Goal: Task Accomplishment & Management: Manage account settings

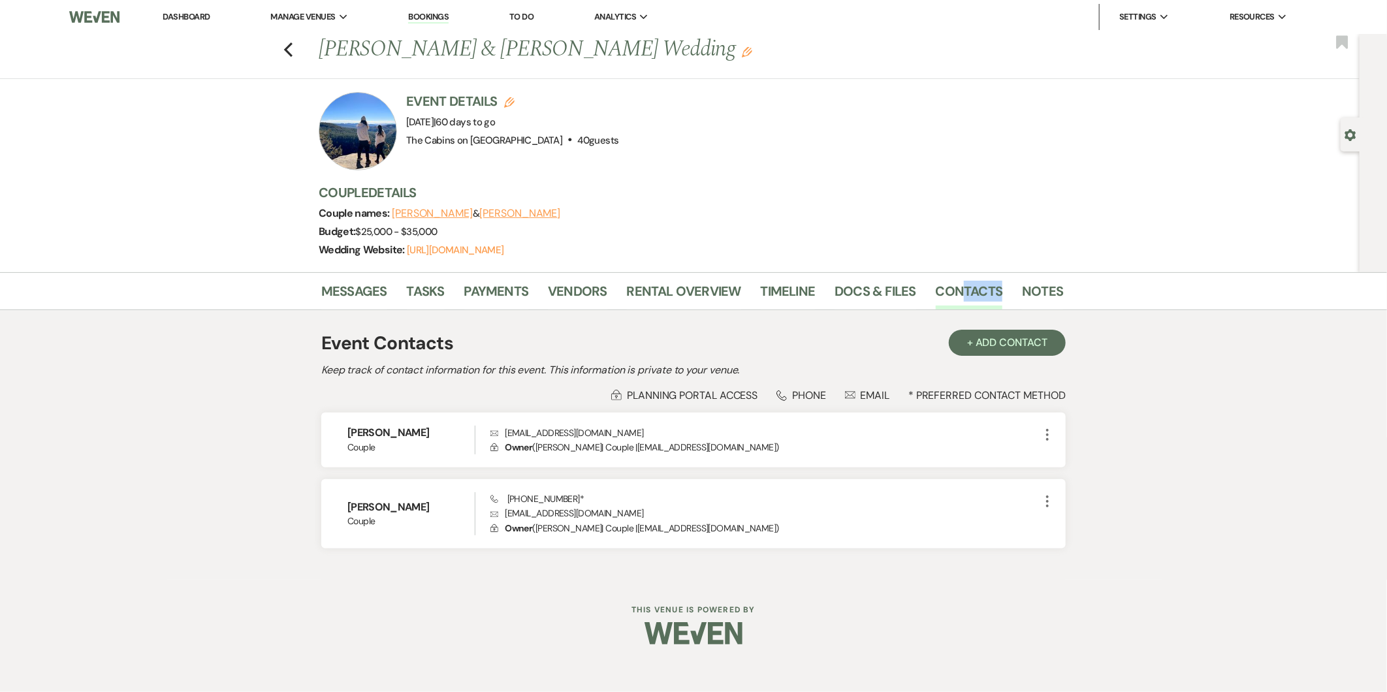
click at [517, 217] on button "[PERSON_NAME]" at bounding box center [519, 213] width 81 height 10
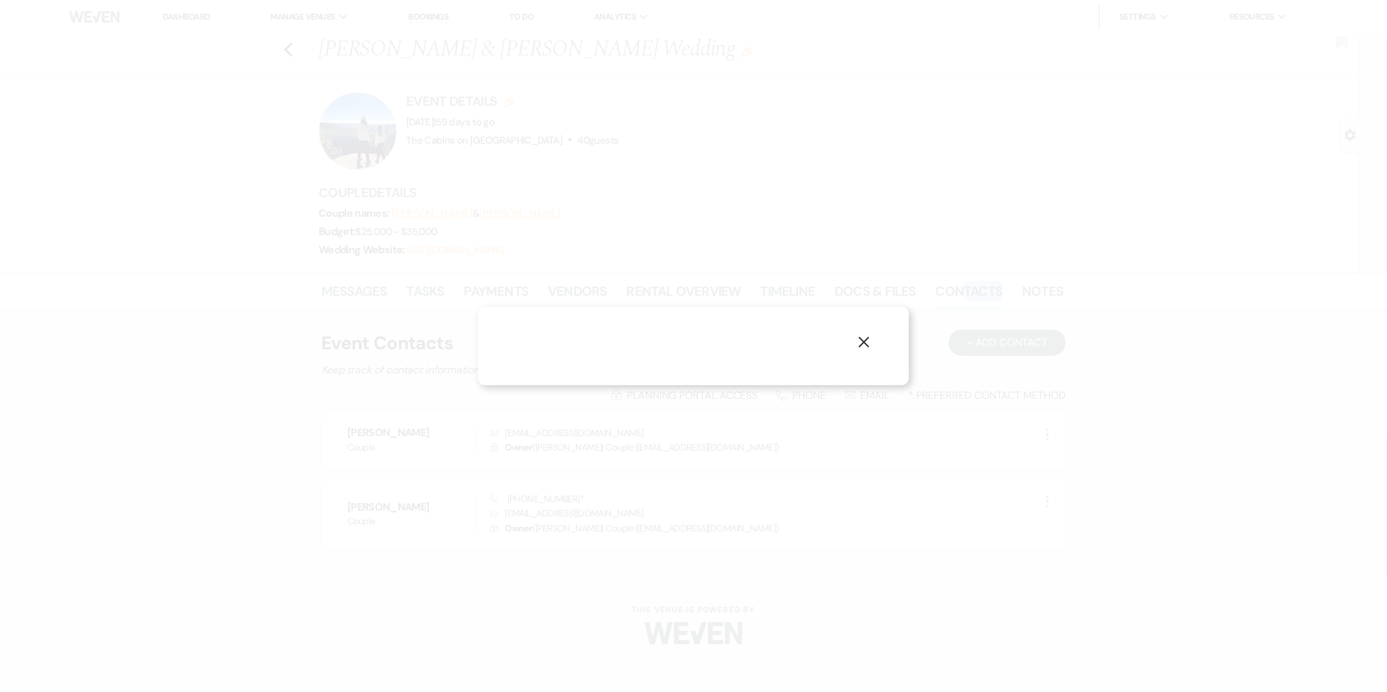
select select "1"
select select "phone"
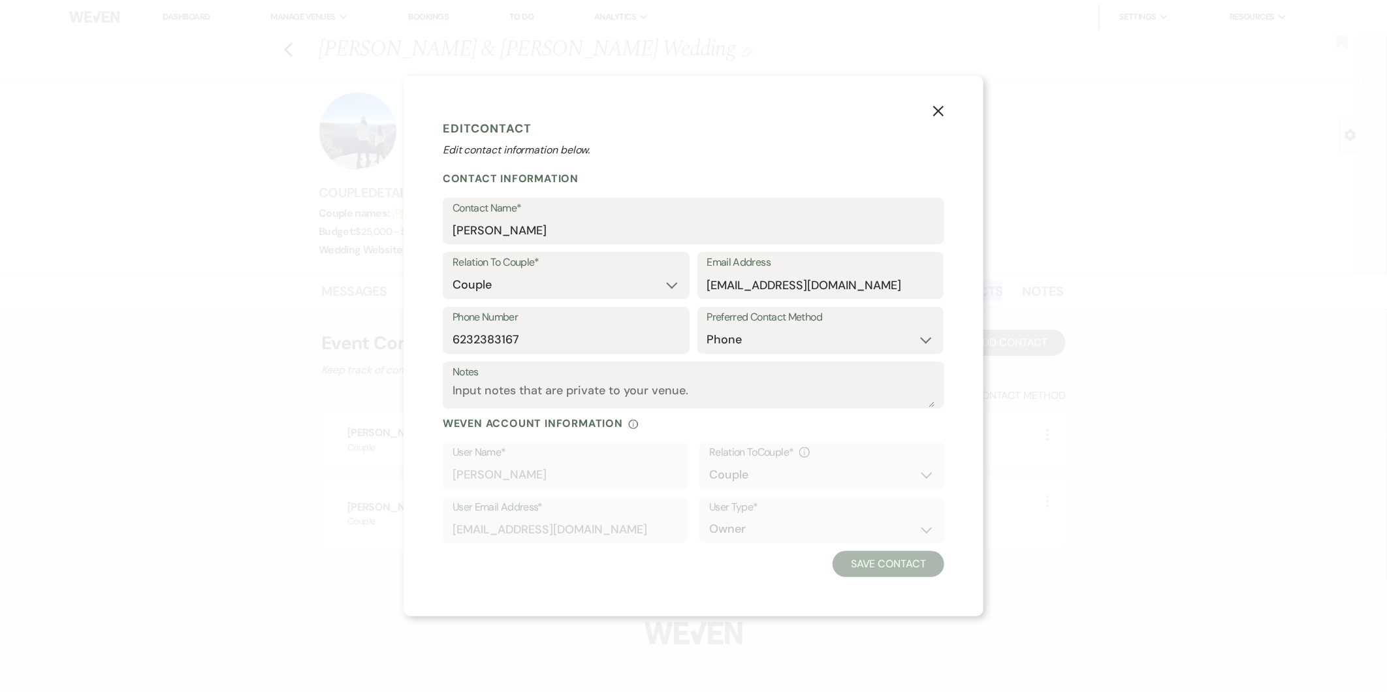
click at [931, 105] on button "X" at bounding box center [939, 110] width 20 height 23
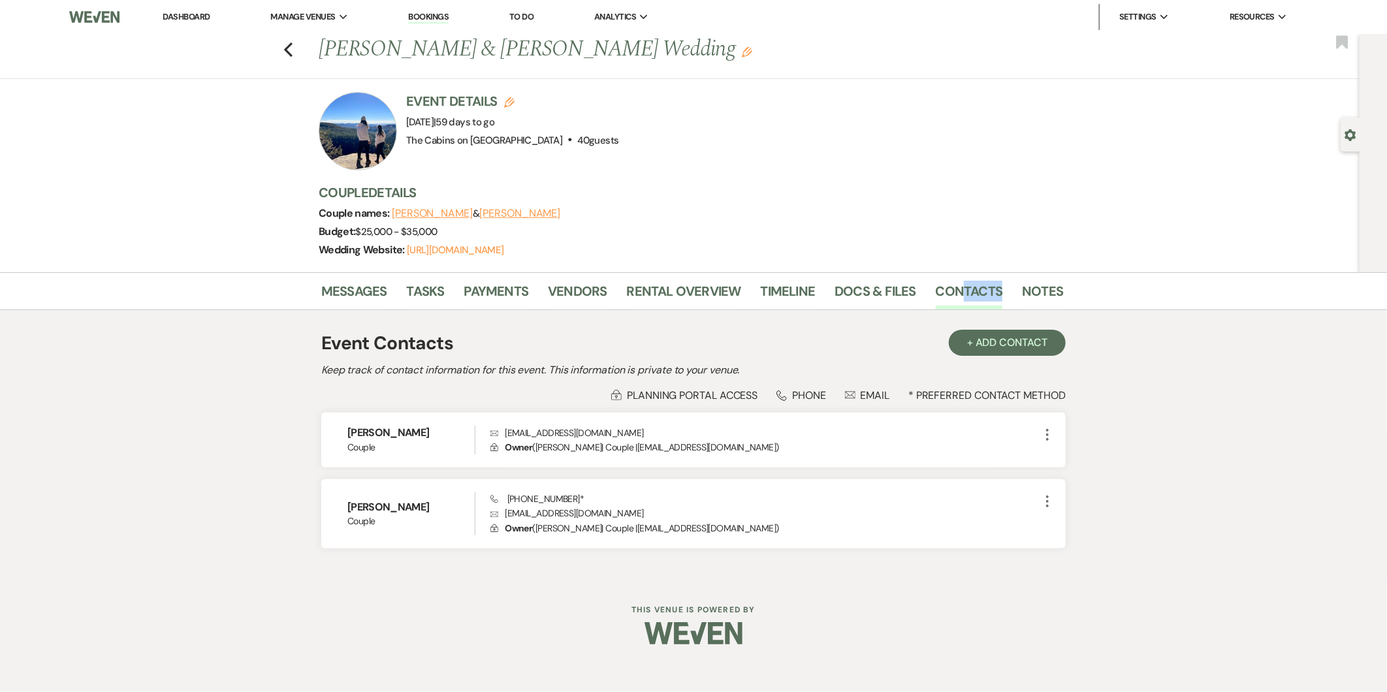
click at [530, 210] on button "[PERSON_NAME]" at bounding box center [519, 213] width 81 height 10
select select "1"
select select "phone"
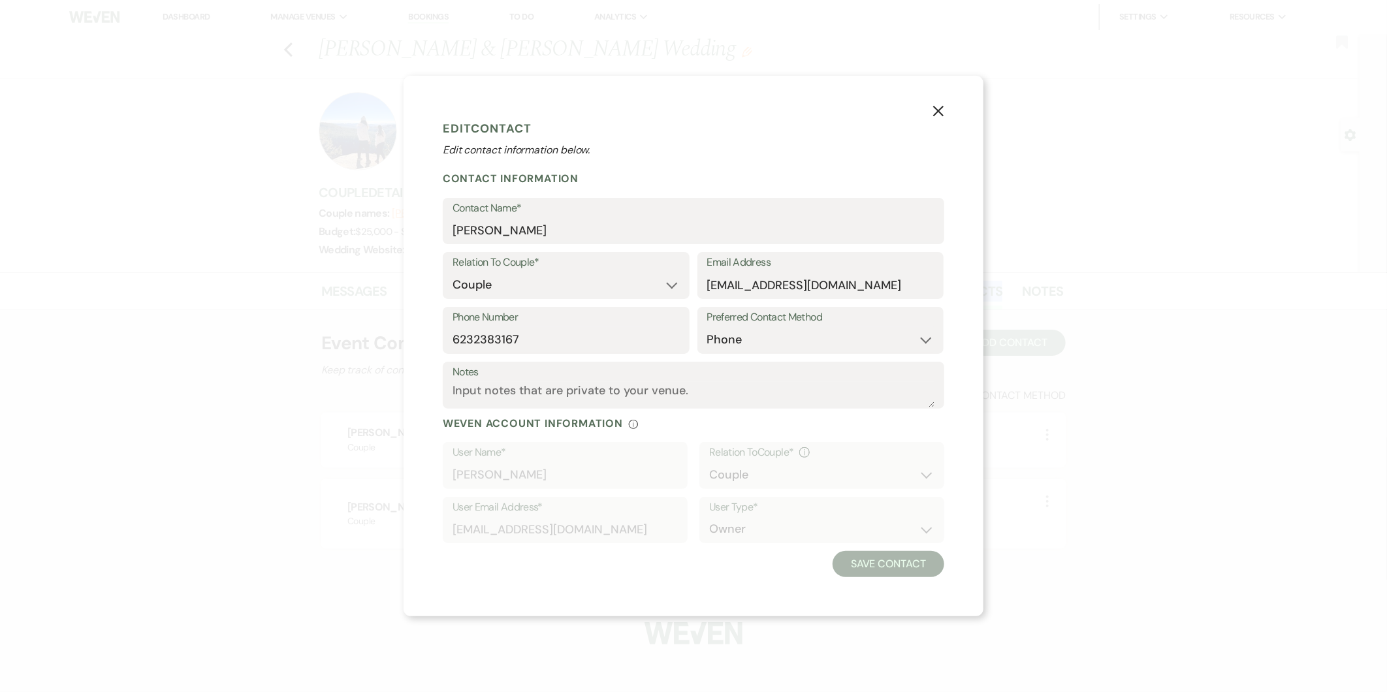
click at [934, 105] on icon "X" at bounding box center [938, 111] width 12 height 12
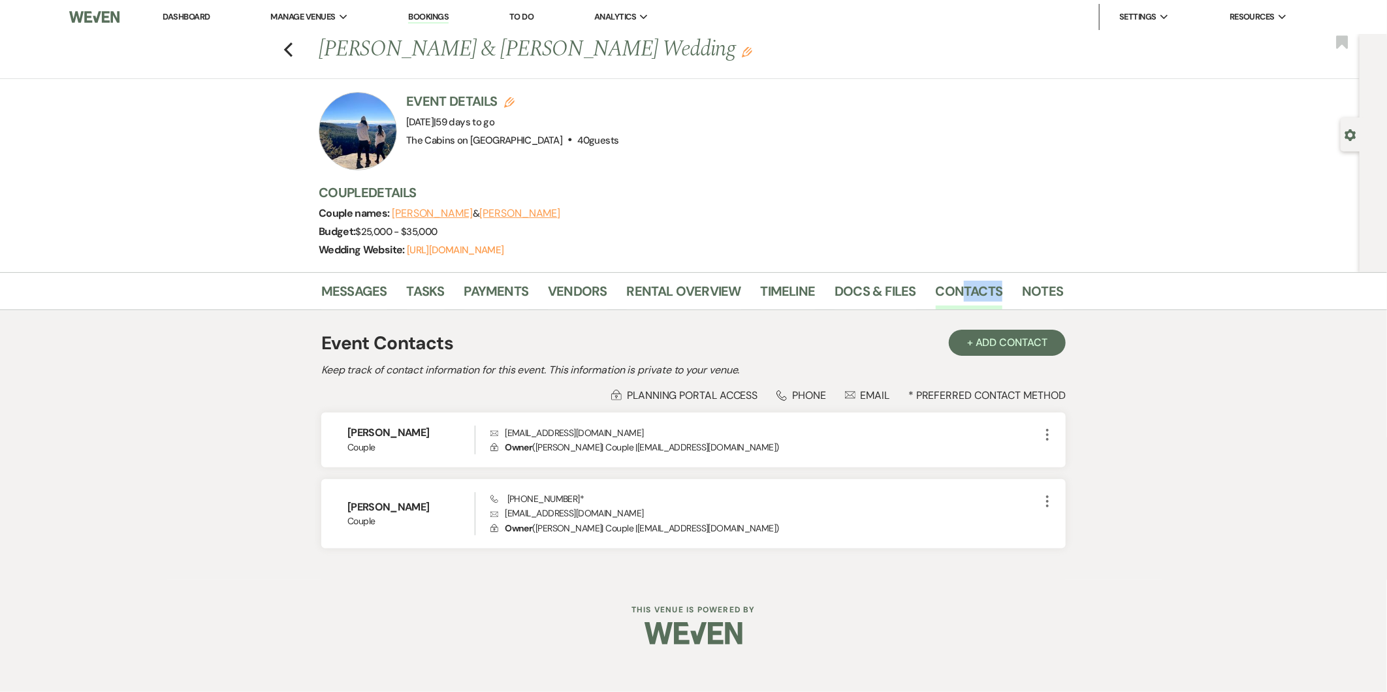
click at [89, 10] on img at bounding box center [94, 16] width 50 height 27
click at [283, 44] on icon "Previous" at bounding box center [288, 50] width 10 height 16
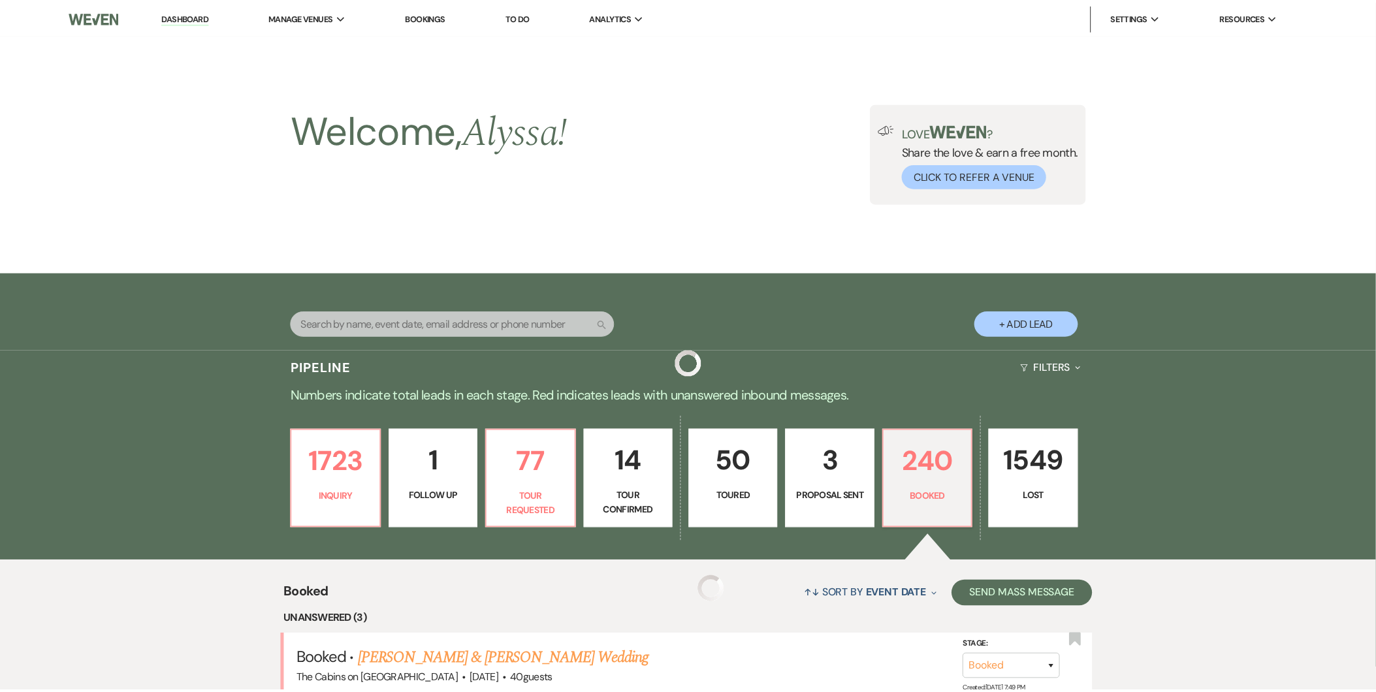
scroll to position [300, 0]
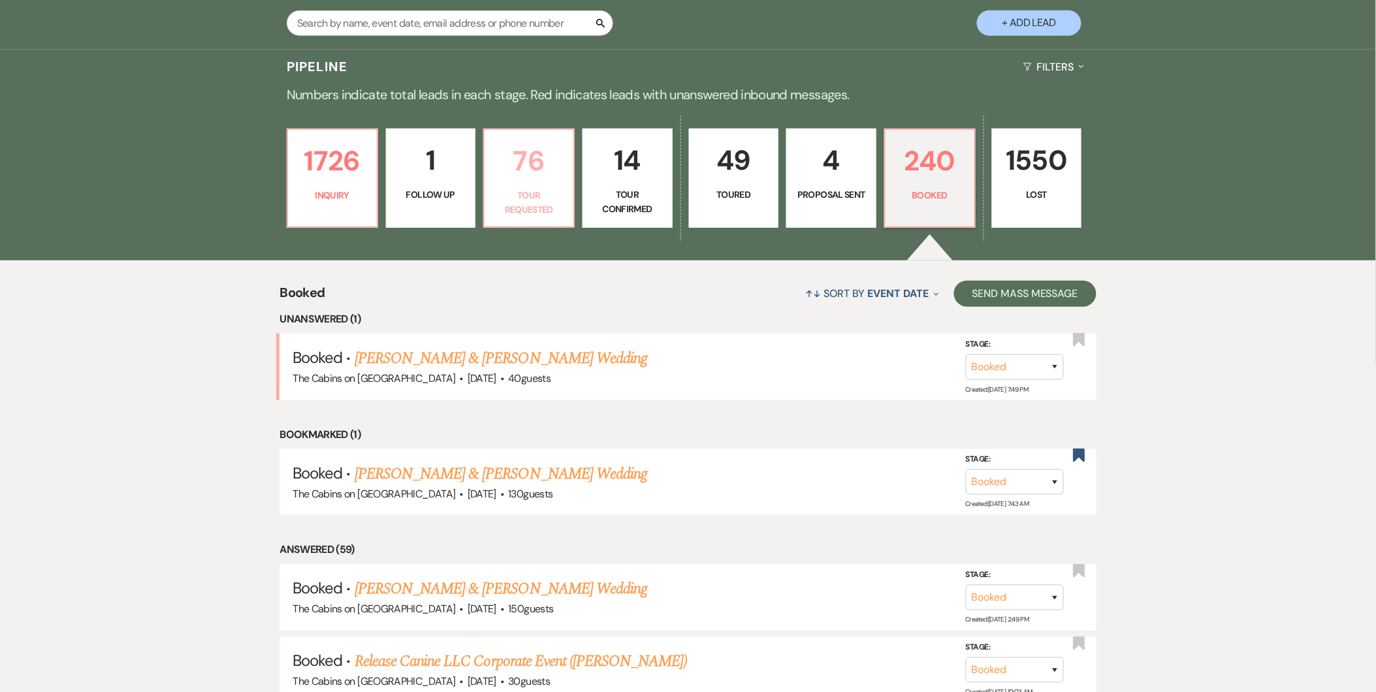
click at [541, 174] on p "76" at bounding box center [528, 161] width 73 height 44
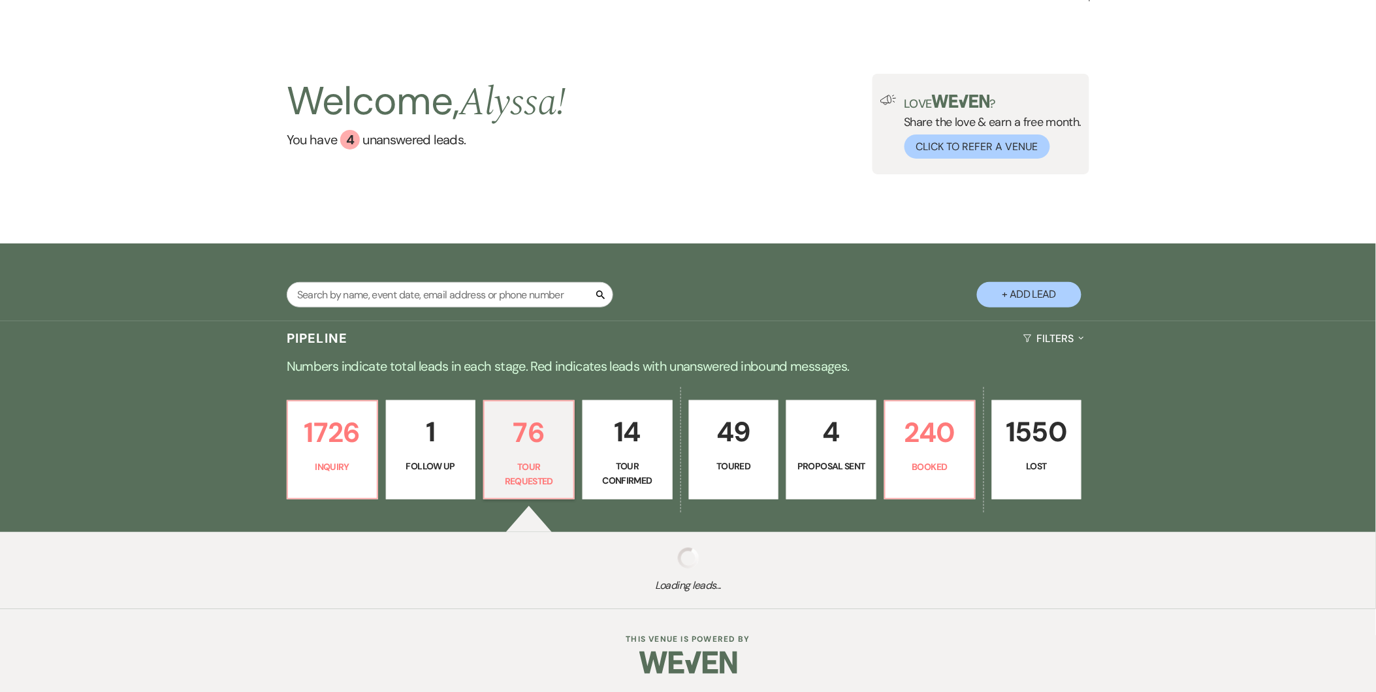
select select "2"
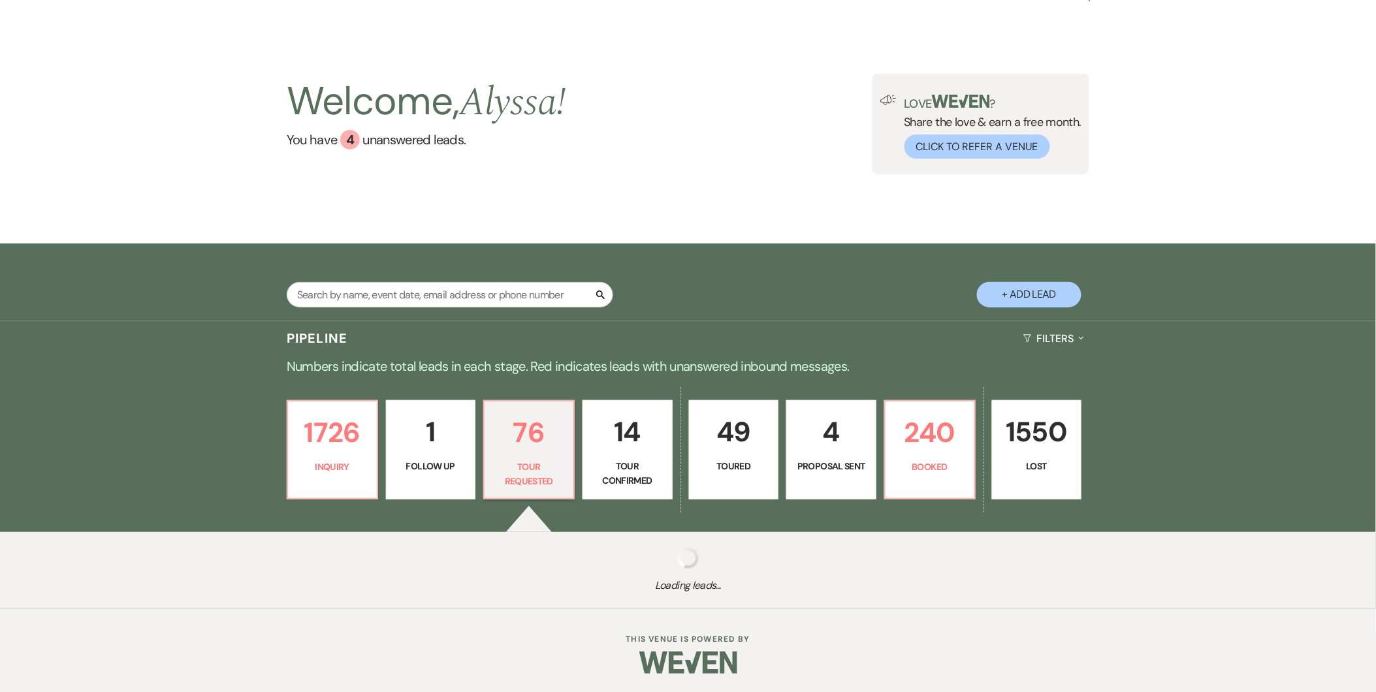
select select "2"
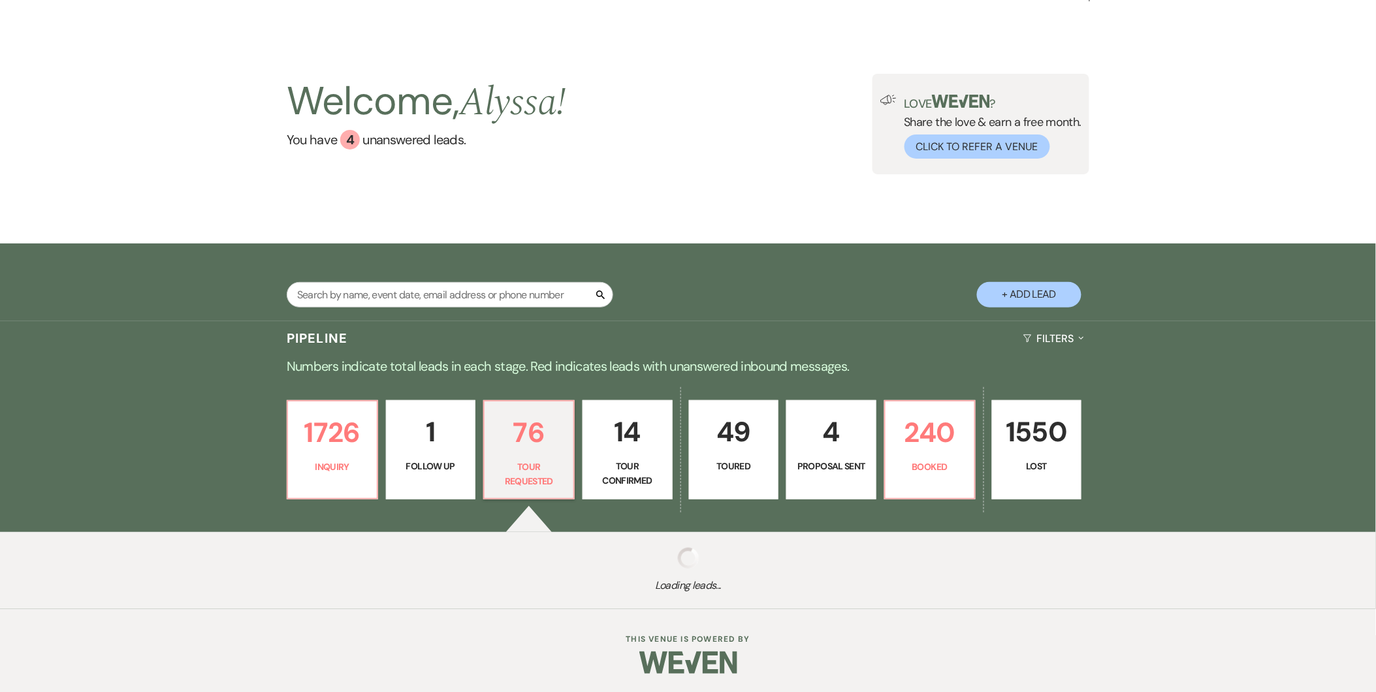
select select "2"
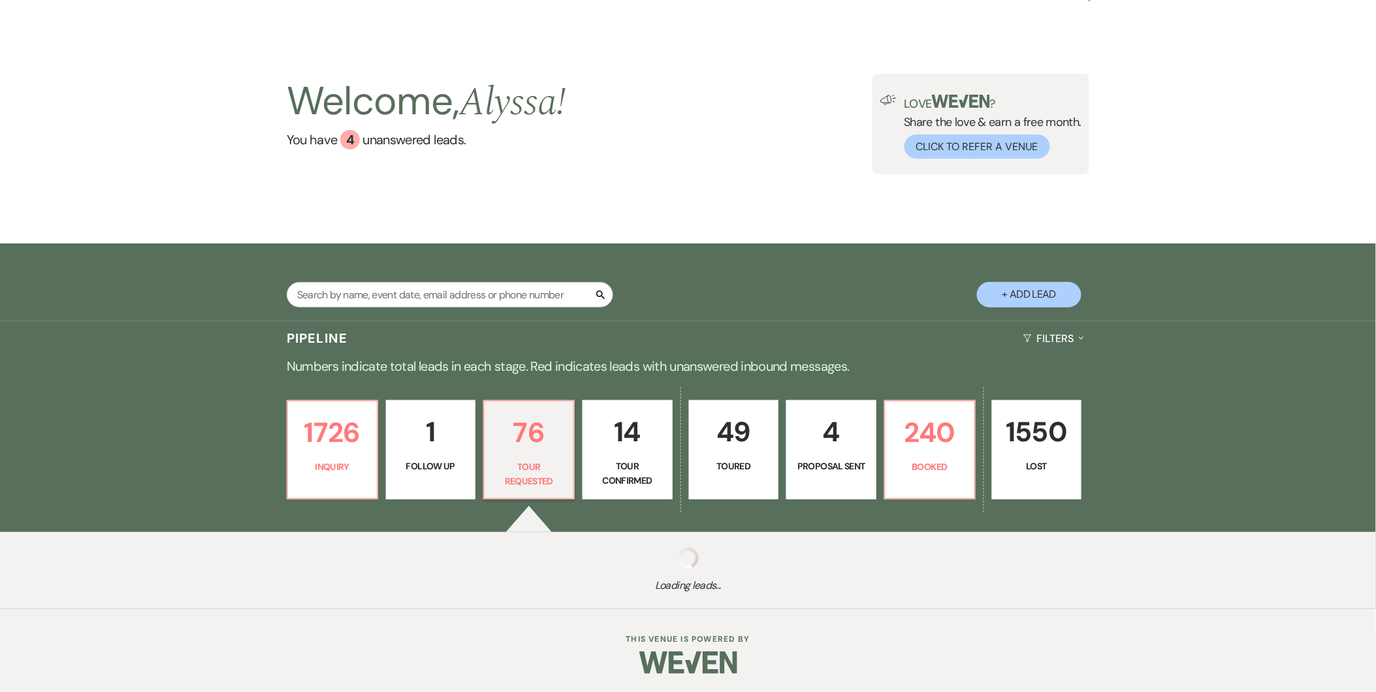
select select "2"
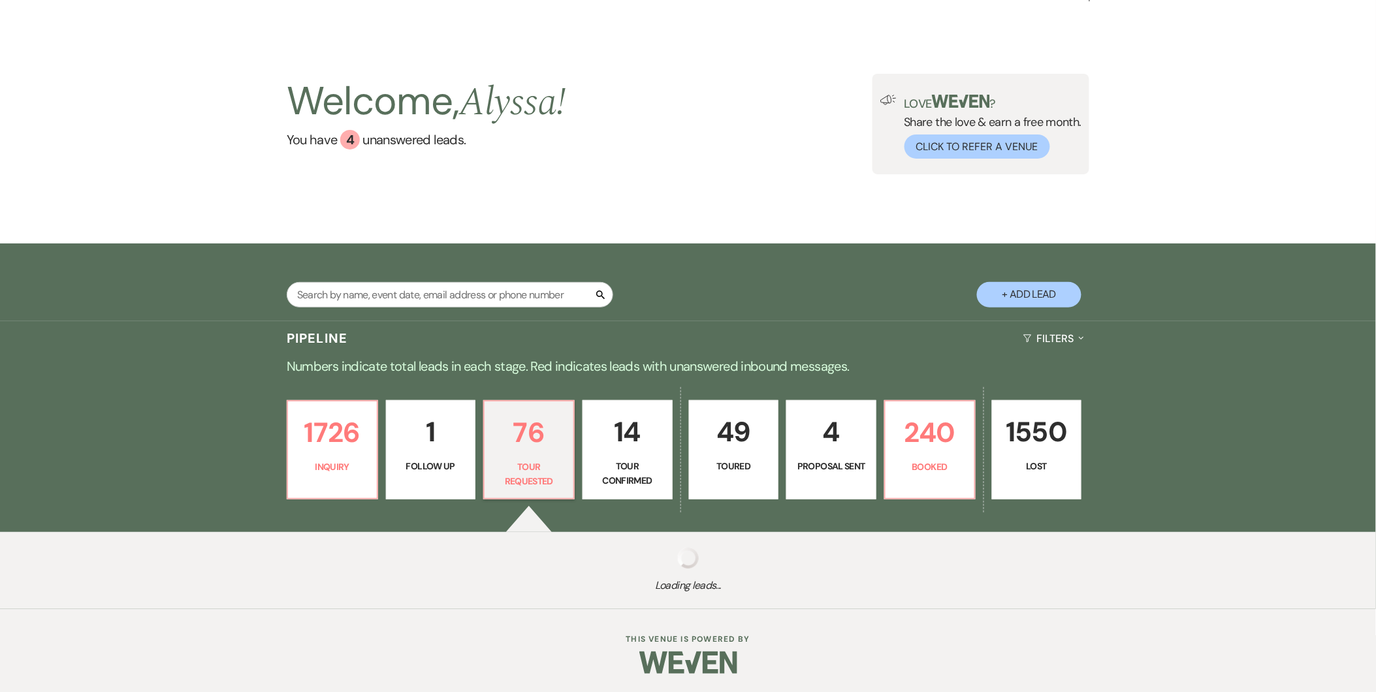
select select "2"
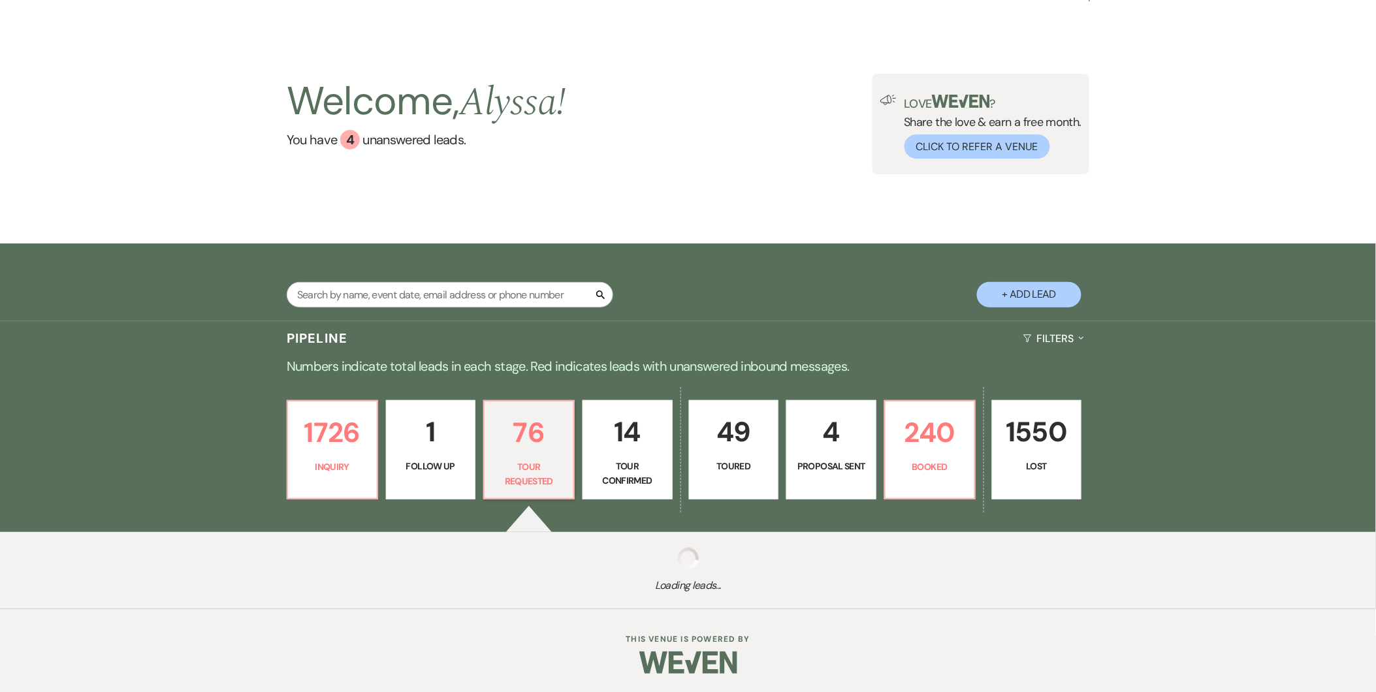
select select "2"
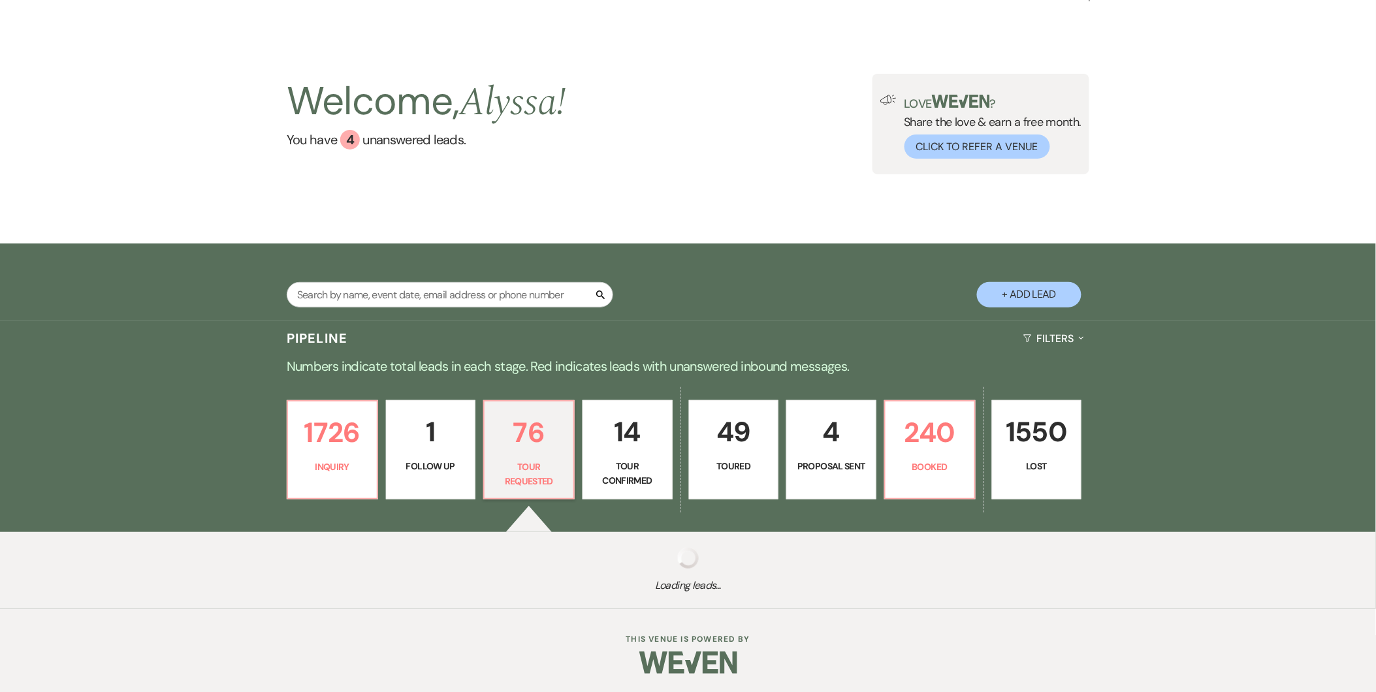
select select "2"
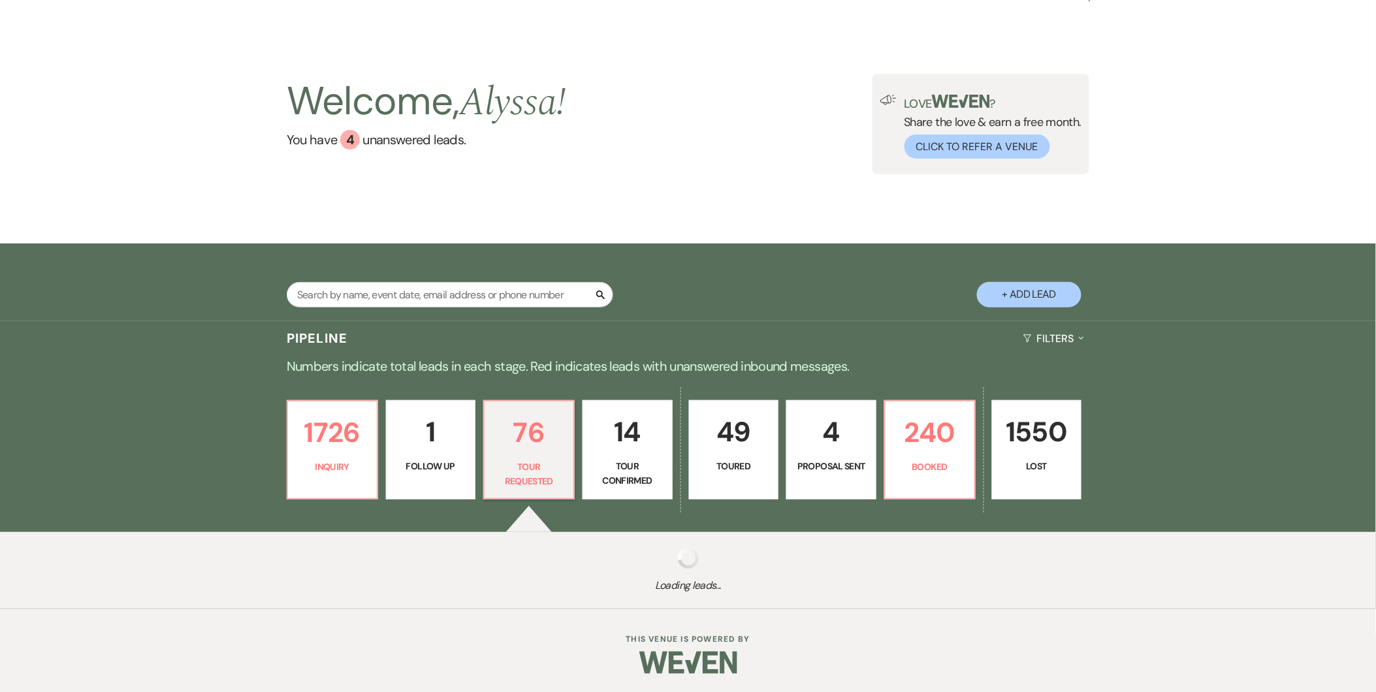
select select "2"
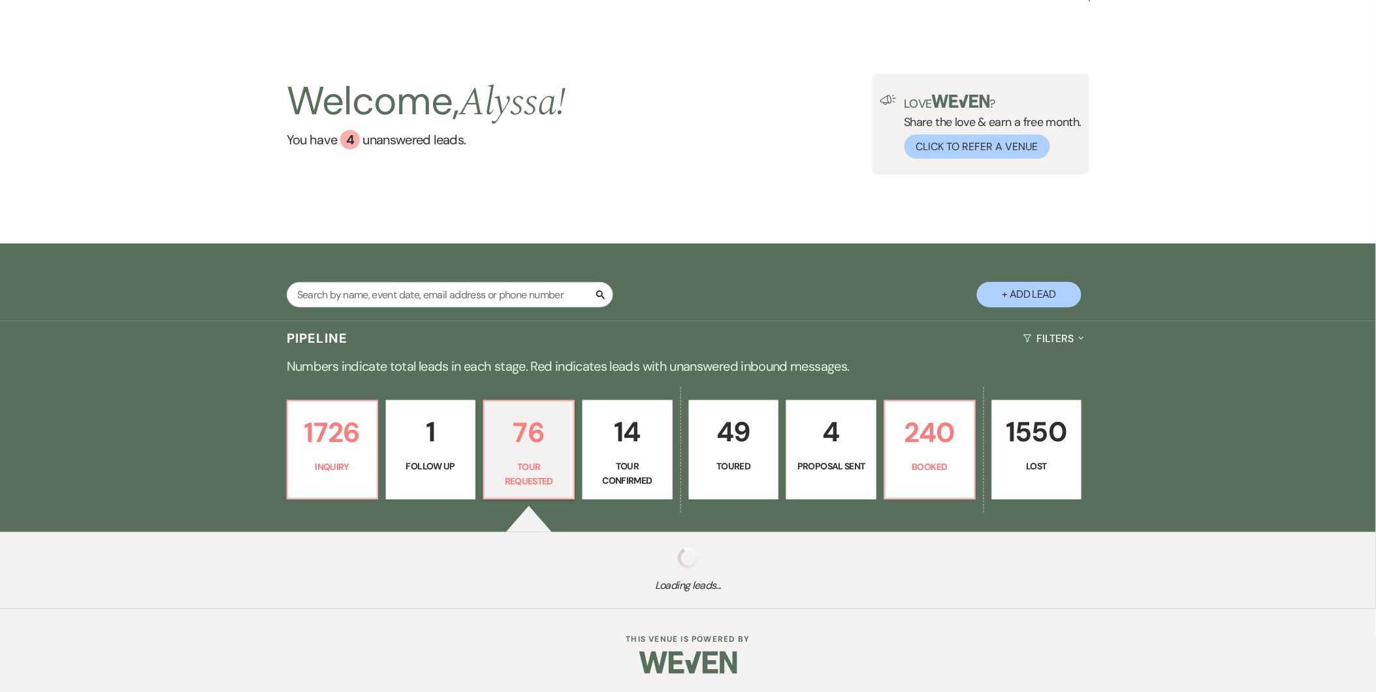
select select "2"
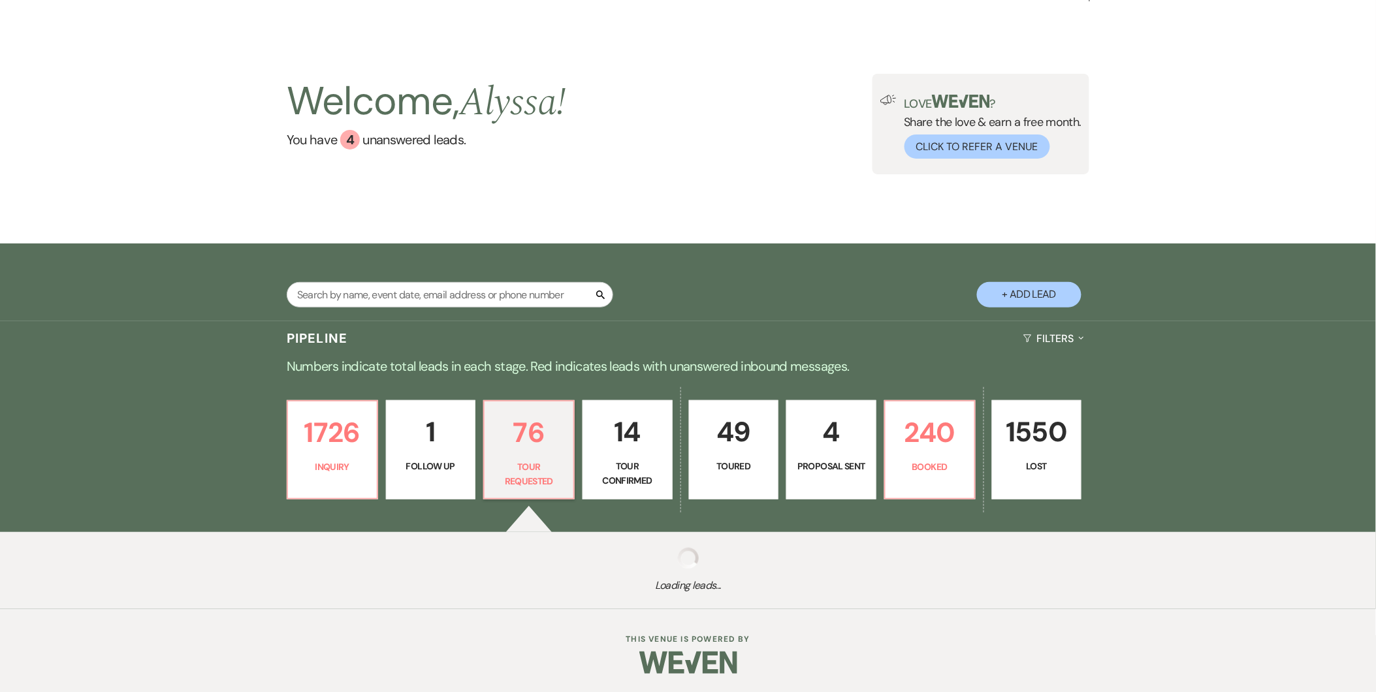
select select "2"
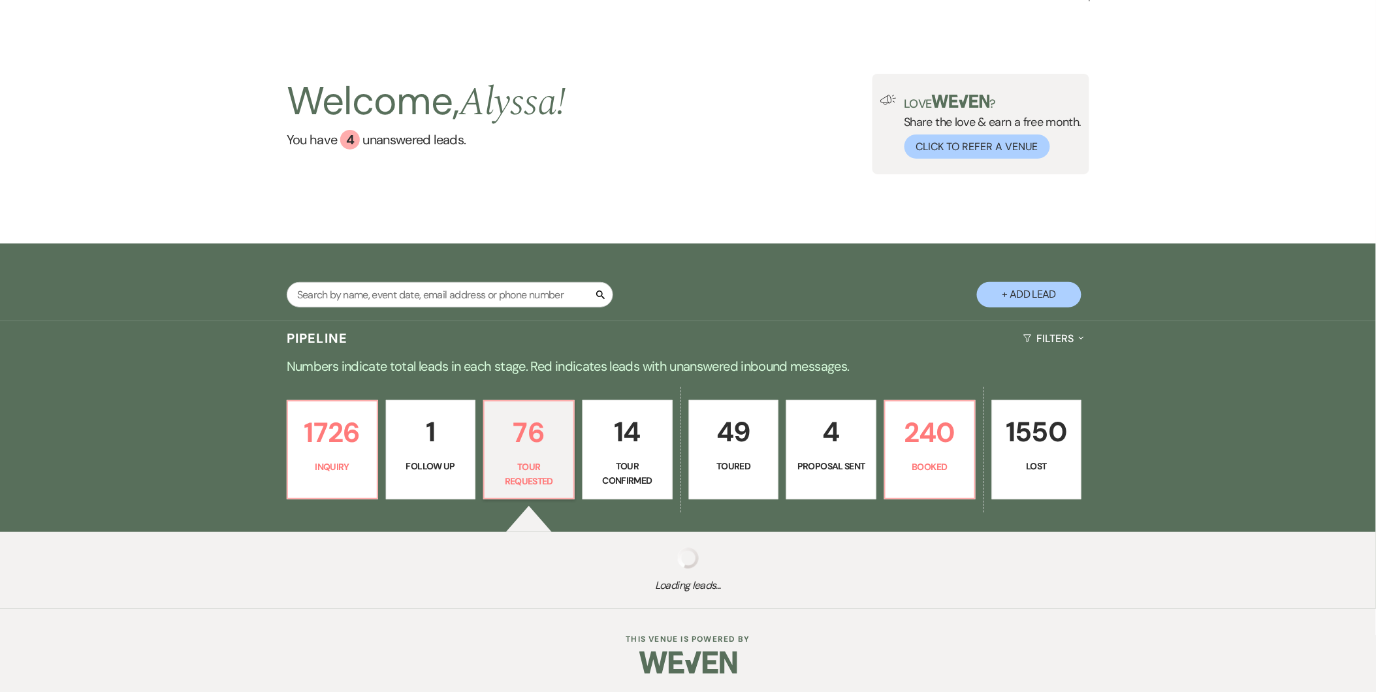
select select "2"
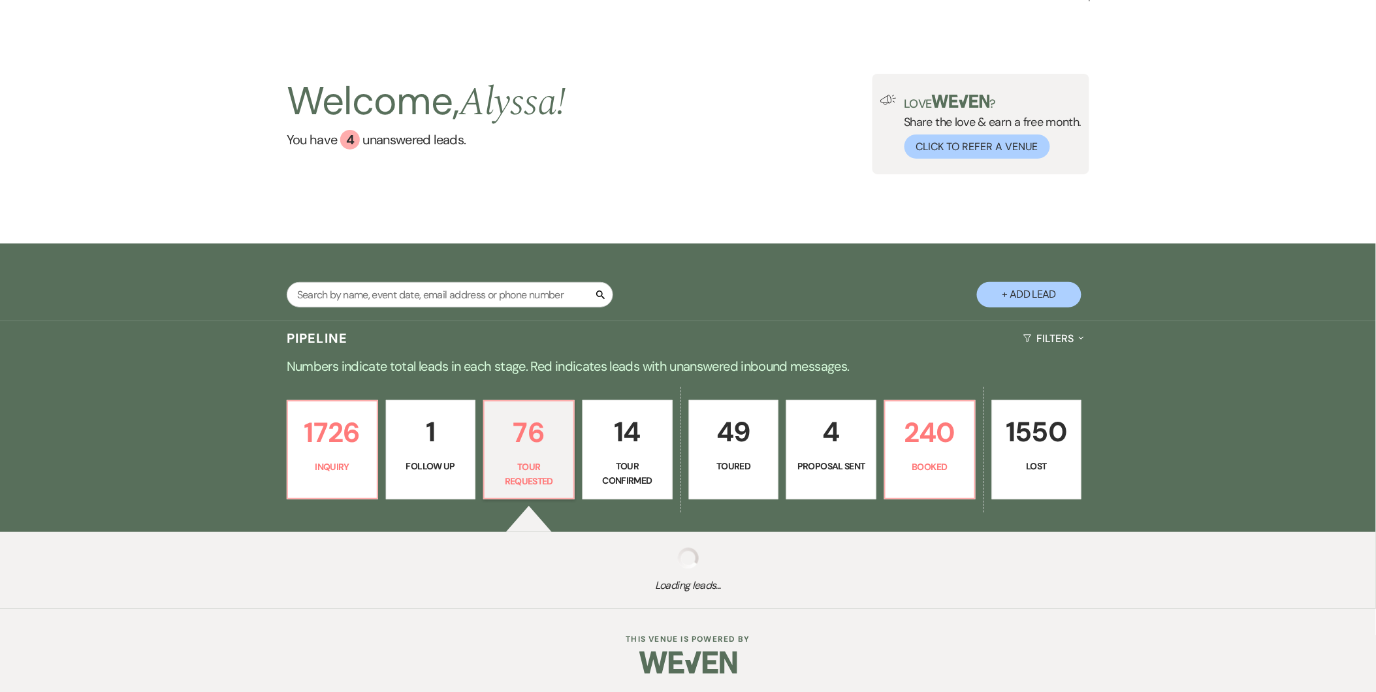
select select "2"
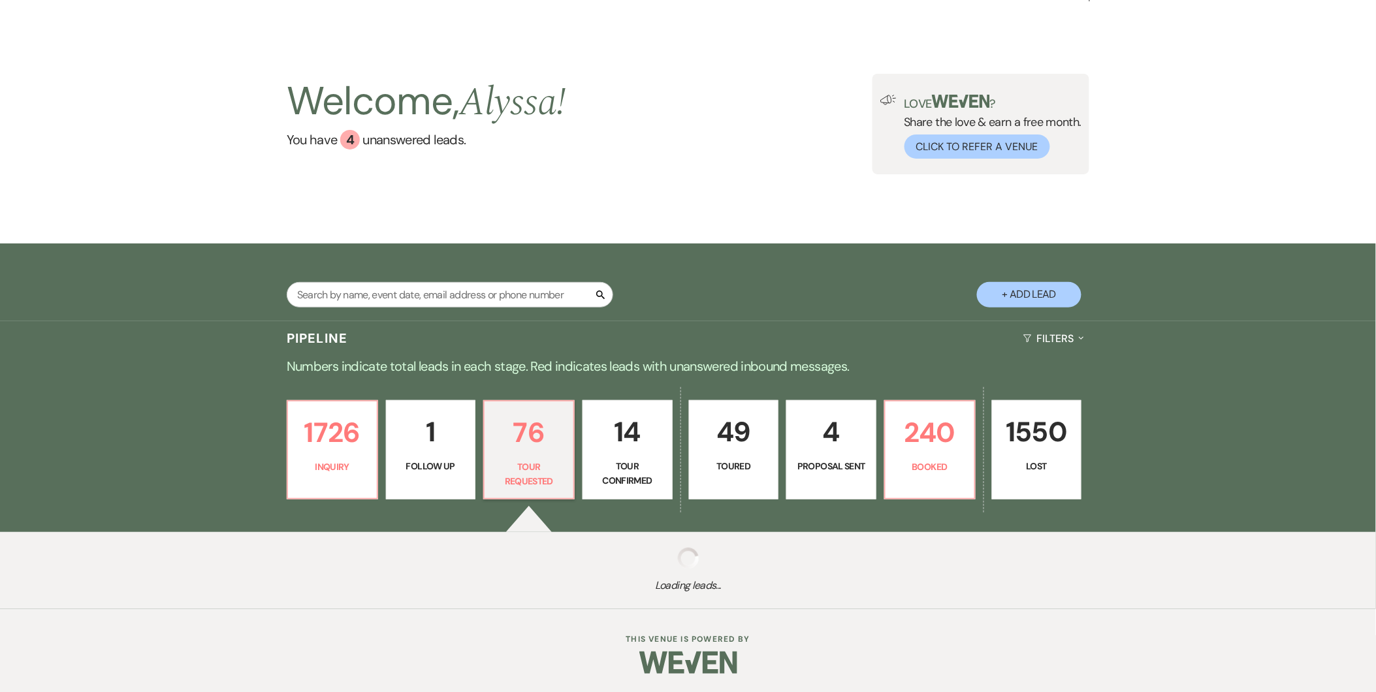
select select "2"
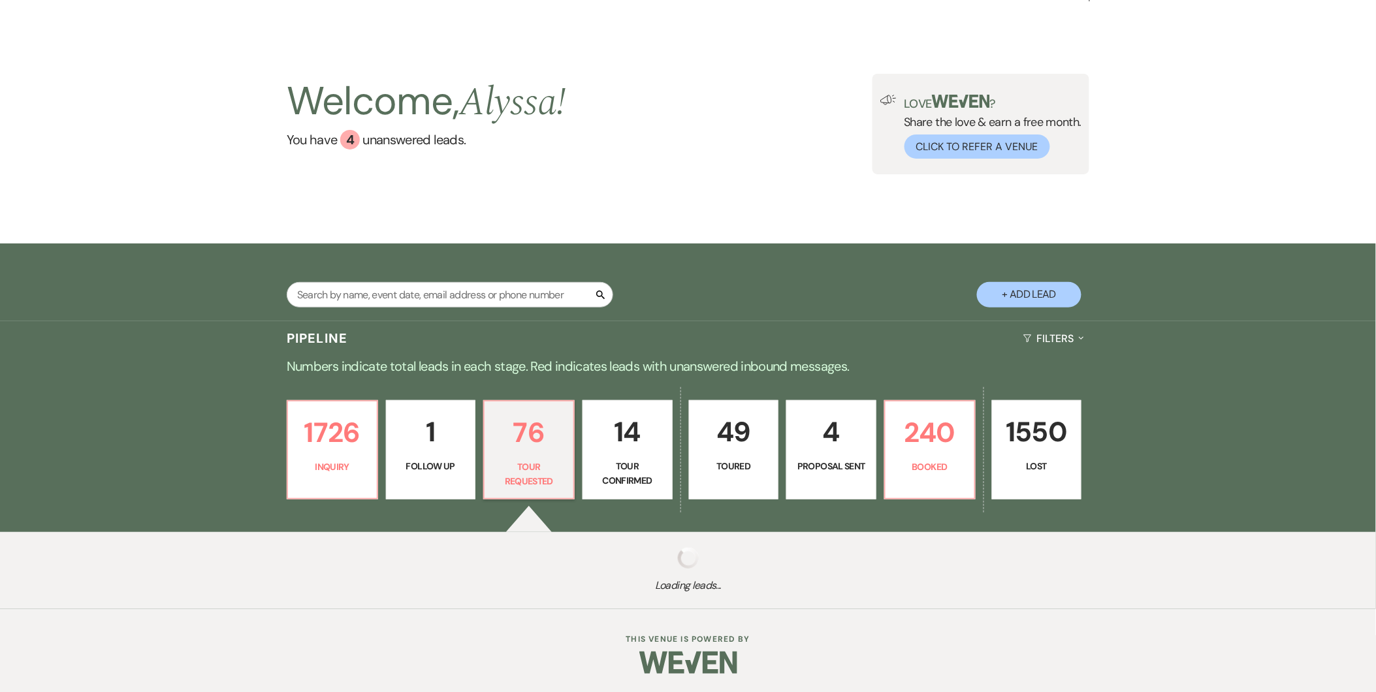
select select "2"
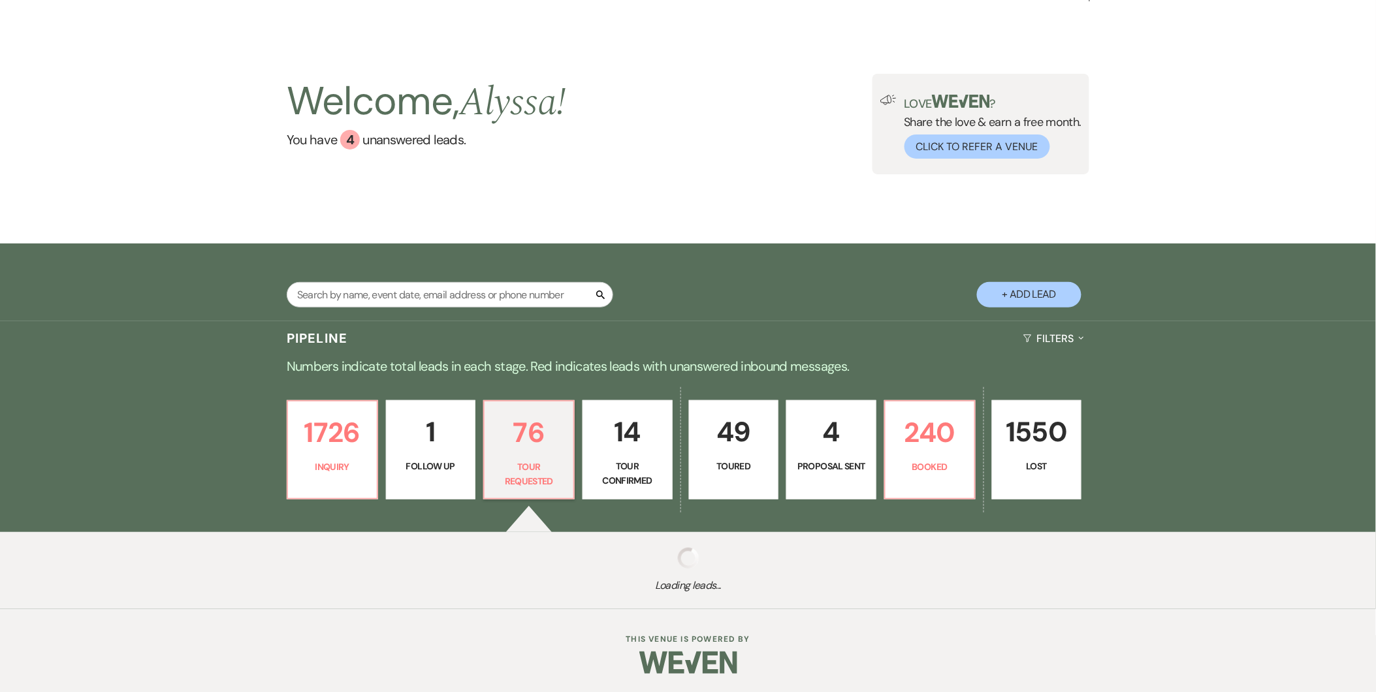
select select "2"
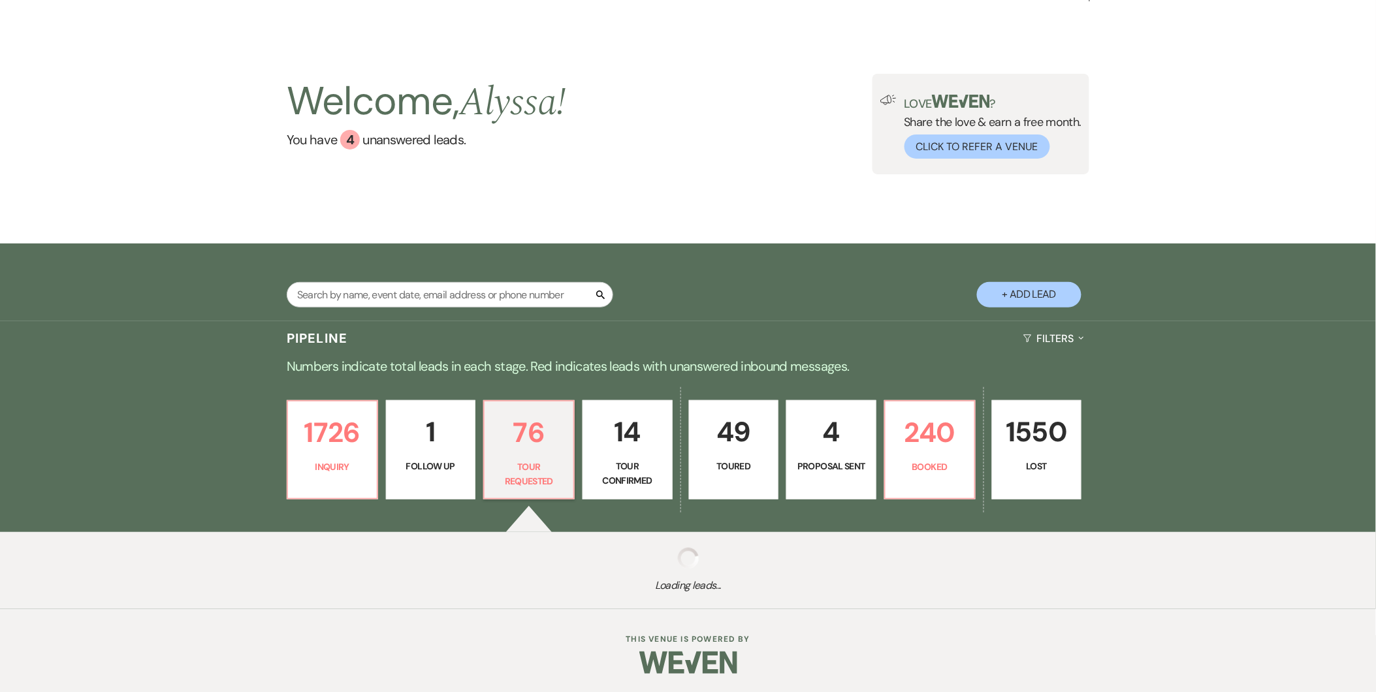
select select "2"
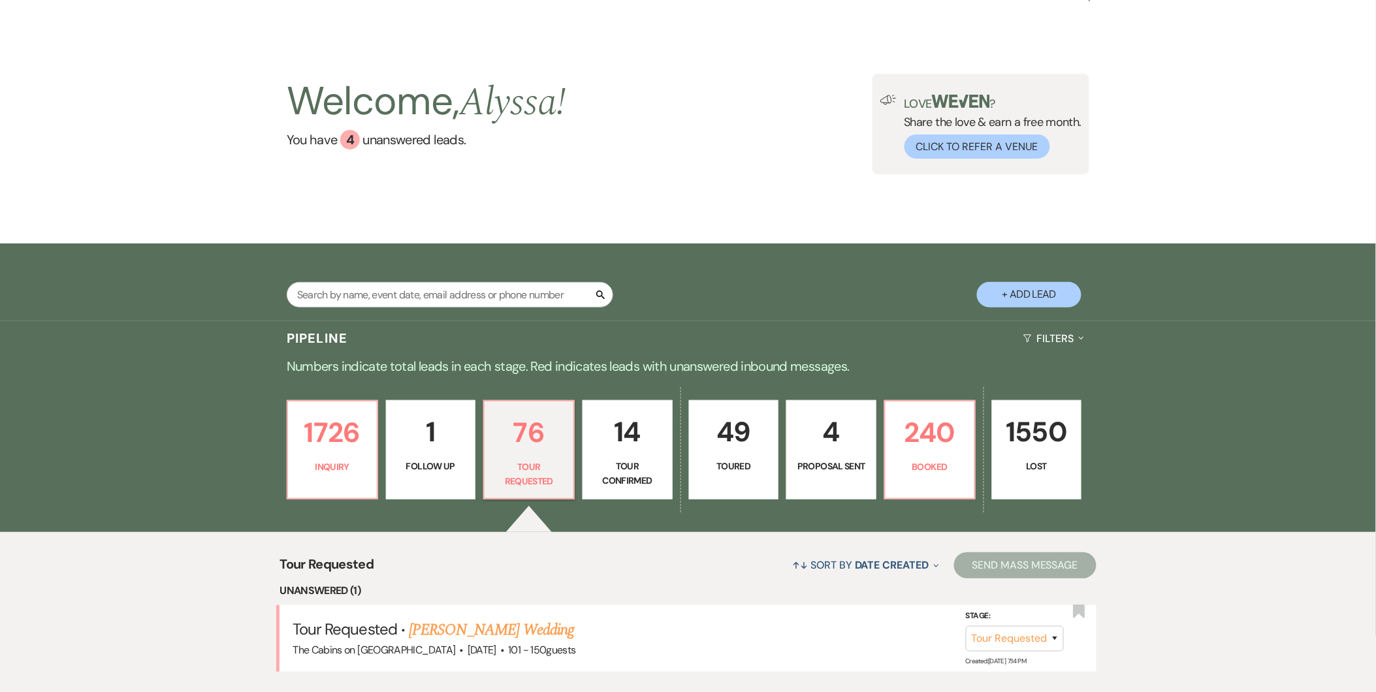
scroll to position [300, 0]
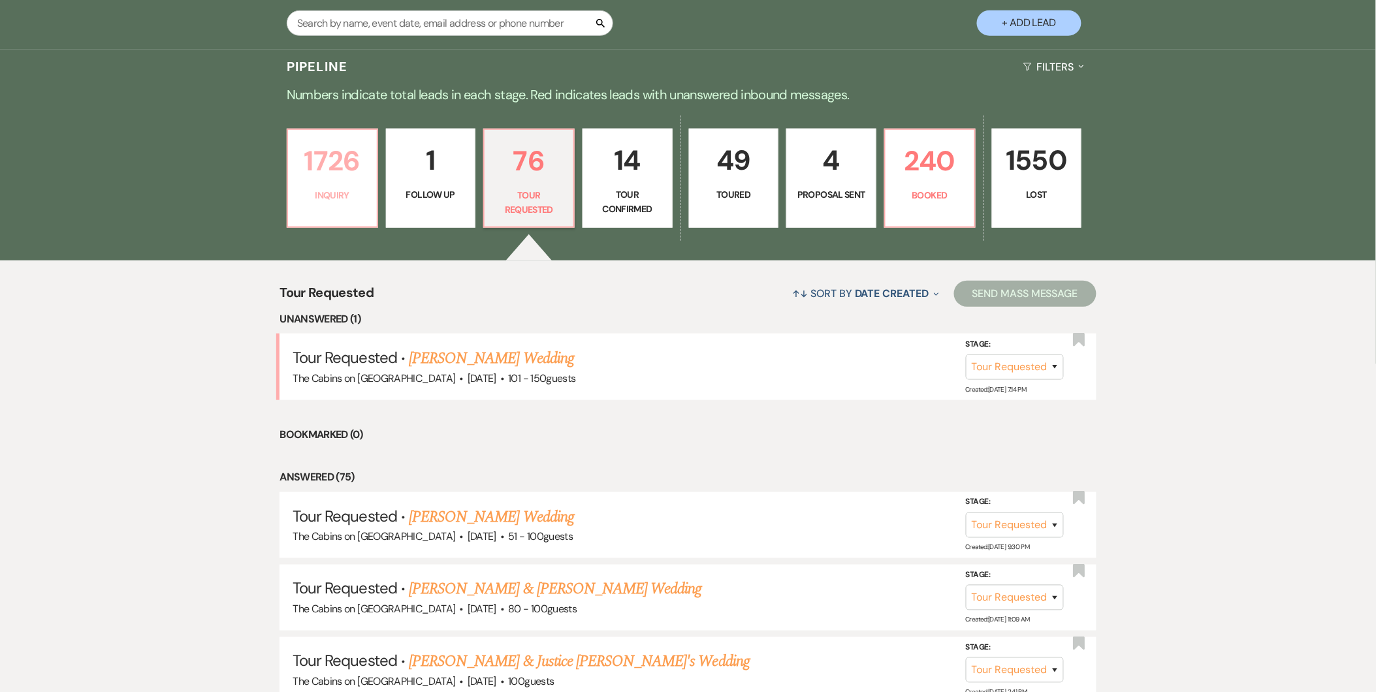
click at [341, 194] on p "Inquiry" at bounding box center [332, 195] width 73 height 14
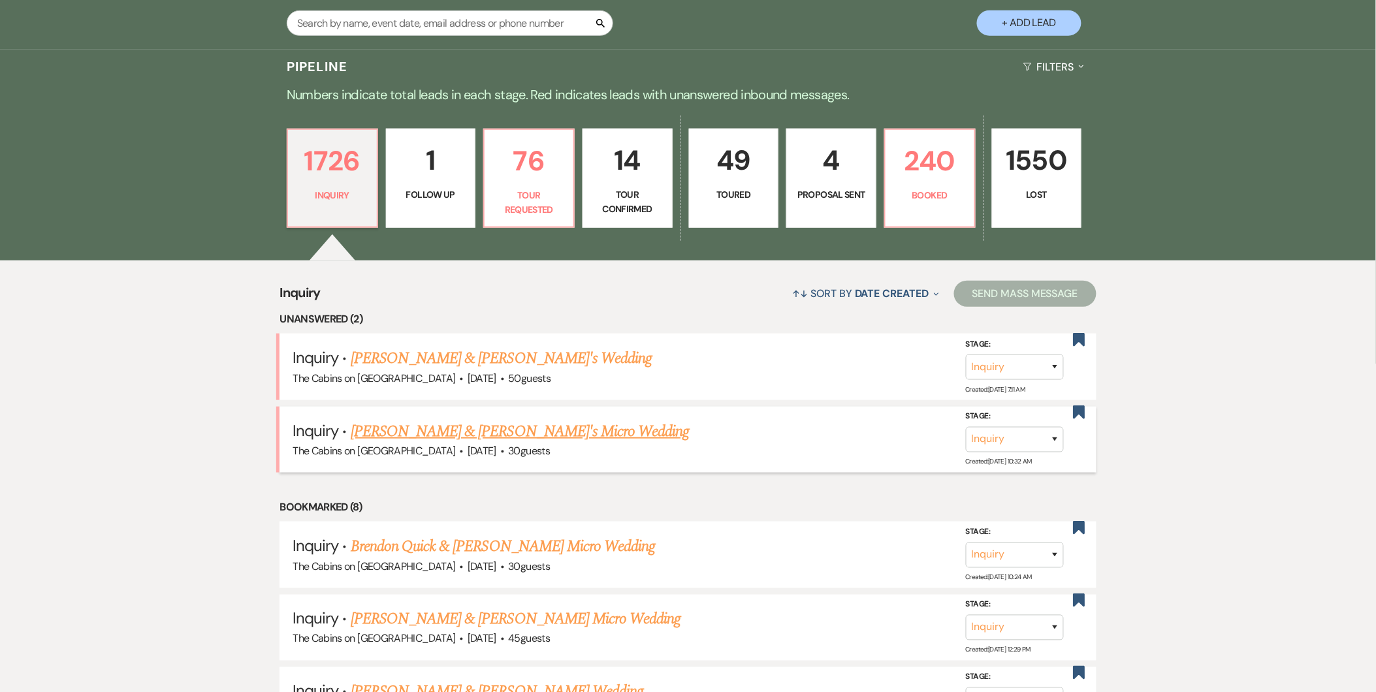
click at [430, 420] on link "[PERSON_NAME] & [PERSON_NAME]'s Micro Wedding" at bounding box center [520, 432] width 339 height 24
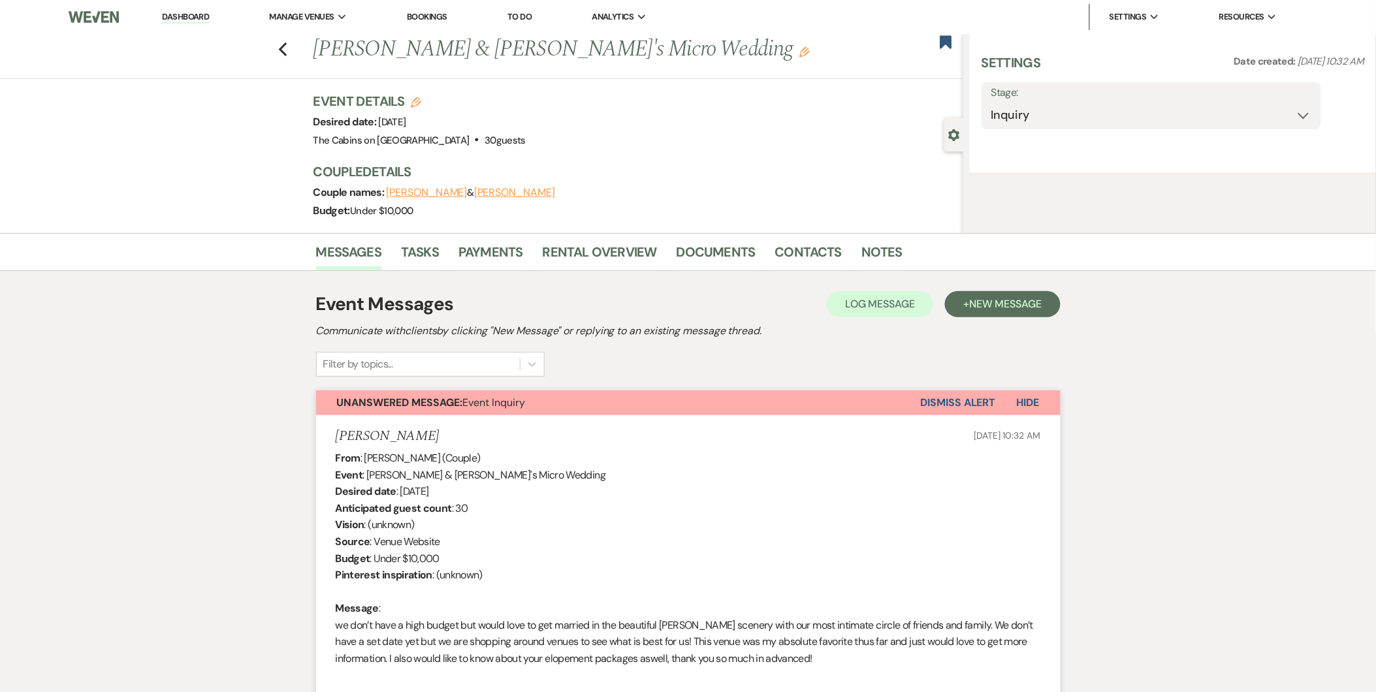
select select "16"
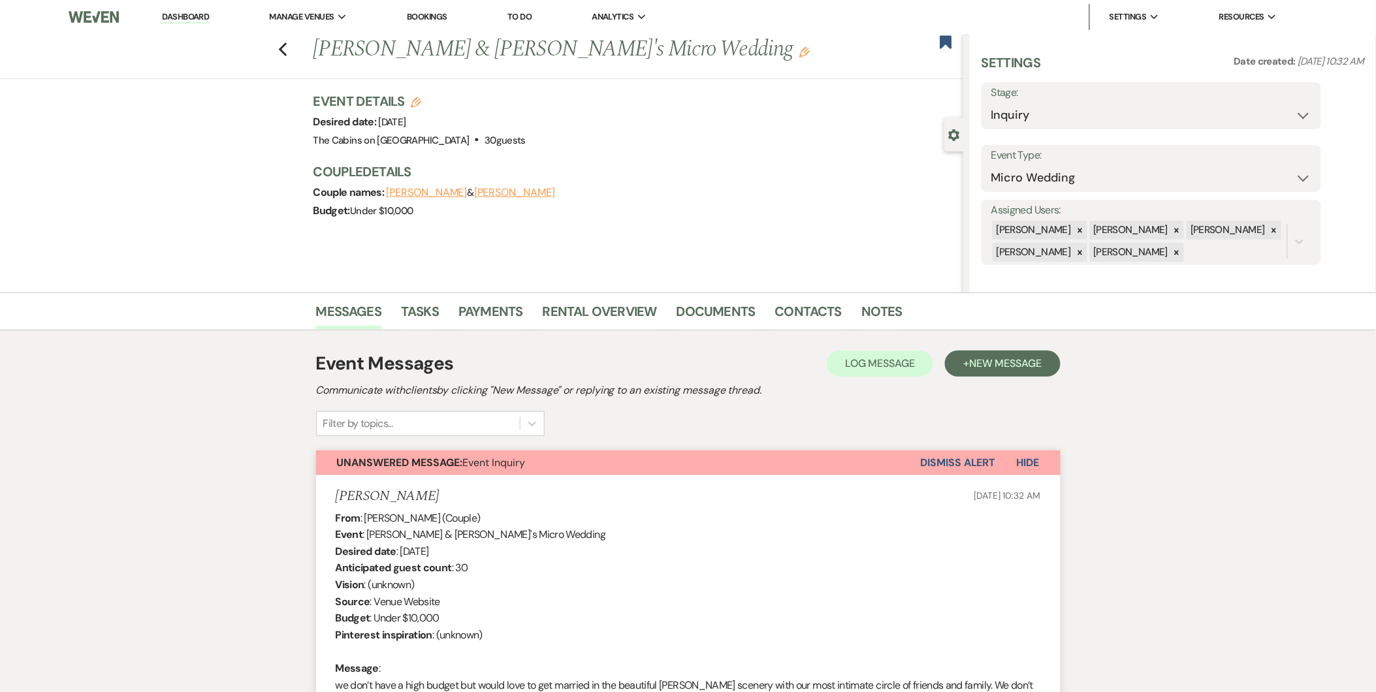
select select "5"
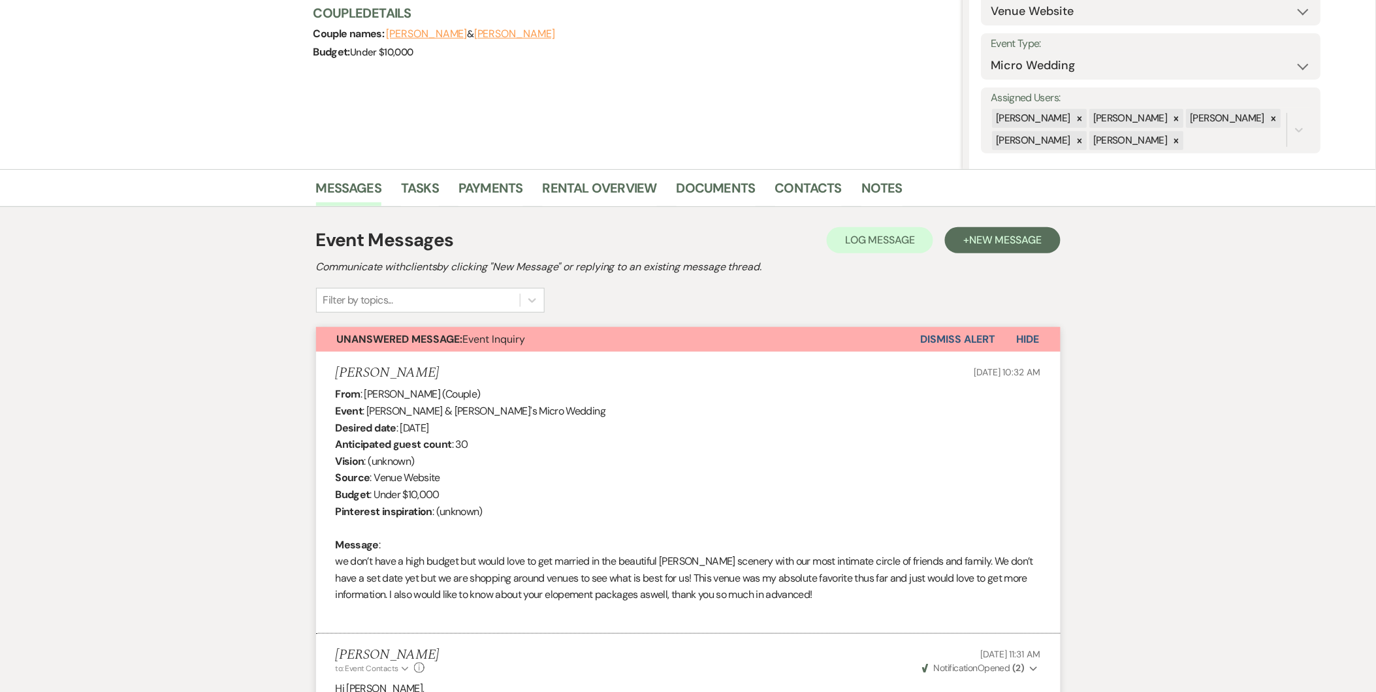
scroll to position [144, 0]
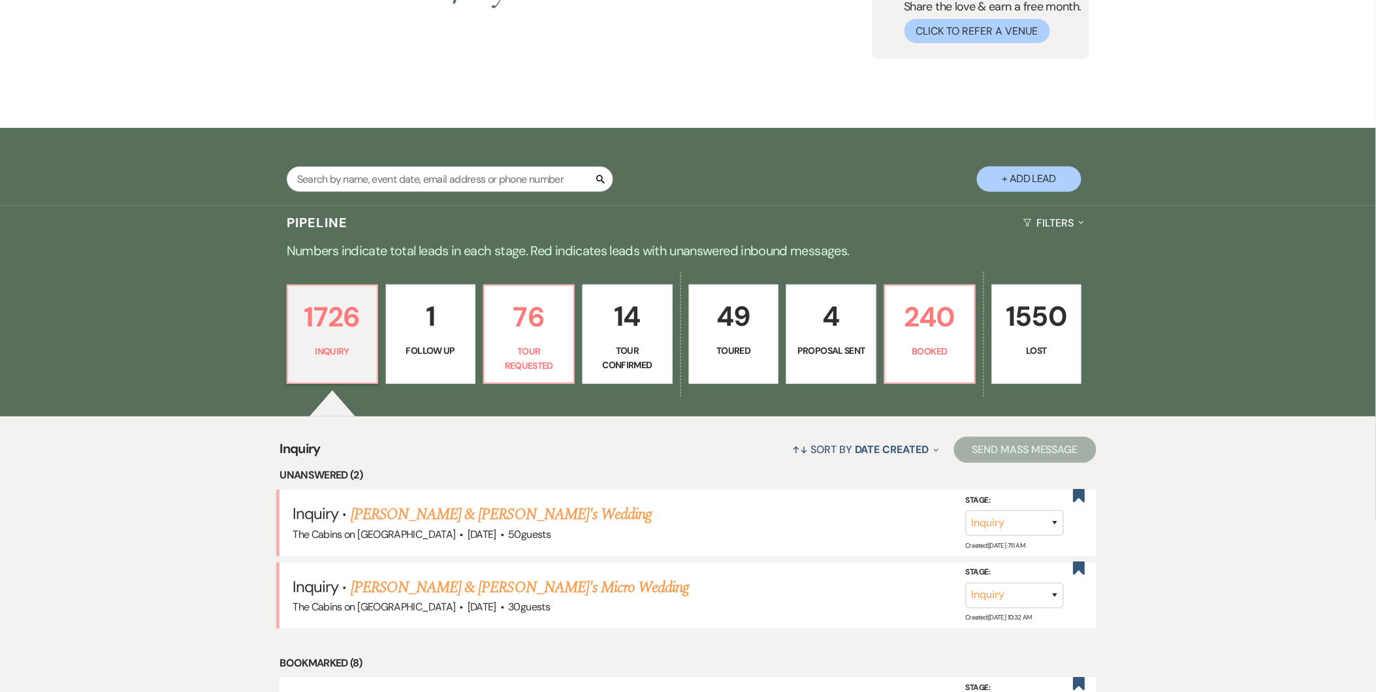
scroll to position [300, 0]
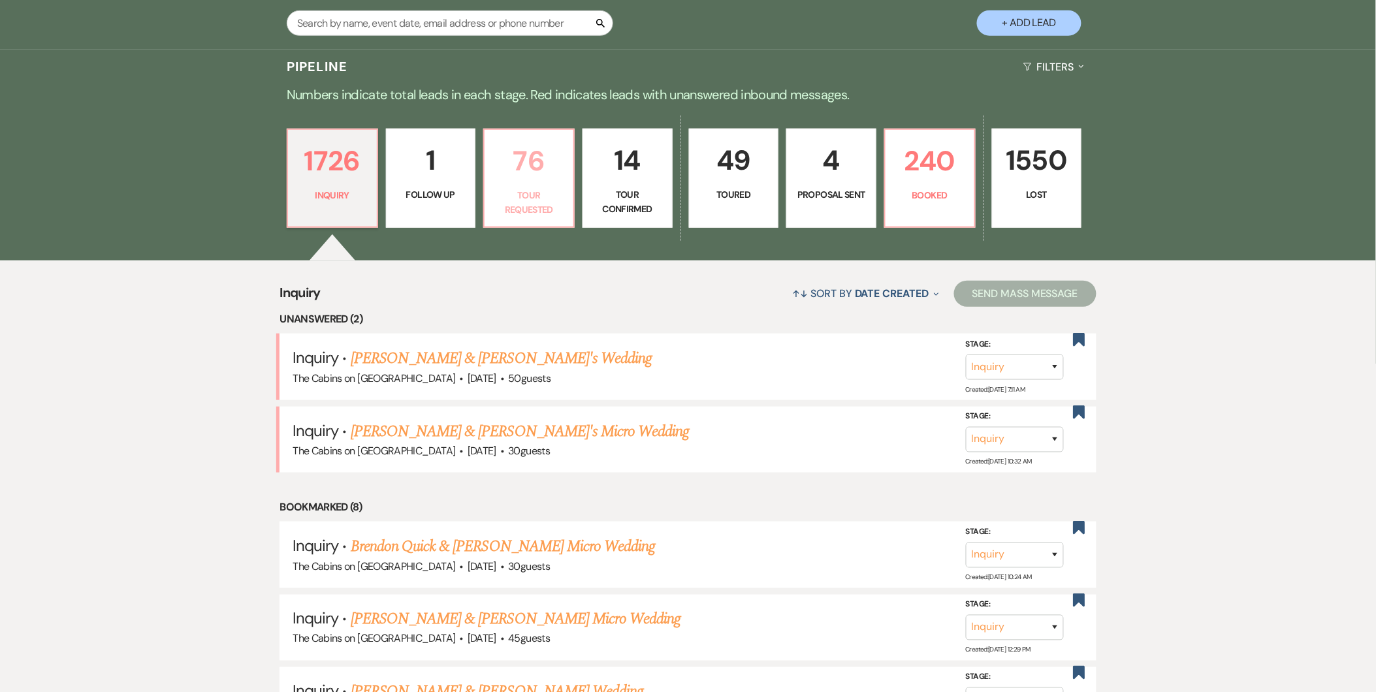
click at [535, 178] on p "76" at bounding box center [528, 161] width 73 height 44
select select "2"
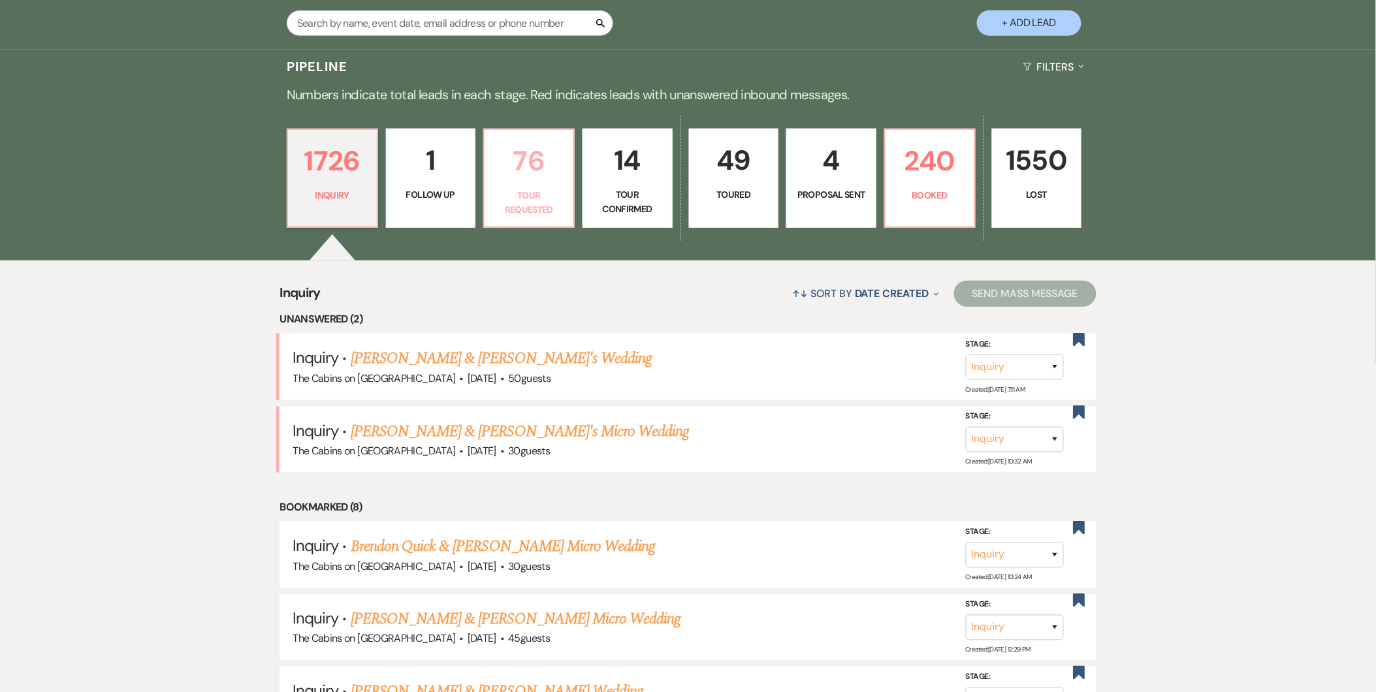
select select "2"
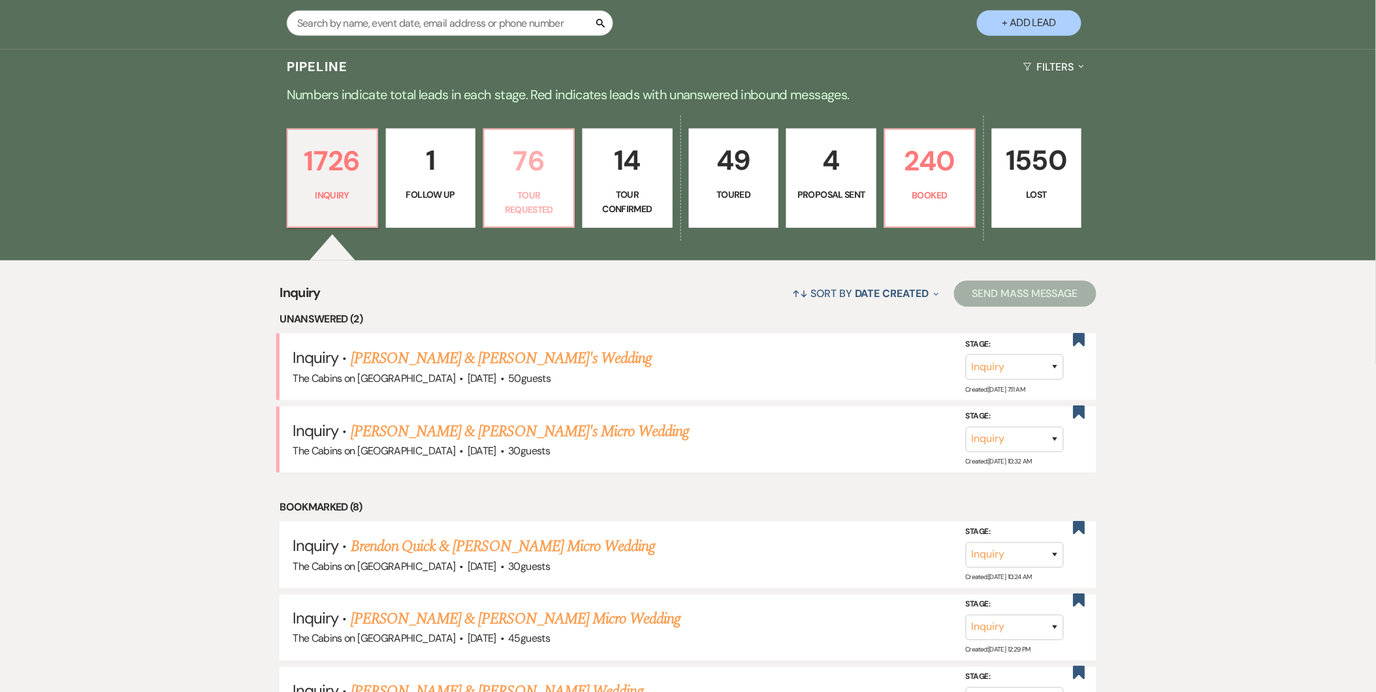
select select "2"
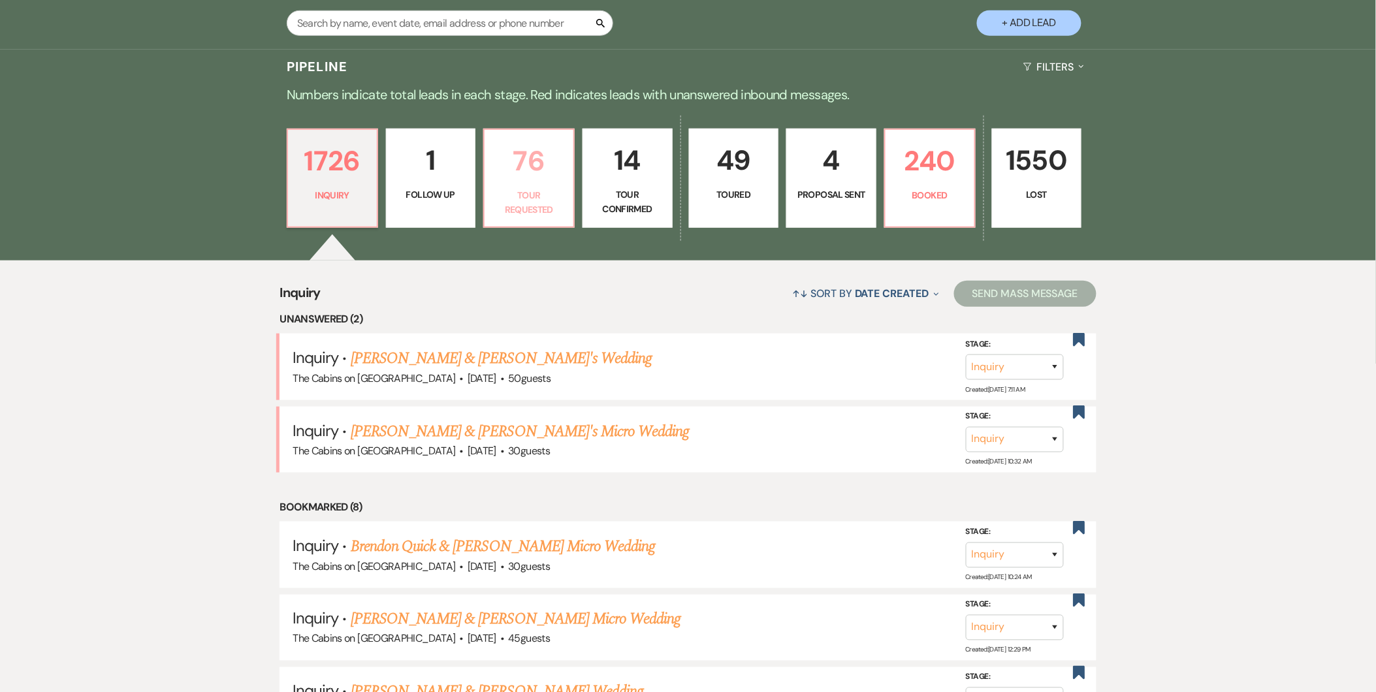
select select "2"
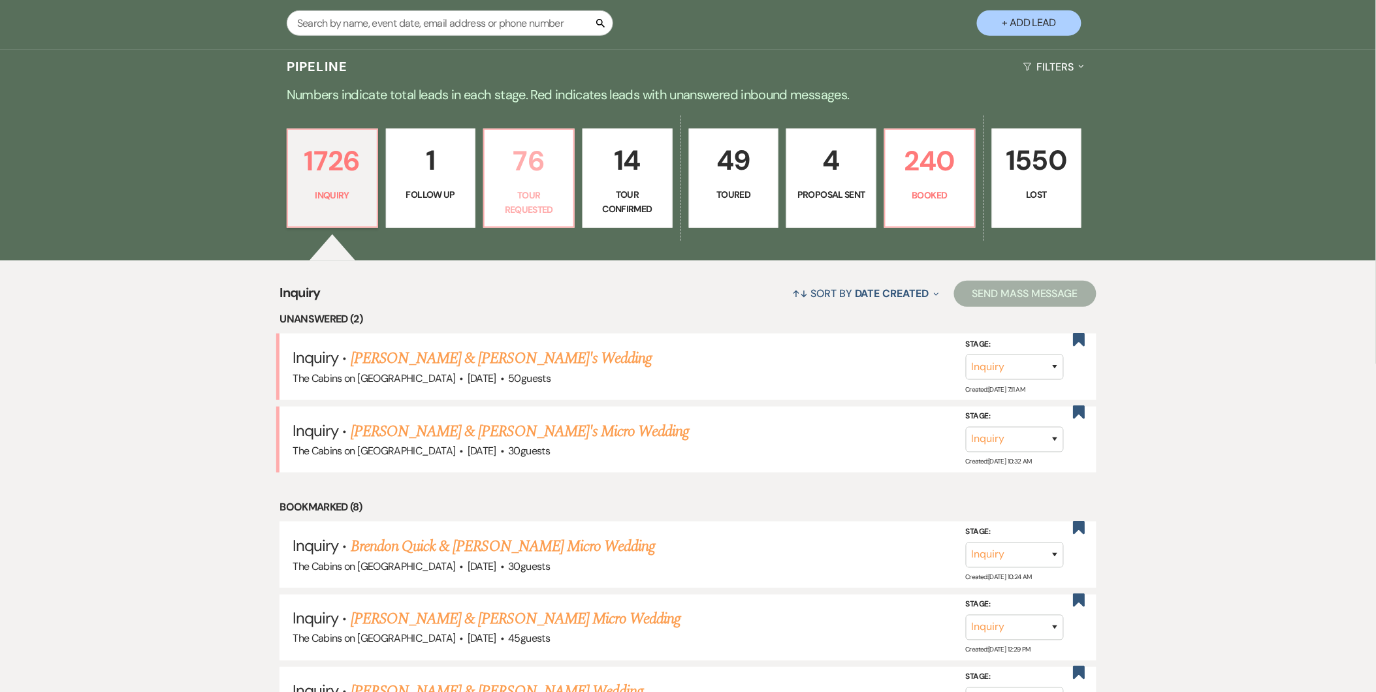
select select "2"
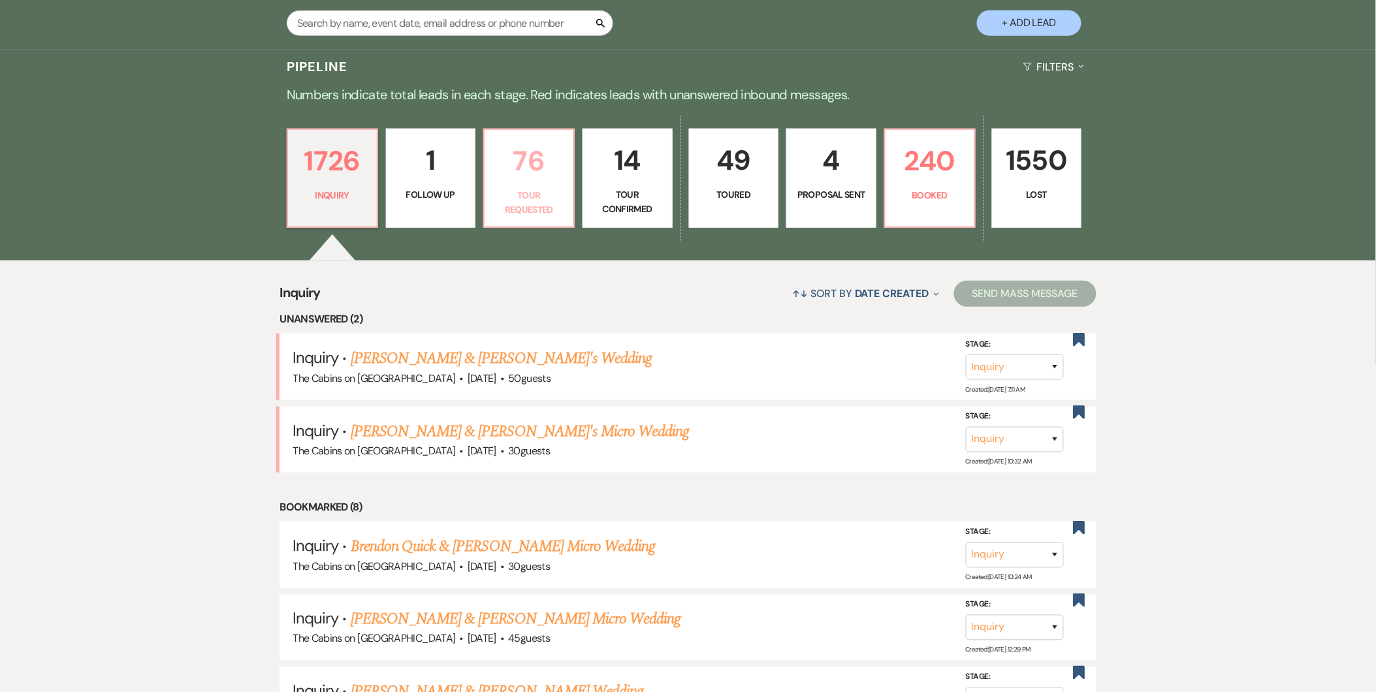
select select "2"
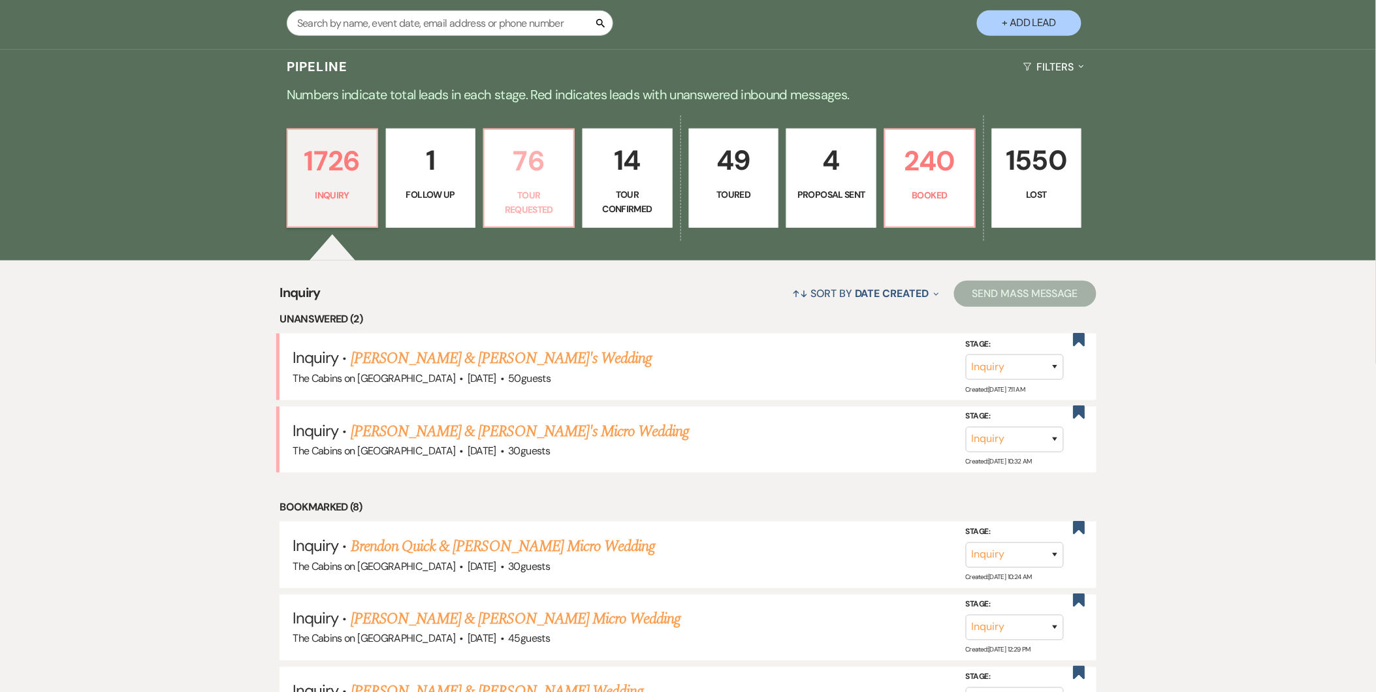
select select "2"
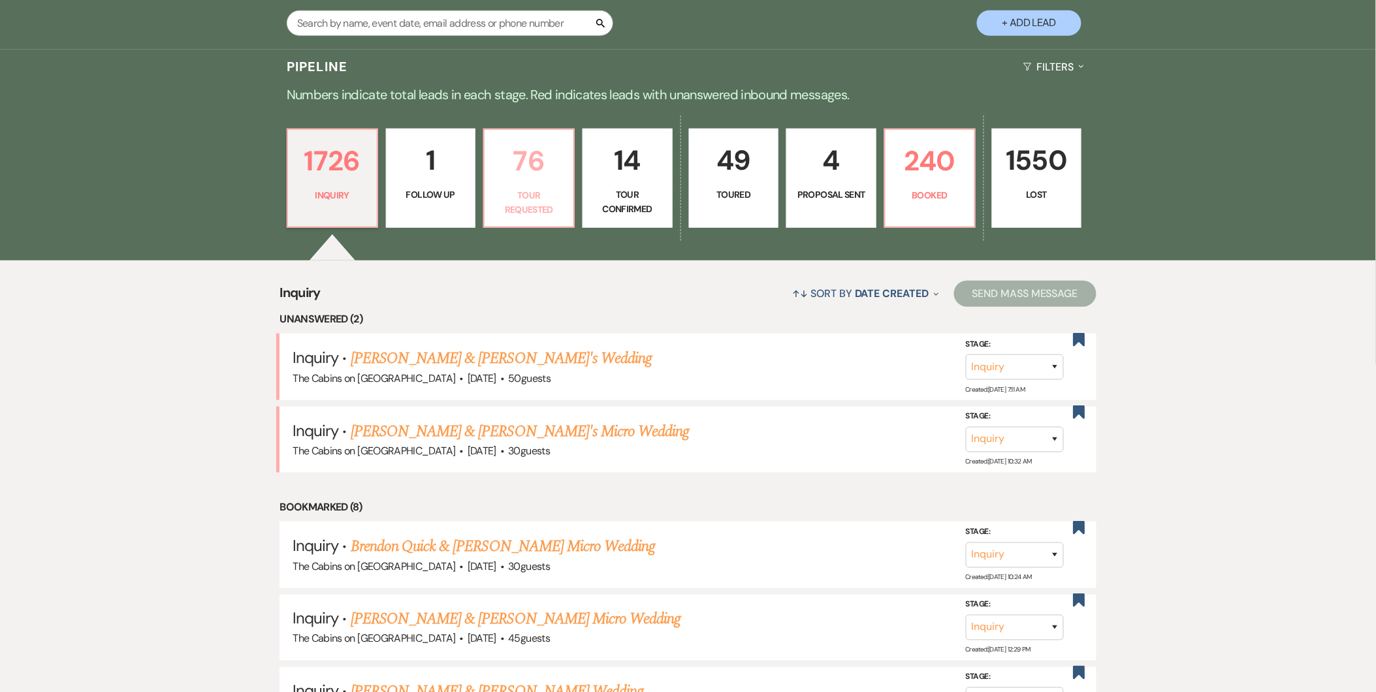
select select "2"
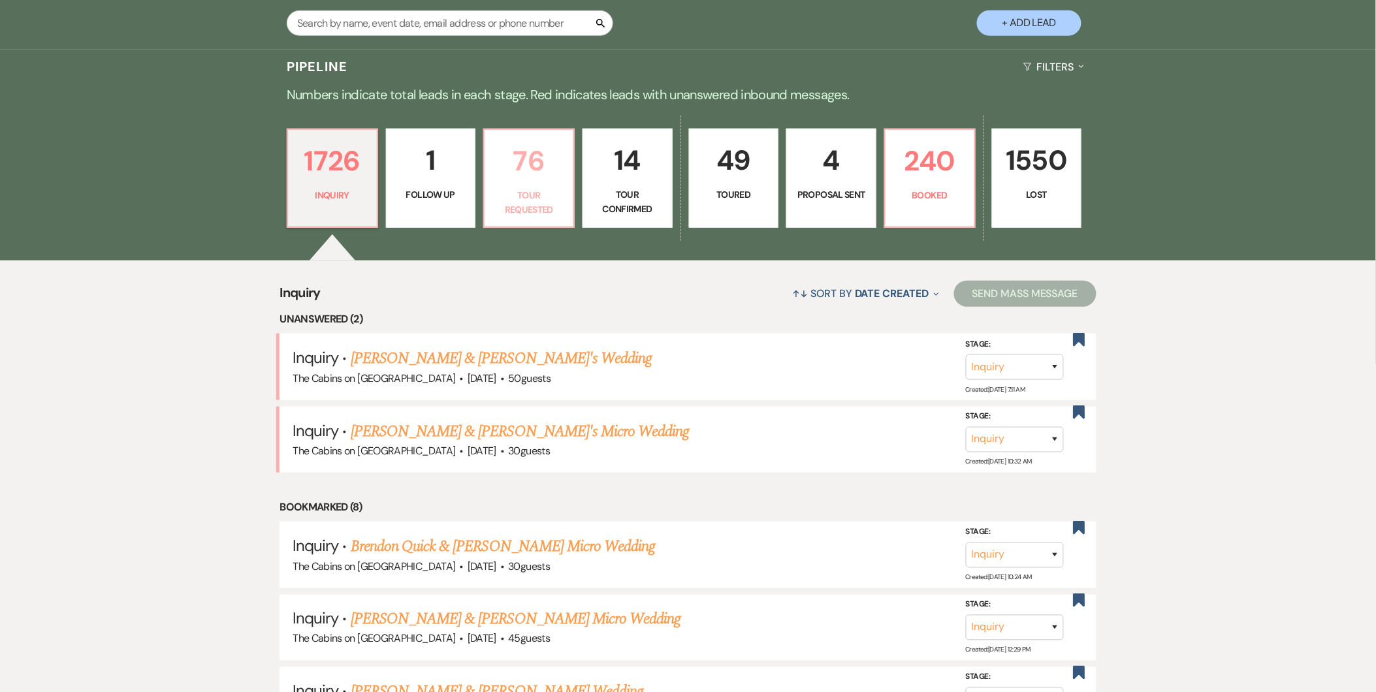
select select "2"
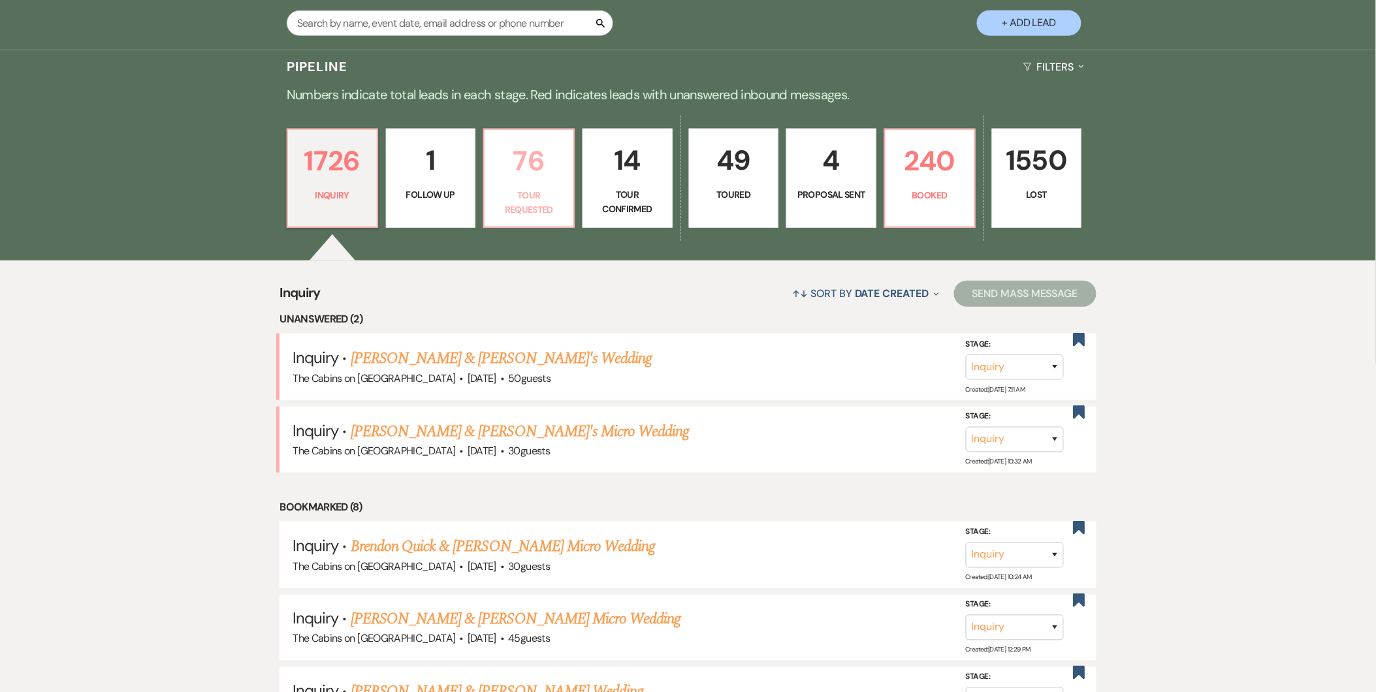
select select "2"
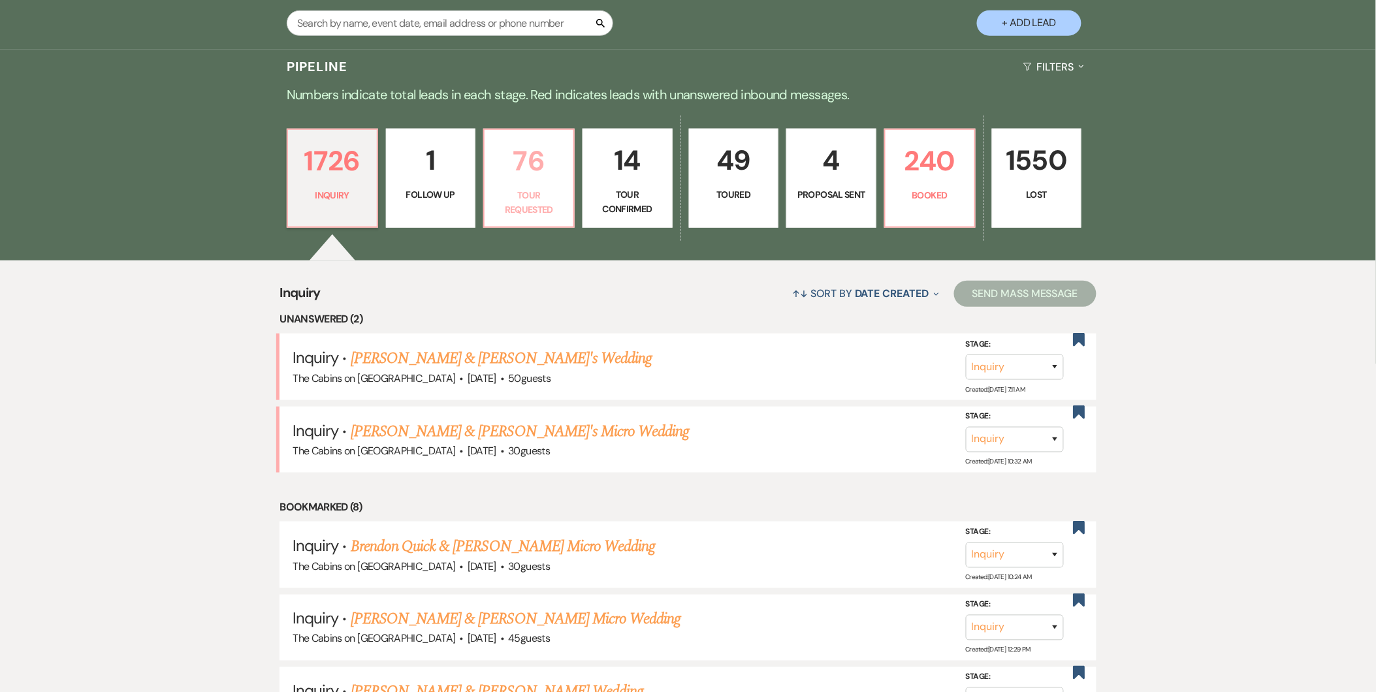
select select "2"
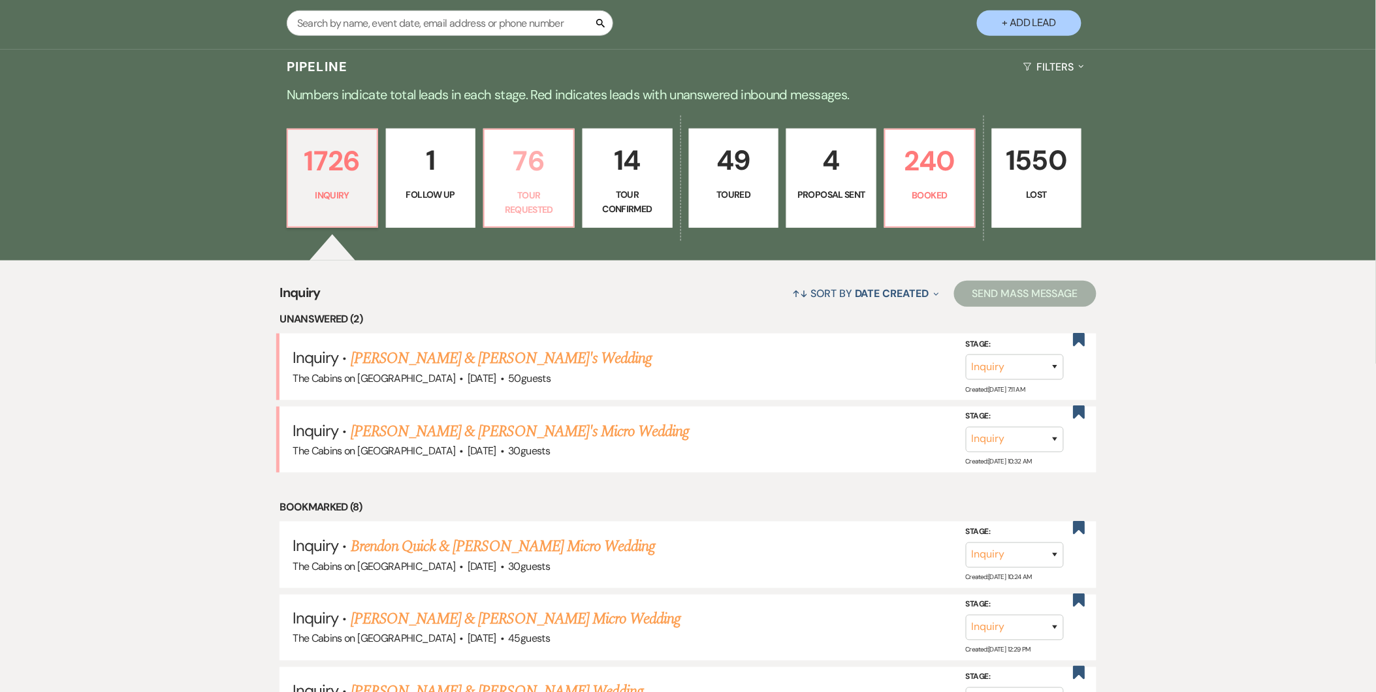
select select "2"
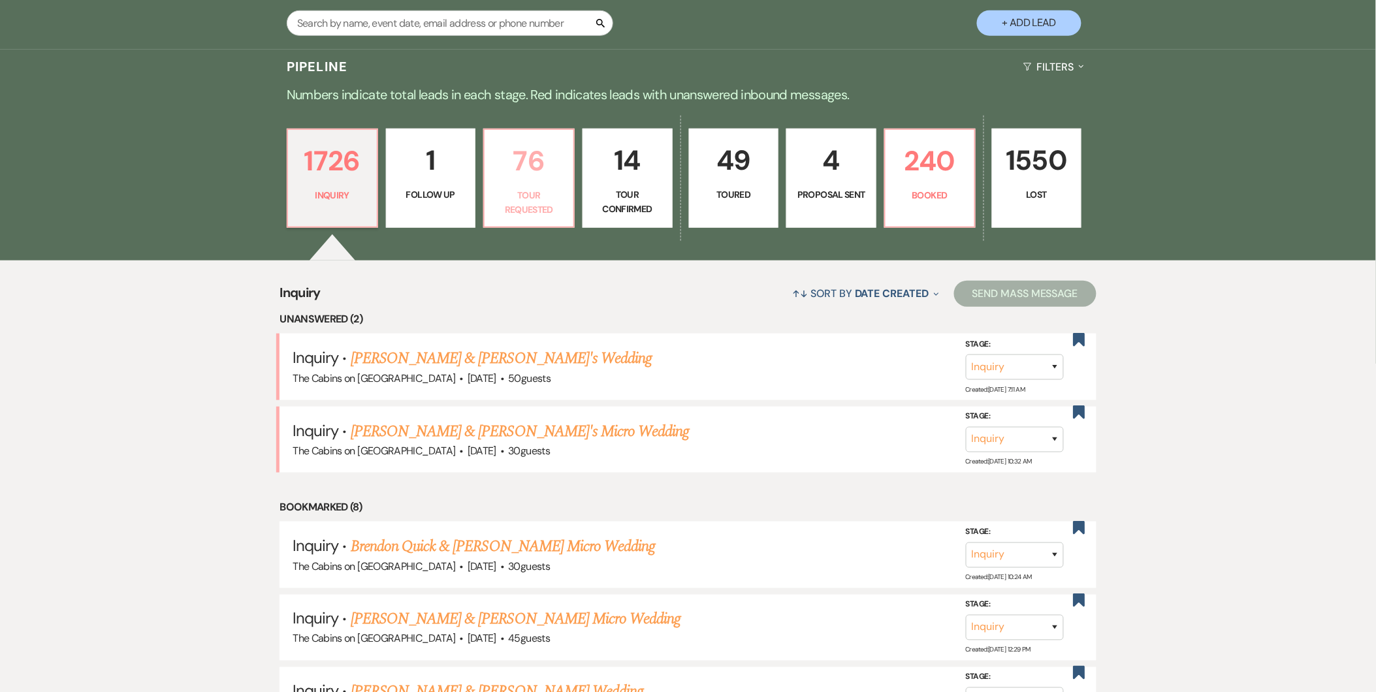
select select "2"
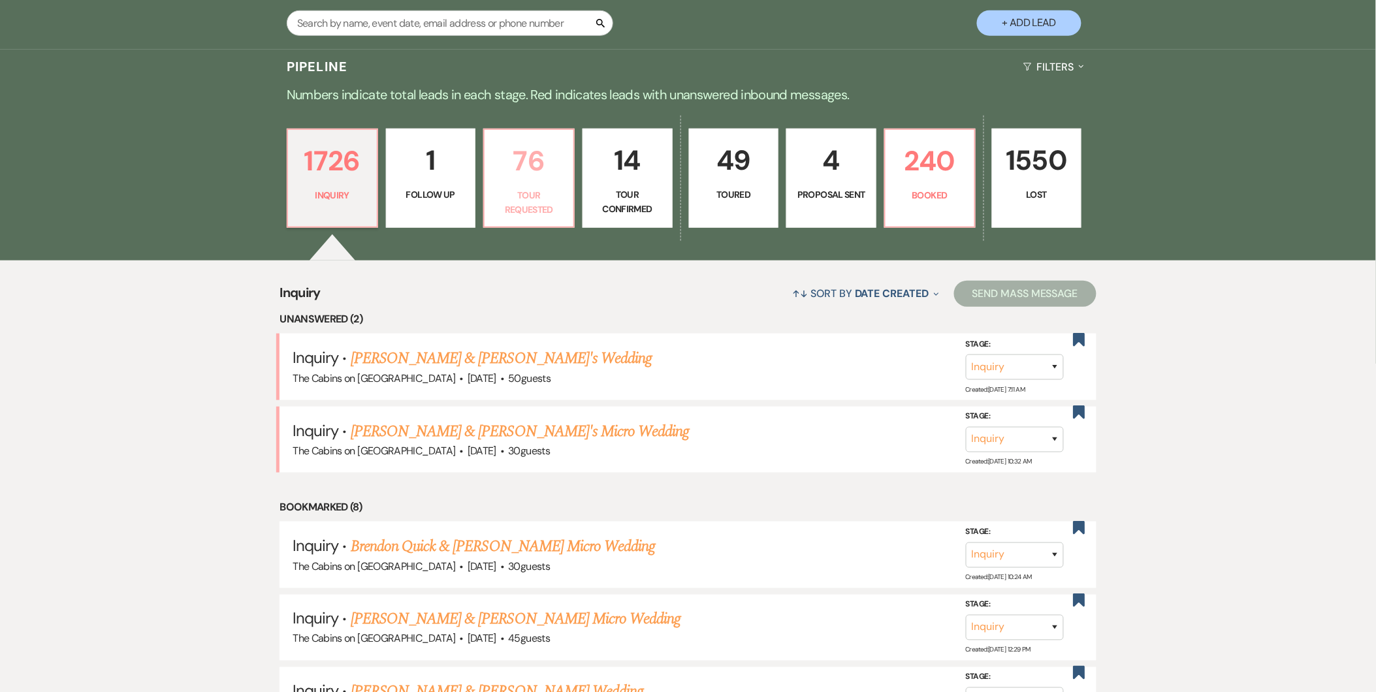
select select "2"
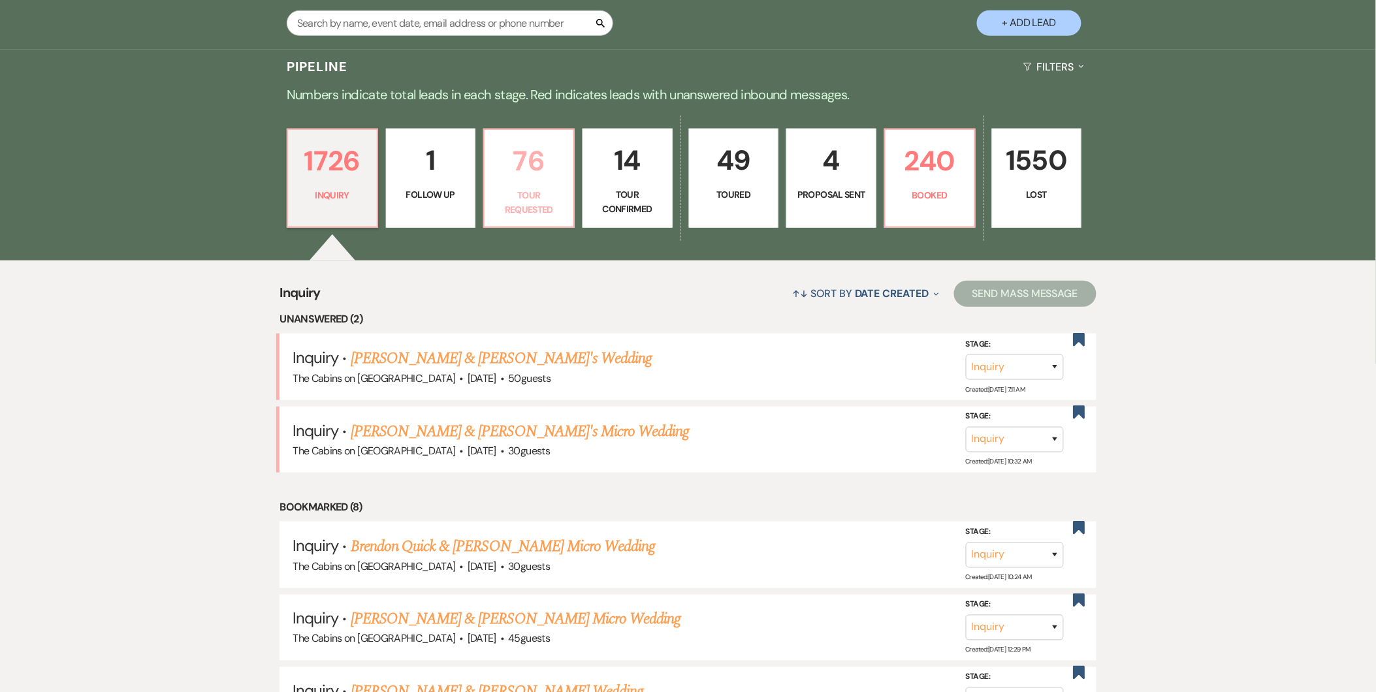
select select "2"
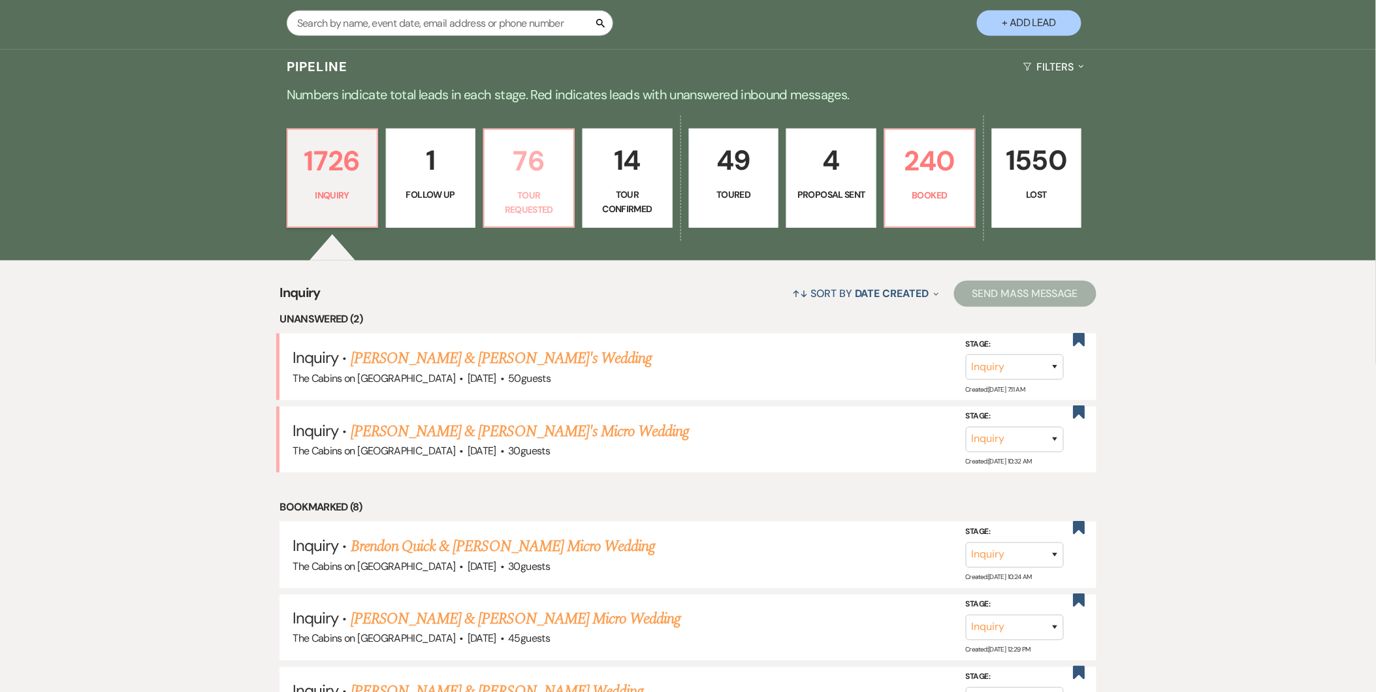
select select "2"
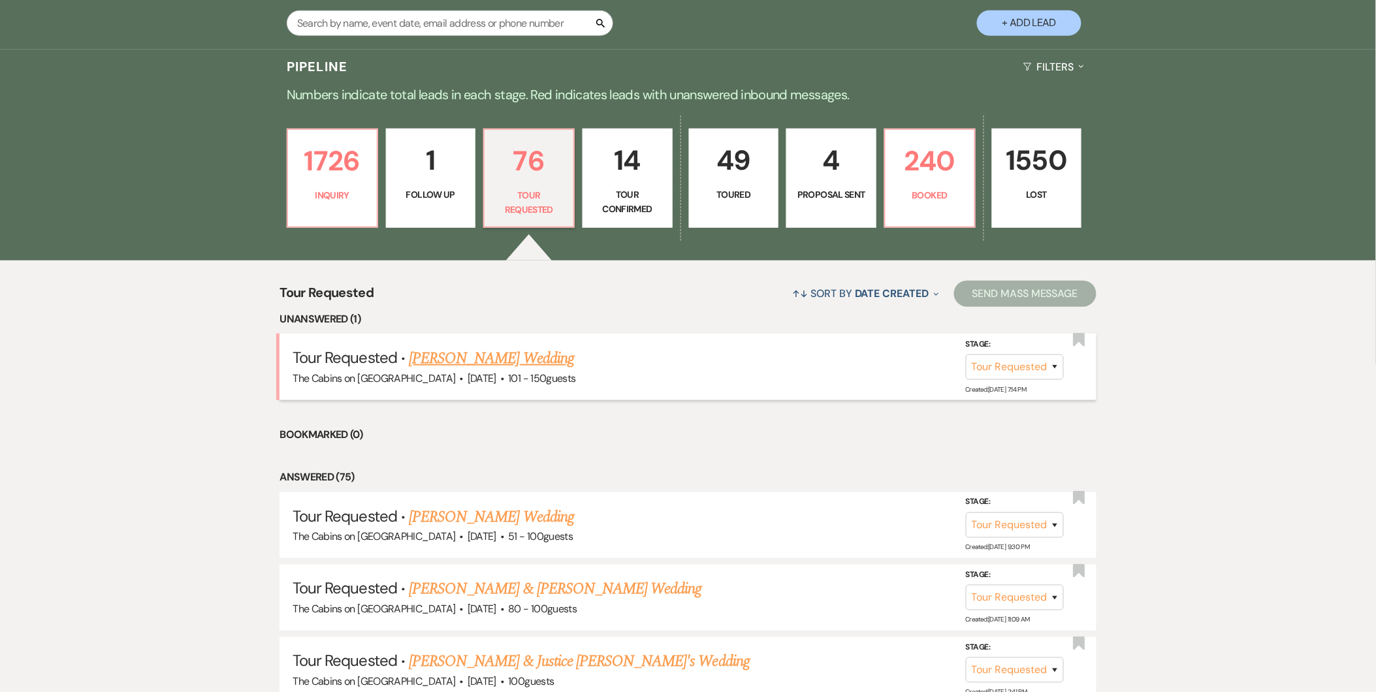
click at [494, 349] on link "Meghan Shim's Wedding" at bounding box center [491, 359] width 165 height 24
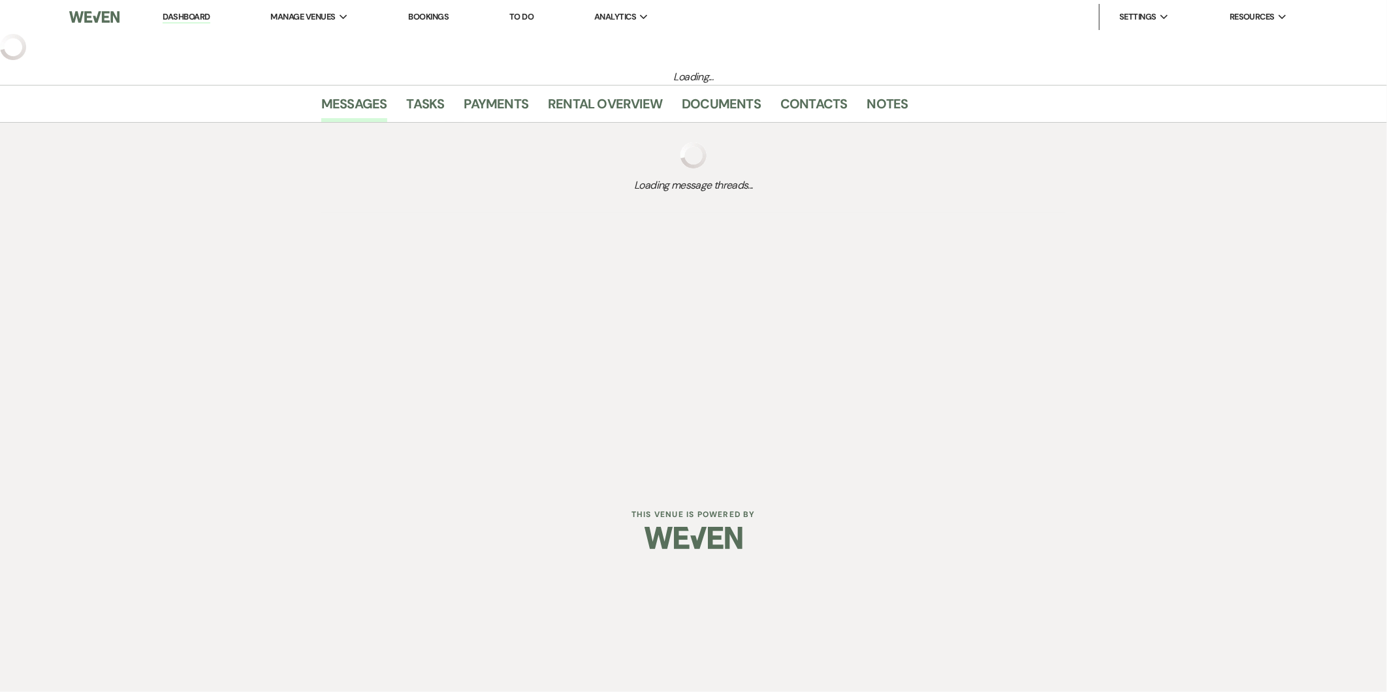
select select "2"
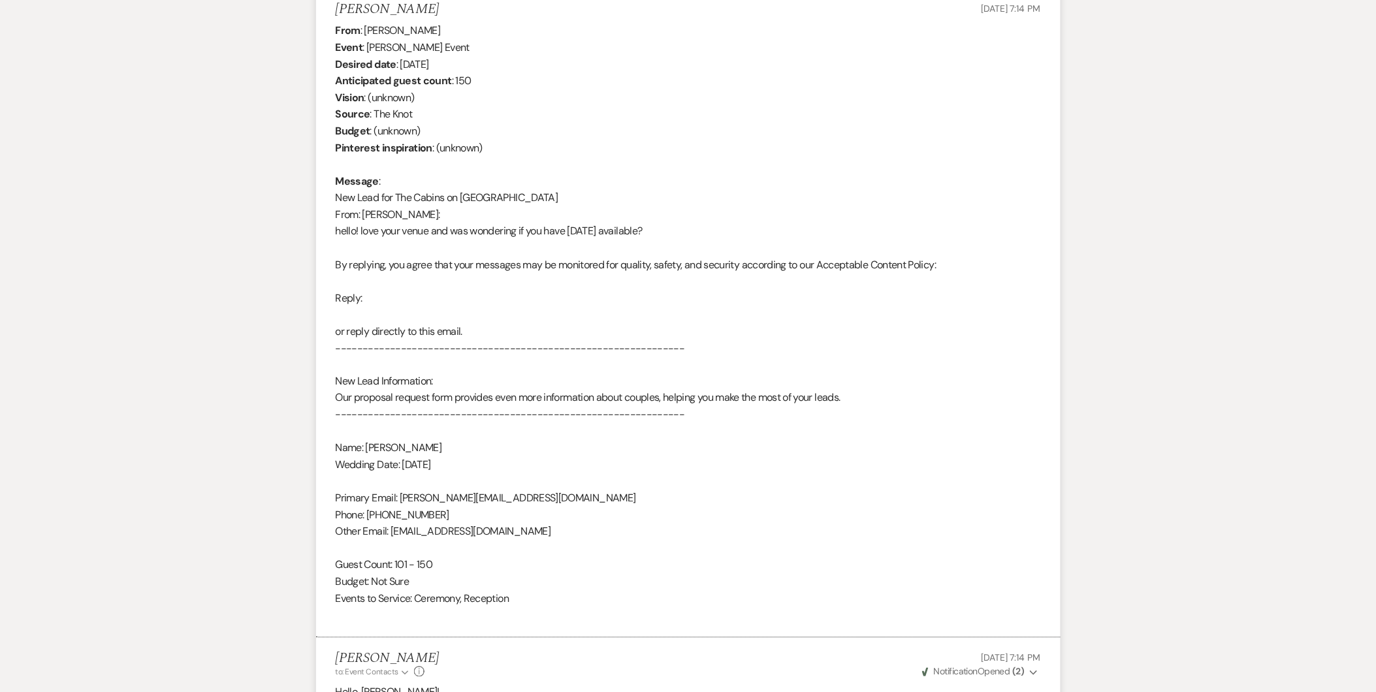
scroll to position [531, 0]
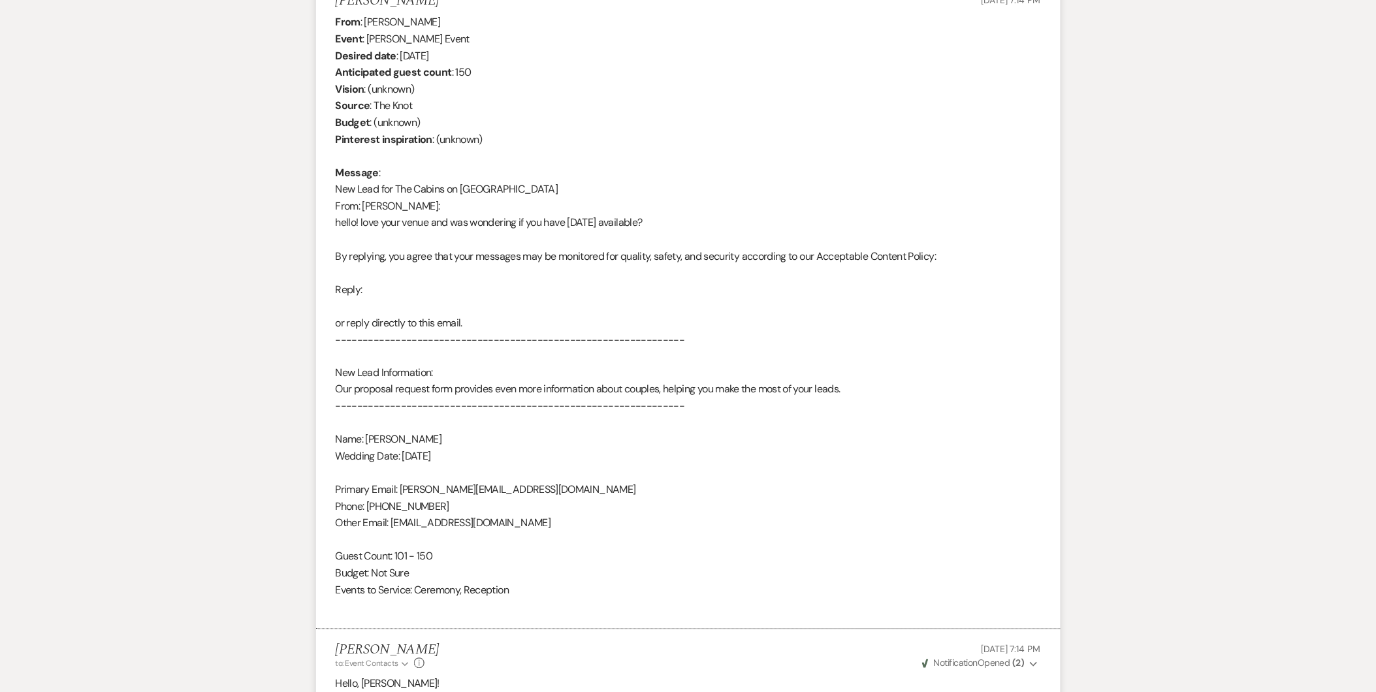
click at [454, 518] on div "From : Meghan Shim Event : Meghan Shim's Event Desired date : November 7th 2026…" at bounding box center [688, 314] width 705 height 601
click at [451, 521] on div "From : Meghan Shim Event : Meghan Shim's Event Desired date : November 7th 2026…" at bounding box center [688, 314] width 705 height 601
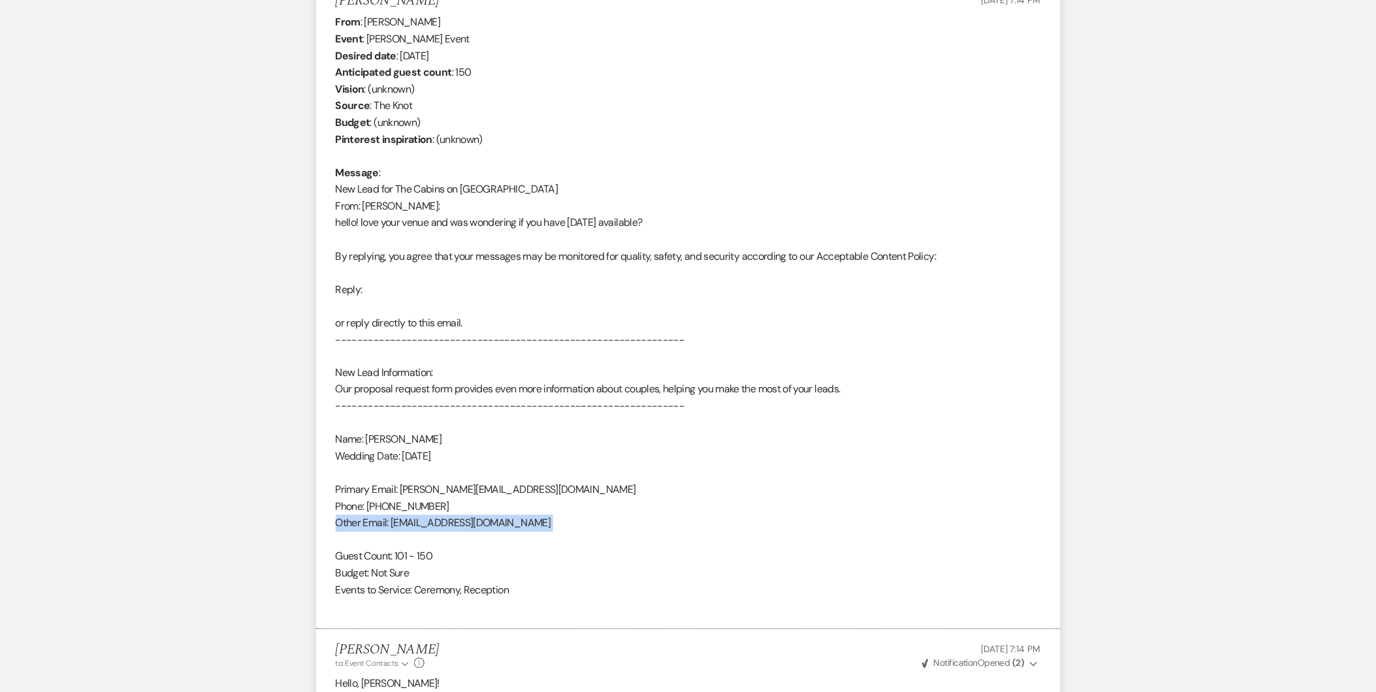
drag, startPoint x: 451, startPoint y: 521, endPoint x: 513, endPoint y: 531, distance: 62.8
click at [513, 531] on div "From : Meghan Shim Event : Meghan Shim's Event Desired date : November 7th 2026…" at bounding box center [688, 314] width 705 height 601
click at [510, 525] on div "From : Meghan Shim Event : Meghan Shim's Event Desired date : November 7th 2026…" at bounding box center [688, 314] width 705 height 601
drag, startPoint x: 499, startPoint y: 523, endPoint x: 394, endPoint y: 522, distance: 104.5
click at [394, 522] on div "From : Meghan Shim Event : Meghan Shim's Event Desired date : November 7th 2026…" at bounding box center [688, 314] width 705 height 601
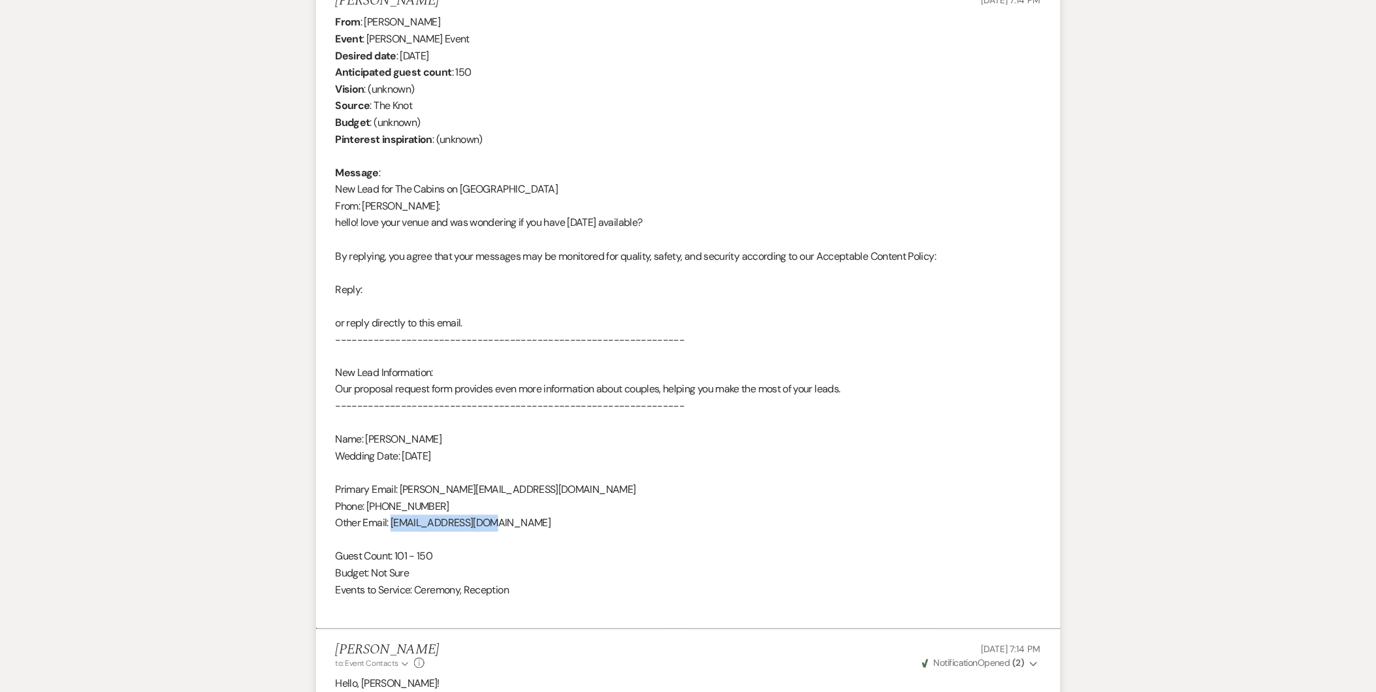
copy div "meghkshim@yahoo.com"
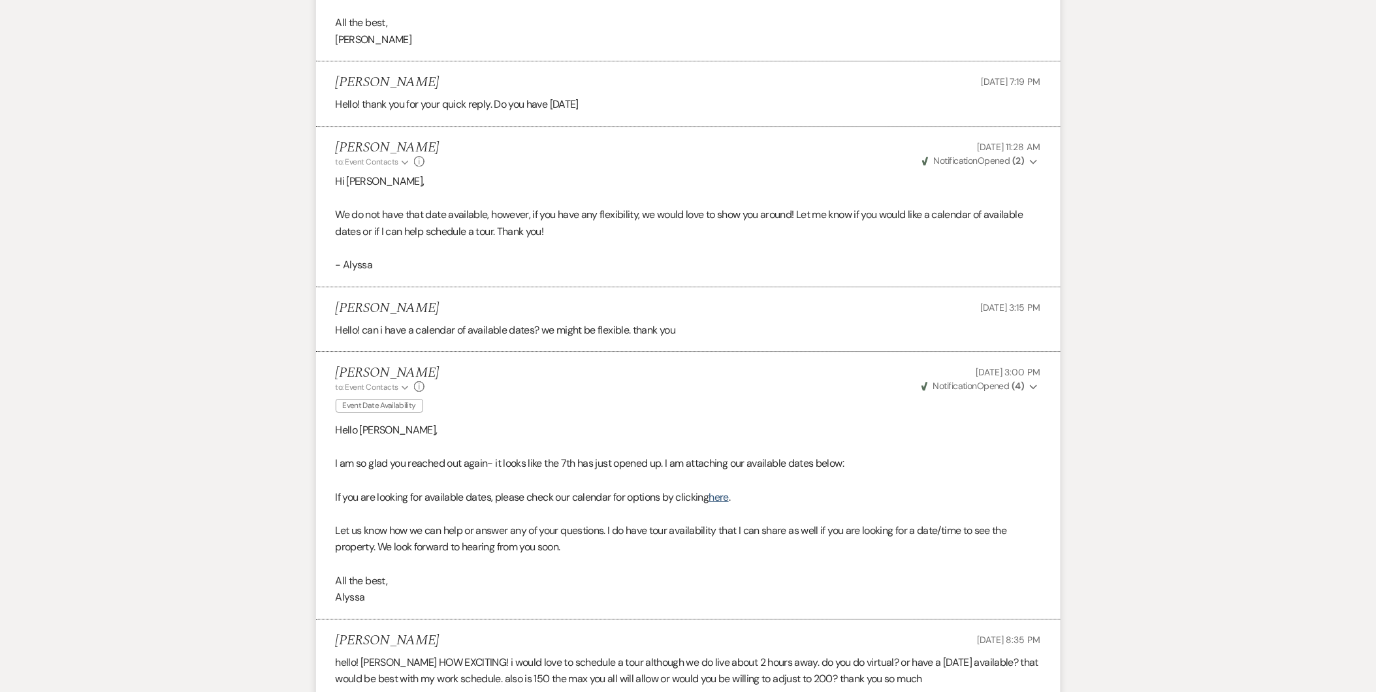
scroll to position [1860, 0]
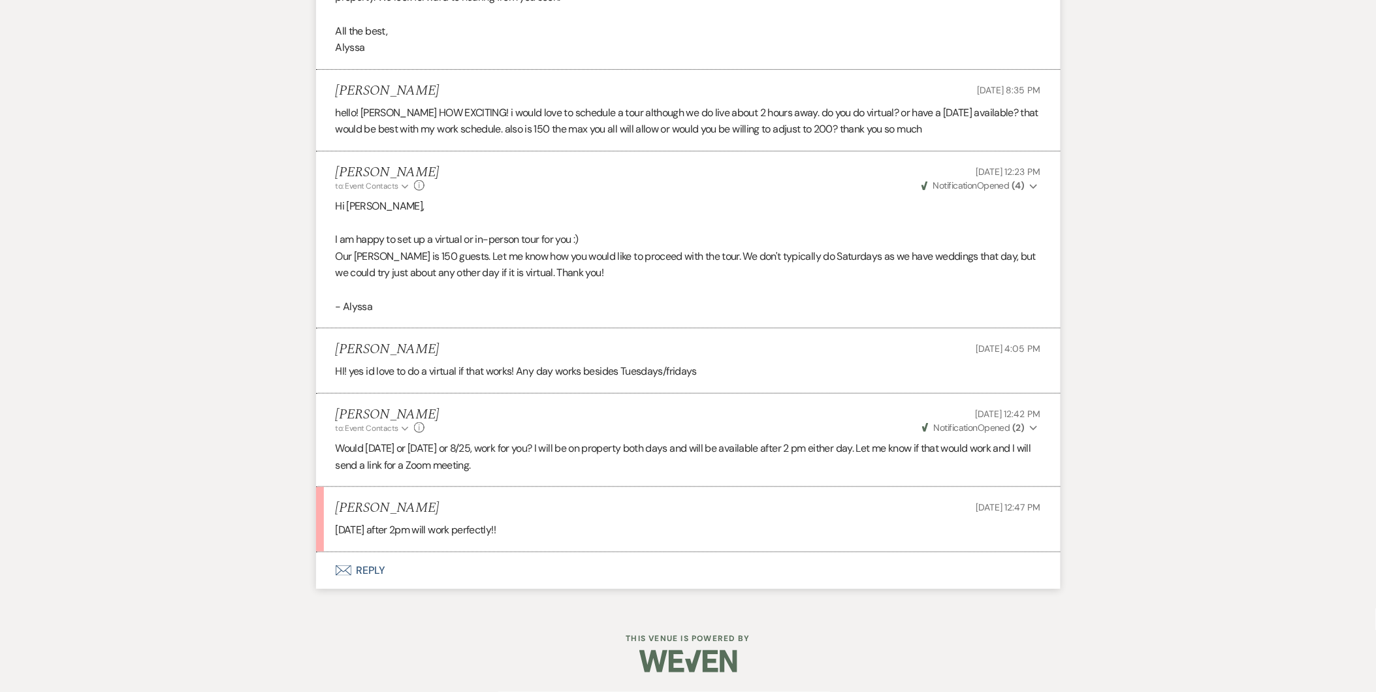
click at [363, 567] on button "Envelope Reply" at bounding box center [688, 570] width 744 height 37
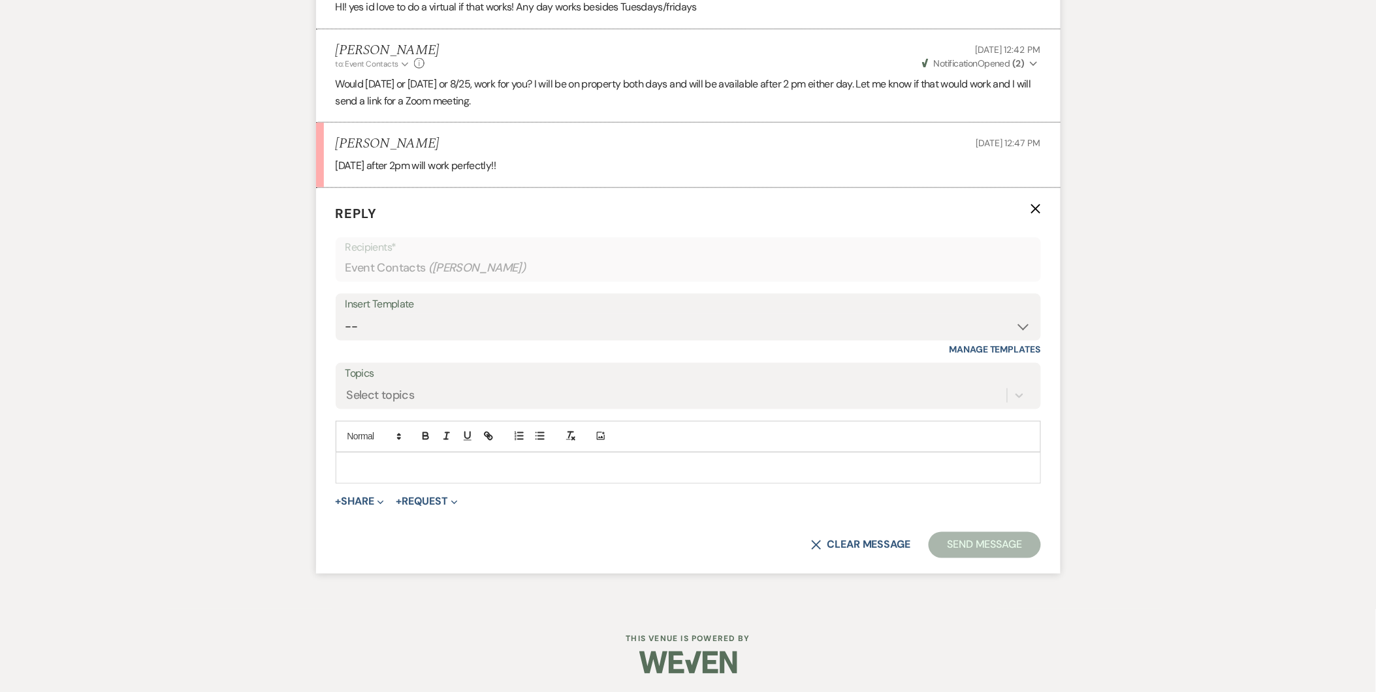
scroll to position [2227, 0]
click at [421, 462] on p at bounding box center [688, 467] width 684 height 14
drag, startPoint x: 421, startPoint y: 462, endPoint x: 343, endPoint y: 461, distance: 77.1
click at [343, 461] on div "https://us05web.zoom.us/j/81538658878?pwd=Mugb3Ltipa4AQovdQH2eA9odtfL3kT.1" at bounding box center [688, 467] width 704 height 30
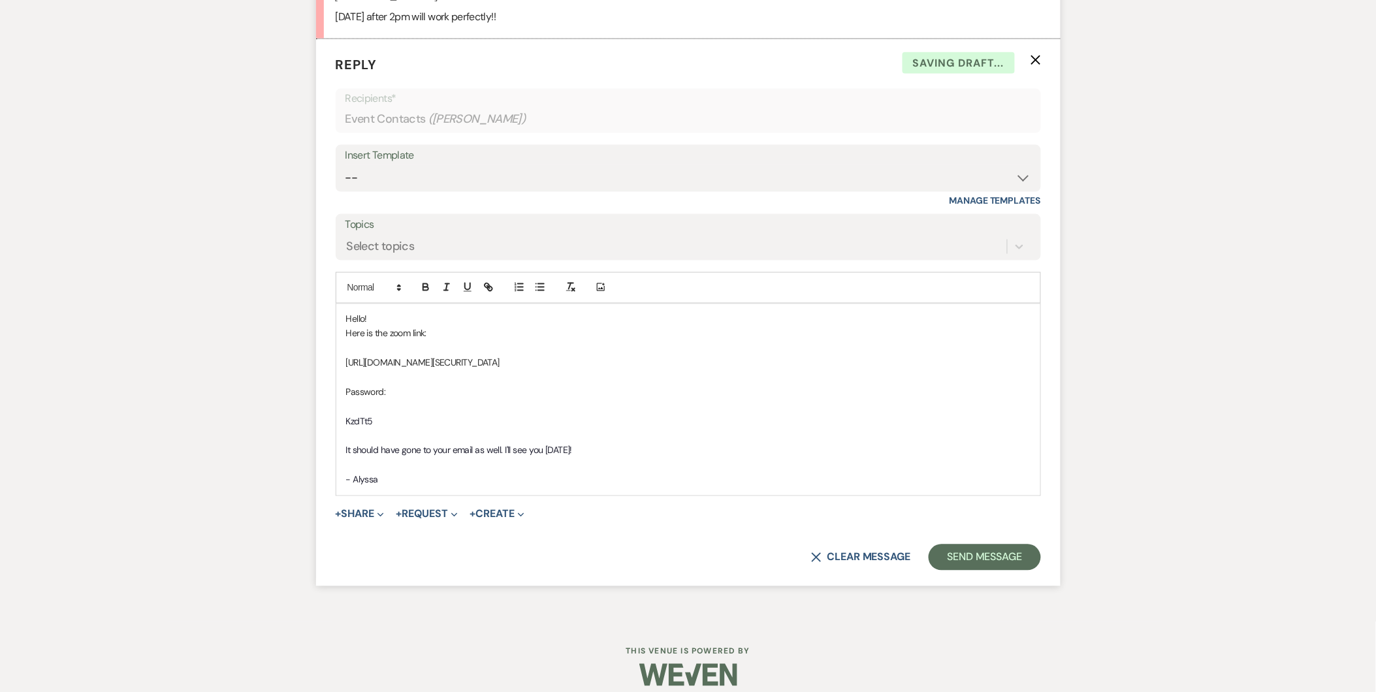
scroll to position [2387, 0]
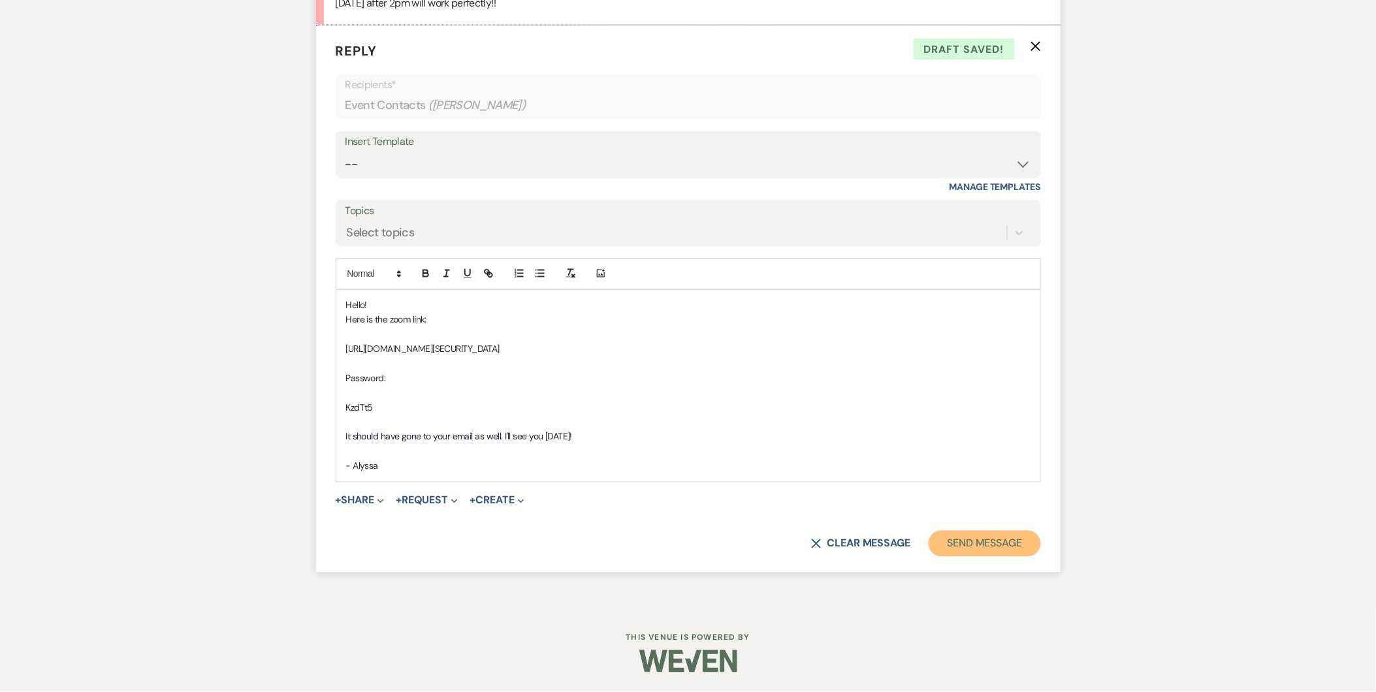
click at [989, 549] on button "Send Message" at bounding box center [985, 544] width 112 height 26
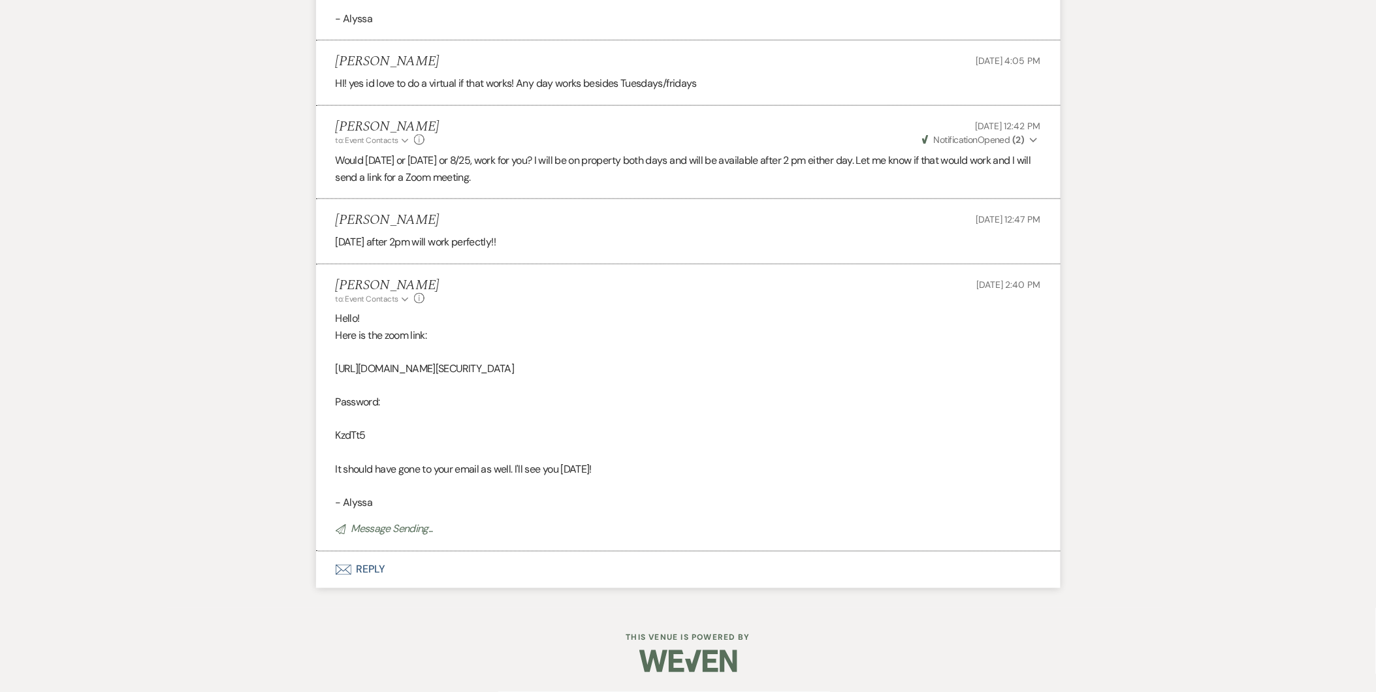
scroll to position [2120, 0]
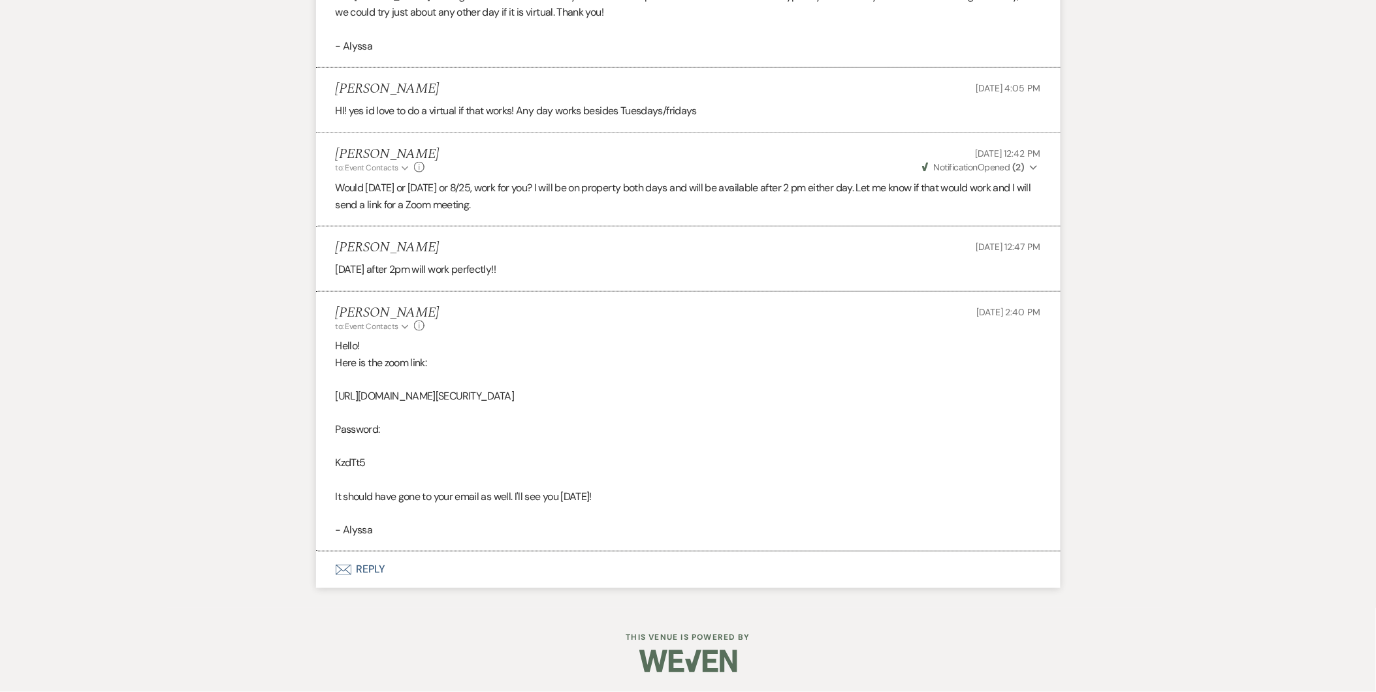
select select "2"
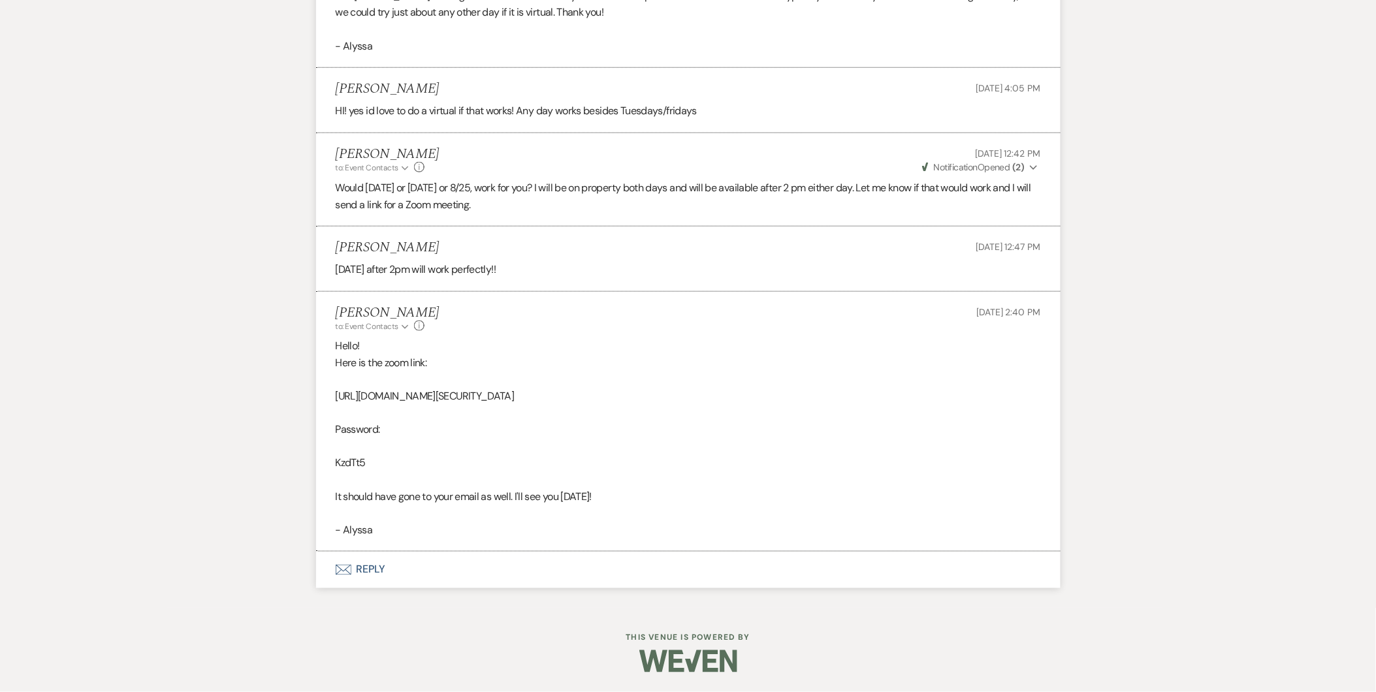
select select "2"
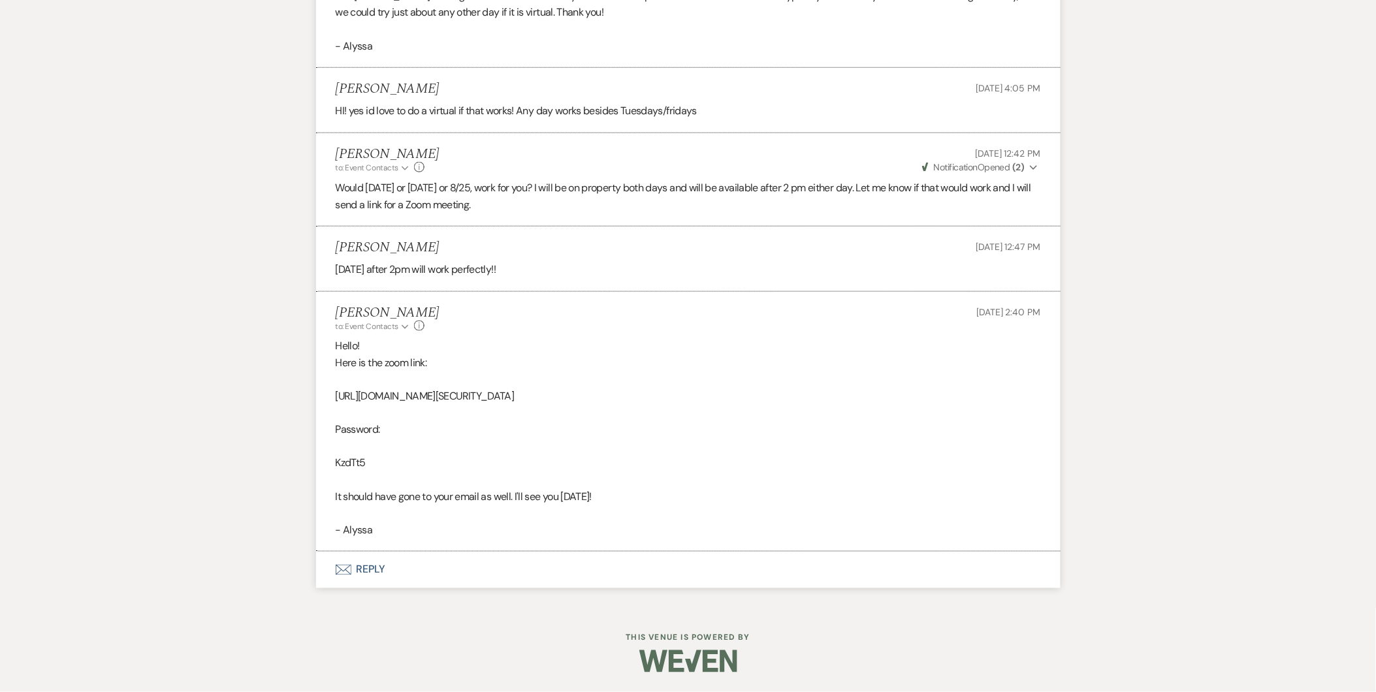
select select "2"
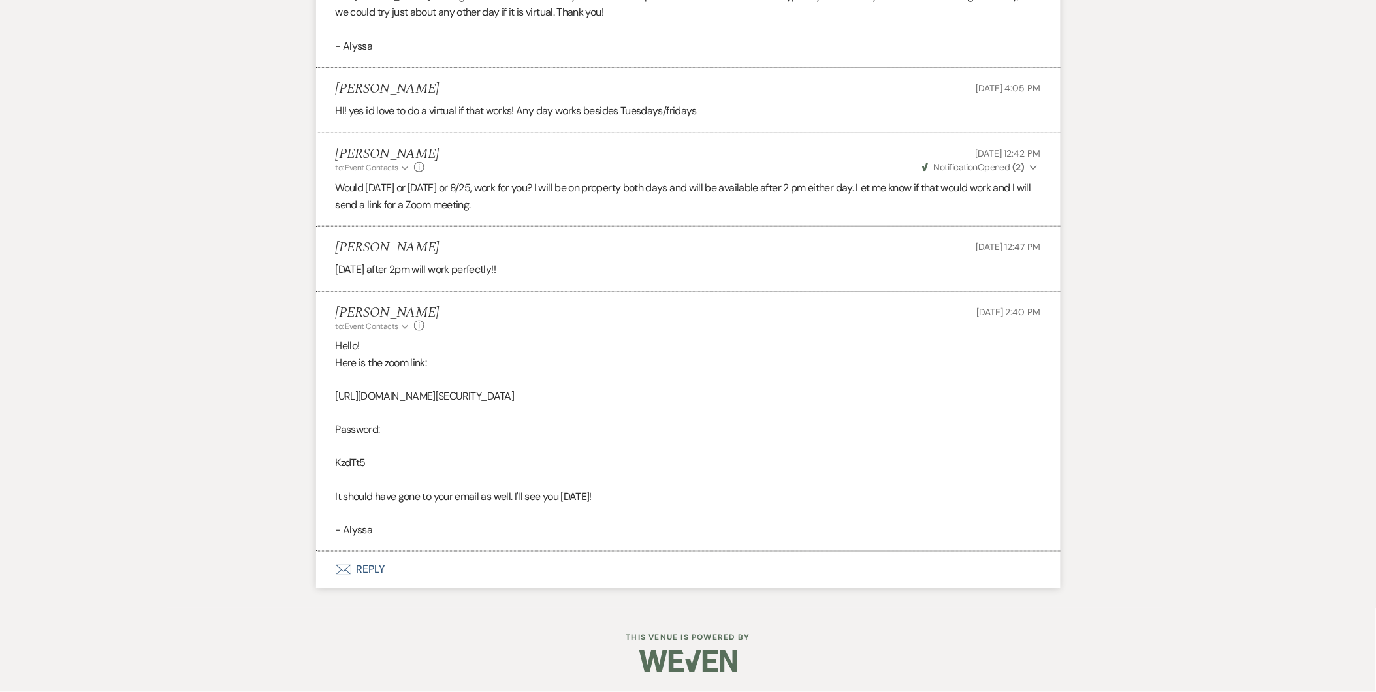
select select "2"
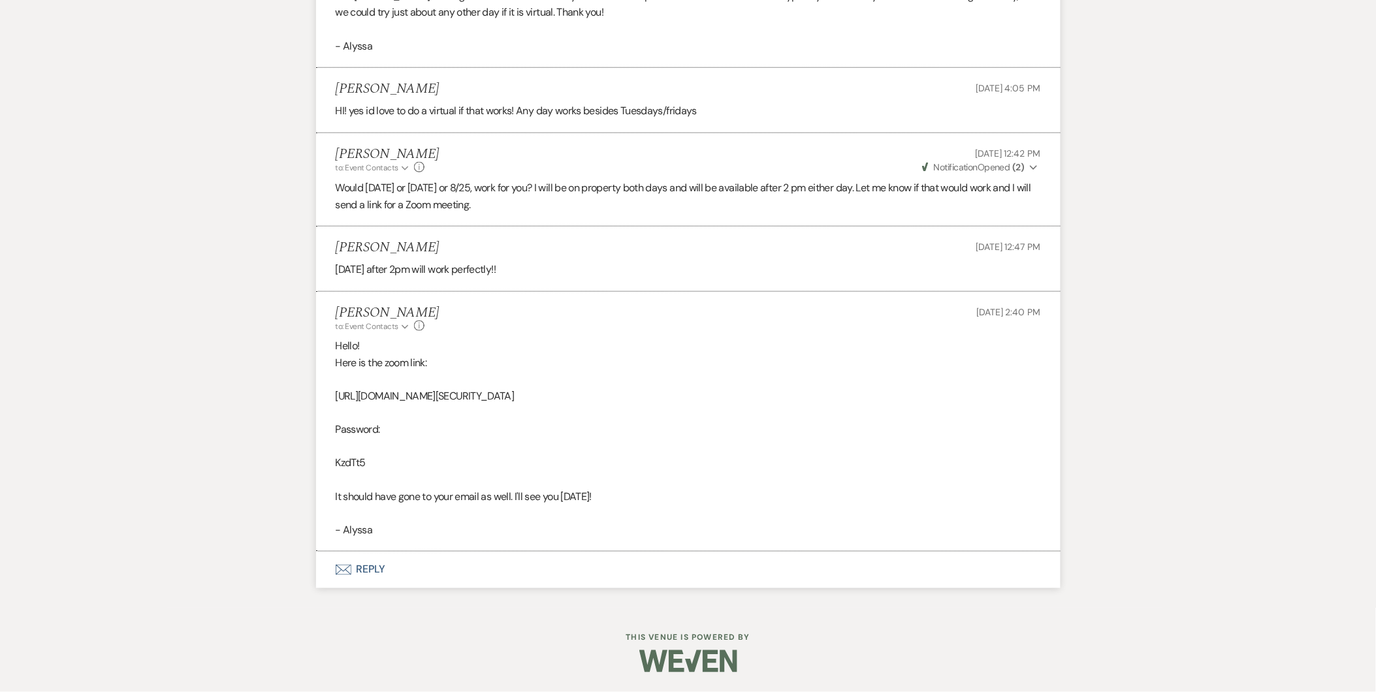
select select "2"
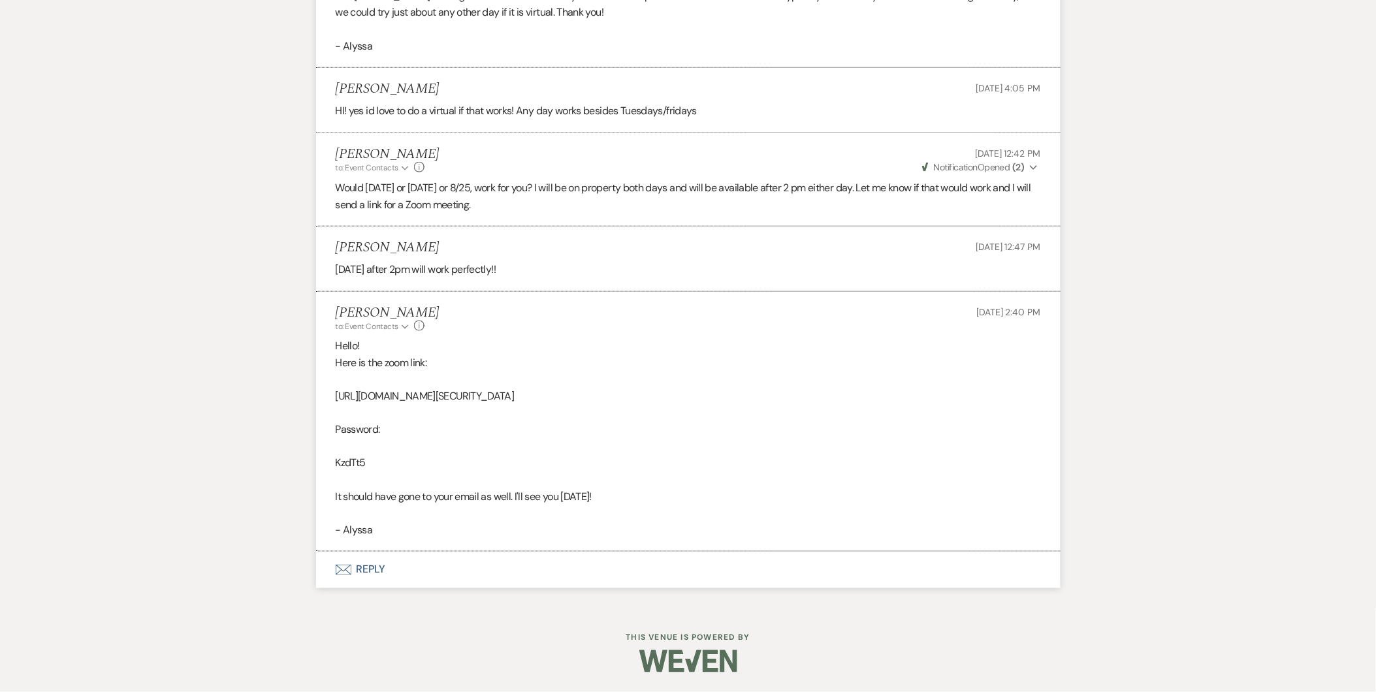
select select "2"
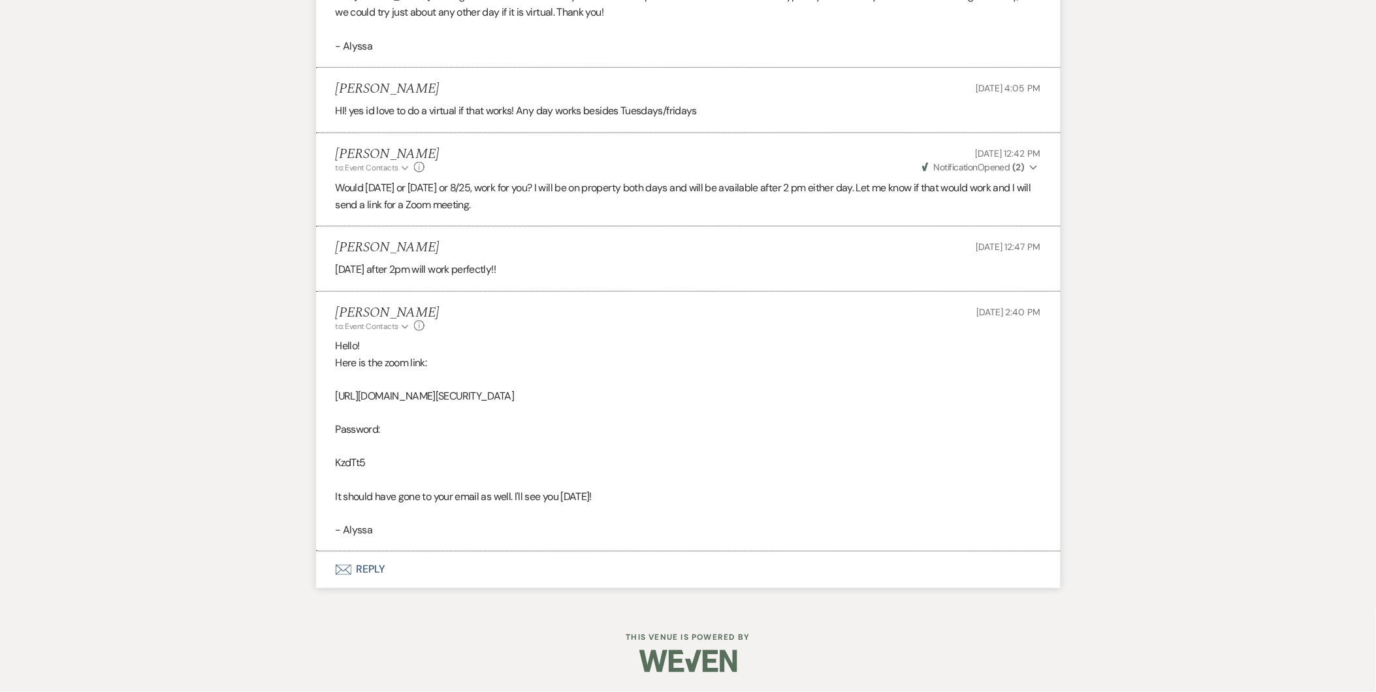
select select "2"
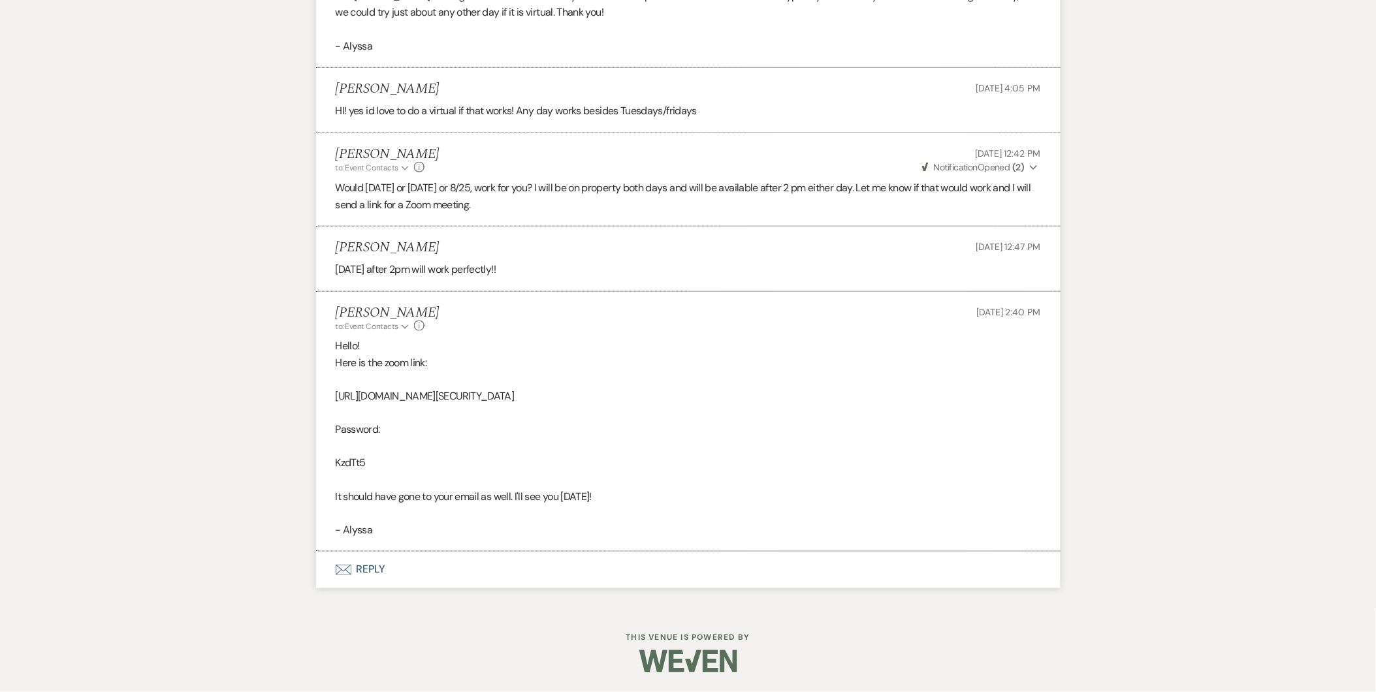
select select "2"
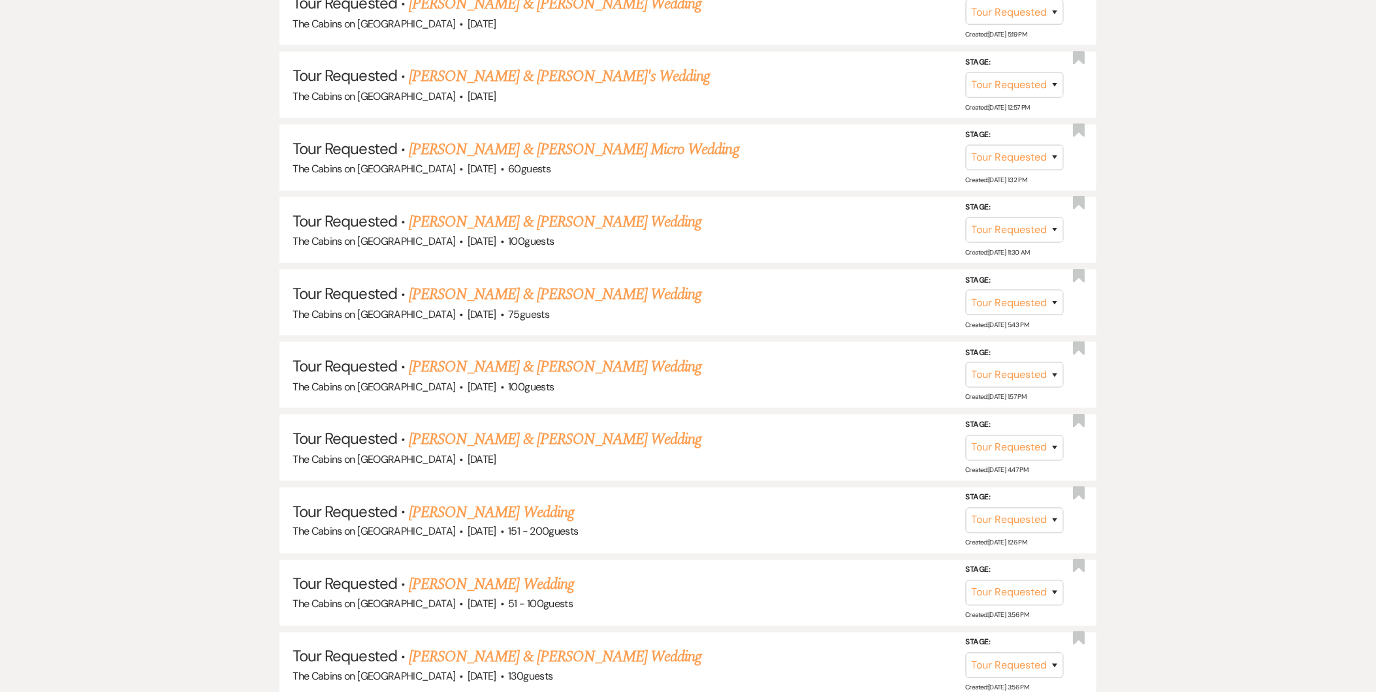
scroll to position [300, 0]
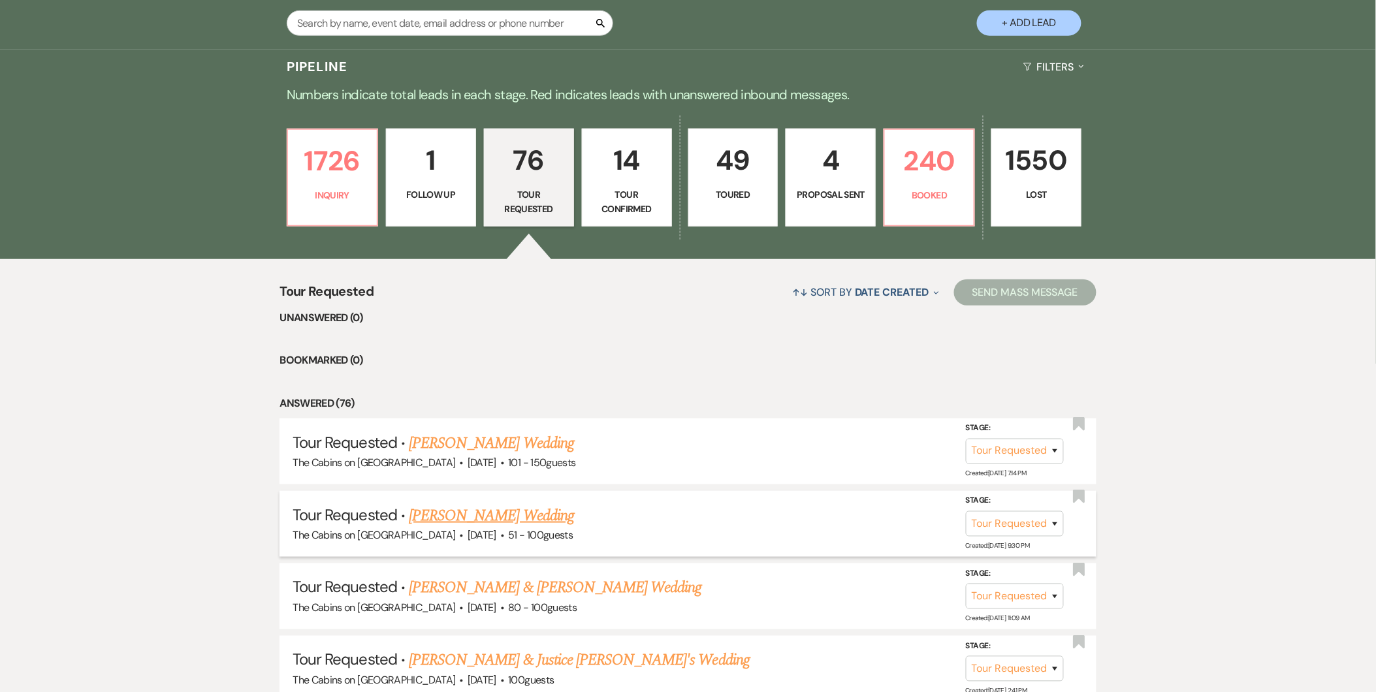
click at [474, 506] on link "Julia Fogel's Wedding" at bounding box center [491, 516] width 165 height 24
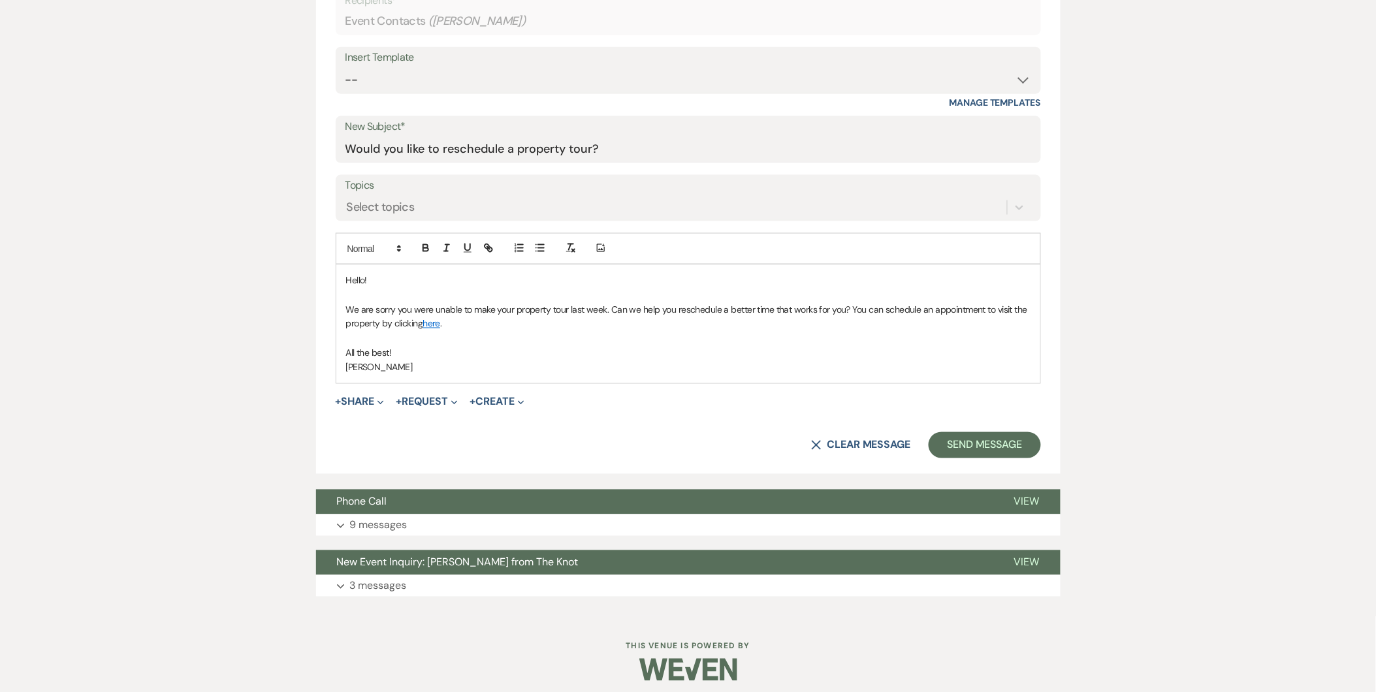
scroll to position [578, 0]
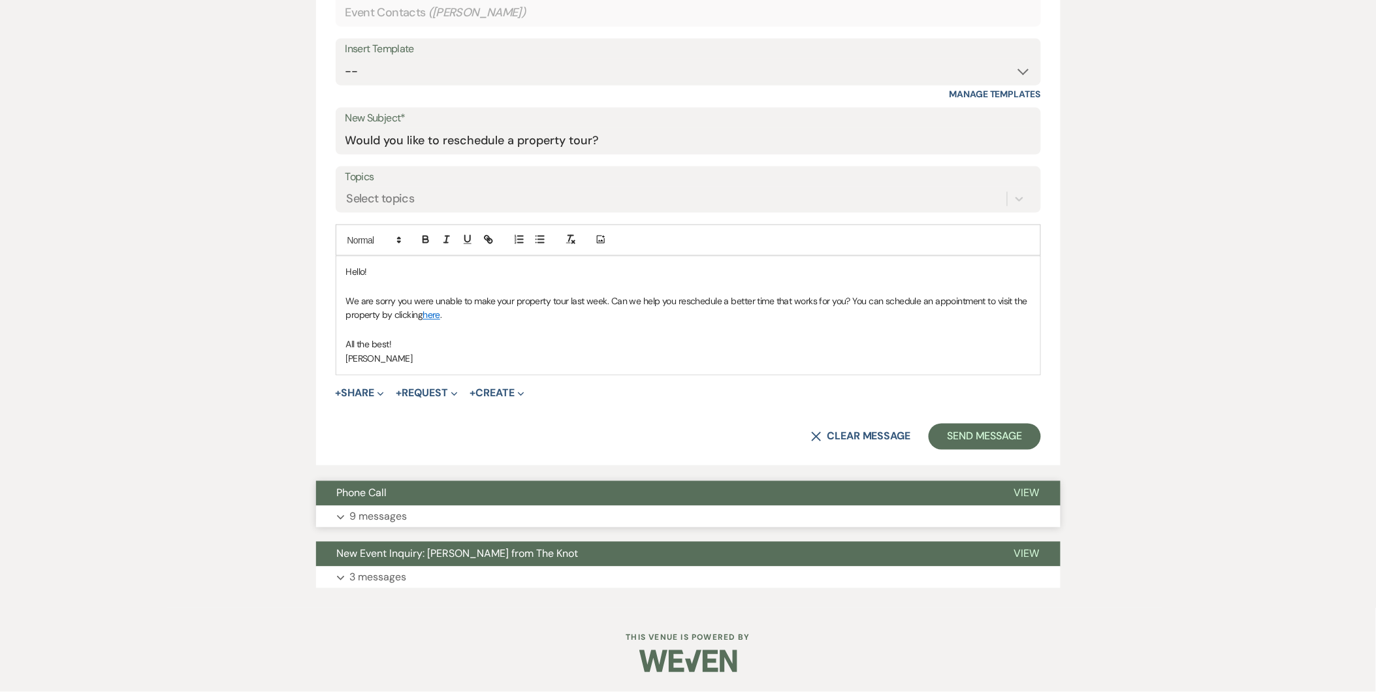
click at [602, 513] on button "Expand 9 messages" at bounding box center [688, 517] width 744 height 22
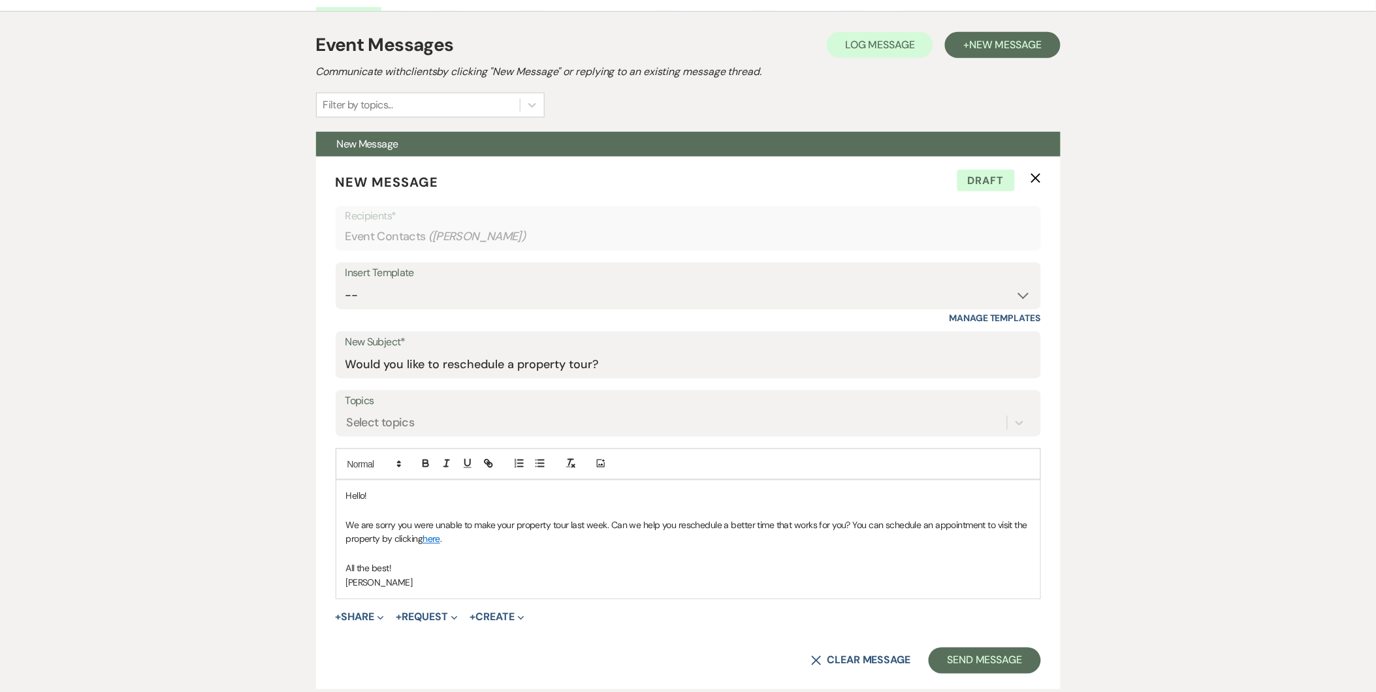
scroll to position [0, 0]
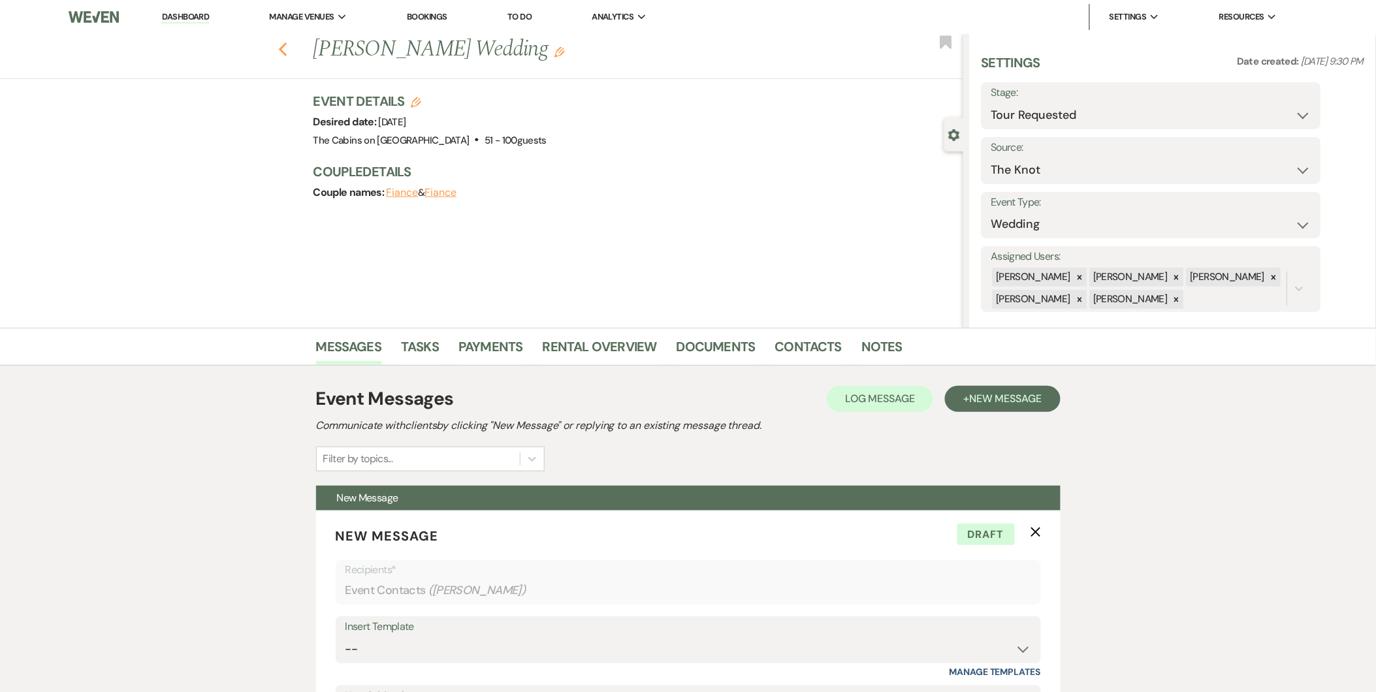
click at [287, 44] on use "button" at bounding box center [282, 49] width 8 height 14
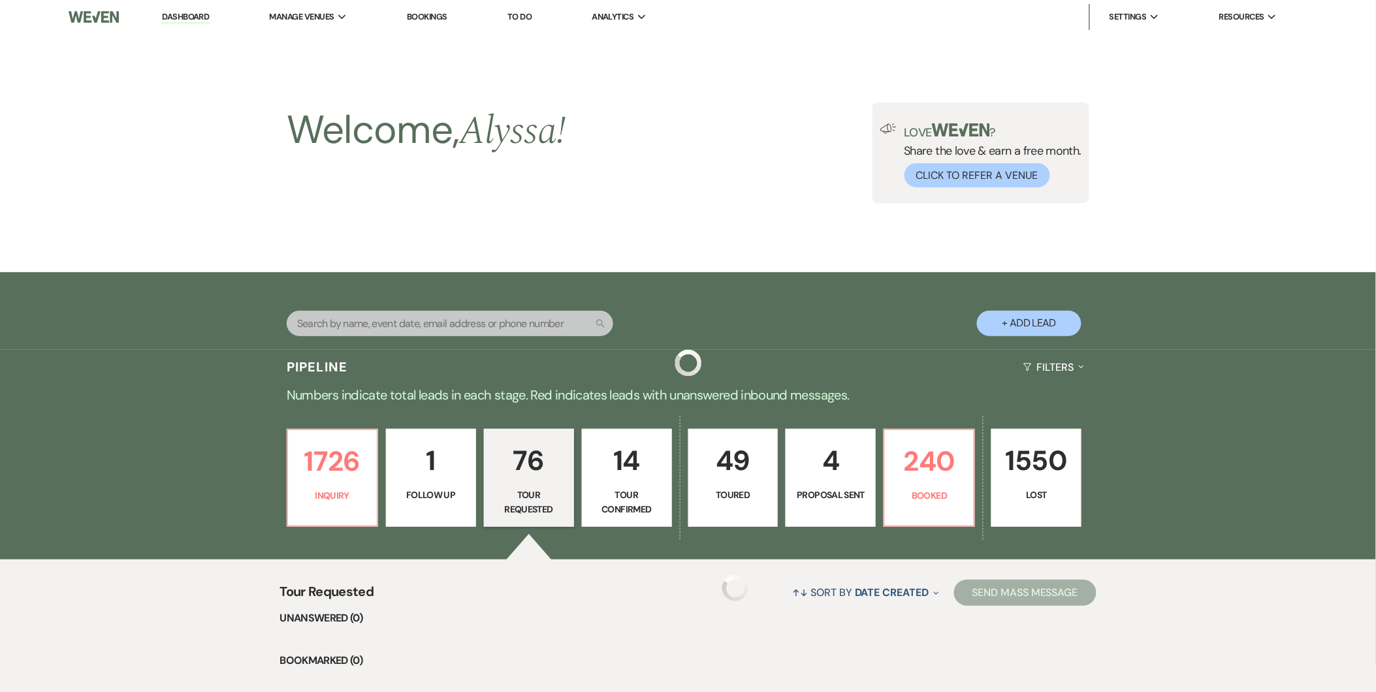
scroll to position [300, 0]
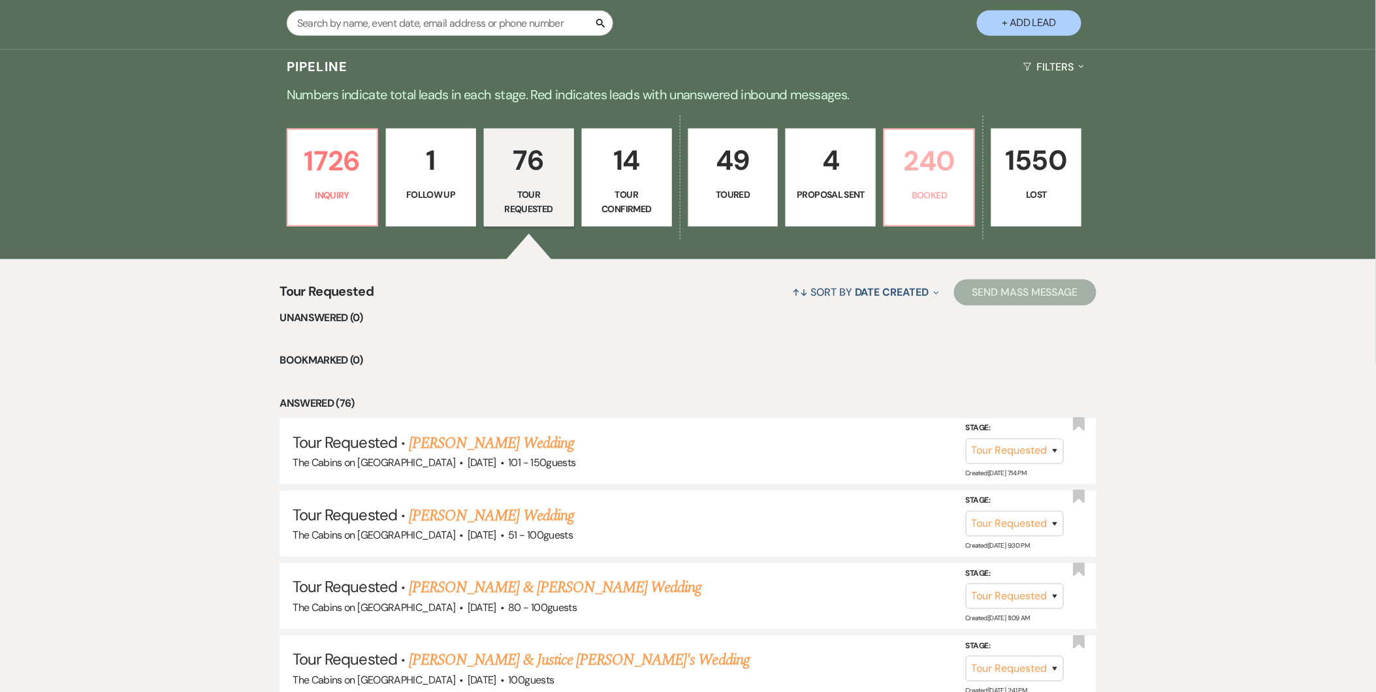
click at [943, 139] on p "240" at bounding box center [929, 161] width 73 height 44
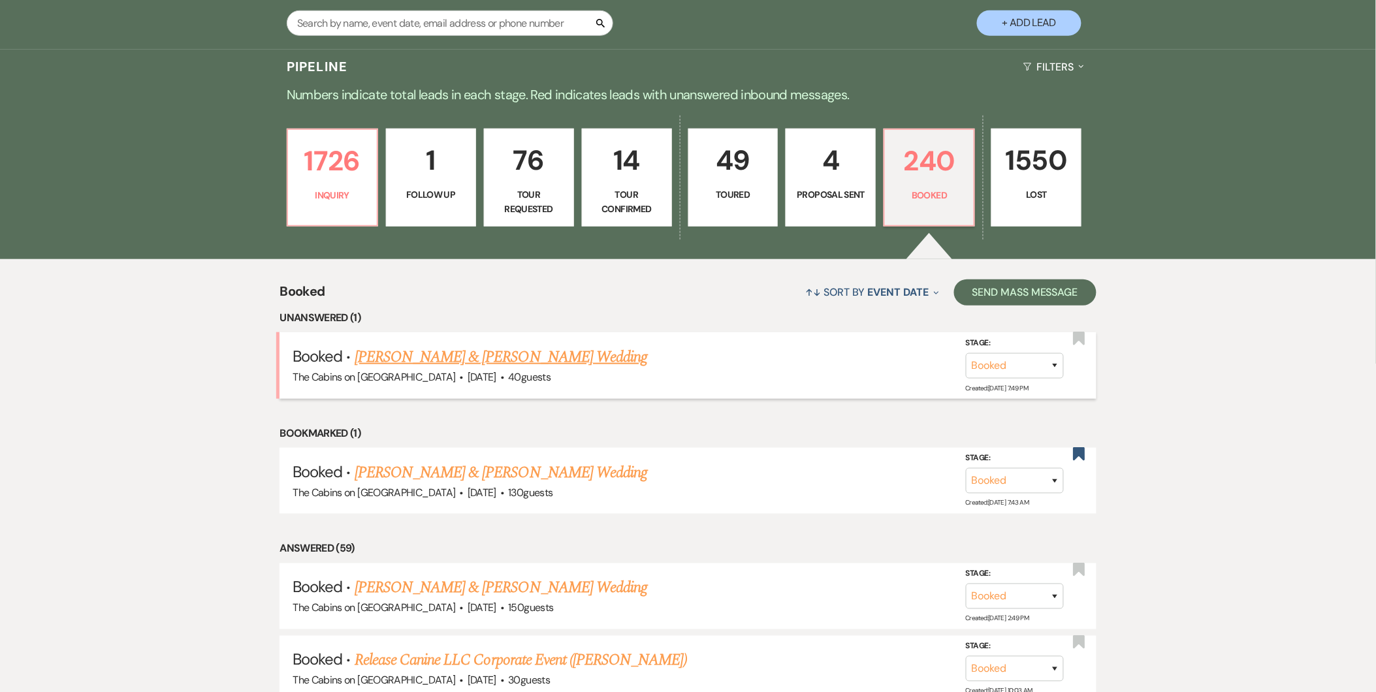
click at [435, 356] on link "[PERSON_NAME] & [PERSON_NAME] Wedding" at bounding box center [501, 357] width 293 height 24
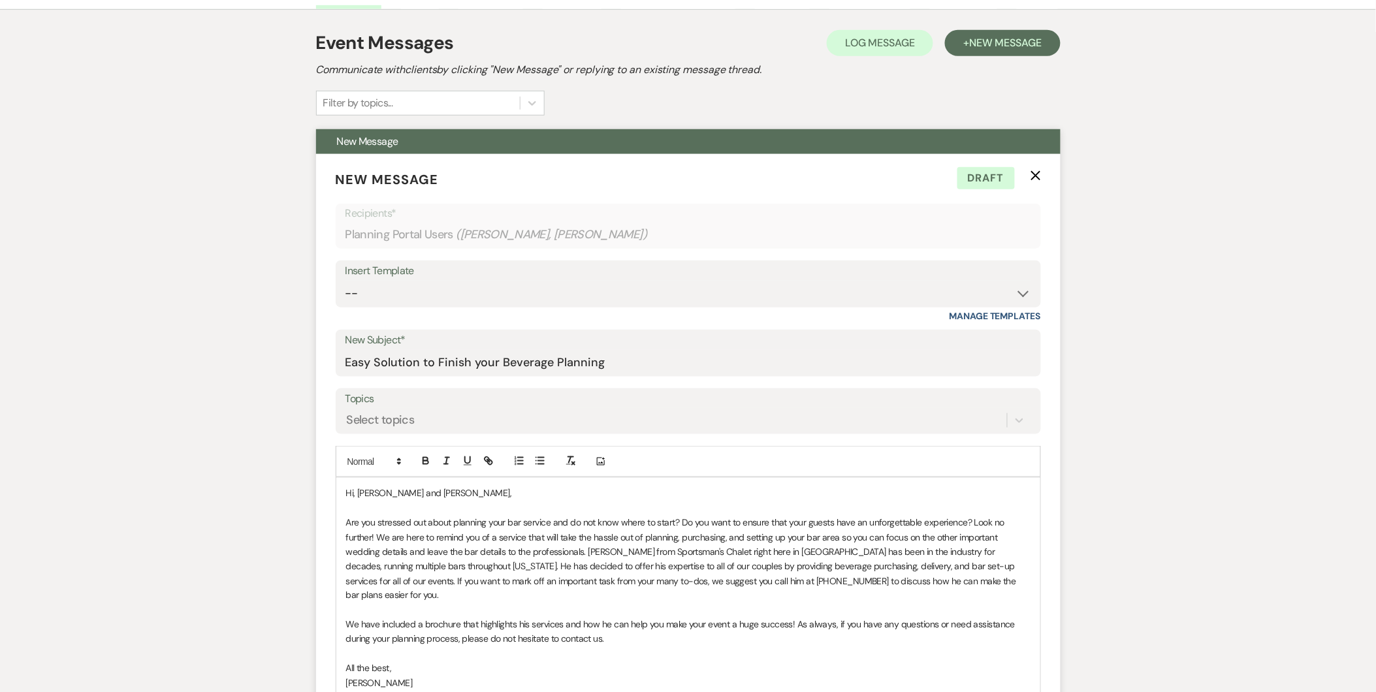
click at [1034, 177] on use "button" at bounding box center [1035, 176] width 10 height 10
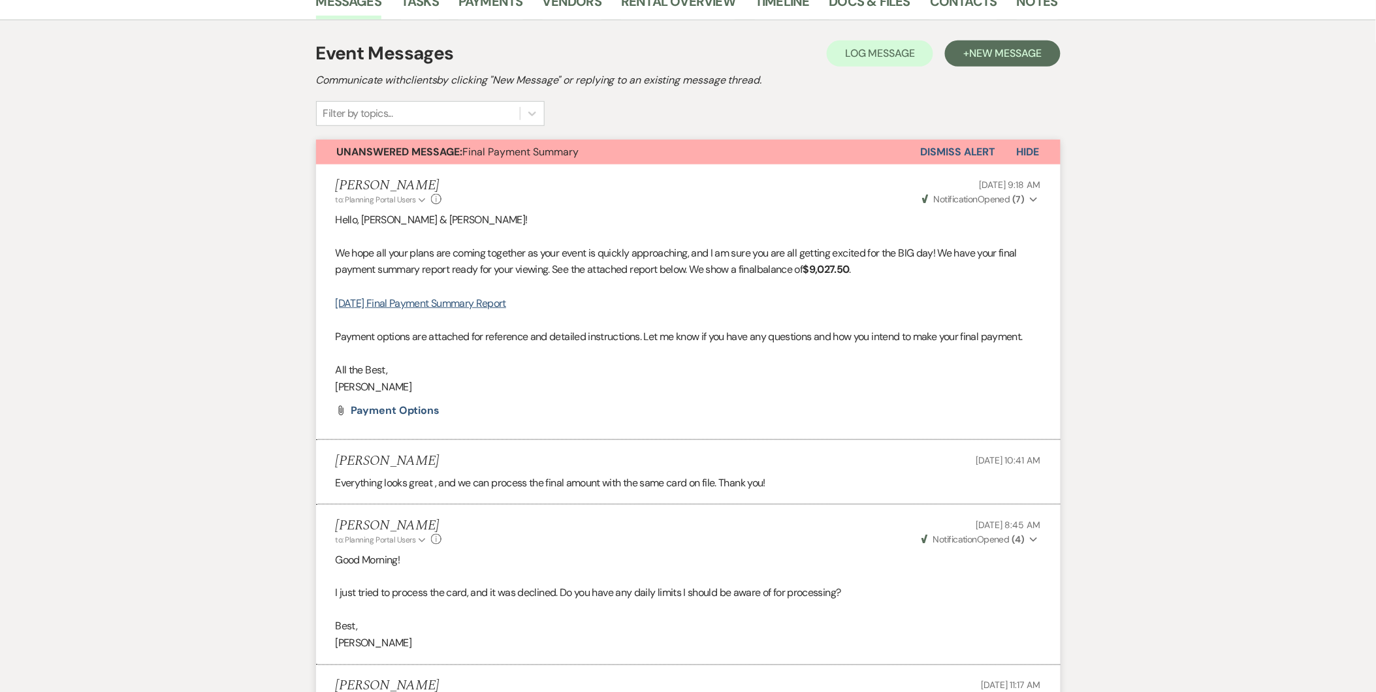
scroll to position [258, 0]
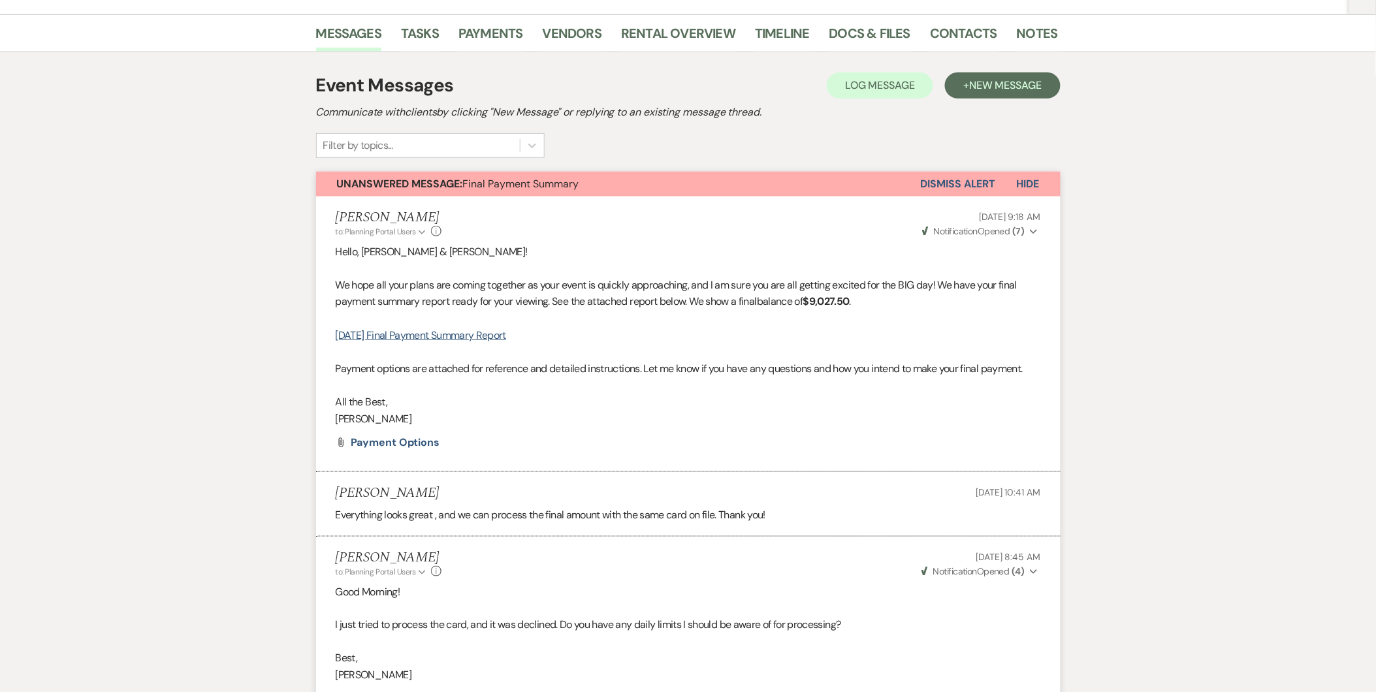
click at [931, 178] on button "Dismiss Alert" at bounding box center [958, 184] width 75 height 25
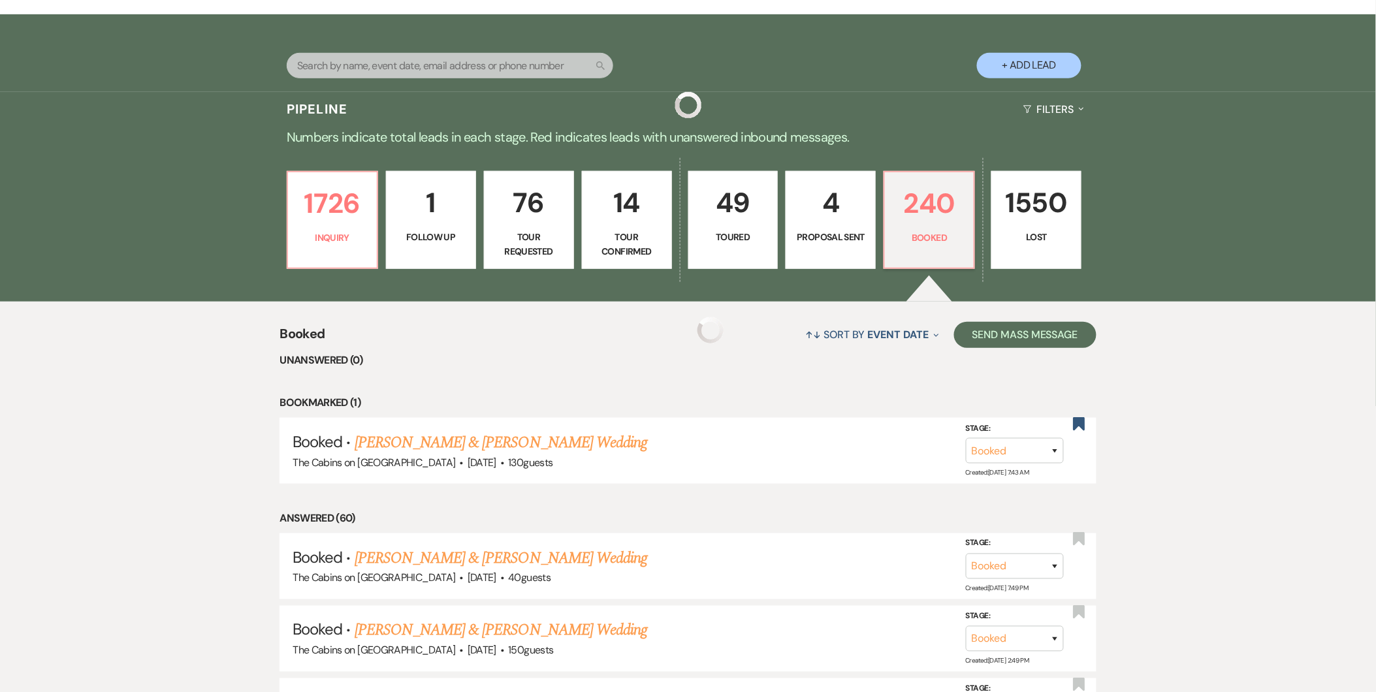
scroll to position [300, 0]
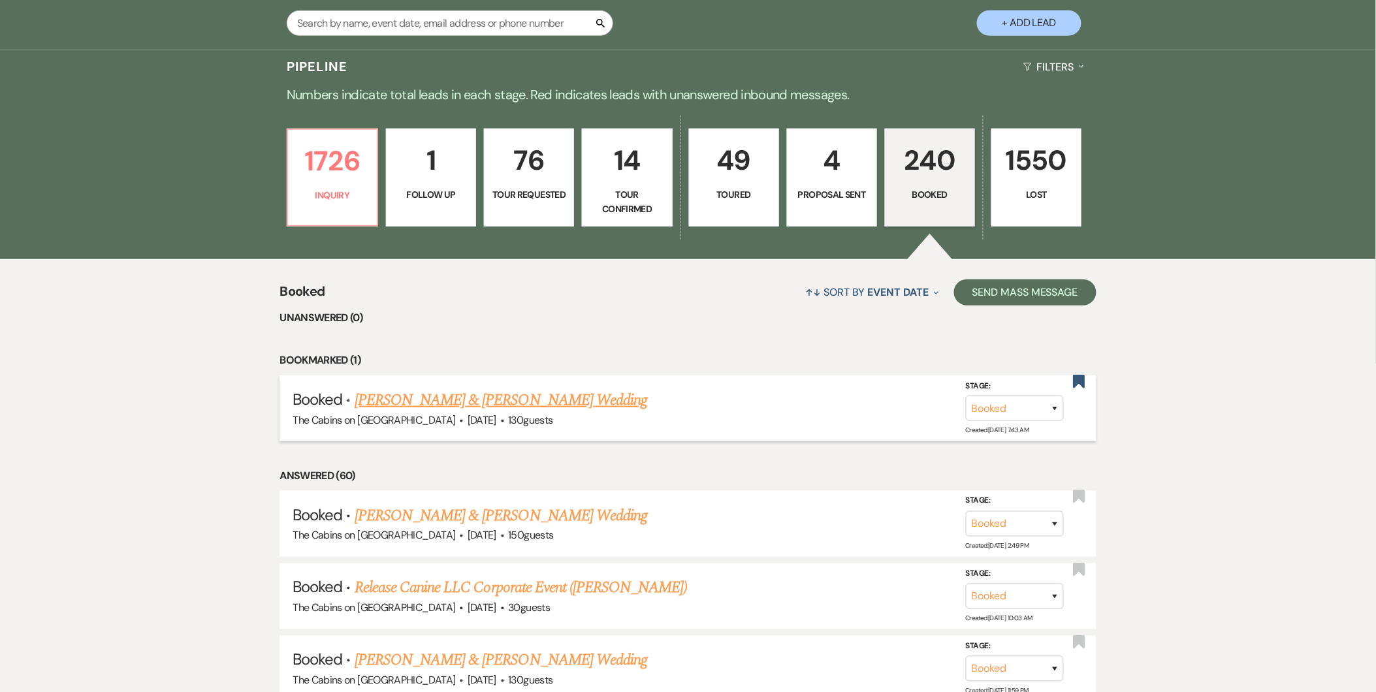
click at [546, 402] on link "[PERSON_NAME] & [PERSON_NAME] Wedding" at bounding box center [501, 401] width 293 height 24
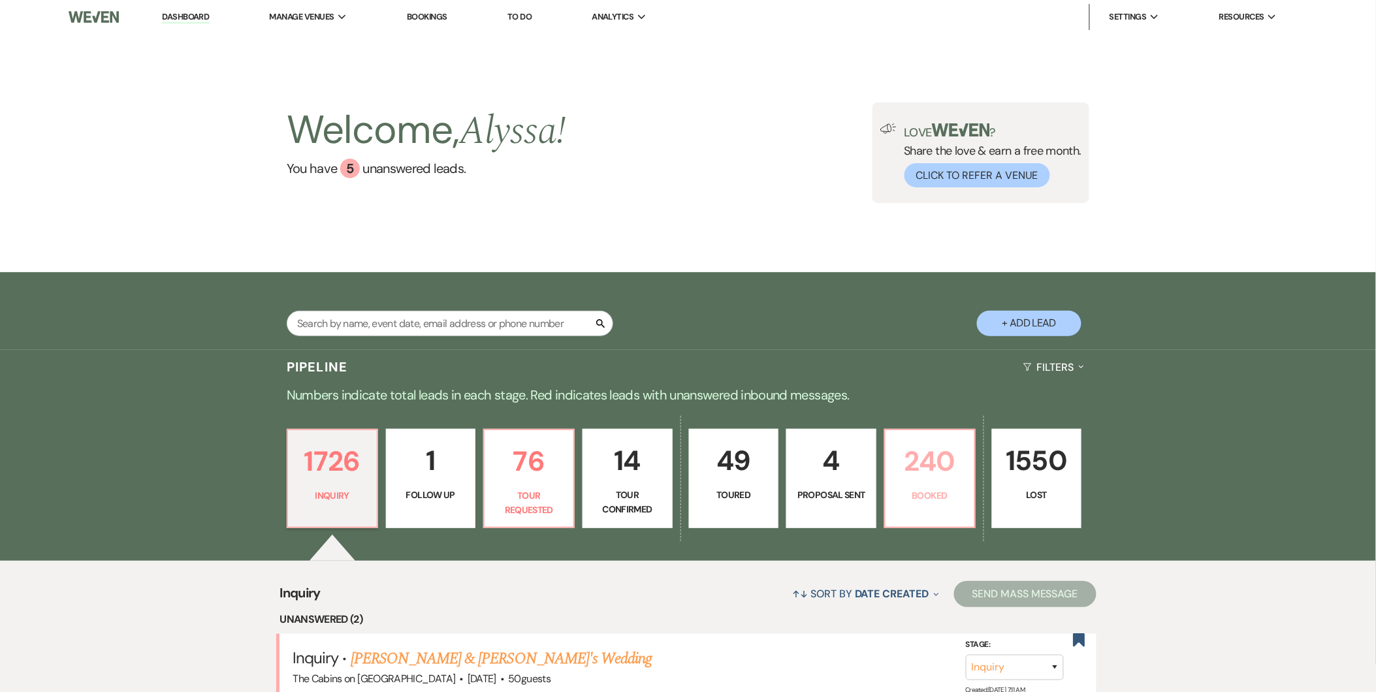
click at [939, 464] on p "240" at bounding box center [929, 461] width 73 height 44
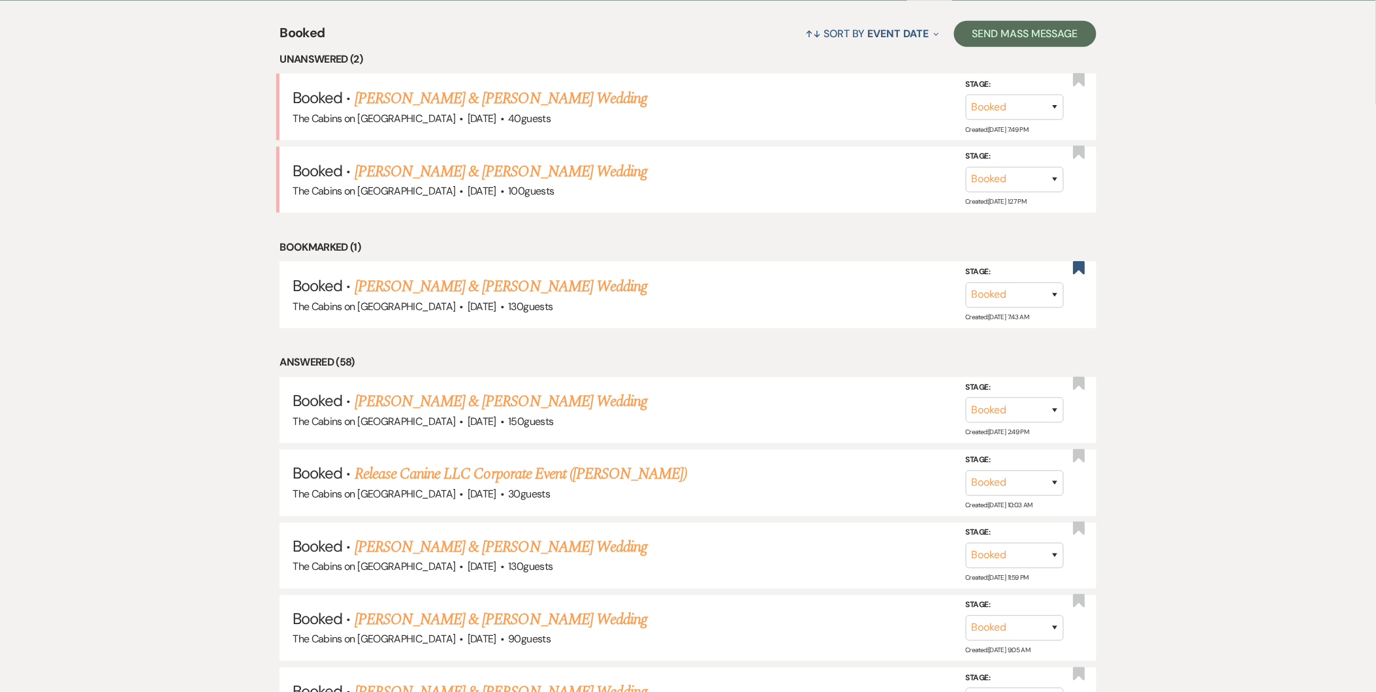
scroll to position [573, 0]
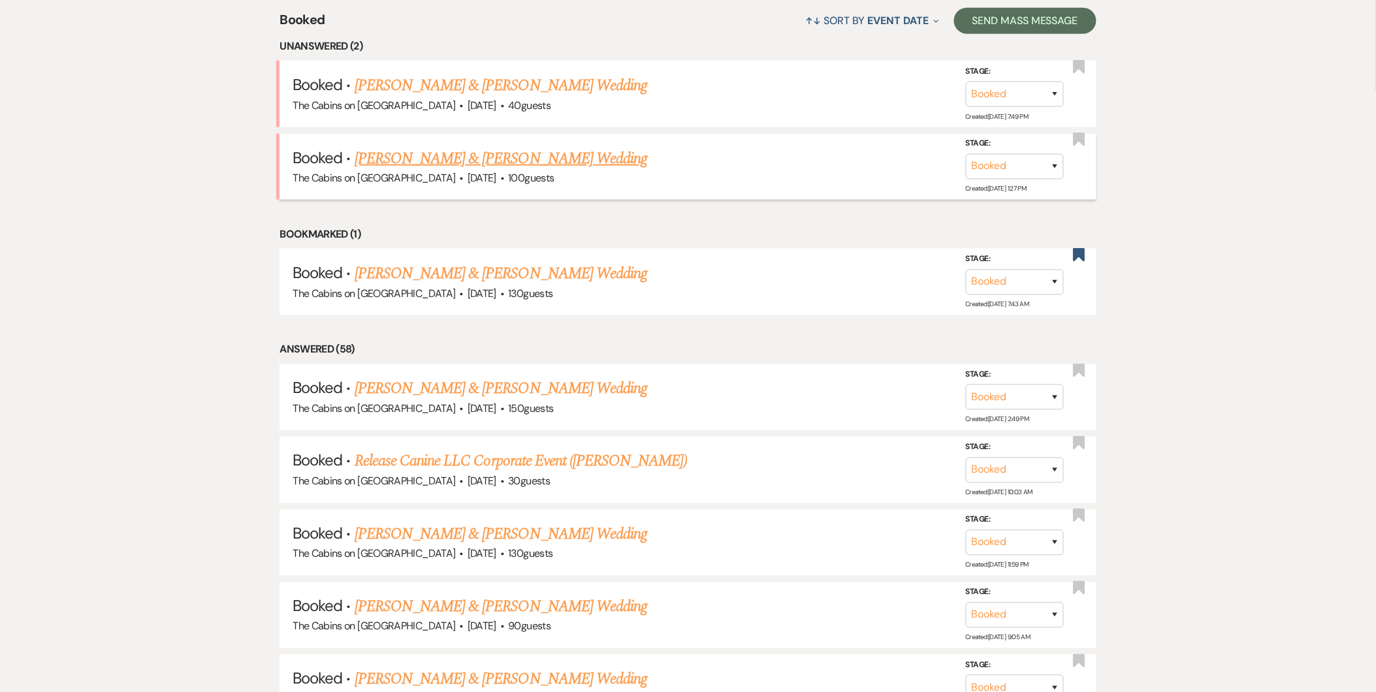
click at [562, 149] on link "[PERSON_NAME] & [PERSON_NAME] Wedding" at bounding box center [501, 159] width 293 height 24
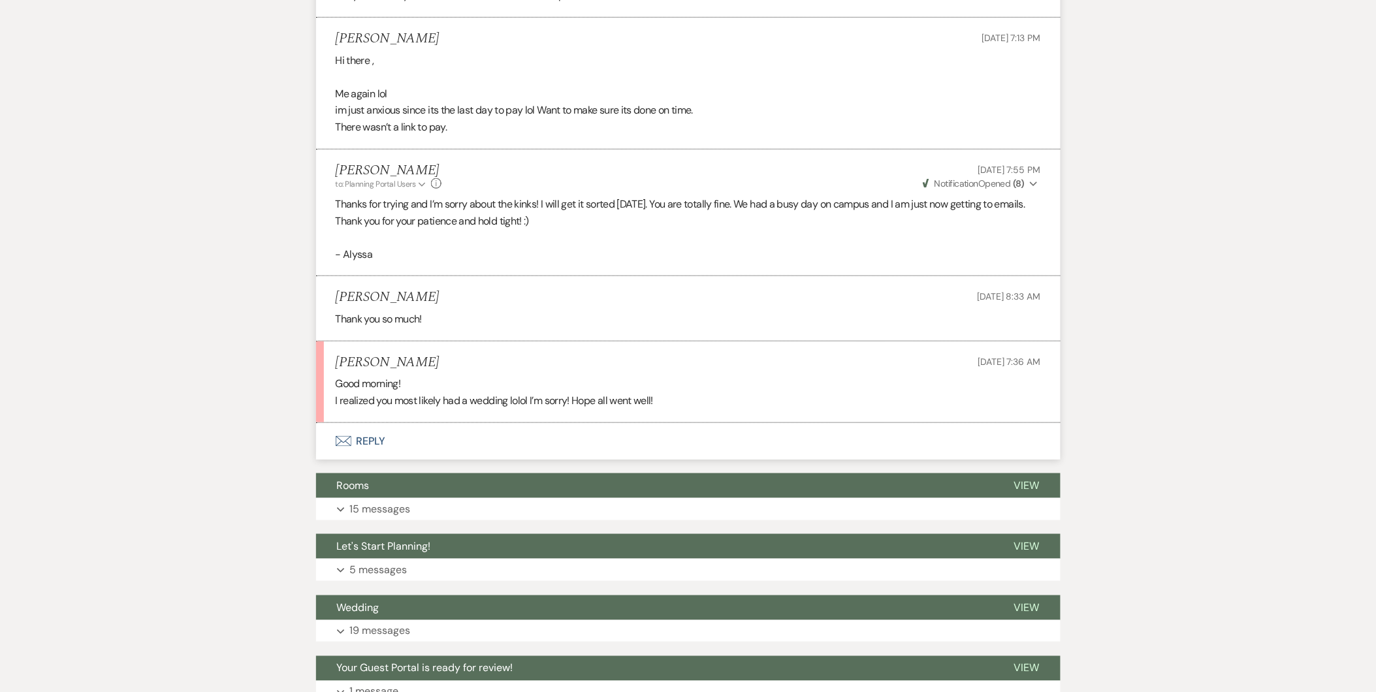
scroll to position [2028, 0]
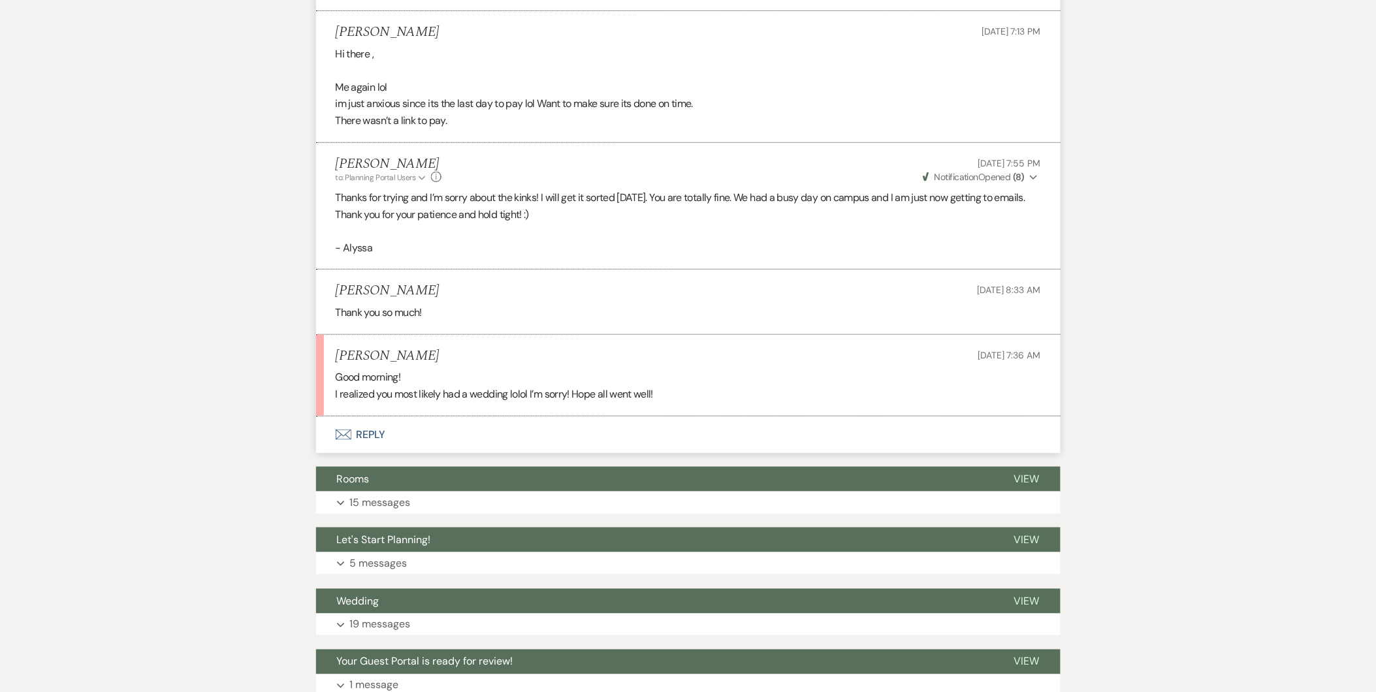
click at [360, 429] on button "Envelope Reply" at bounding box center [688, 435] width 744 height 37
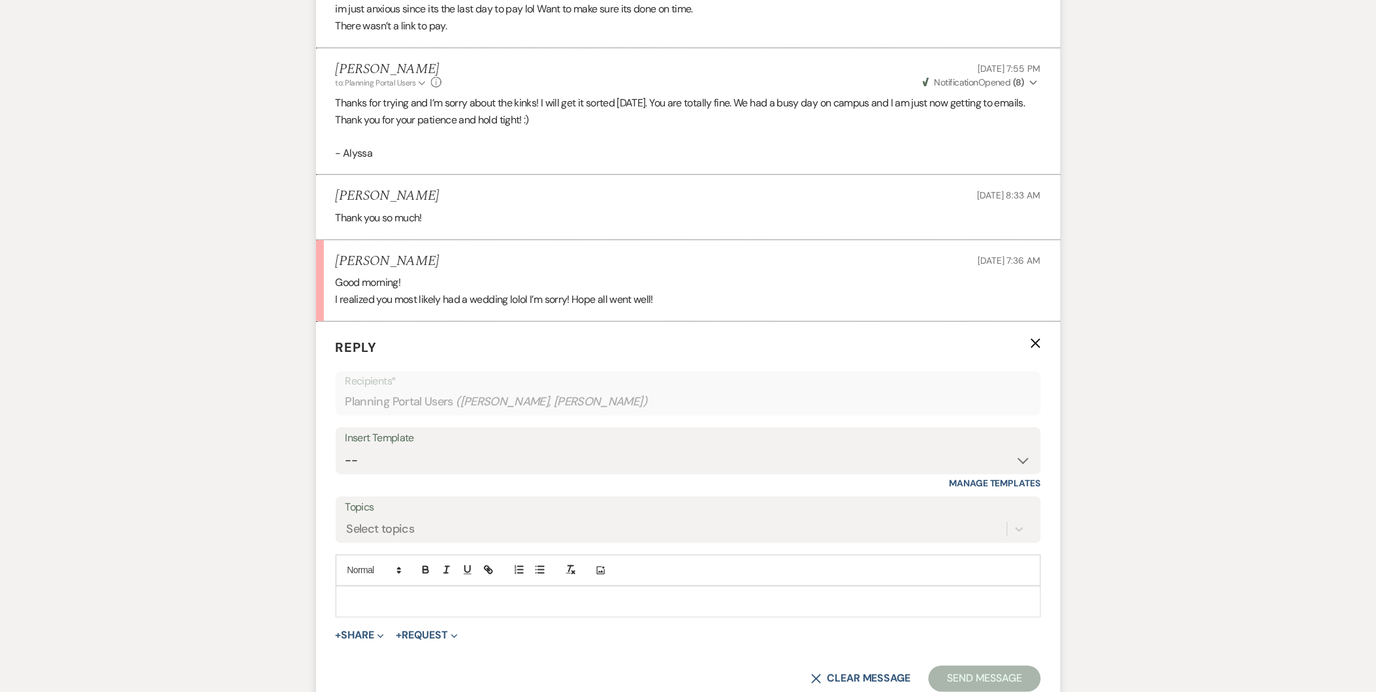
scroll to position [2234, 0]
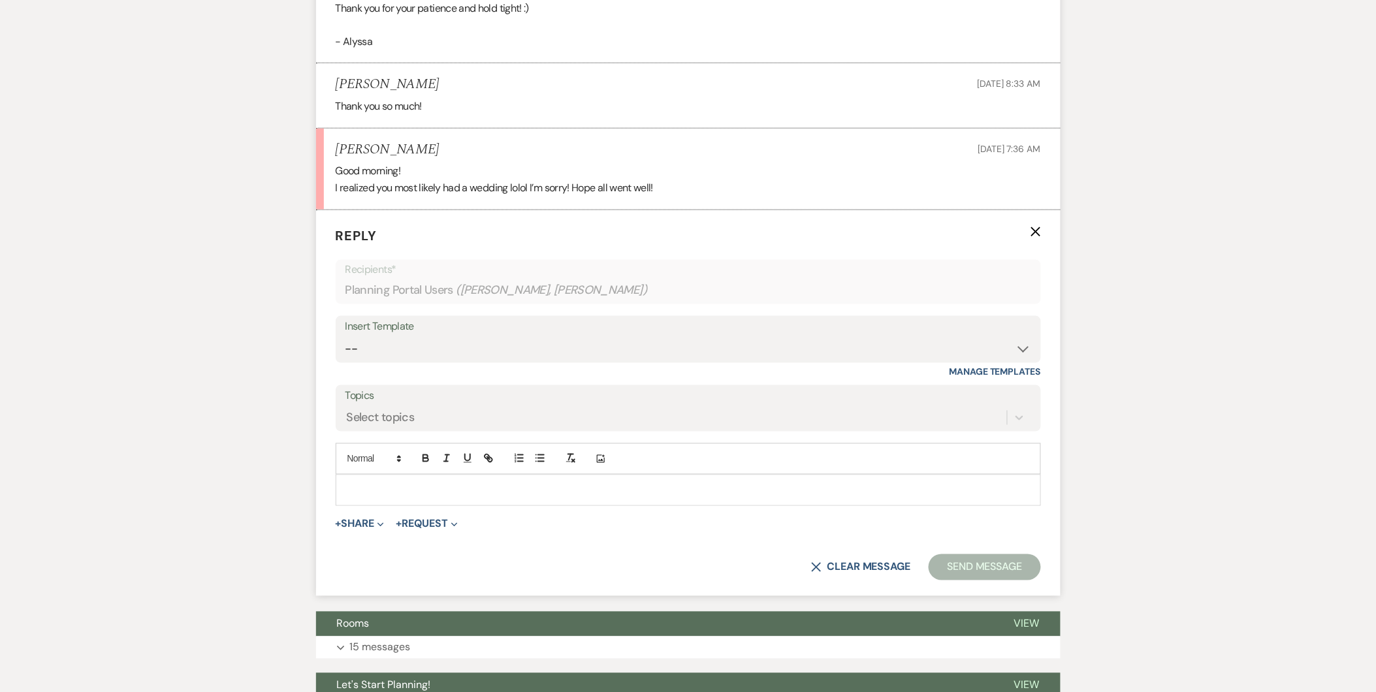
click at [409, 500] on div at bounding box center [688, 490] width 704 height 30
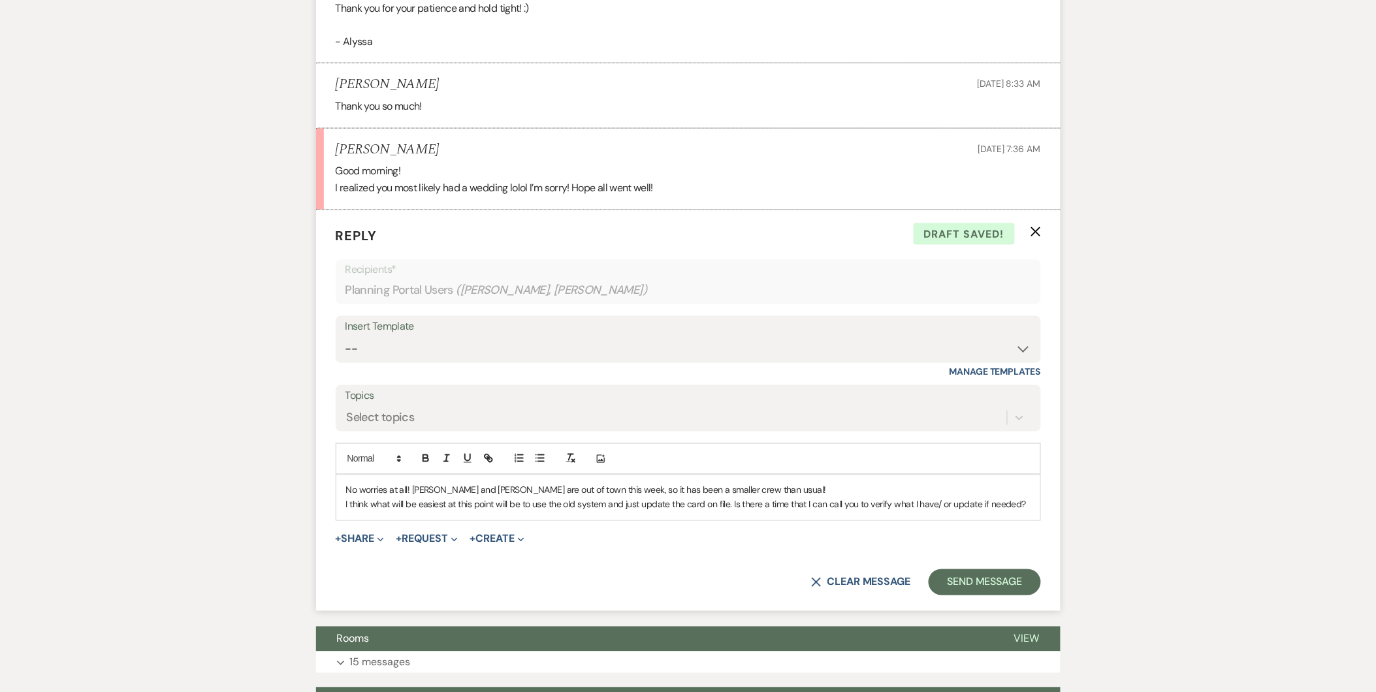
click at [941, 506] on p "I think what will be easiest at this point will be to use the old system and ju…" at bounding box center [688, 505] width 684 height 14
click at [1030, 504] on div "No worries at all! [PERSON_NAME] and [PERSON_NAME] are out of town this week, s…" at bounding box center [688, 497] width 704 height 45
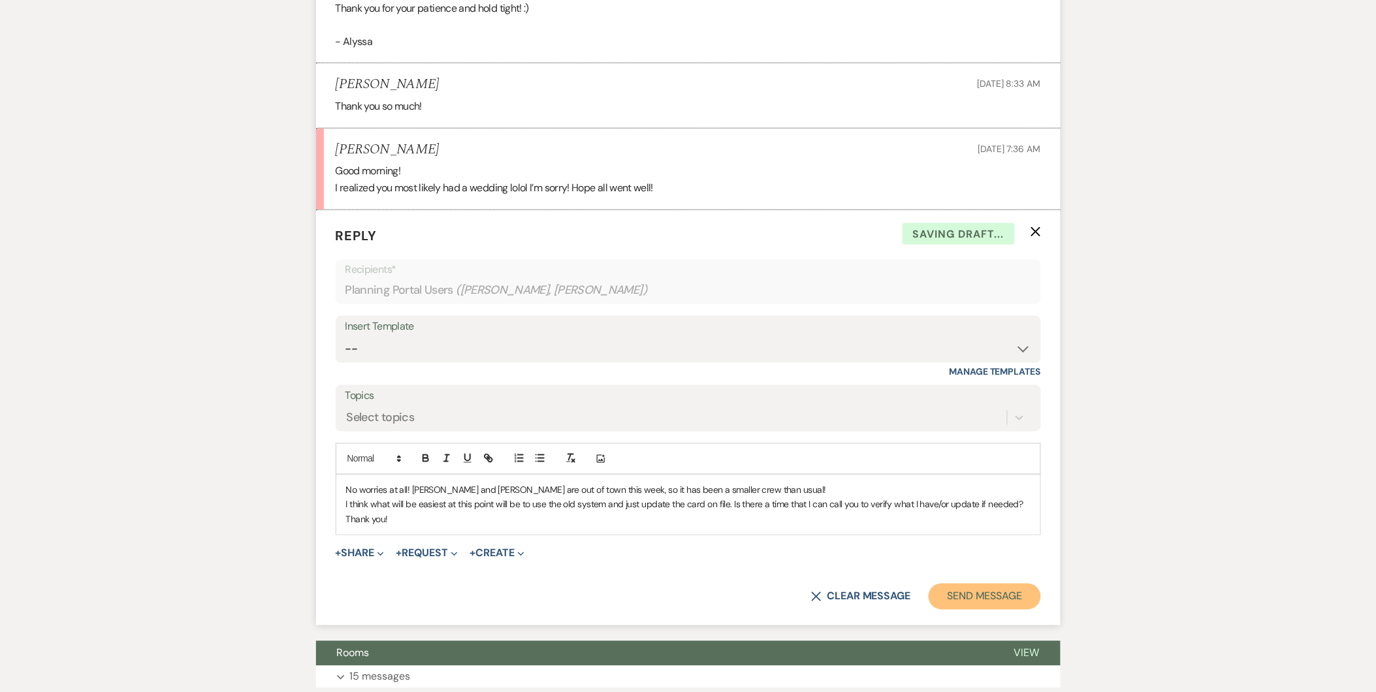
click at [983, 588] on button "Send Message" at bounding box center [985, 597] width 112 height 26
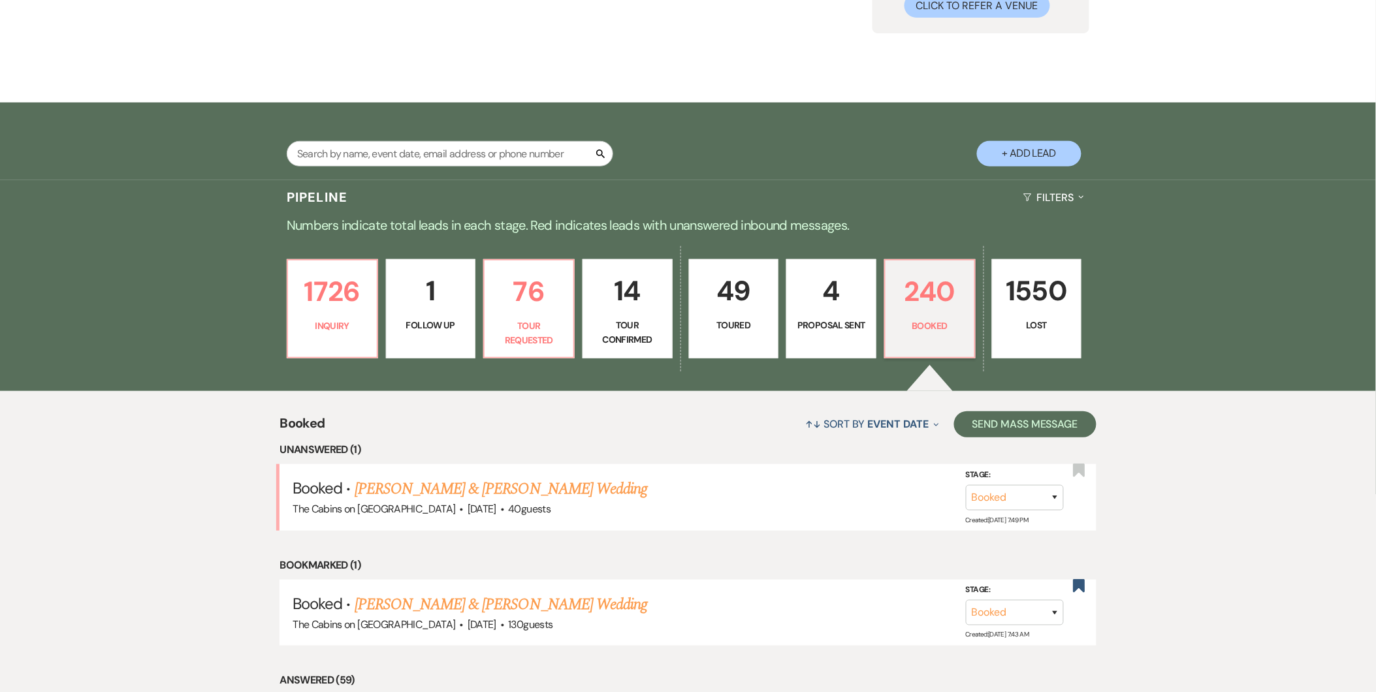
scroll to position [131, 0]
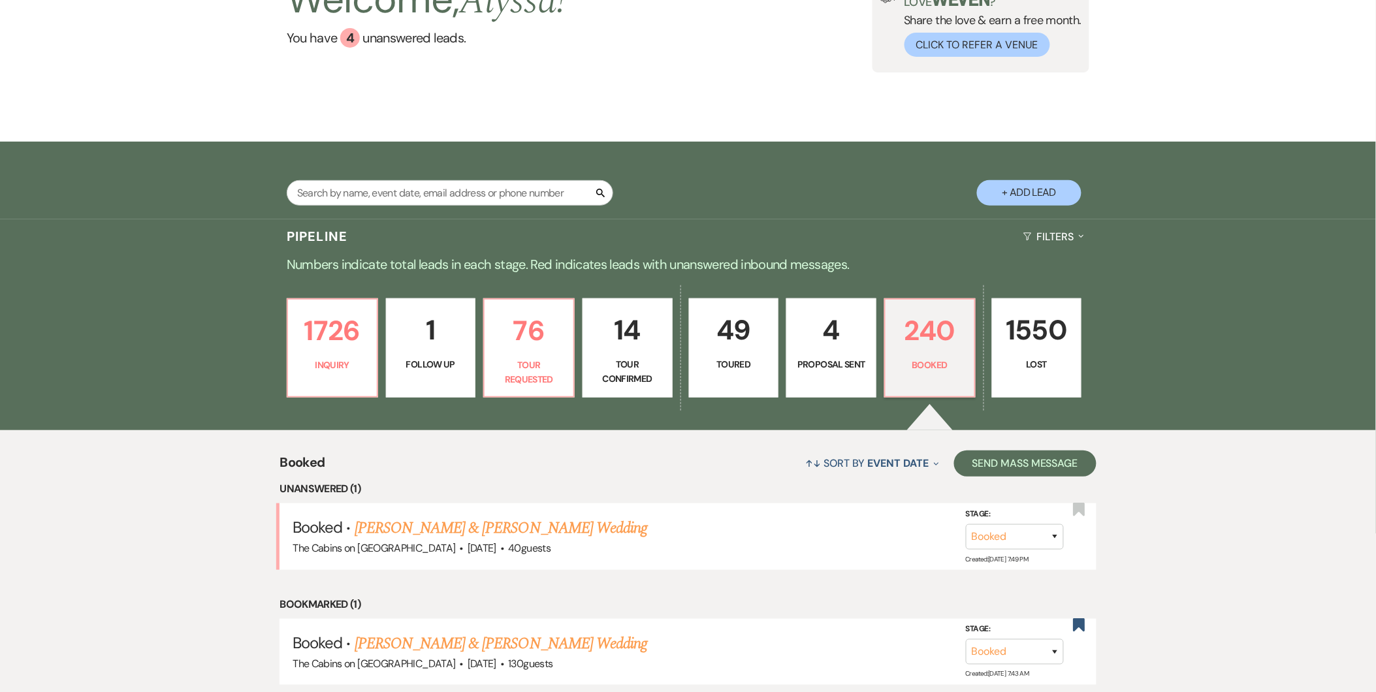
click at [853, 341] on p "4" at bounding box center [831, 330] width 73 height 44
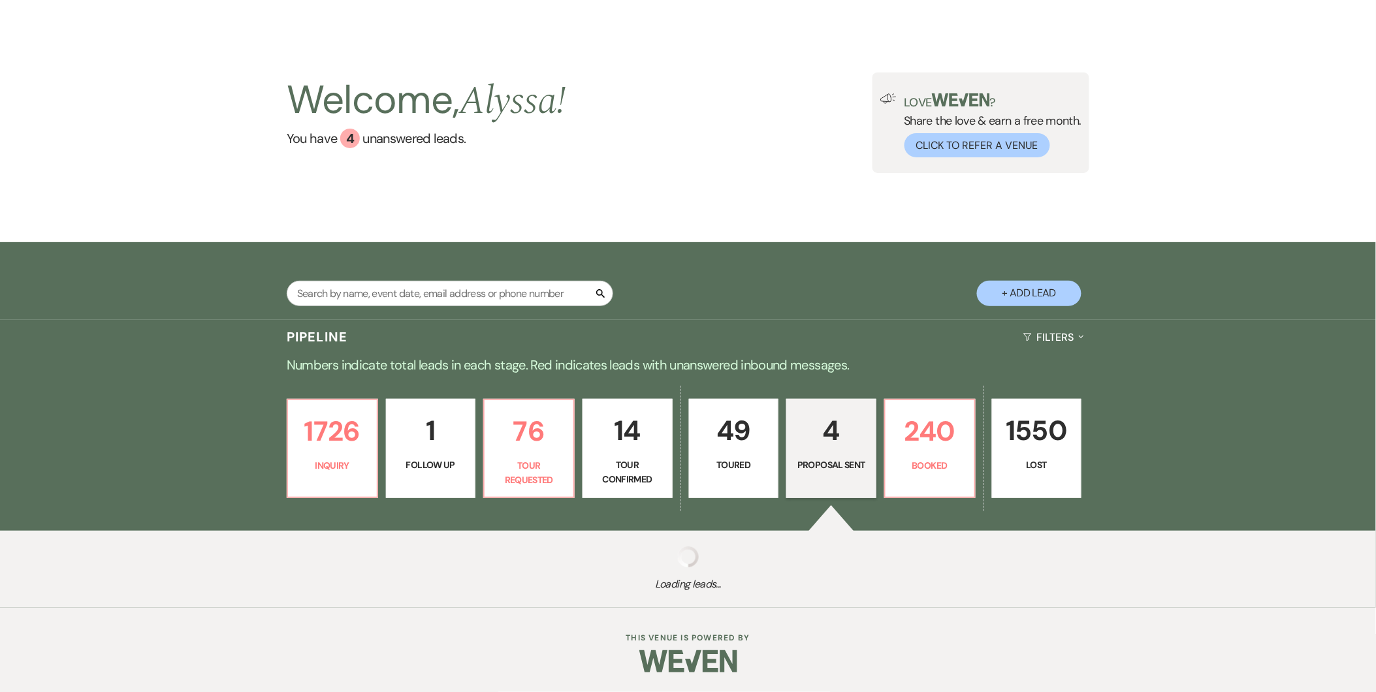
select select "6"
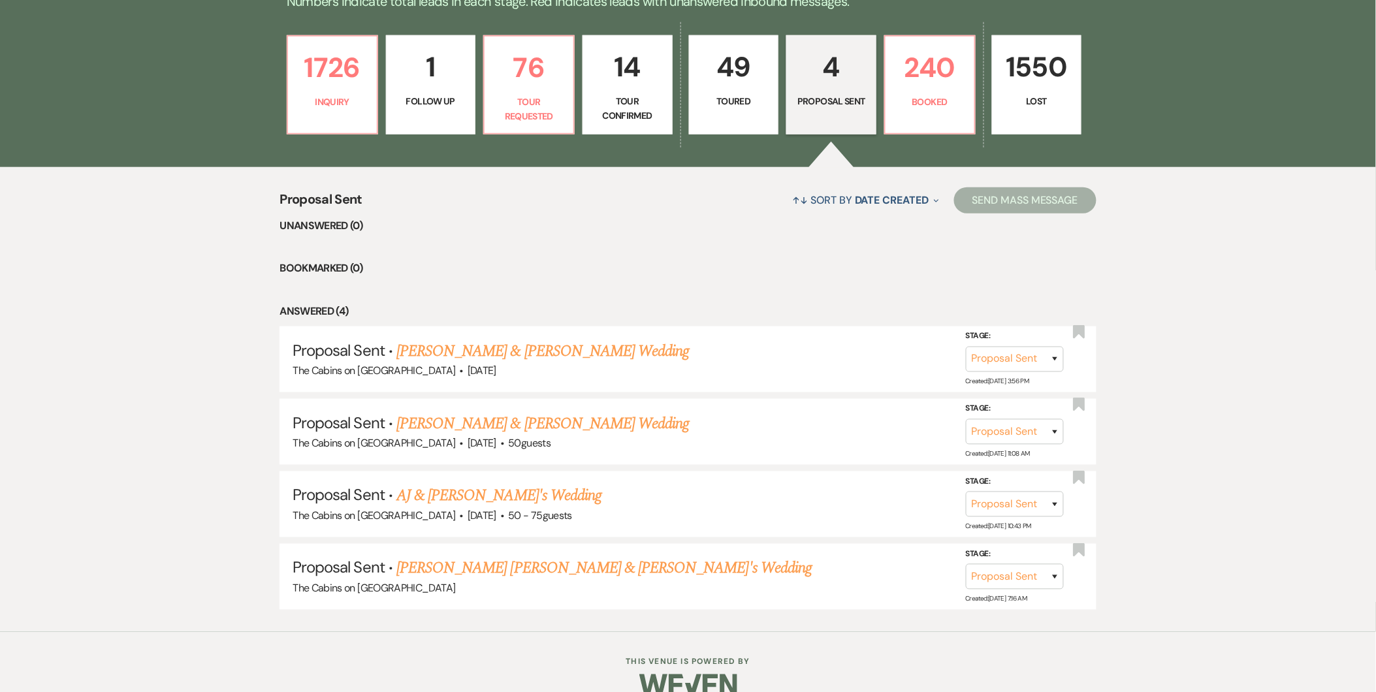
scroll to position [399, 0]
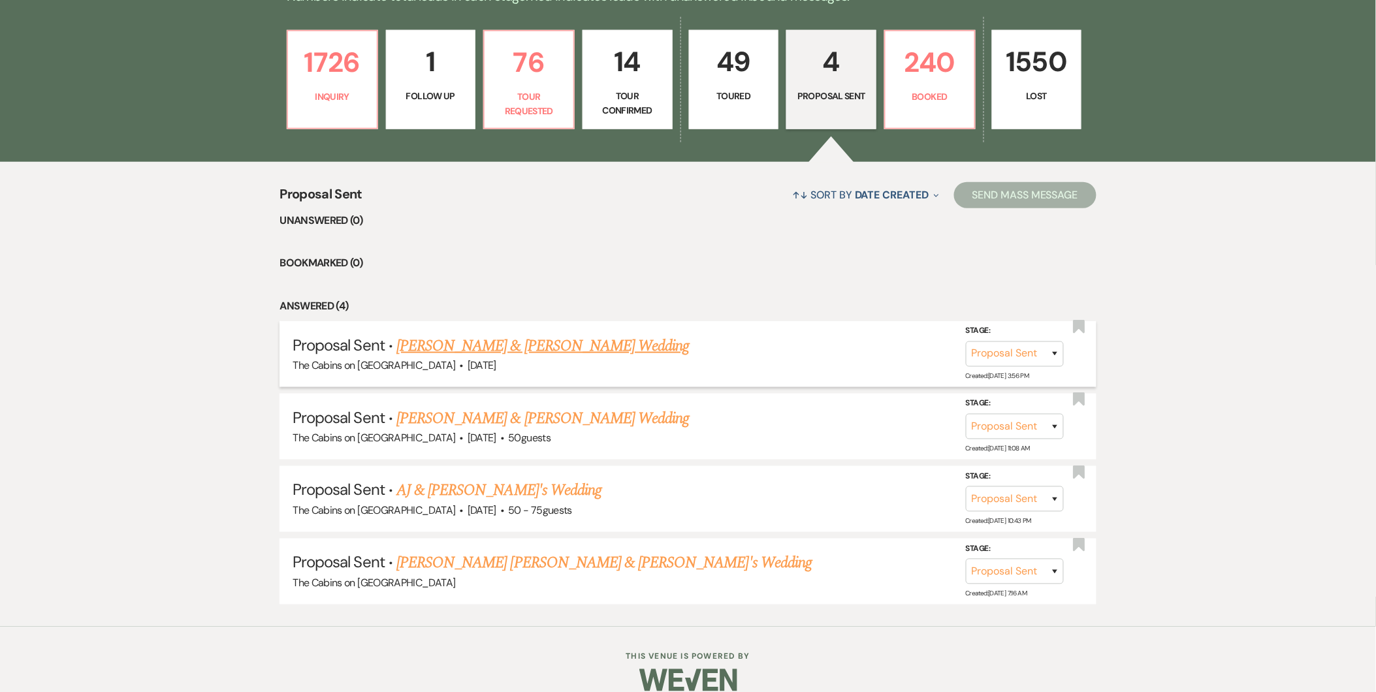
click at [554, 343] on link "[PERSON_NAME] & [PERSON_NAME] Wedding" at bounding box center [542, 346] width 293 height 24
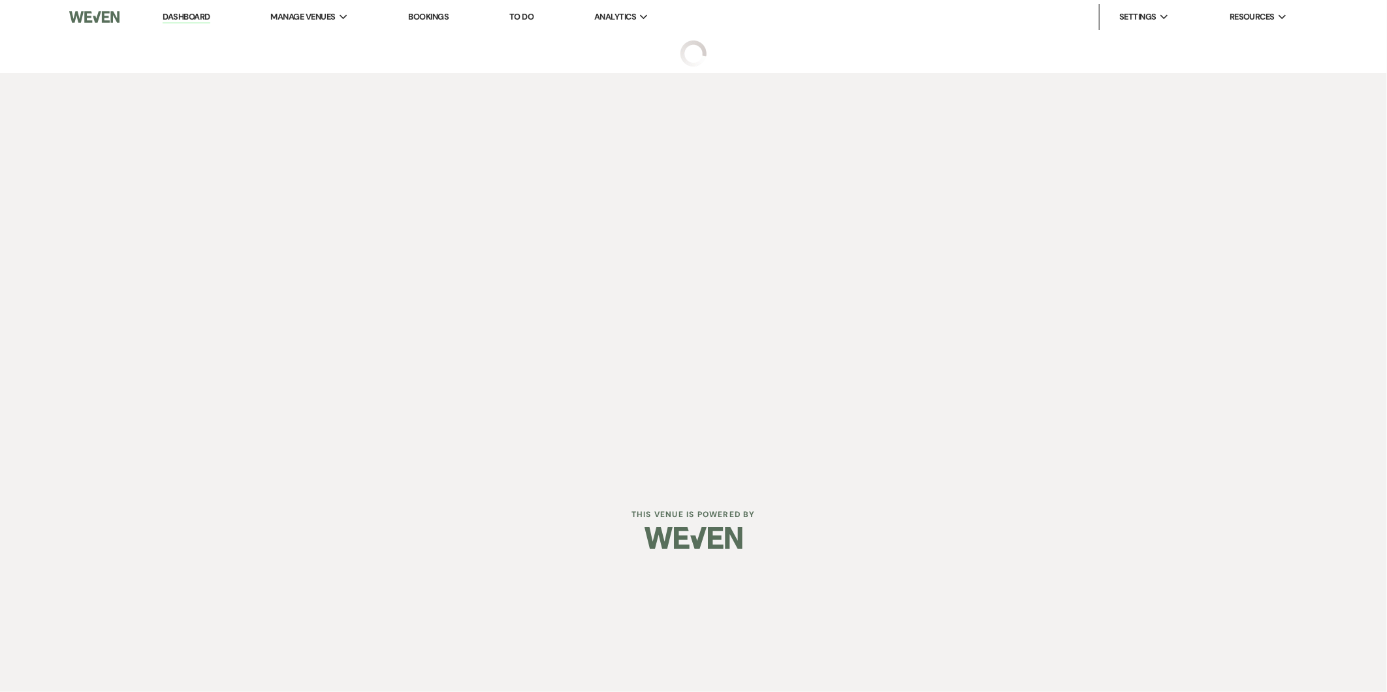
select select "6"
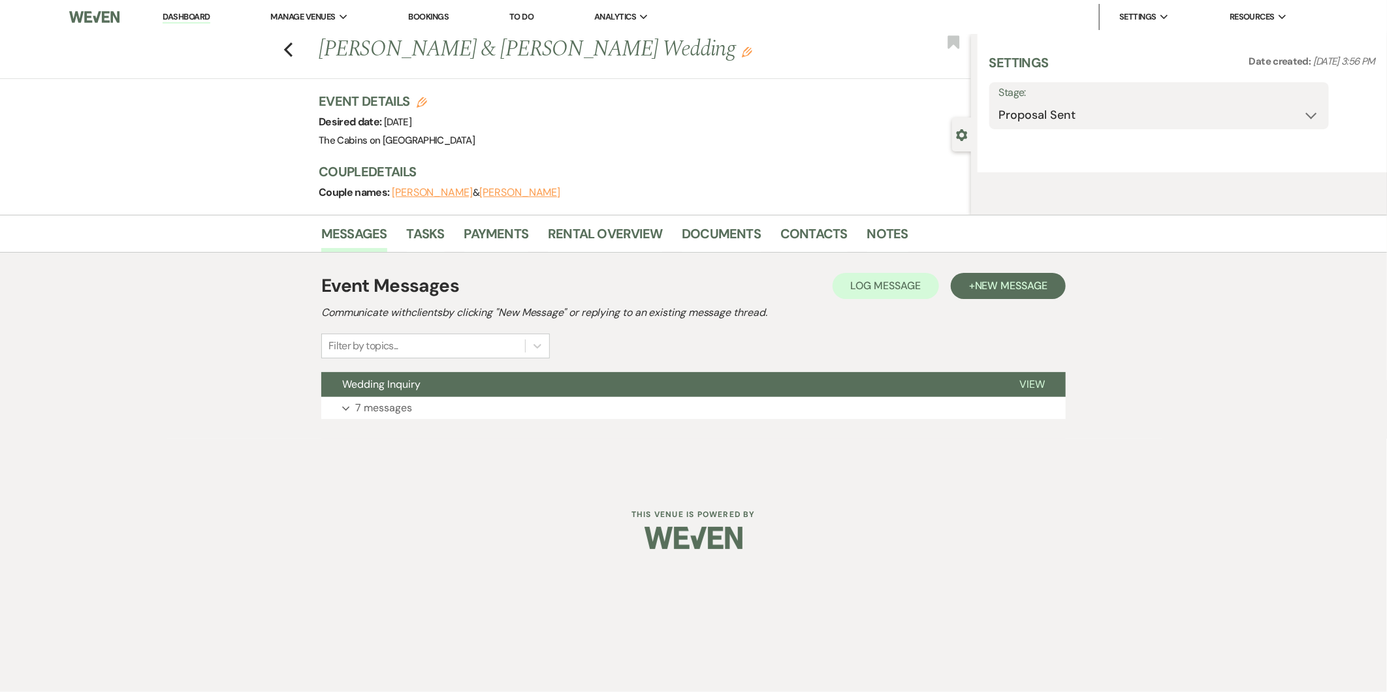
select select "5"
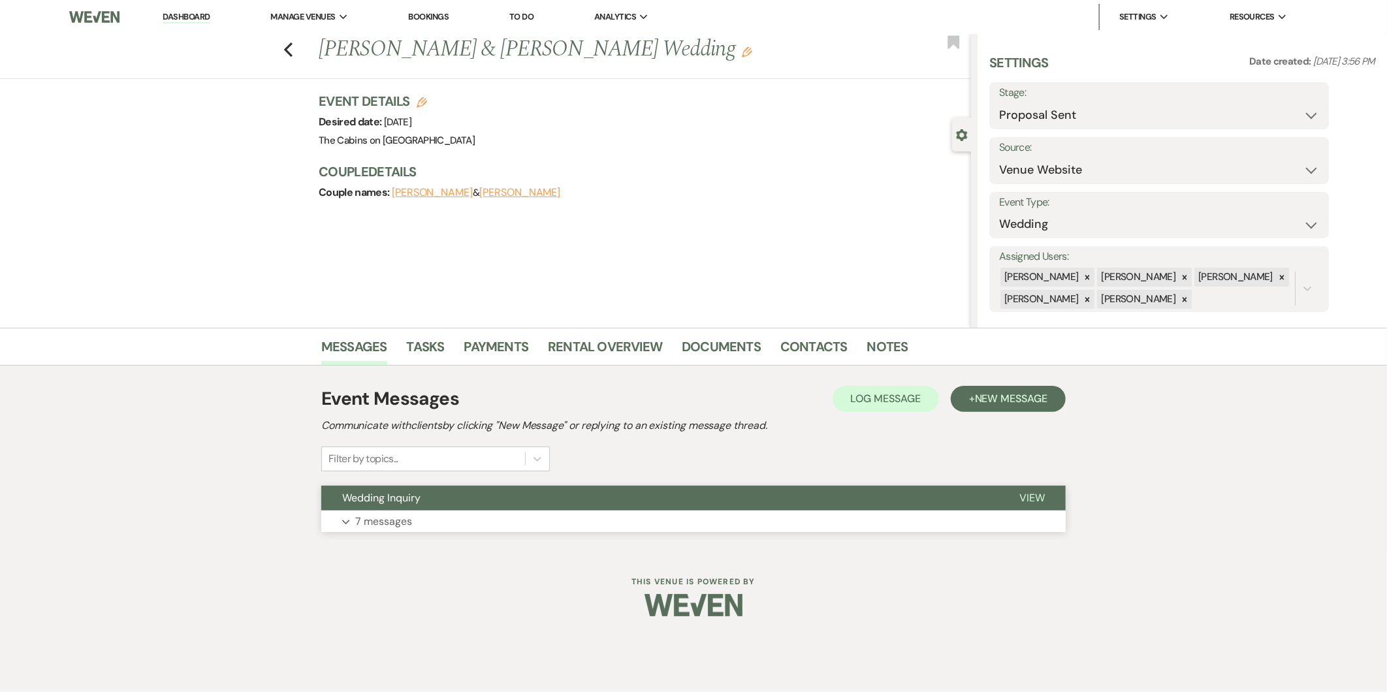
click at [383, 518] on p "7 messages" at bounding box center [383, 521] width 57 height 17
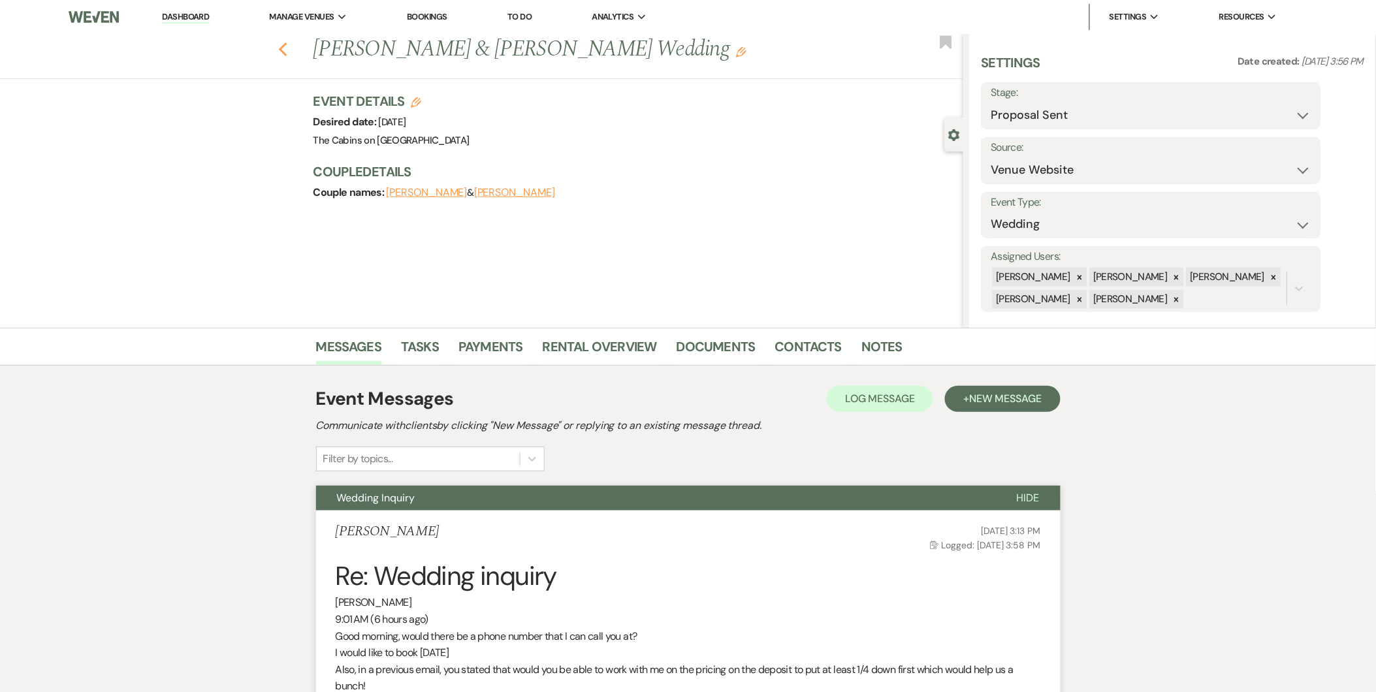
click at [285, 48] on use "button" at bounding box center [282, 49] width 8 height 14
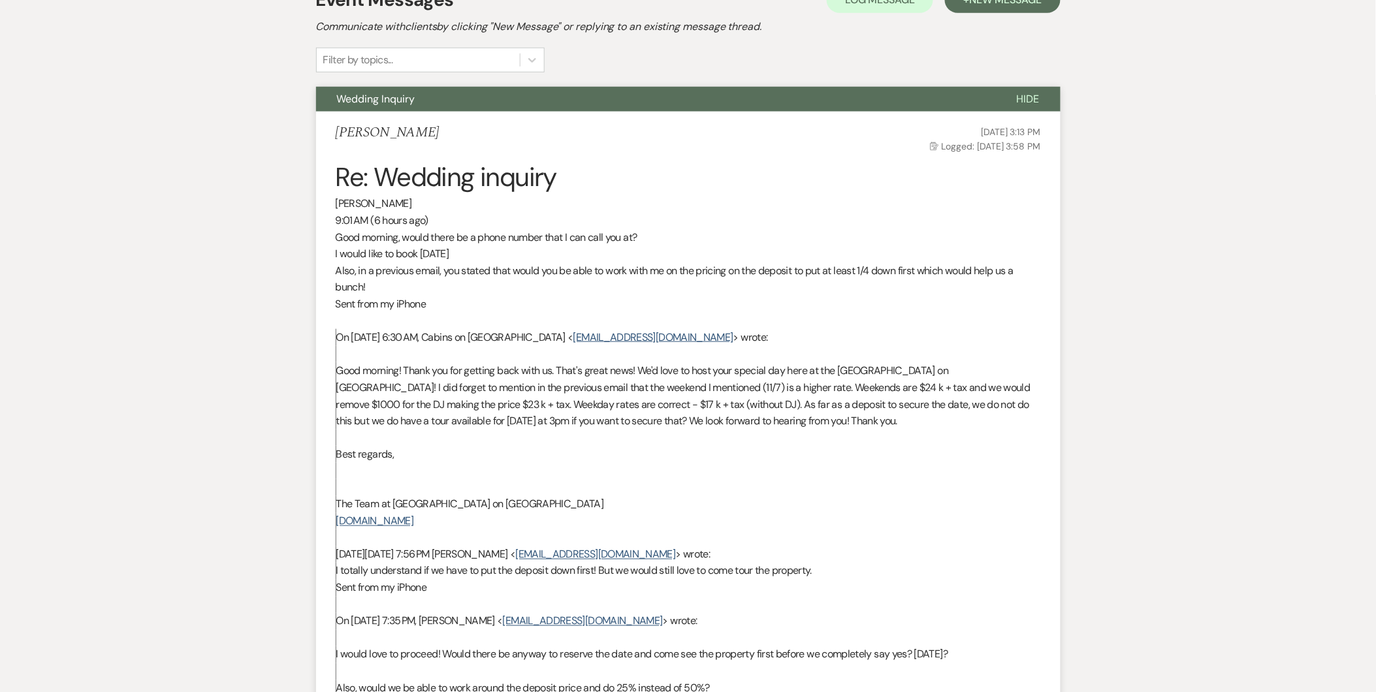
select select "6"
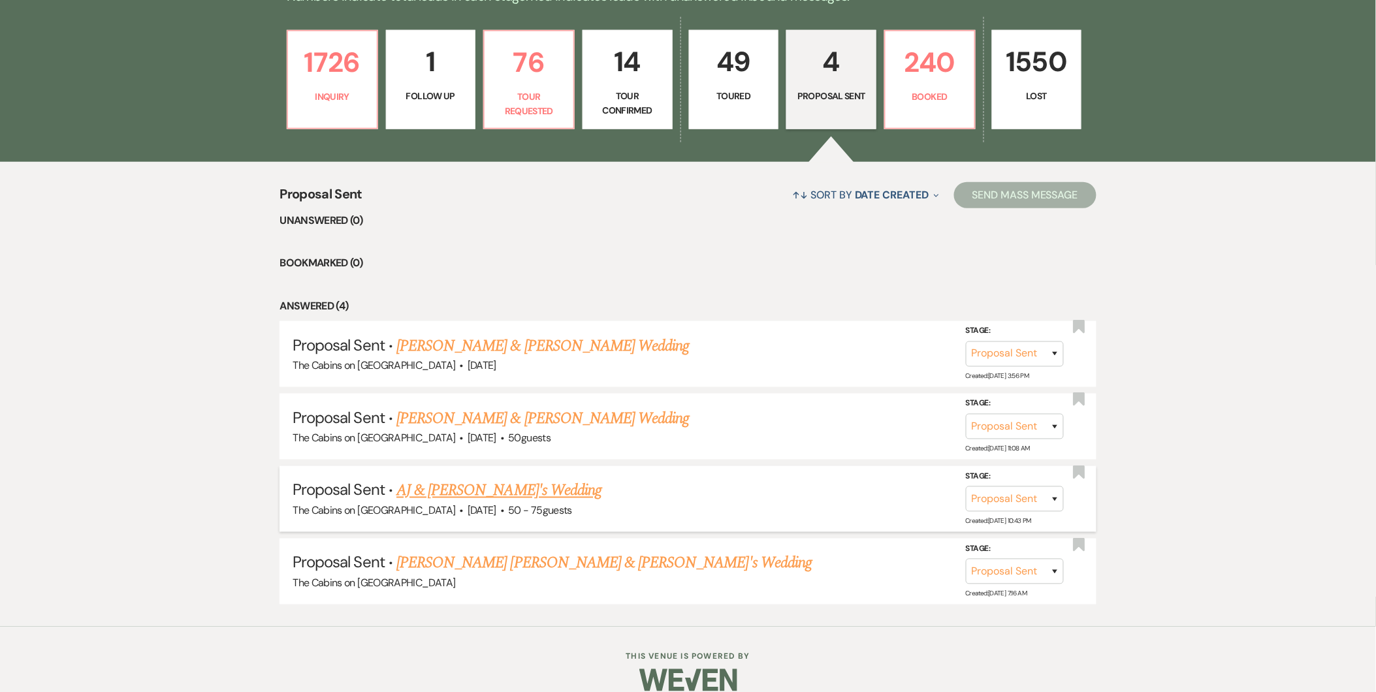
click at [481, 490] on link "AJ & [PERSON_NAME]'s Wedding" at bounding box center [498, 491] width 205 height 24
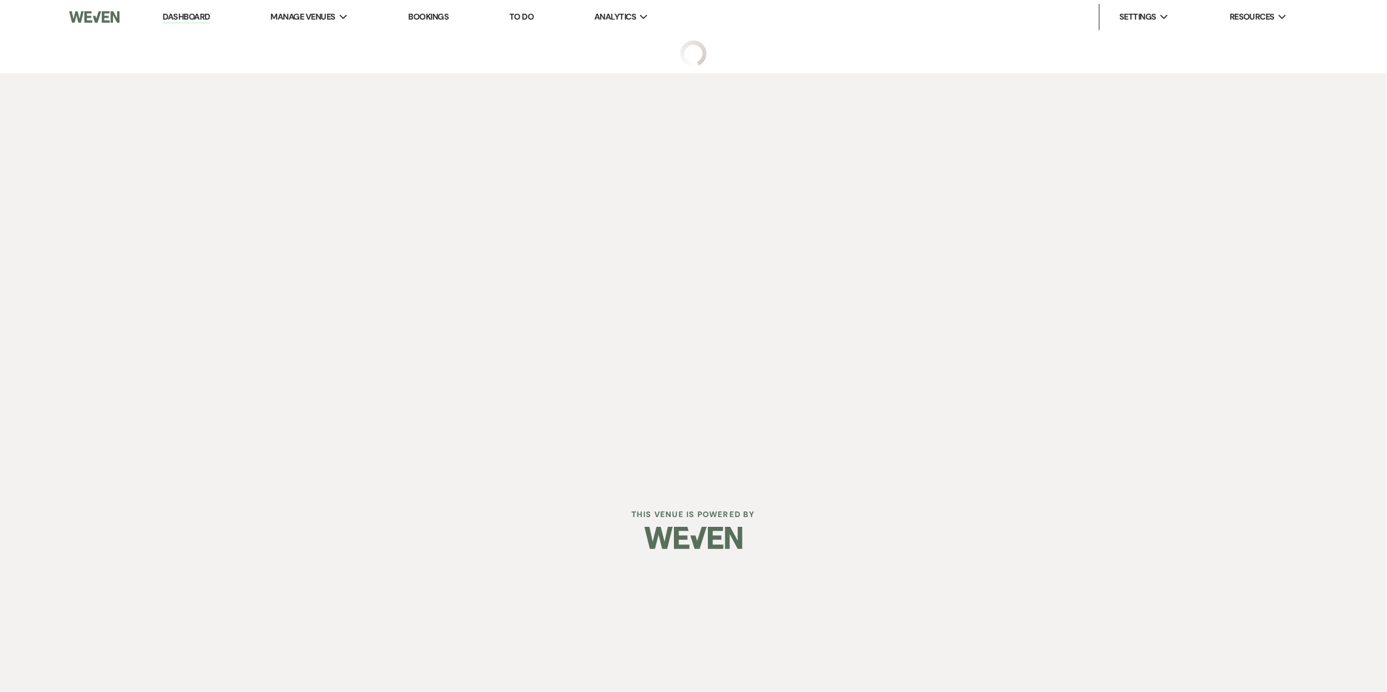
select select "6"
select select "5"
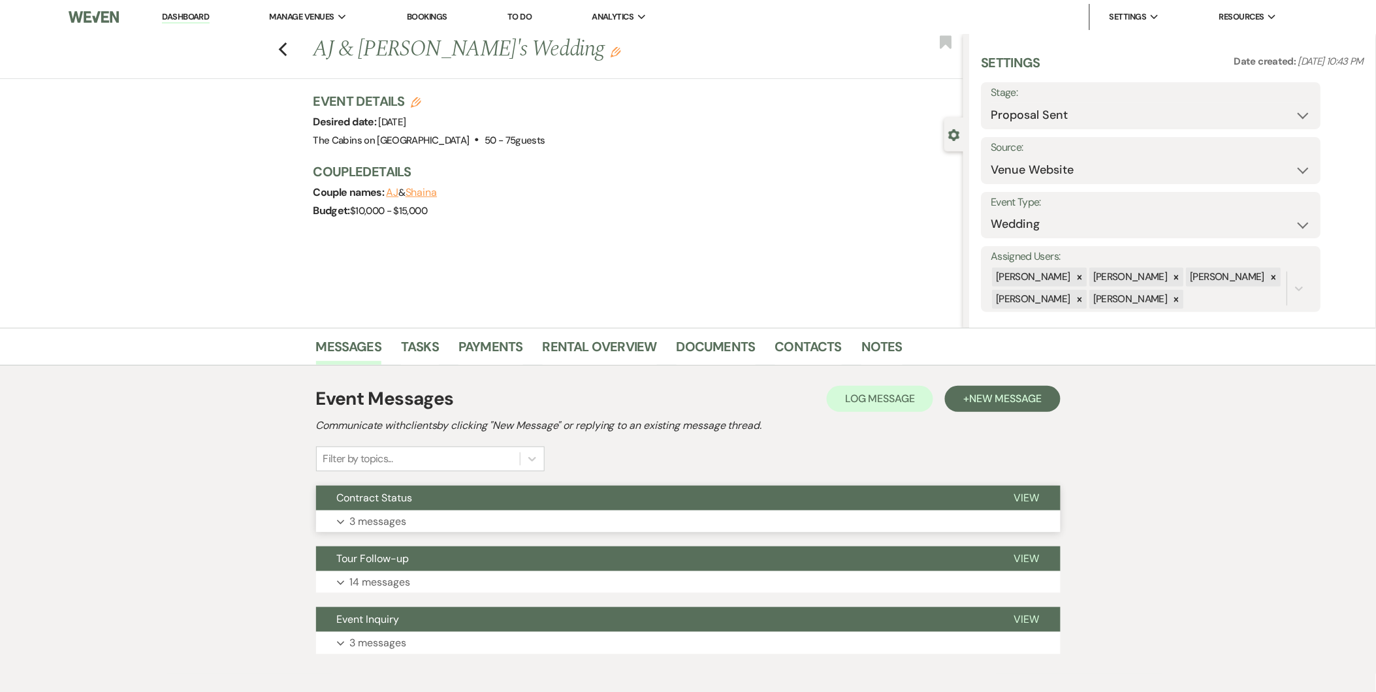
click at [725, 516] on button "Expand 3 messages" at bounding box center [688, 522] width 744 height 22
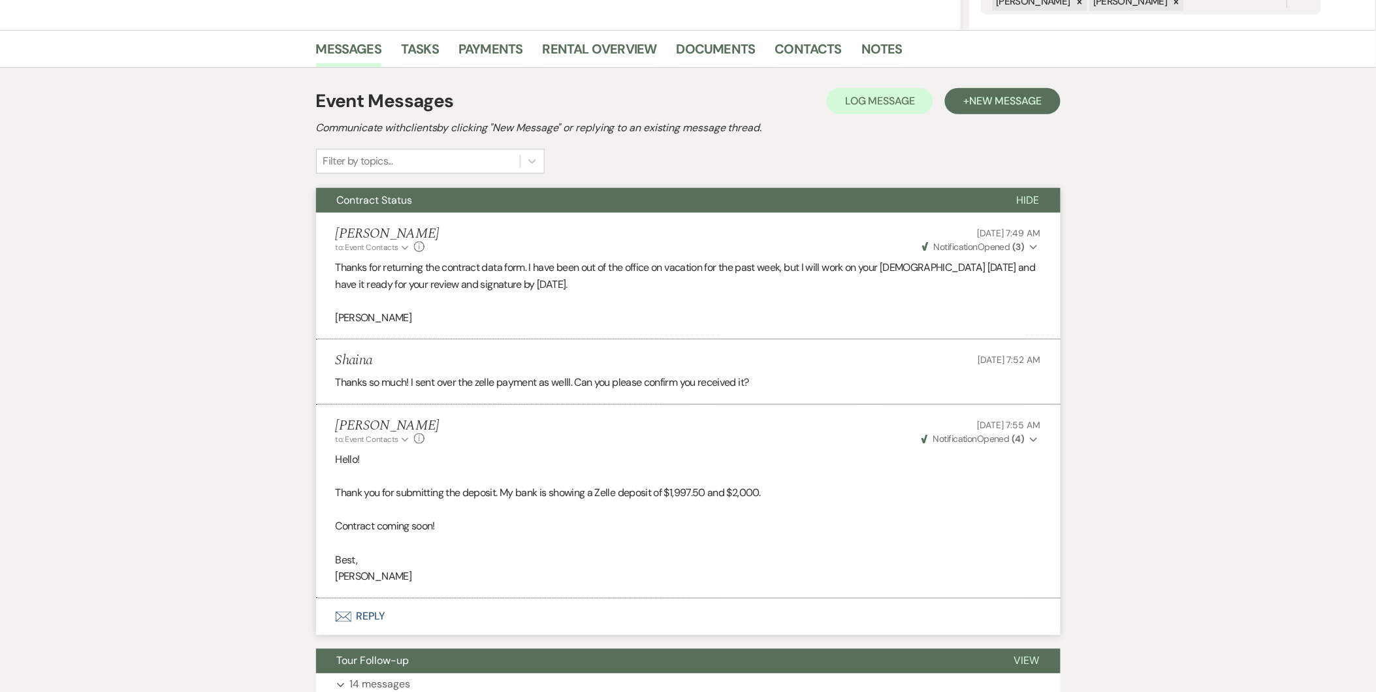
scroll to position [151, 0]
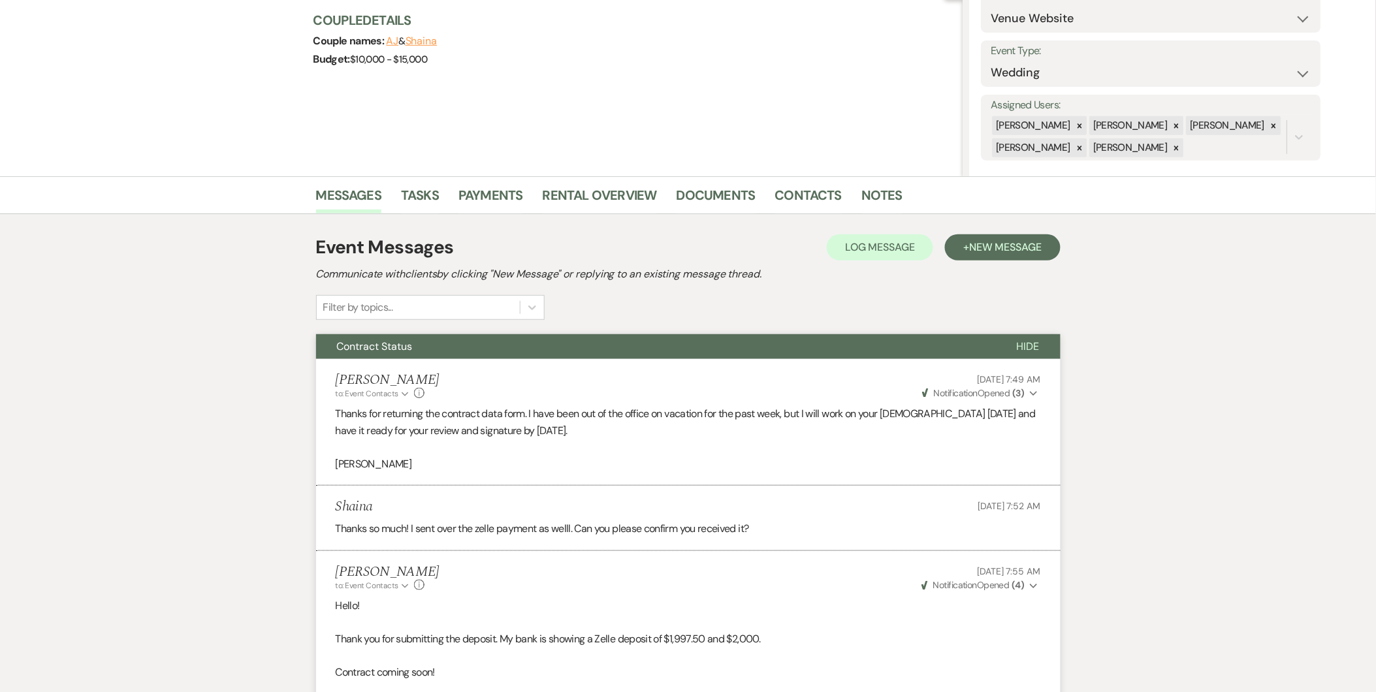
select select "6"
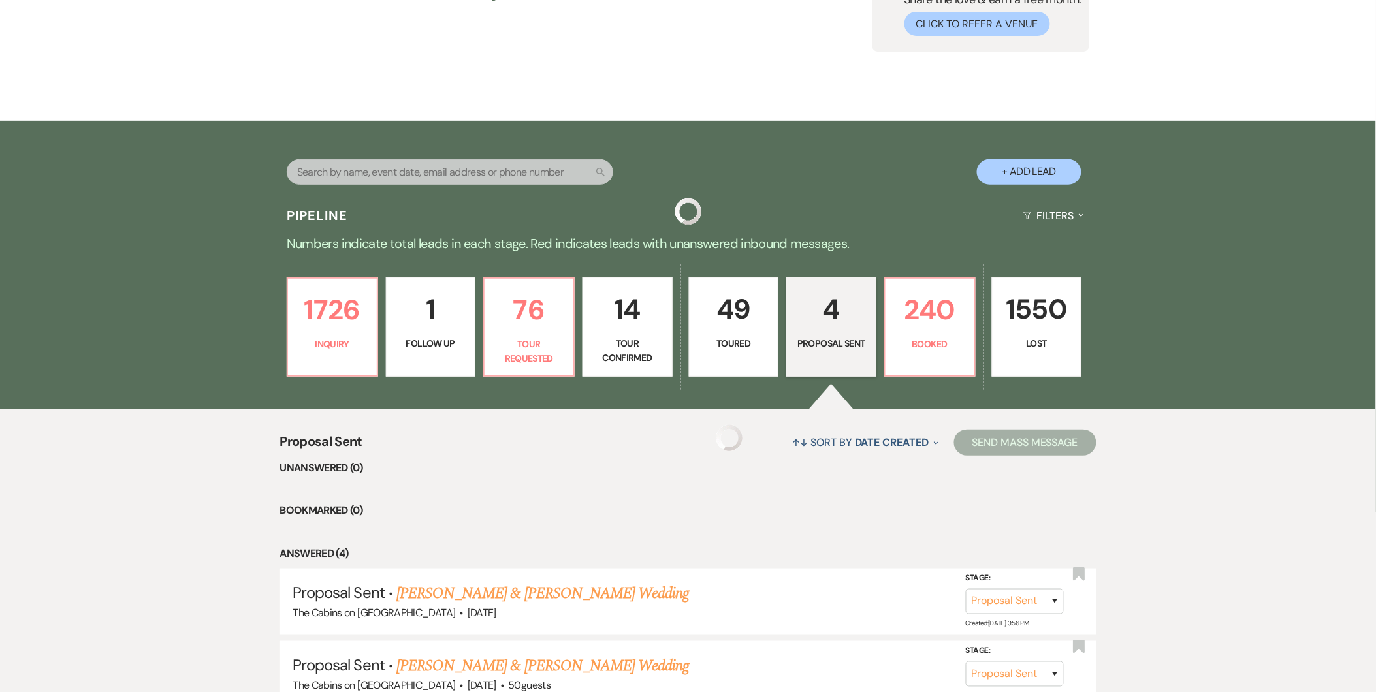
scroll to position [399, 0]
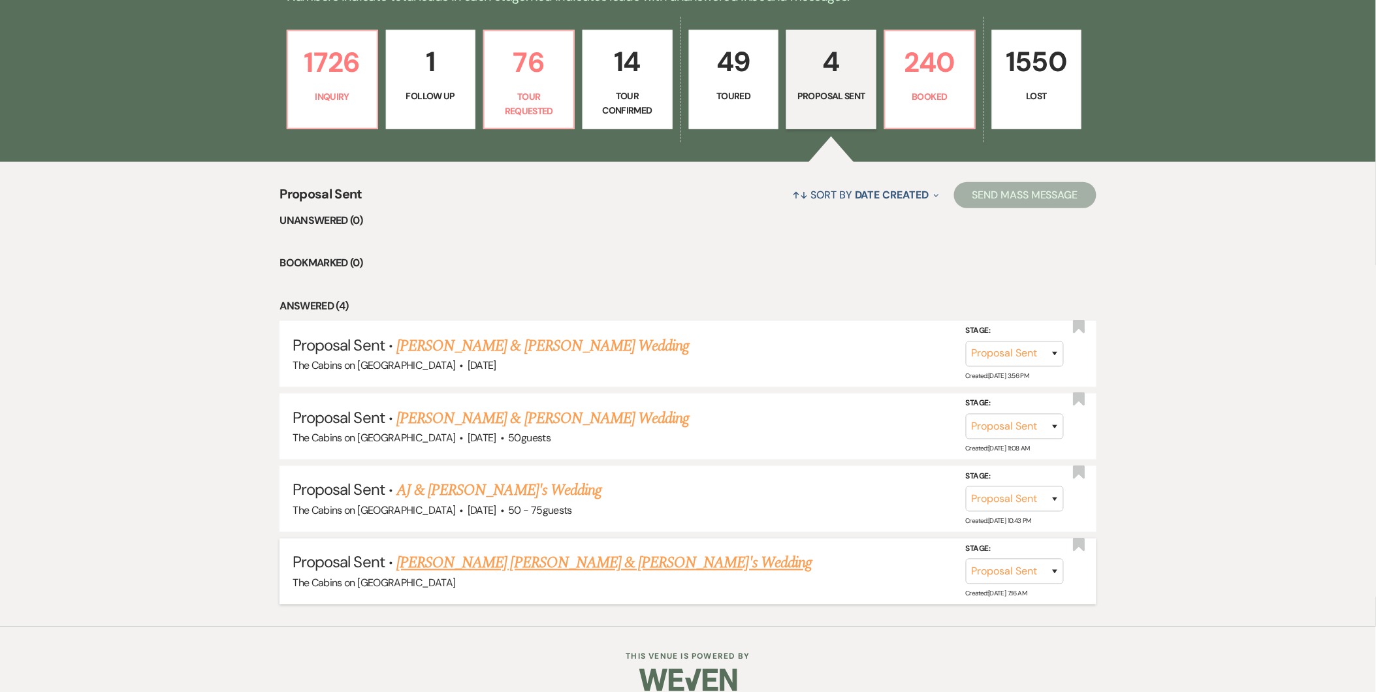
click at [482, 562] on link "[PERSON_NAME] [PERSON_NAME] & [PERSON_NAME]'s Wedding" at bounding box center [603, 564] width 415 height 24
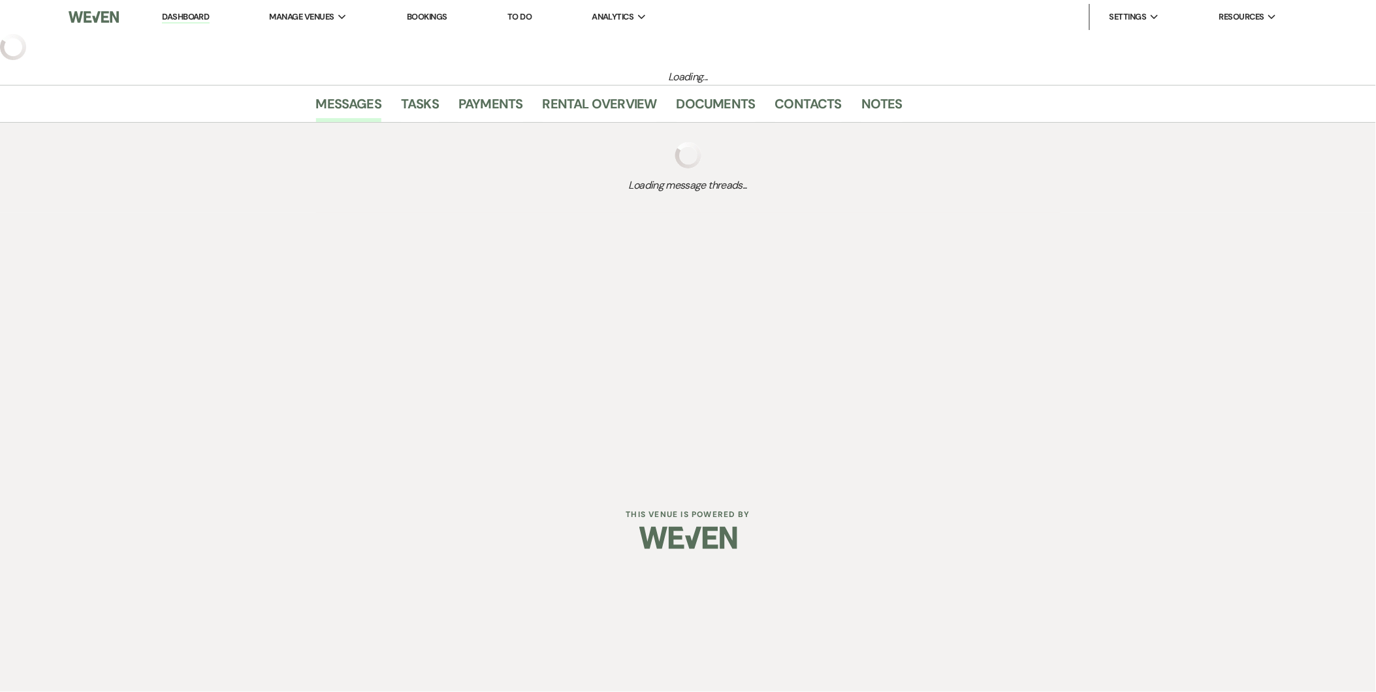
select select "6"
select select "19"
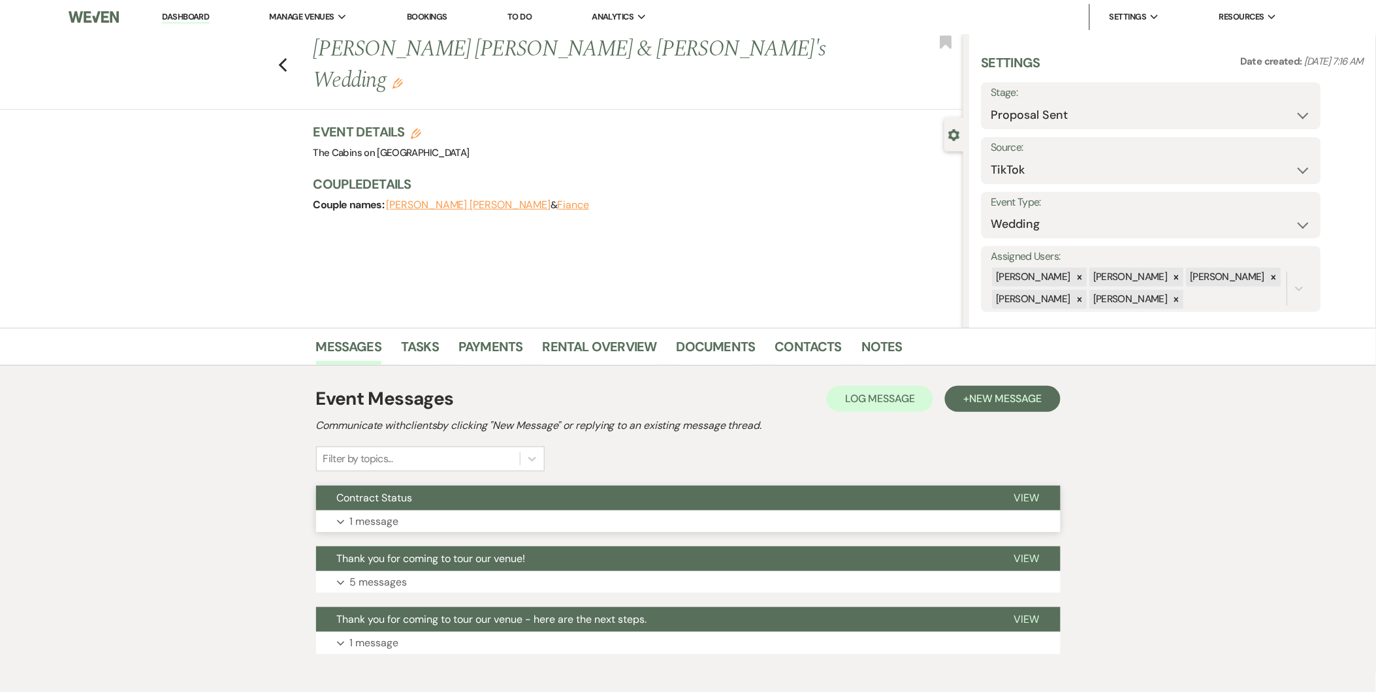
click at [529, 501] on button "Contract Status" at bounding box center [654, 498] width 677 height 25
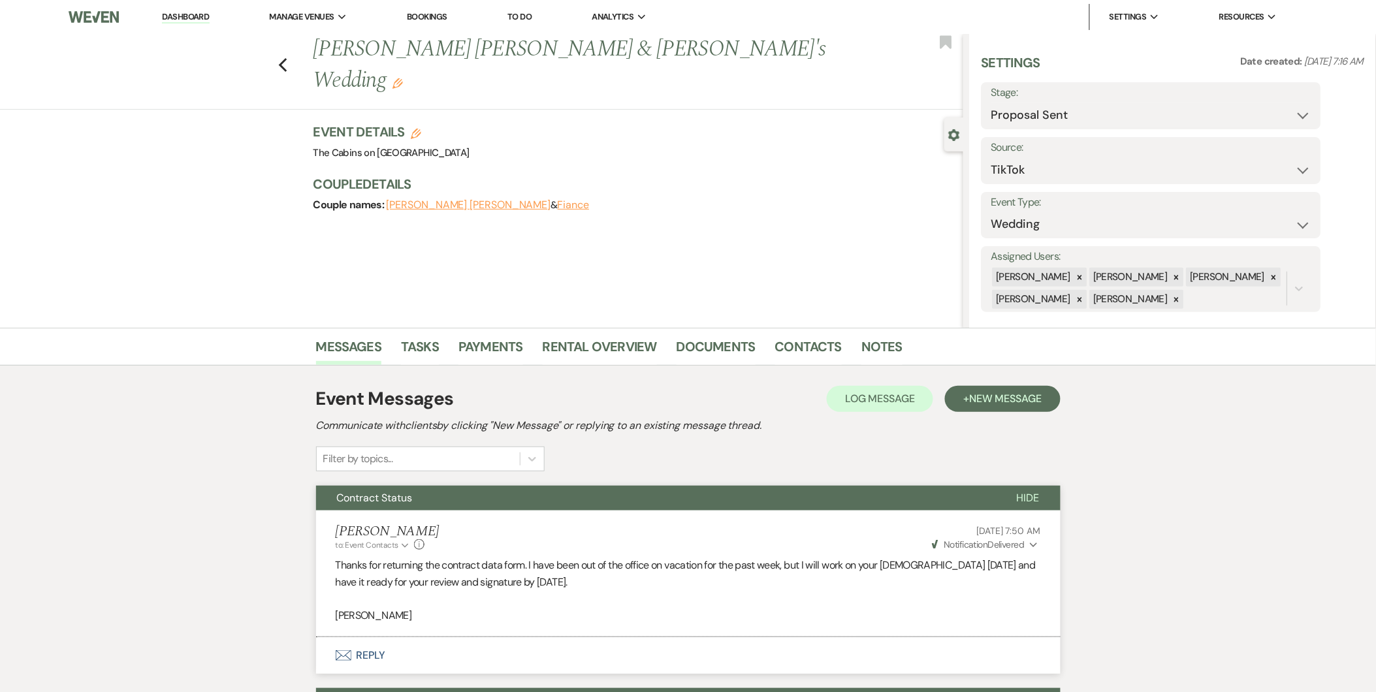
click at [537, 522] on li "[PERSON_NAME] to: Event Contacts Expand Info [DATE] 7:50 AM Weven Check Notific…" at bounding box center [688, 574] width 744 height 127
click at [1014, 507] on button "Hide" at bounding box center [1028, 498] width 65 height 25
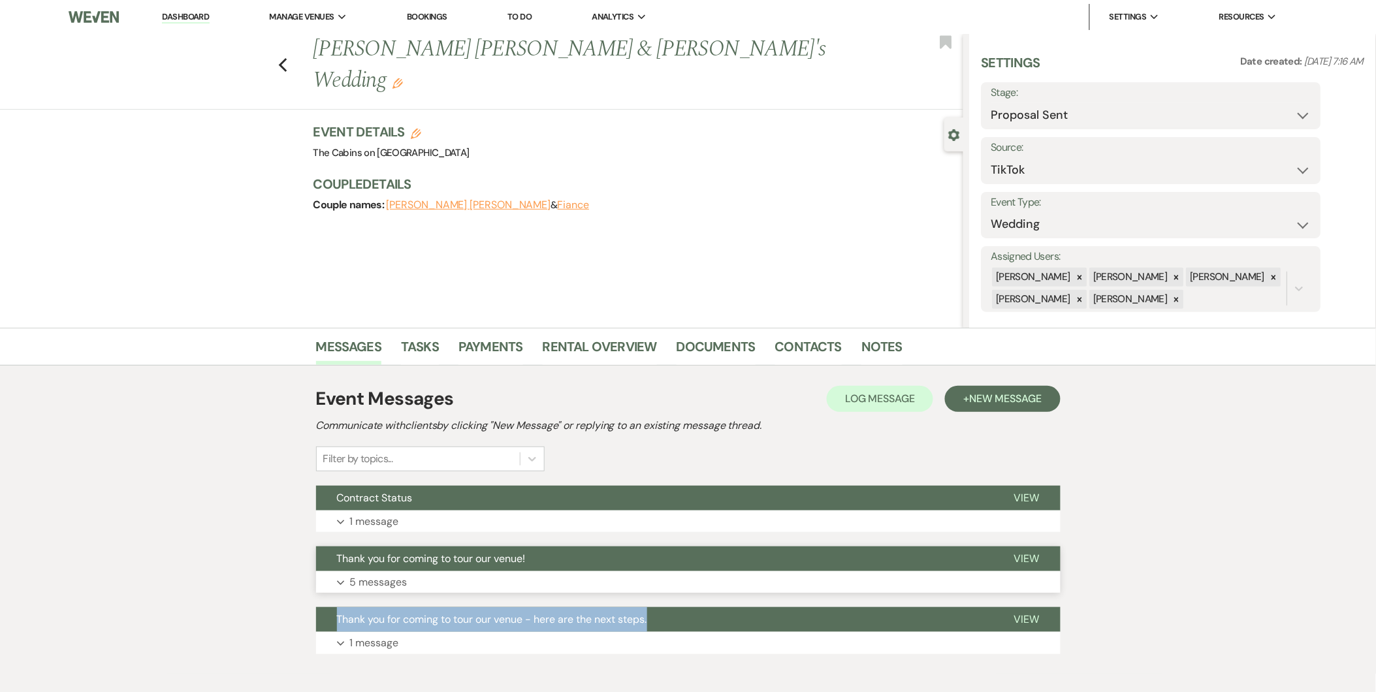
drag, startPoint x: 863, startPoint y: 596, endPoint x: 865, endPoint y: 582, distance: 13.9
click at [865, 582] on div "Event Messages Log Log Message + New Message Communicate with clients by clicki…" at bounding box center [688, 520] width 744 height 282
click at [865, 582] on button "Expand 5 messages" at bounding box center [688, 582] width 744 height 22
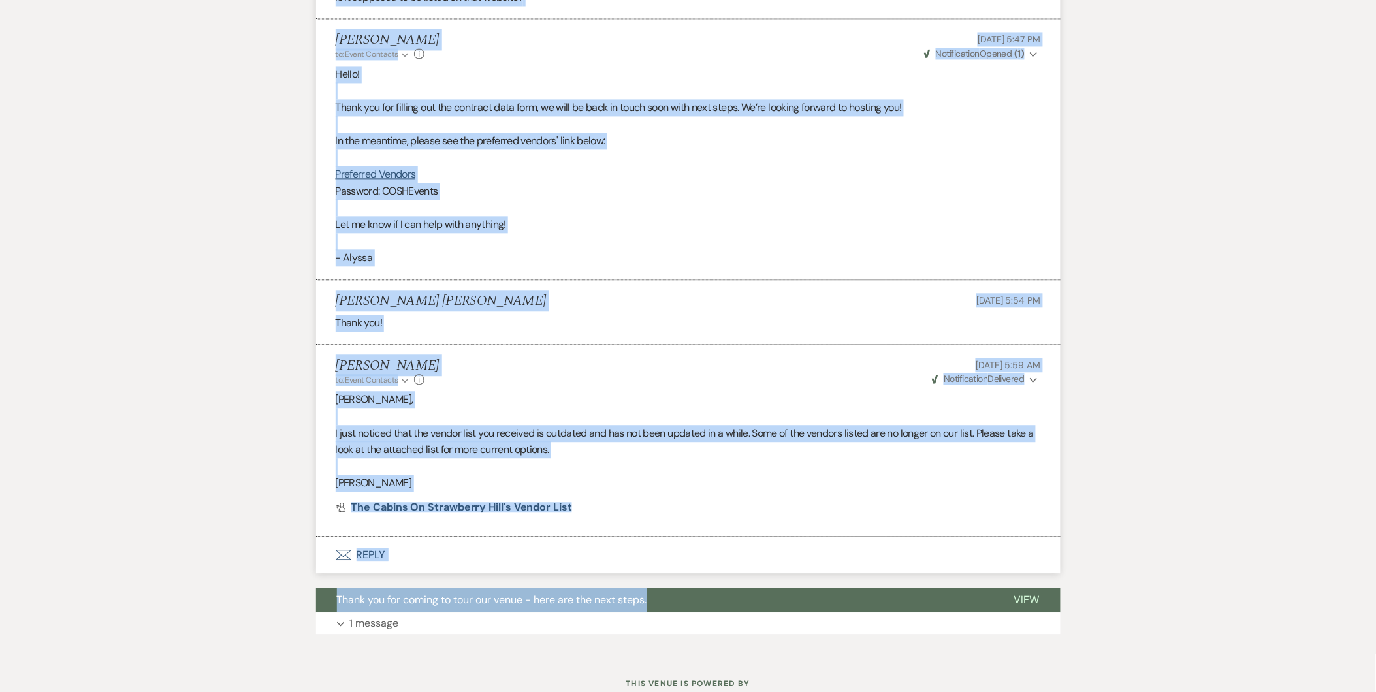
scroll to position [993, 0]
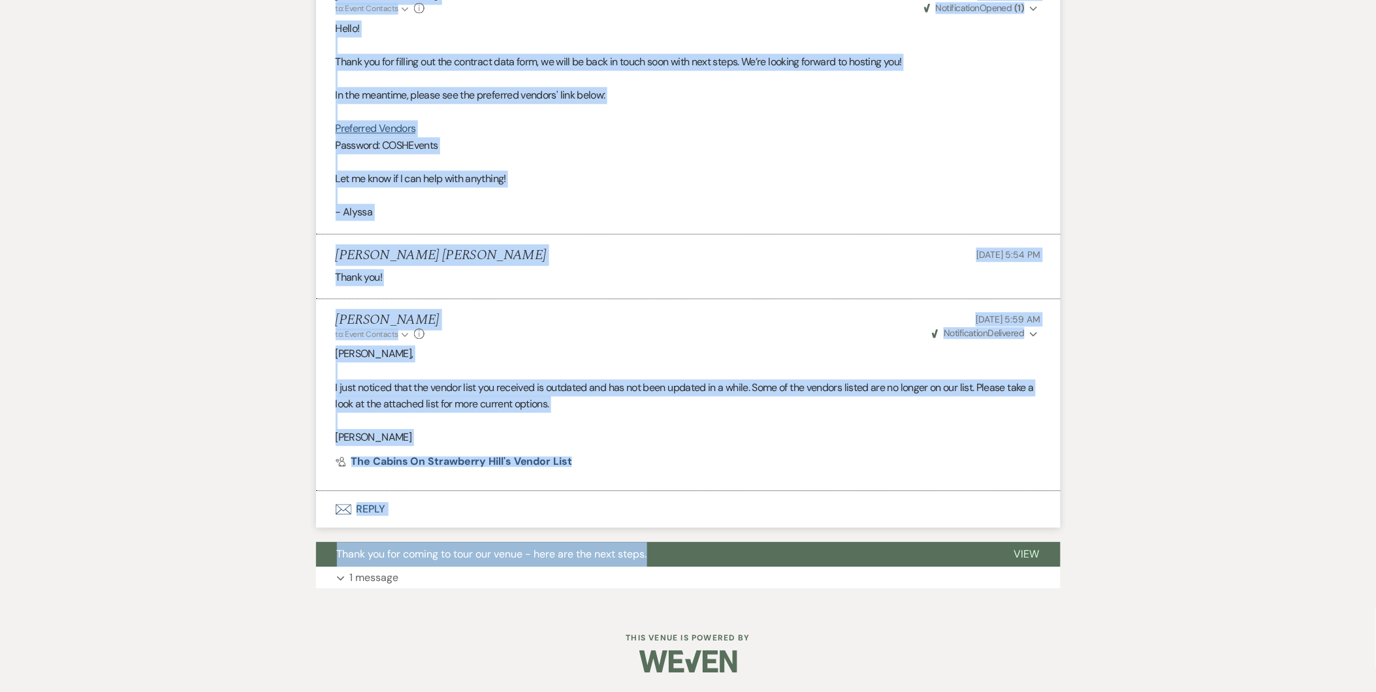
click at [767, 430] on p "[PERSON_NAME]" at bounding box center [688, 437] width 705 height 17
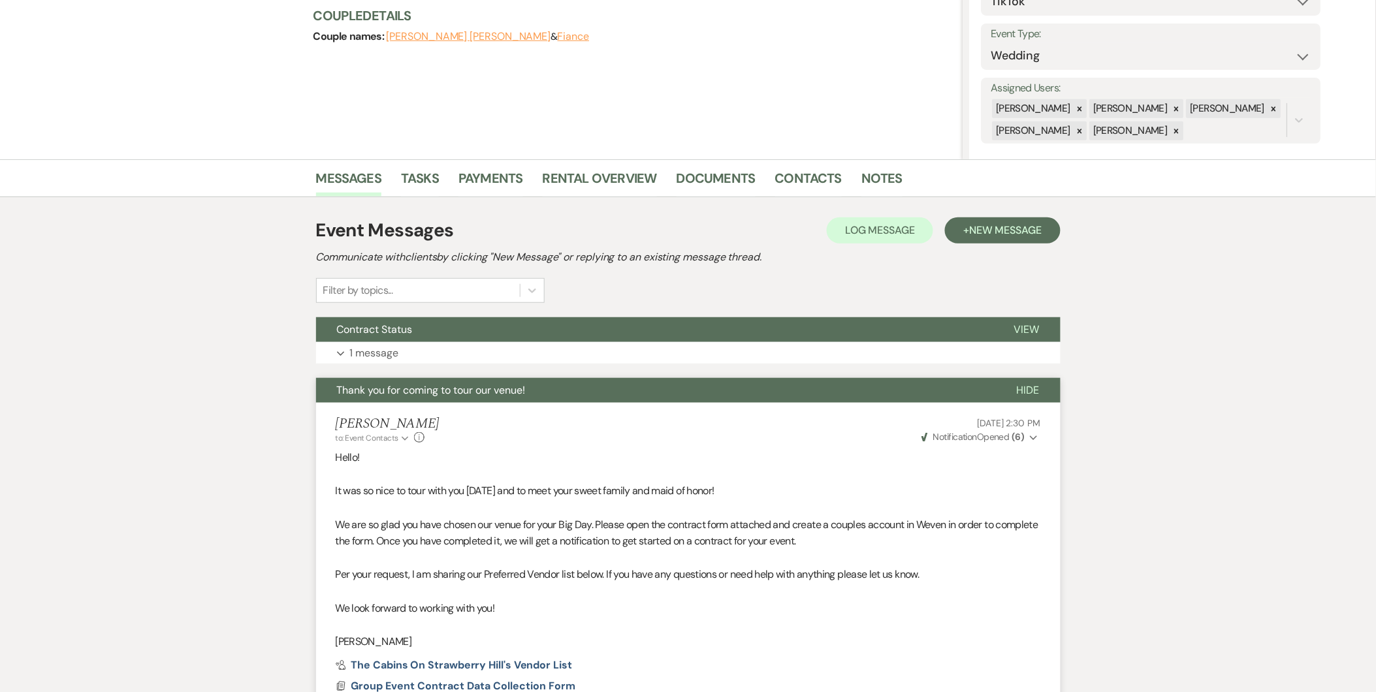
scroll to position [0, 0]
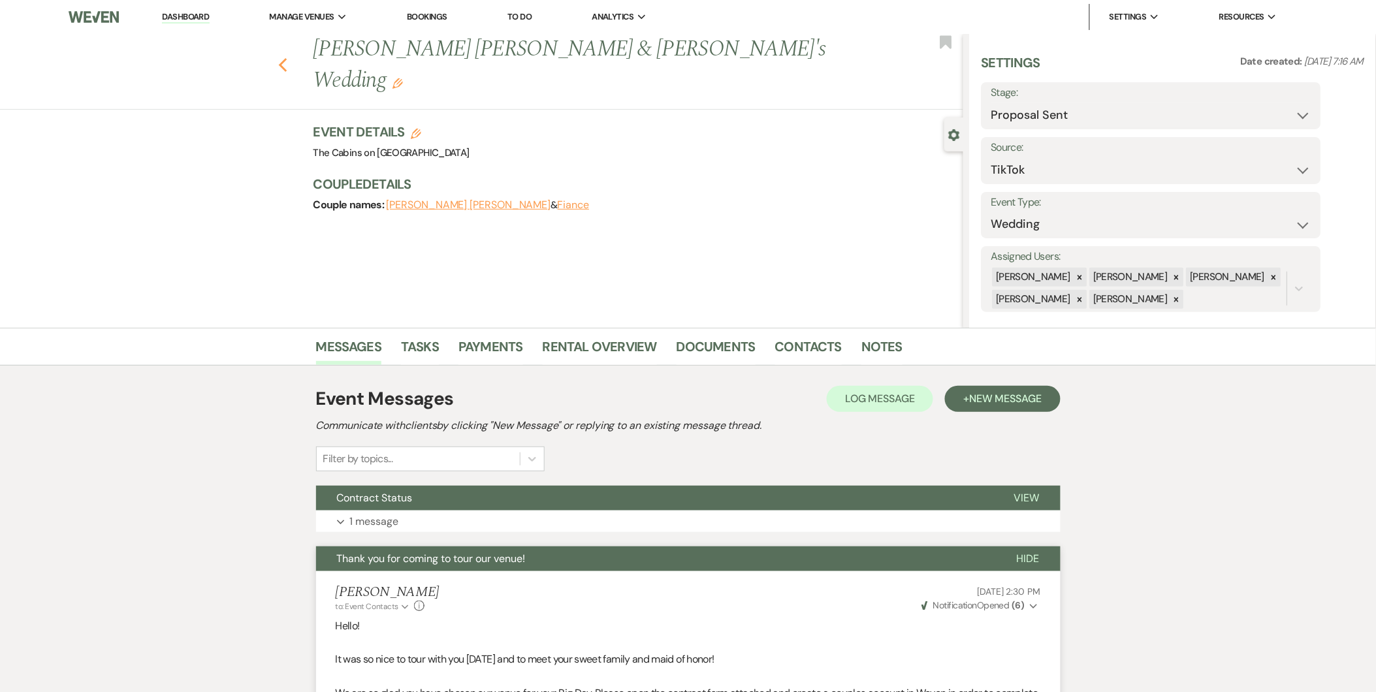
click at [288, 57] on icon "Previous" at bounding box center [283, 65] width 10 height 16
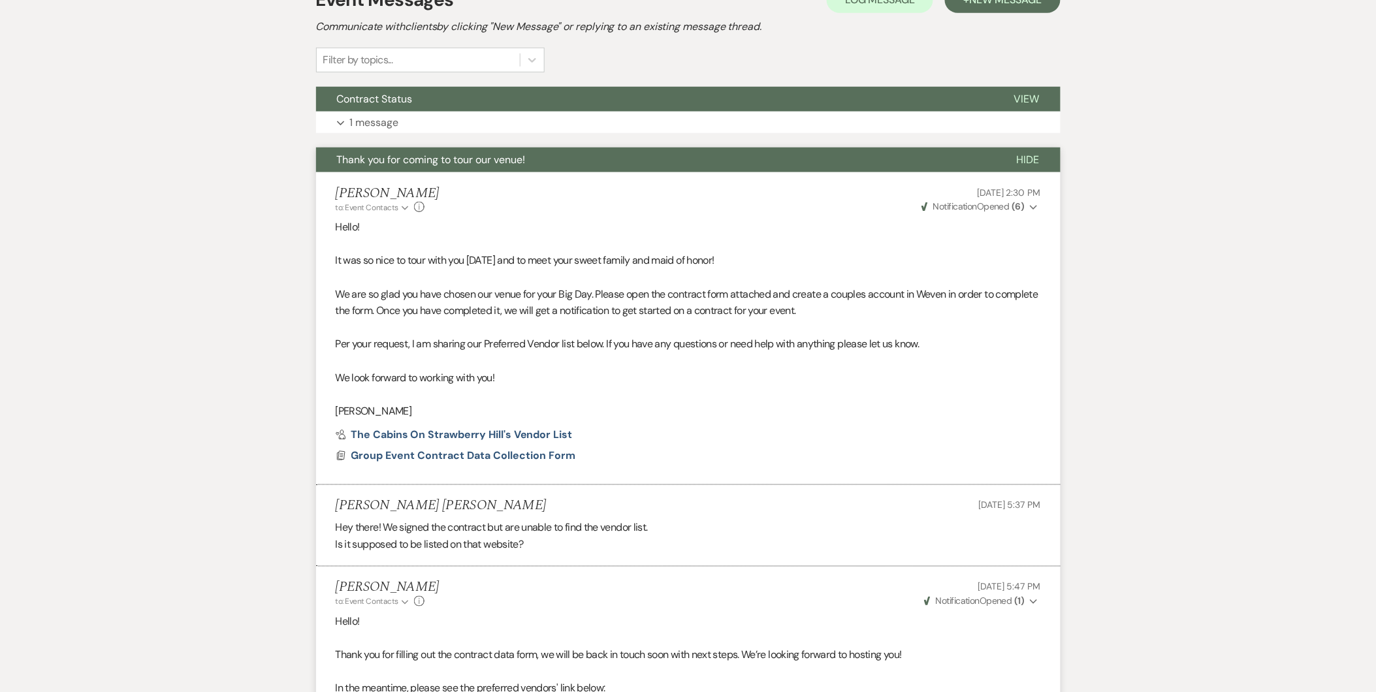
select select "6"
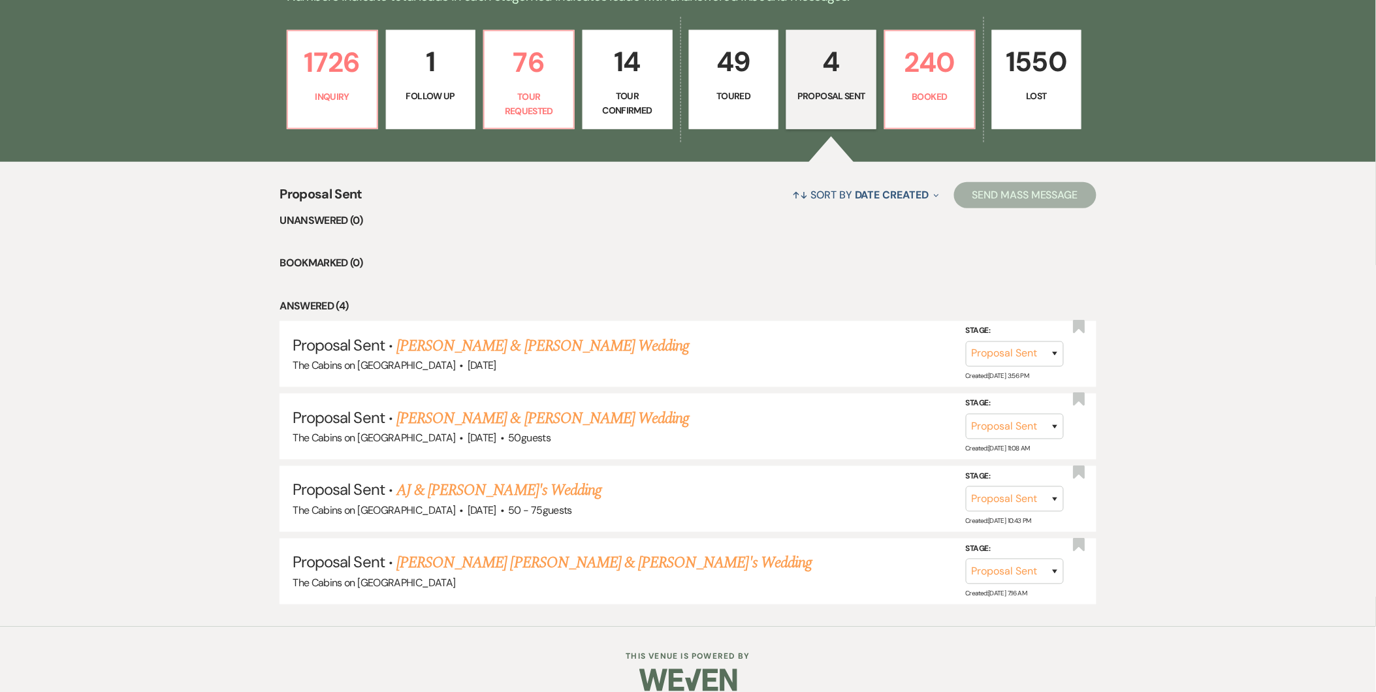
click at [751, 103] on p "Toured" at bounding box center [733, 96] width 73 height 14
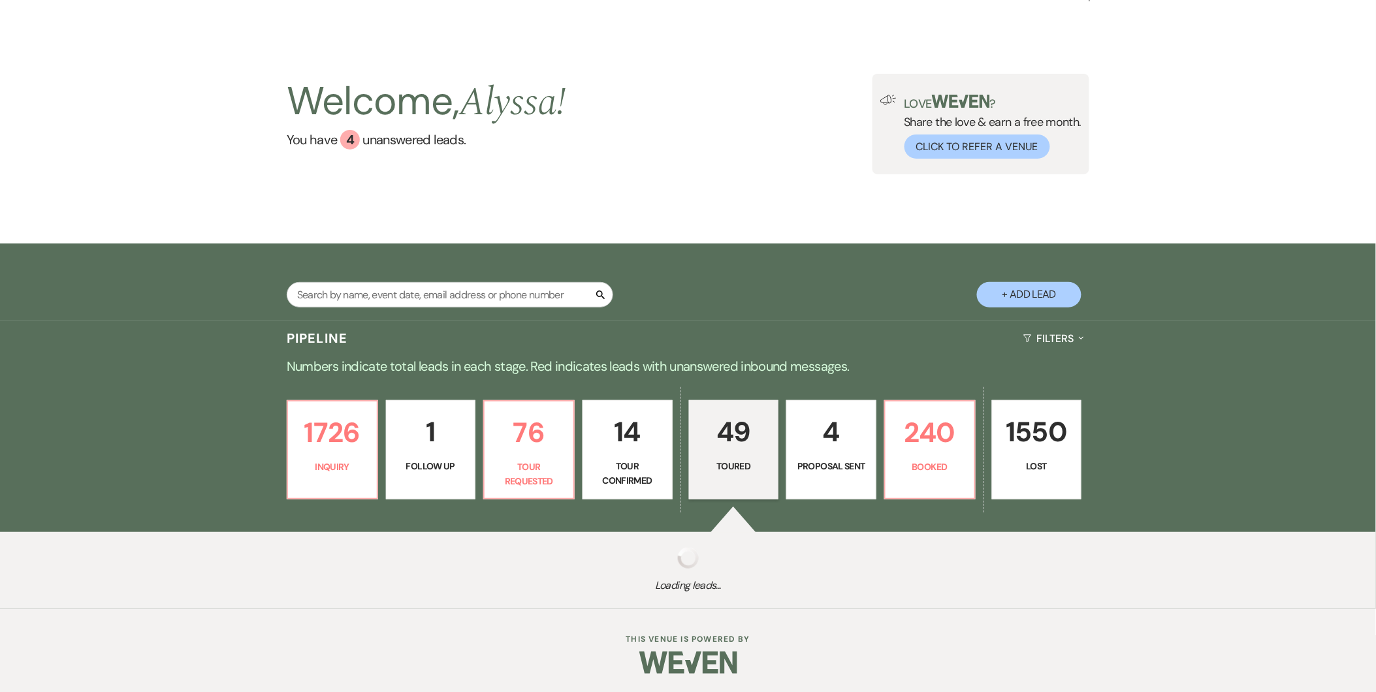
scroll to position [399, 0]
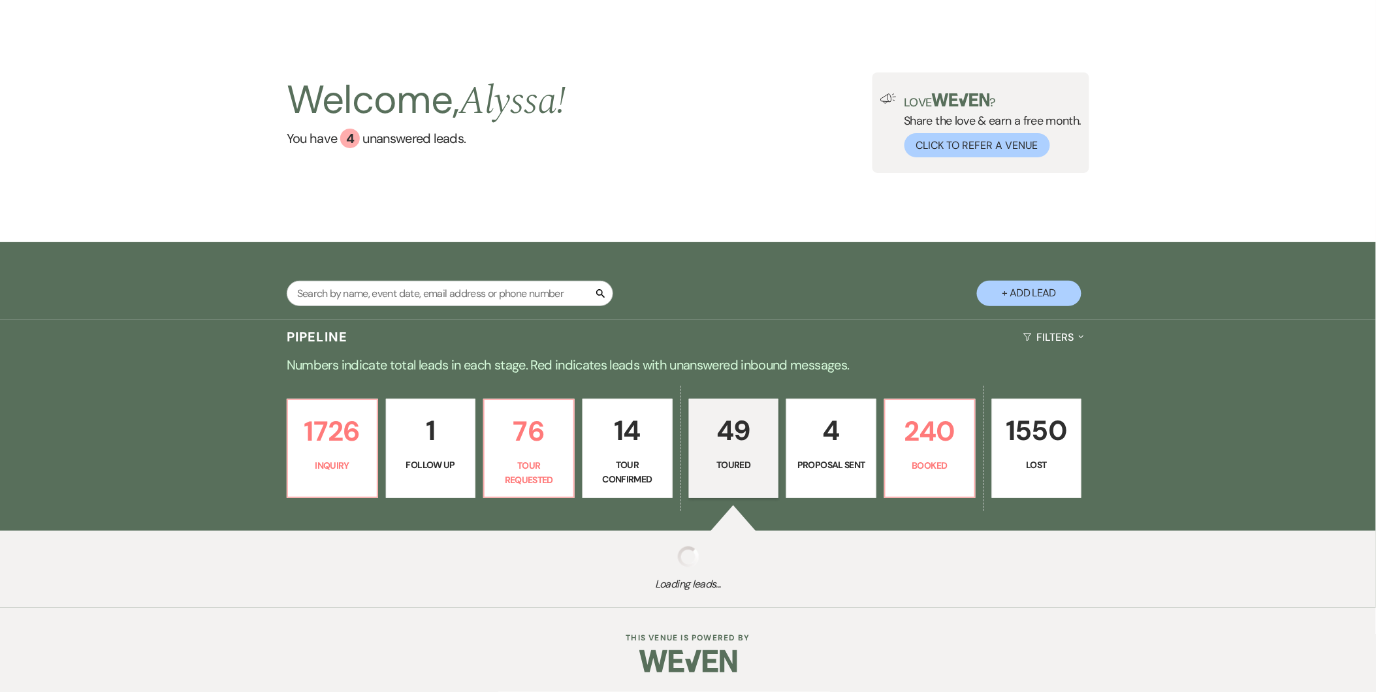
select select "5"
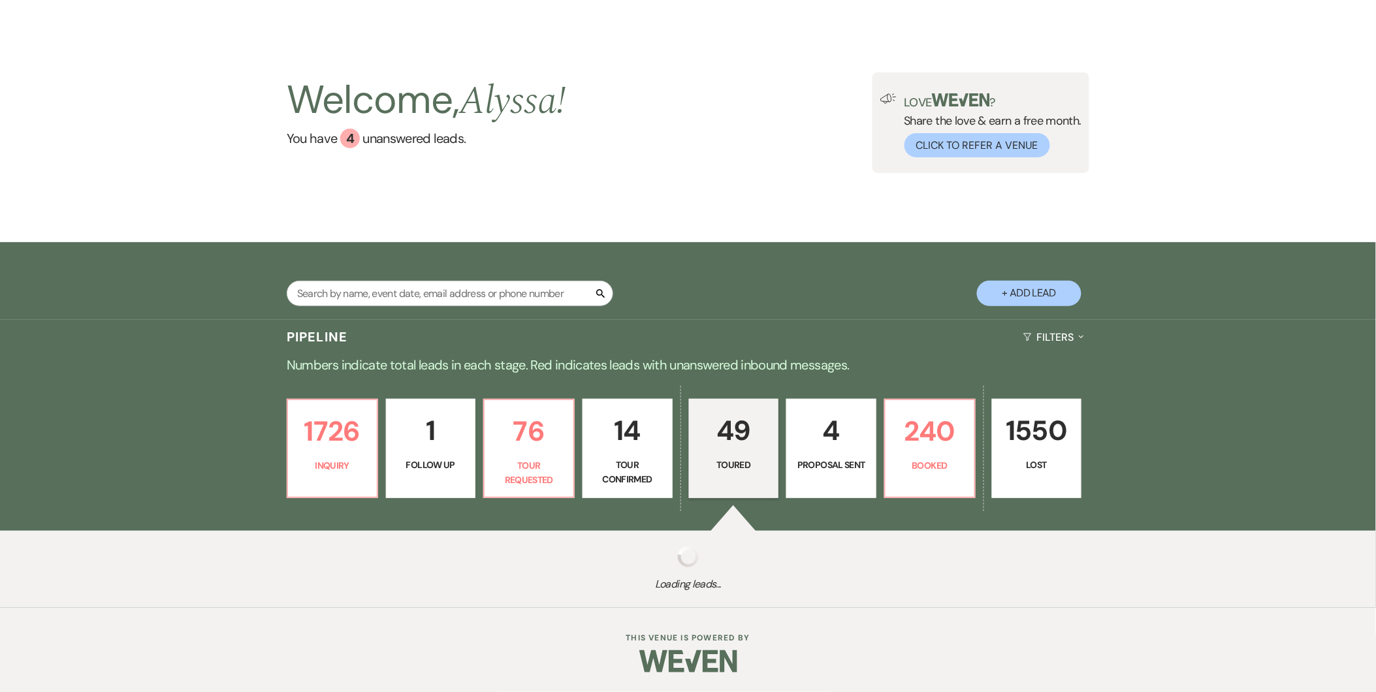
select select "5"
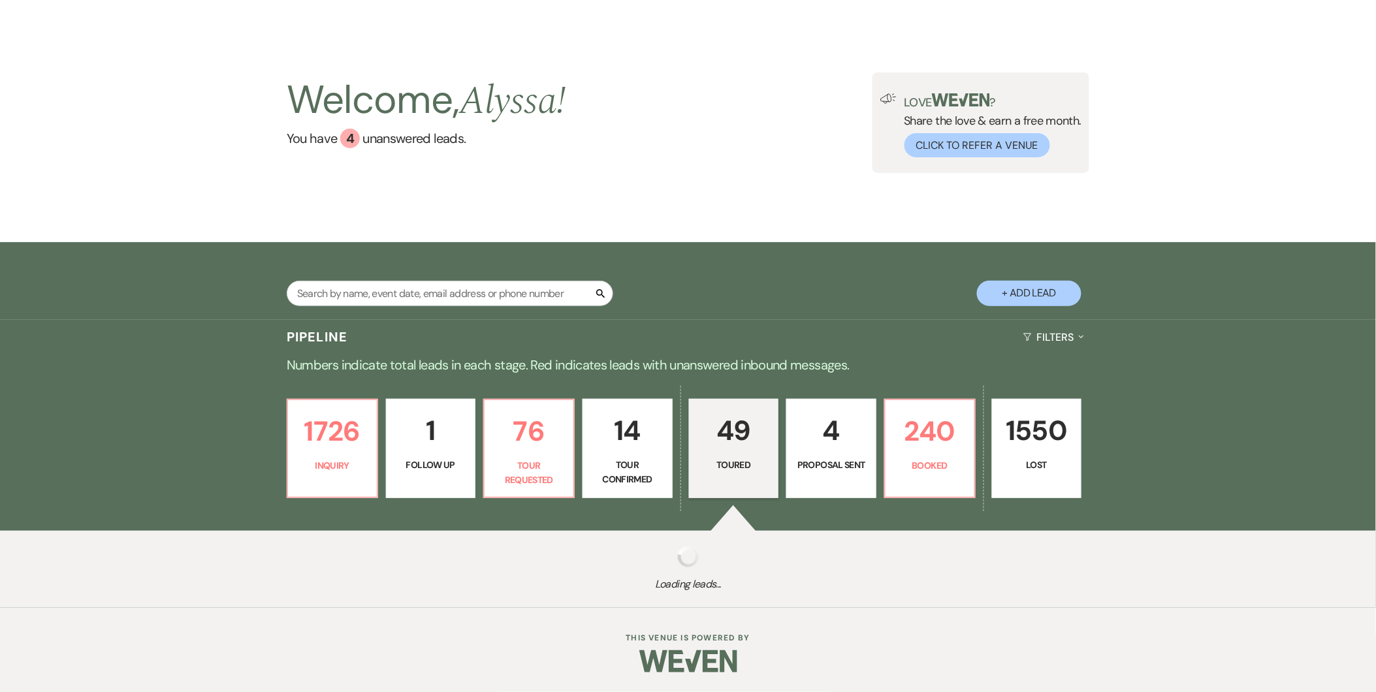
select select "5"
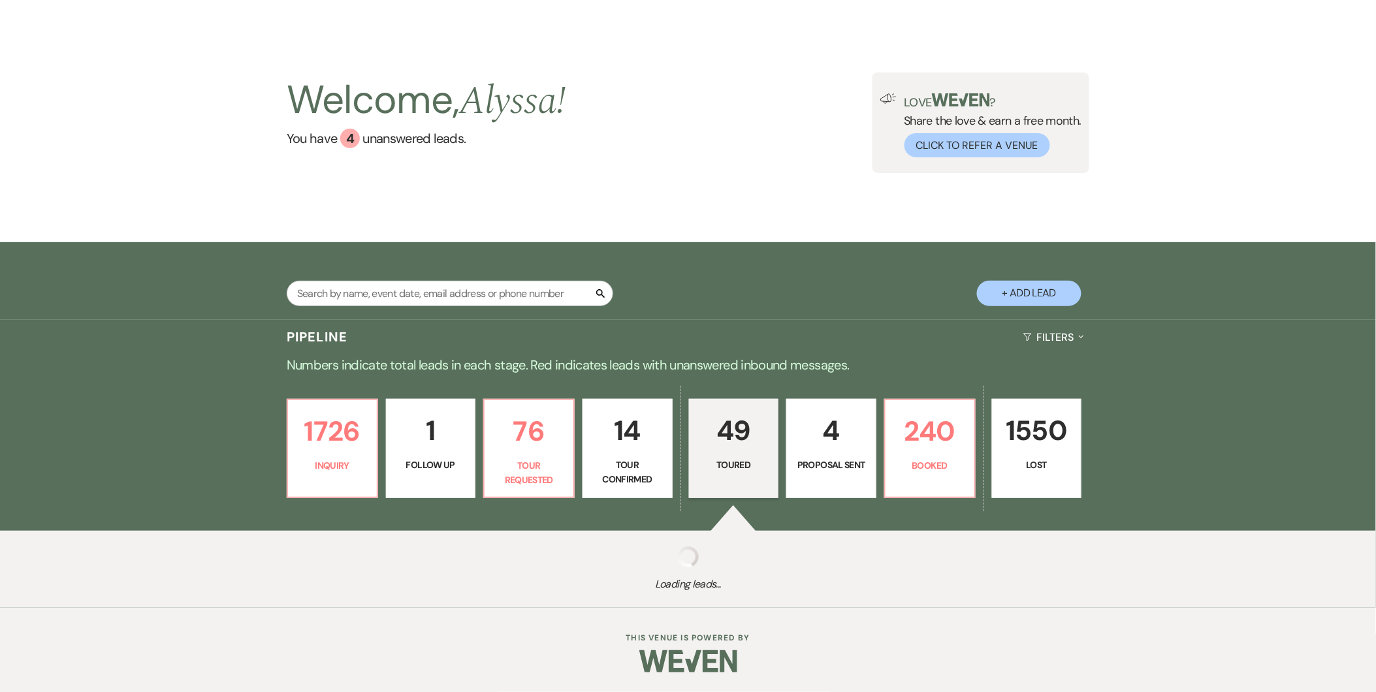
select select "5"
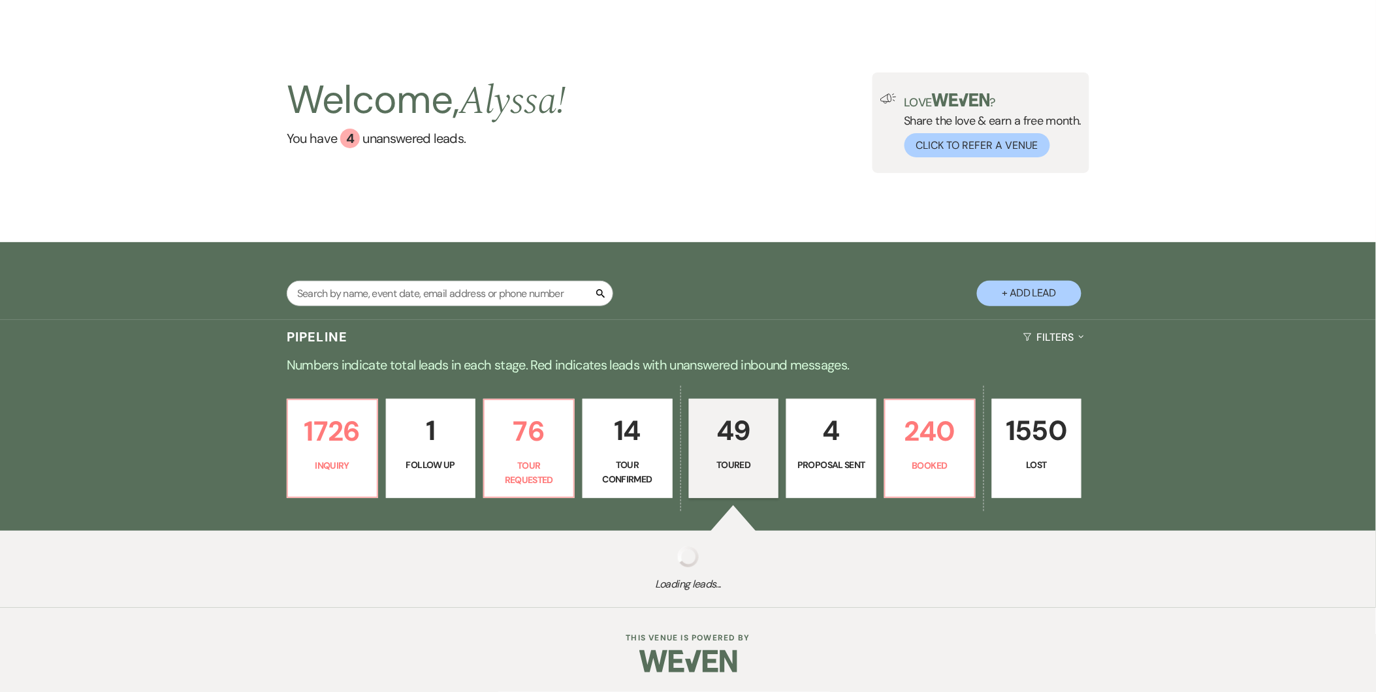
select select "5"
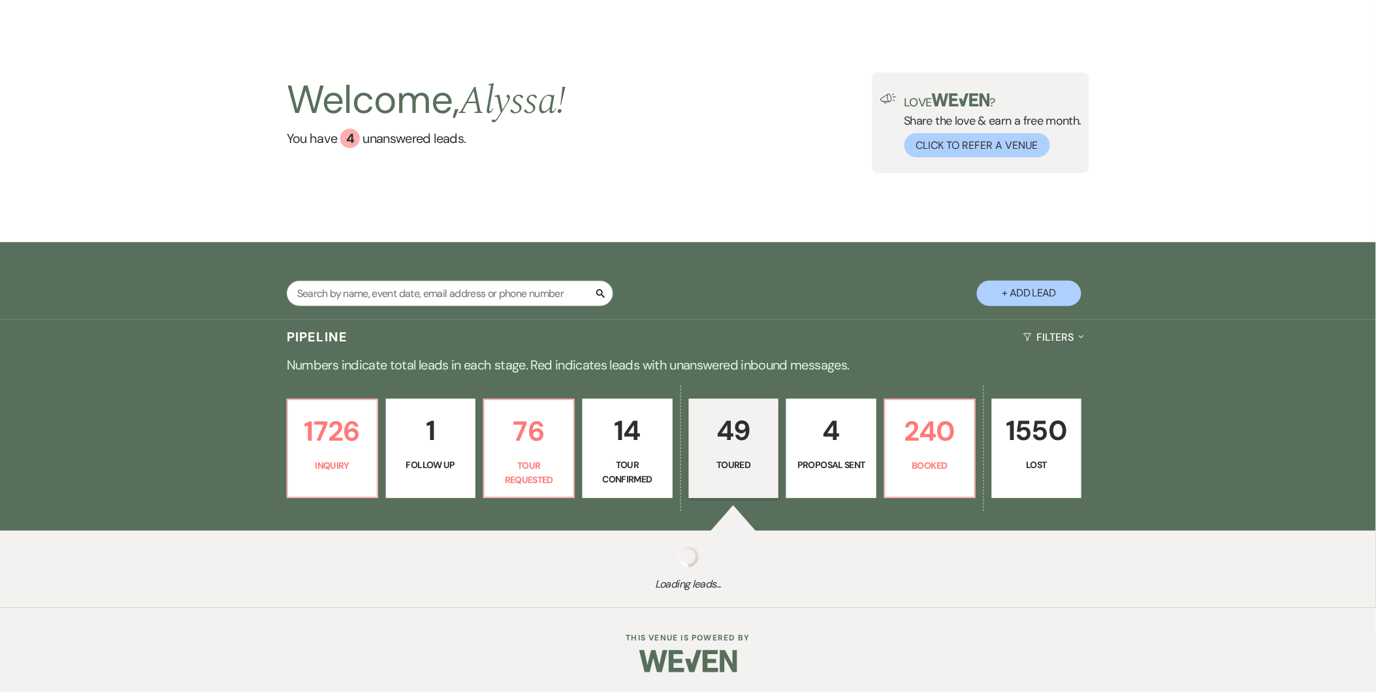
select select "5"
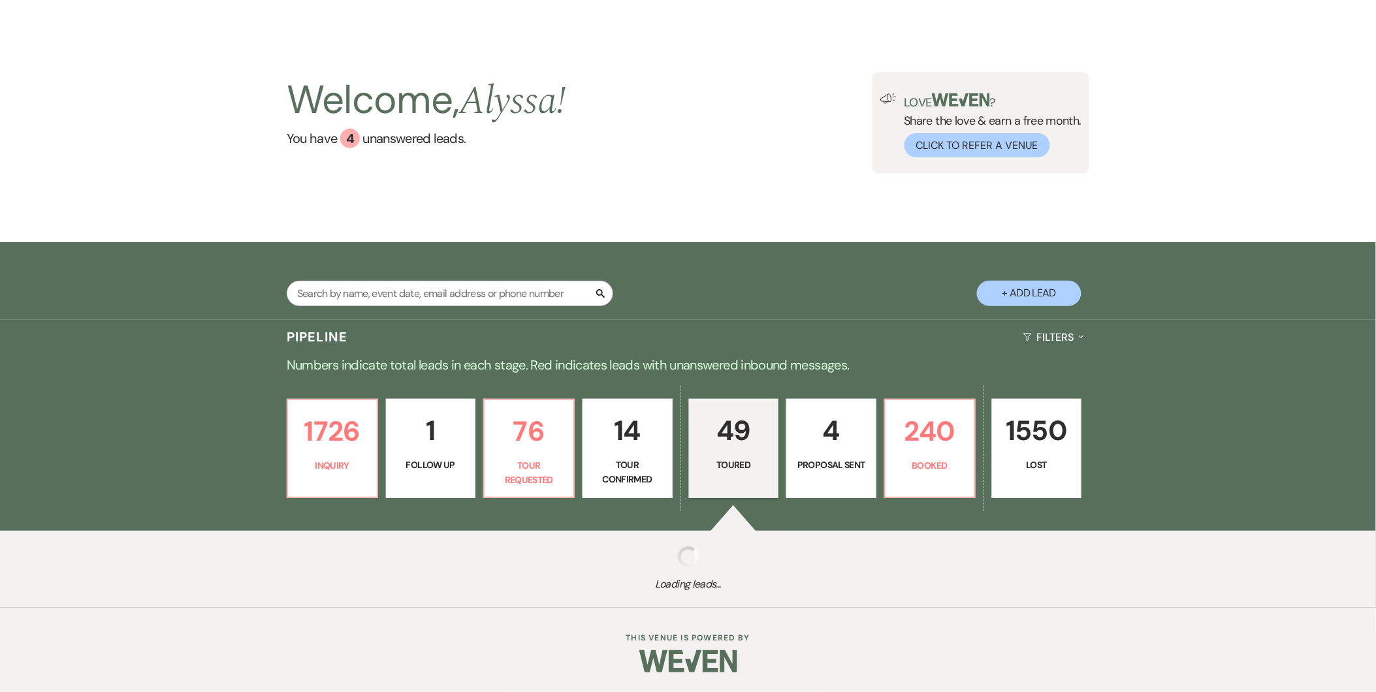
select select "5"
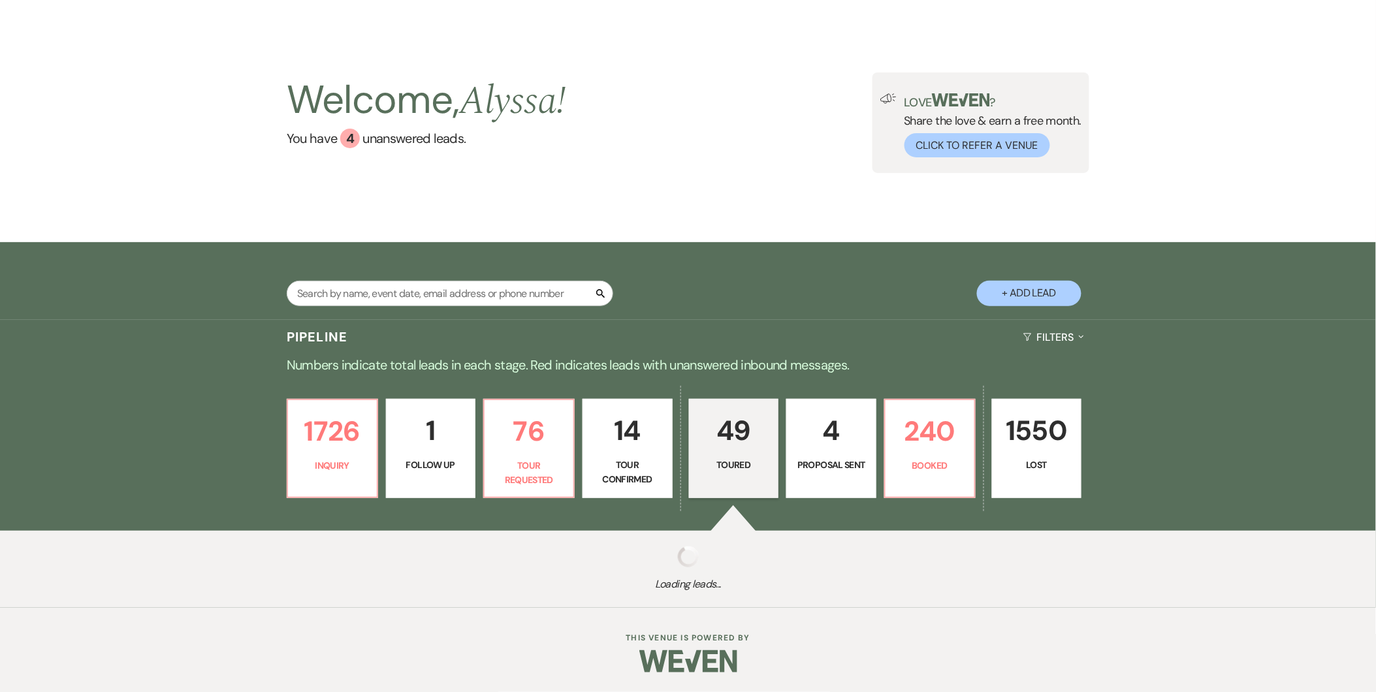
select select "5"
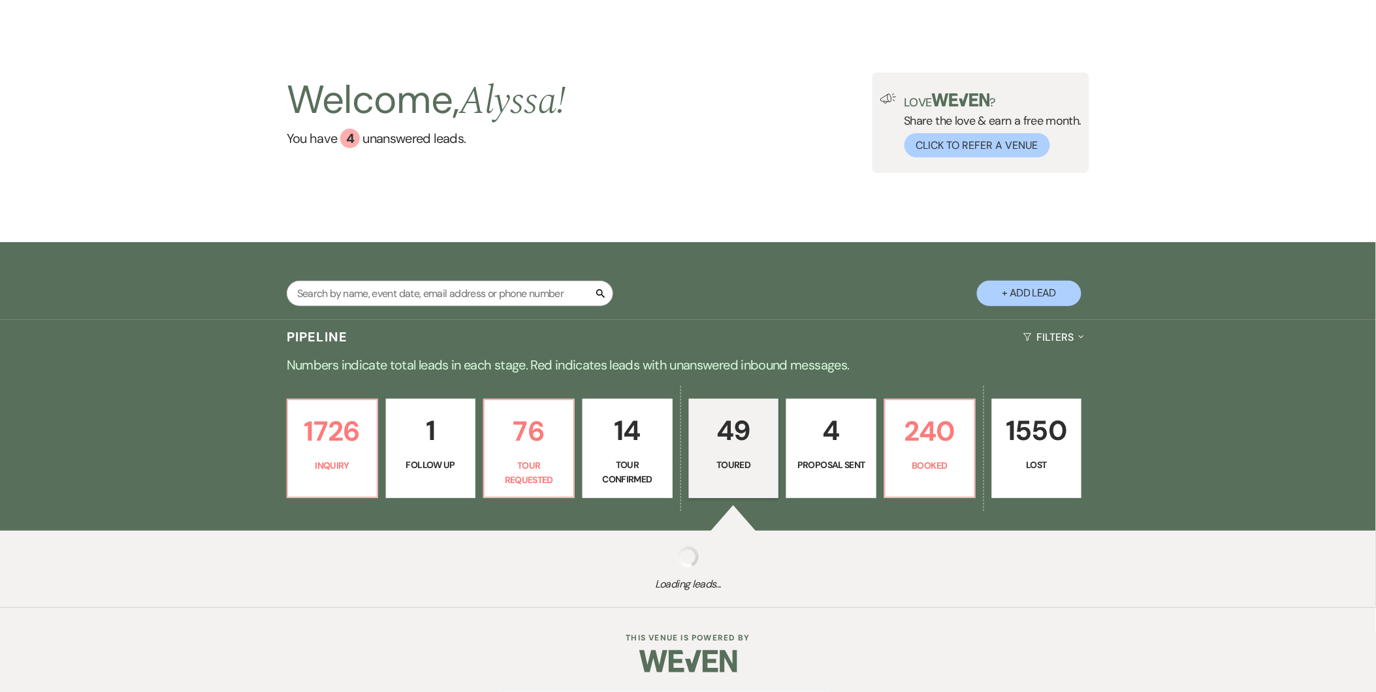
select select "5"
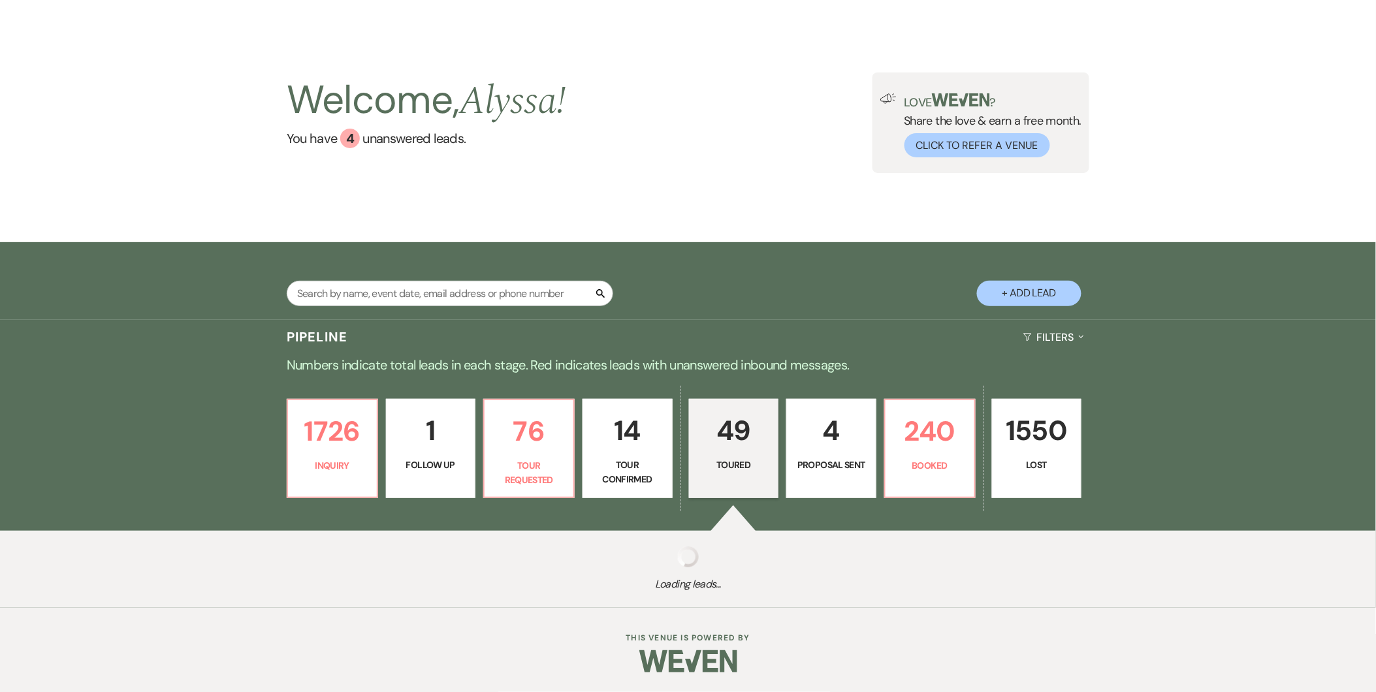
select select "5"
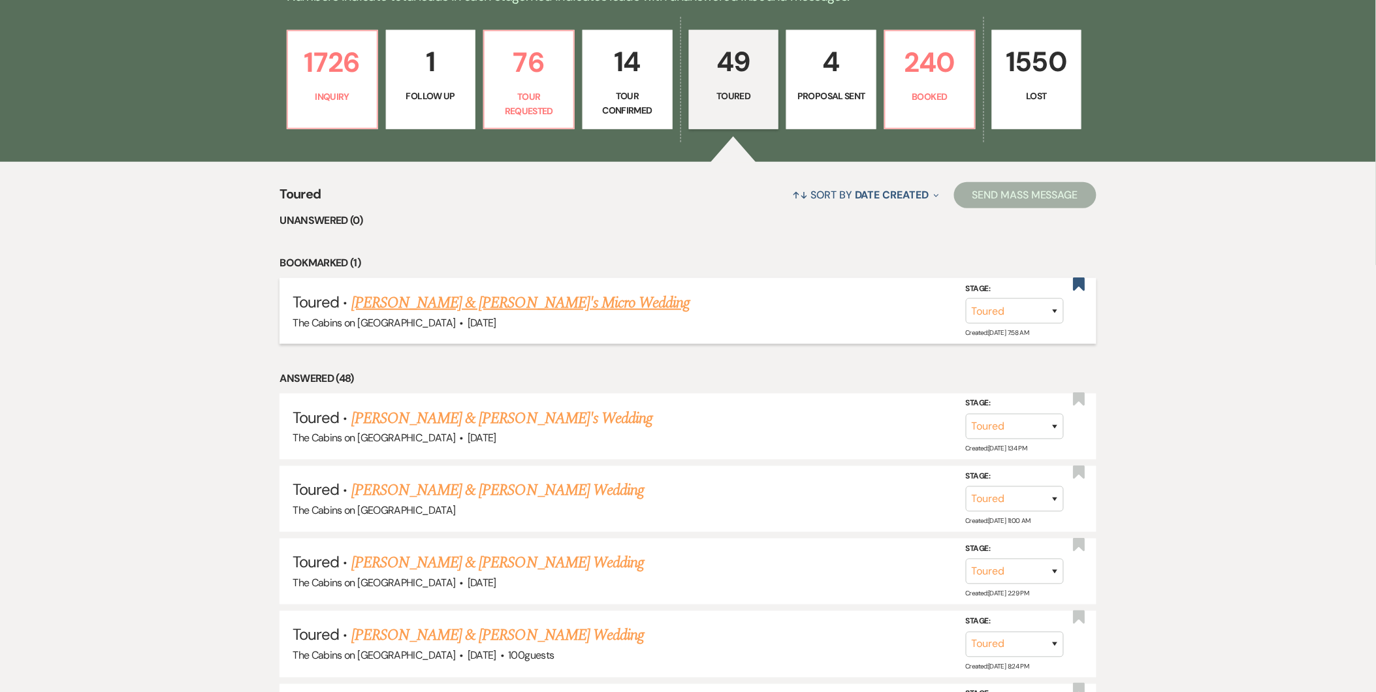
click at [573, 294] on link "[PERSON_NAME] & [PERSON_NAME]'s Micro Wedding" at bounding box center [520, 303] width 339 height 24
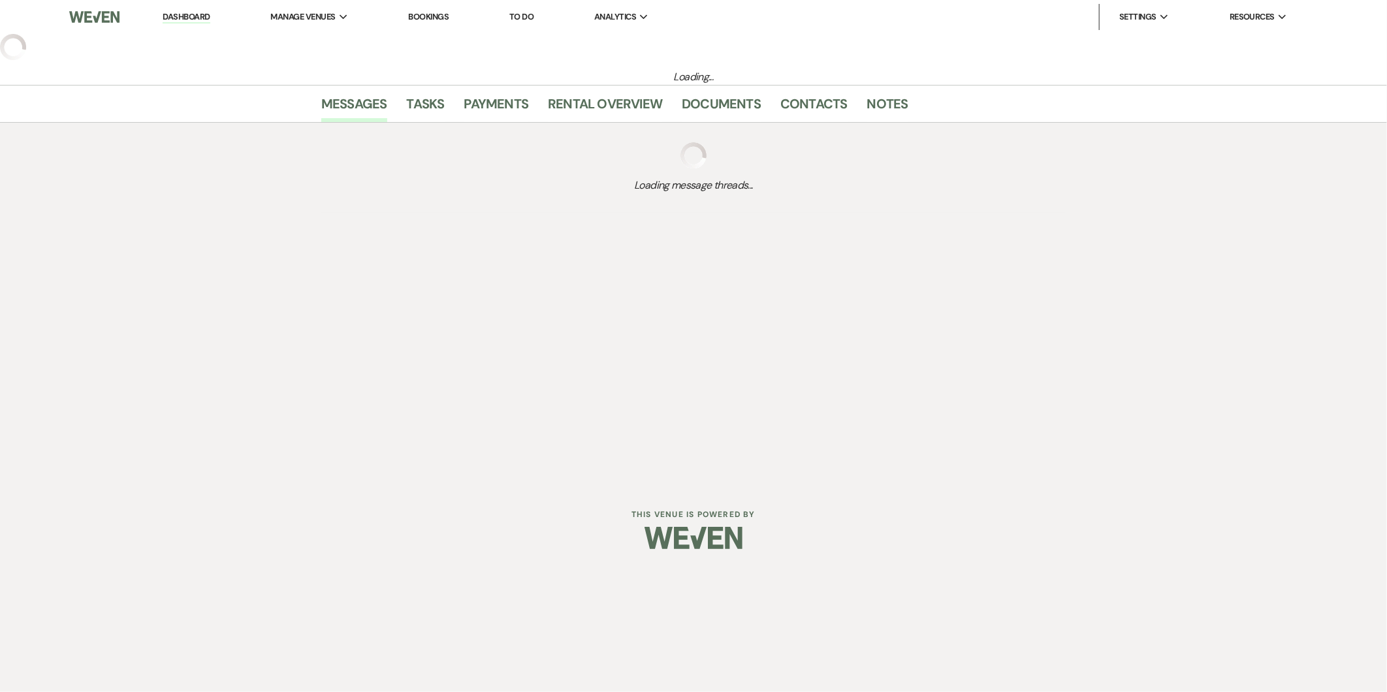
select select "5"
select select "16"
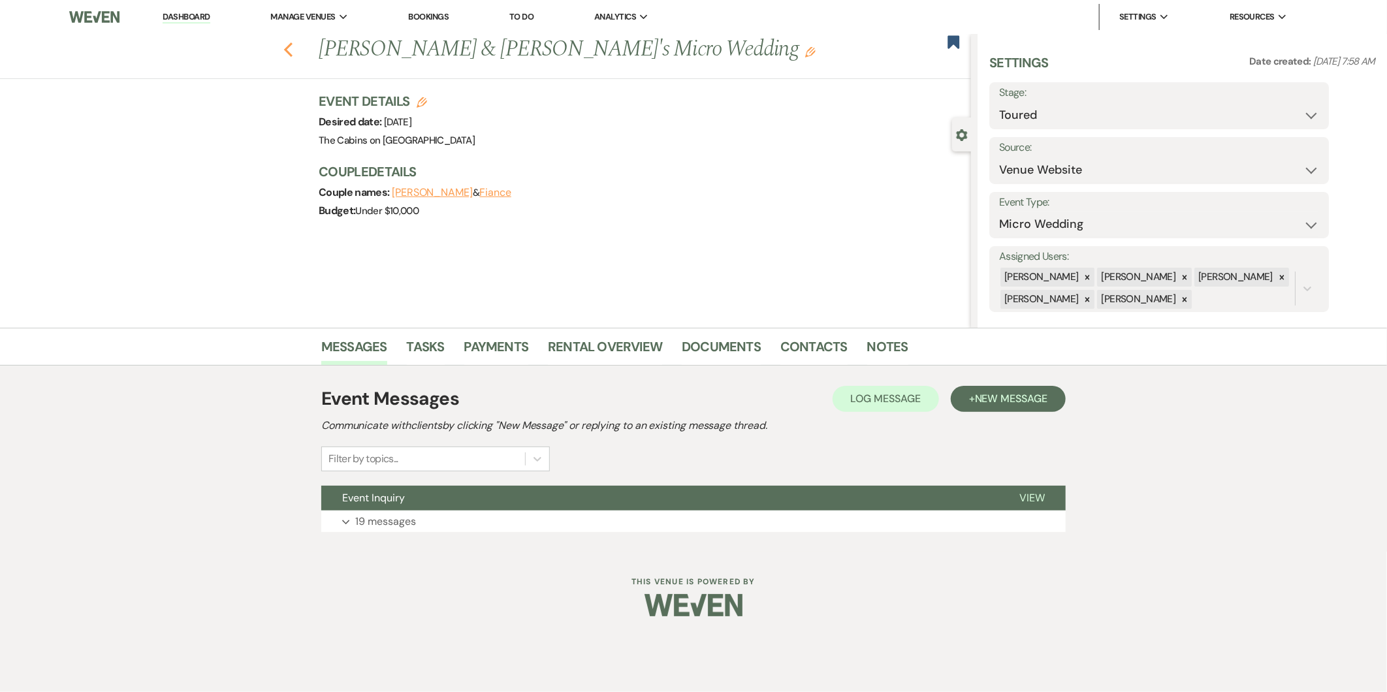
click at [291, 44] on use "button" at bounding box center [288, 49] width 8 height 14
select select "5"
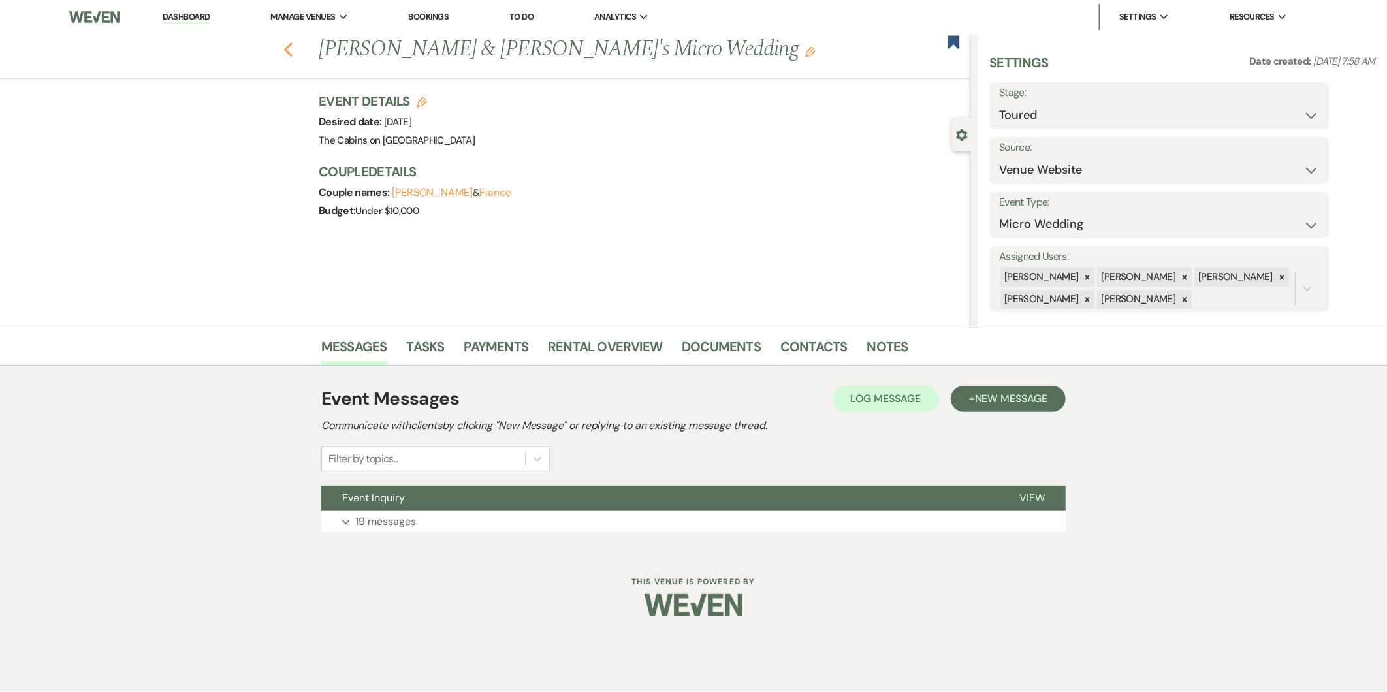
select select "5"
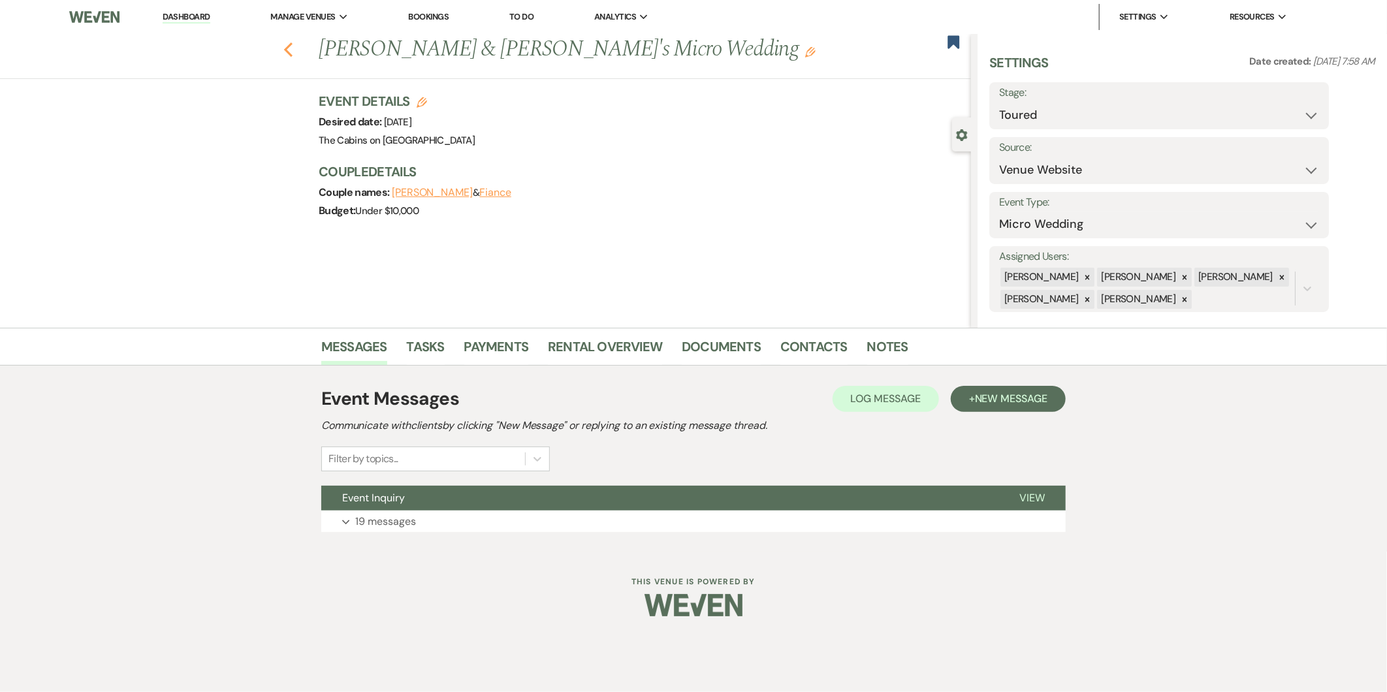
select select "5"
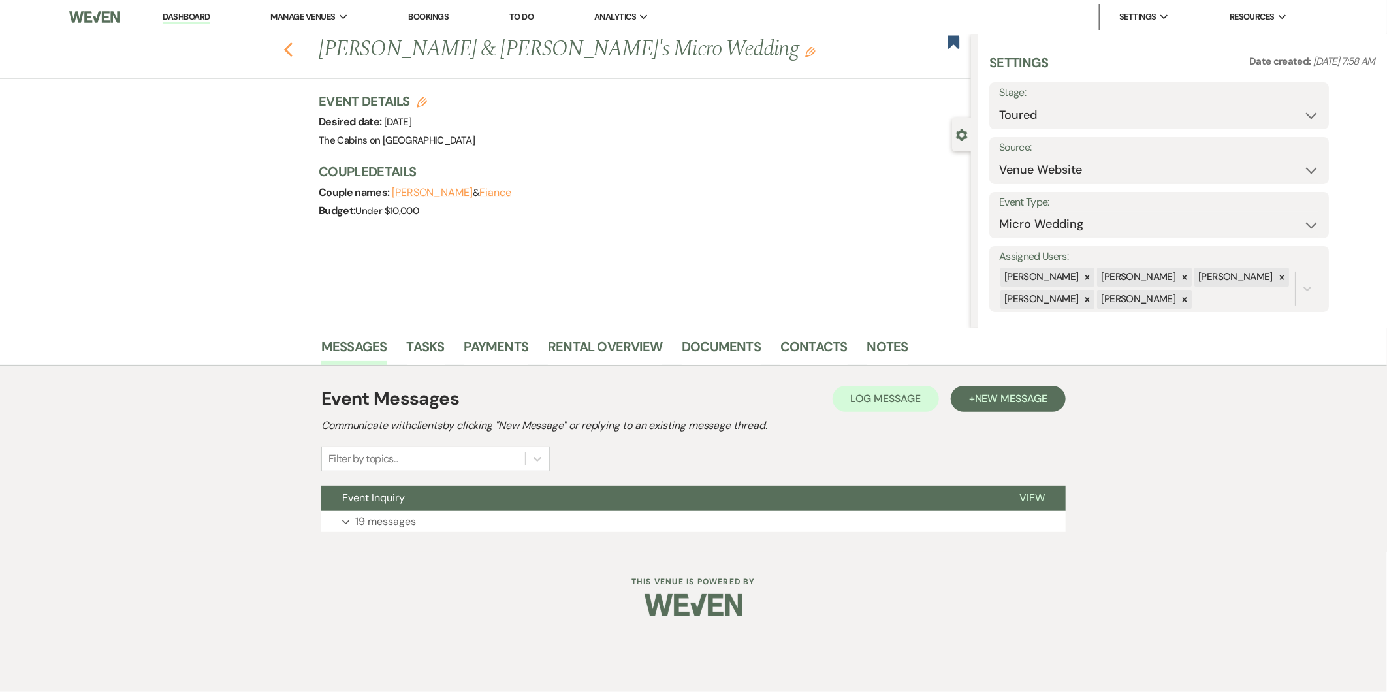
select select "5"
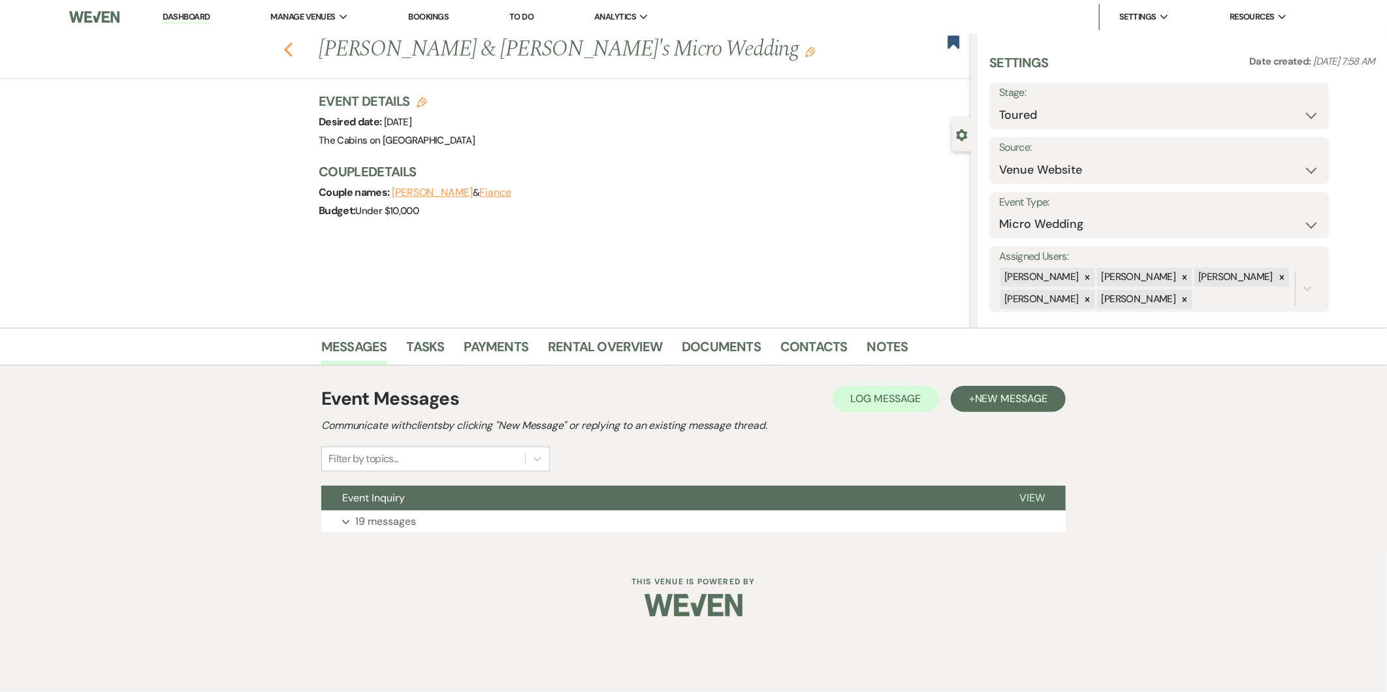
select select "5"
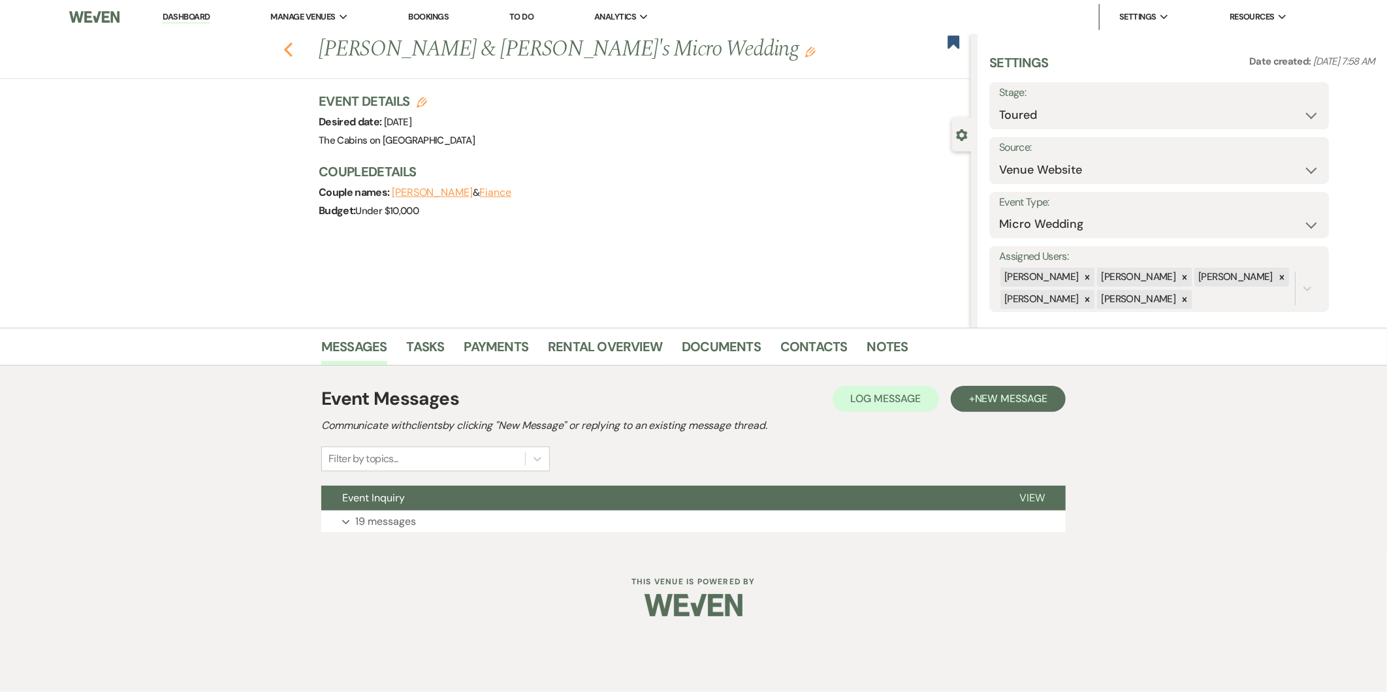
select select "5"
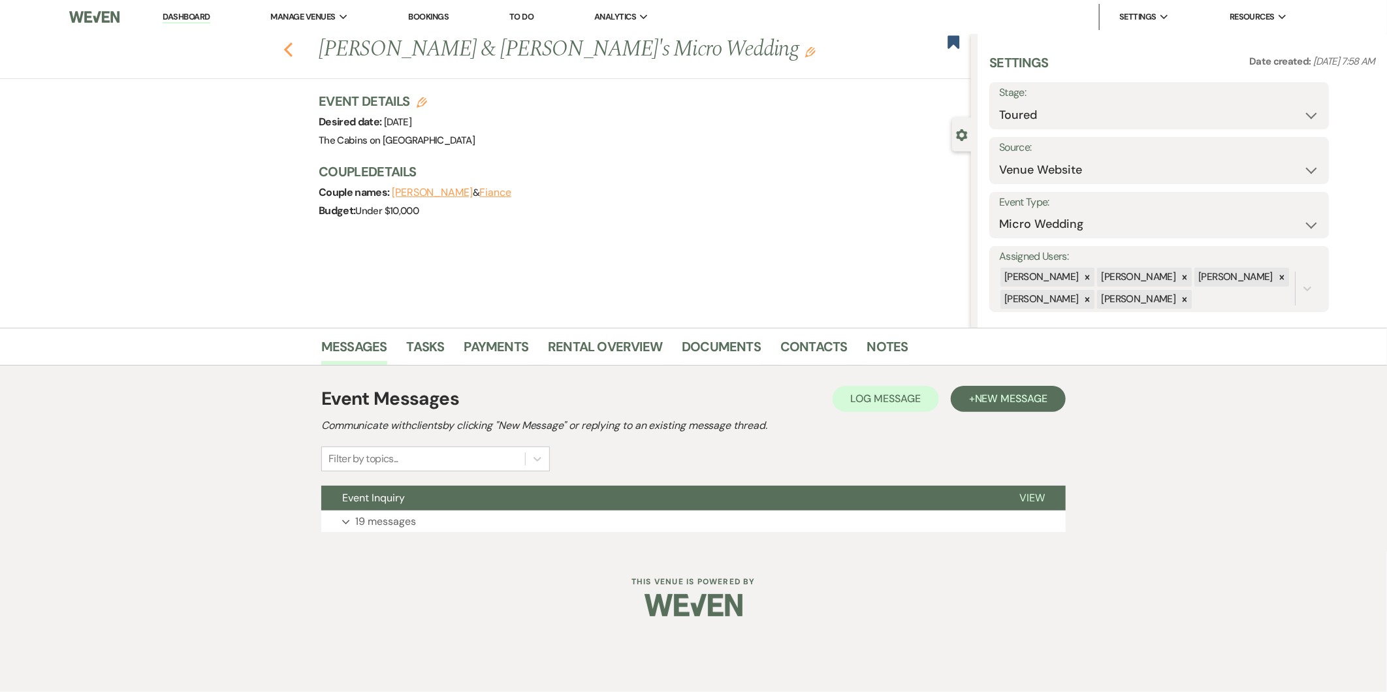
select select "5"
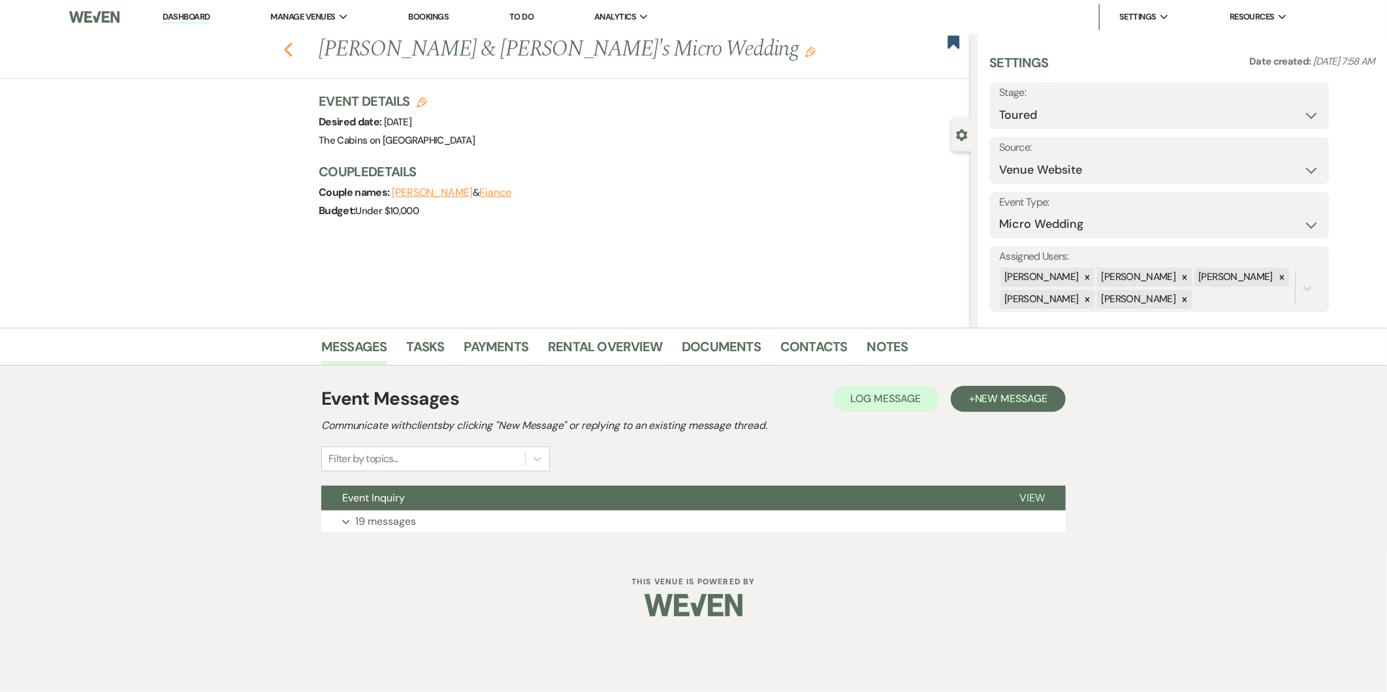
select select "5"
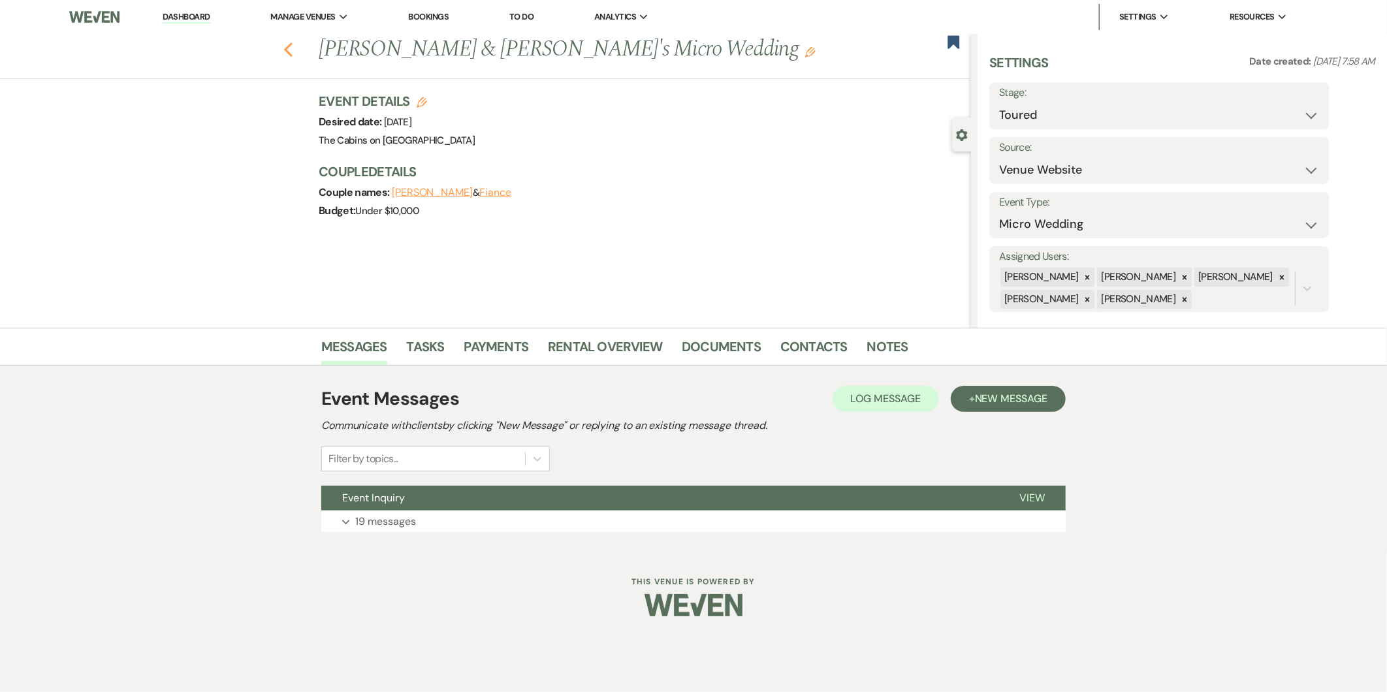
select select "5"
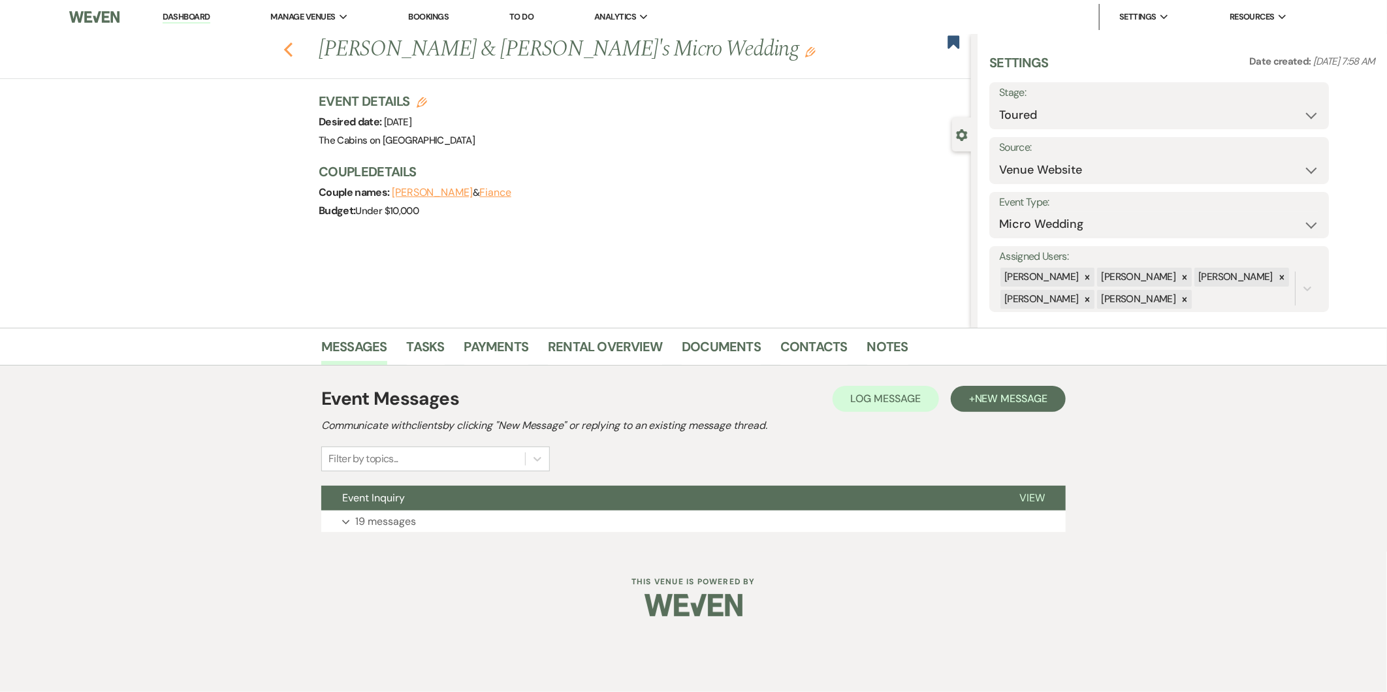
select select "5"
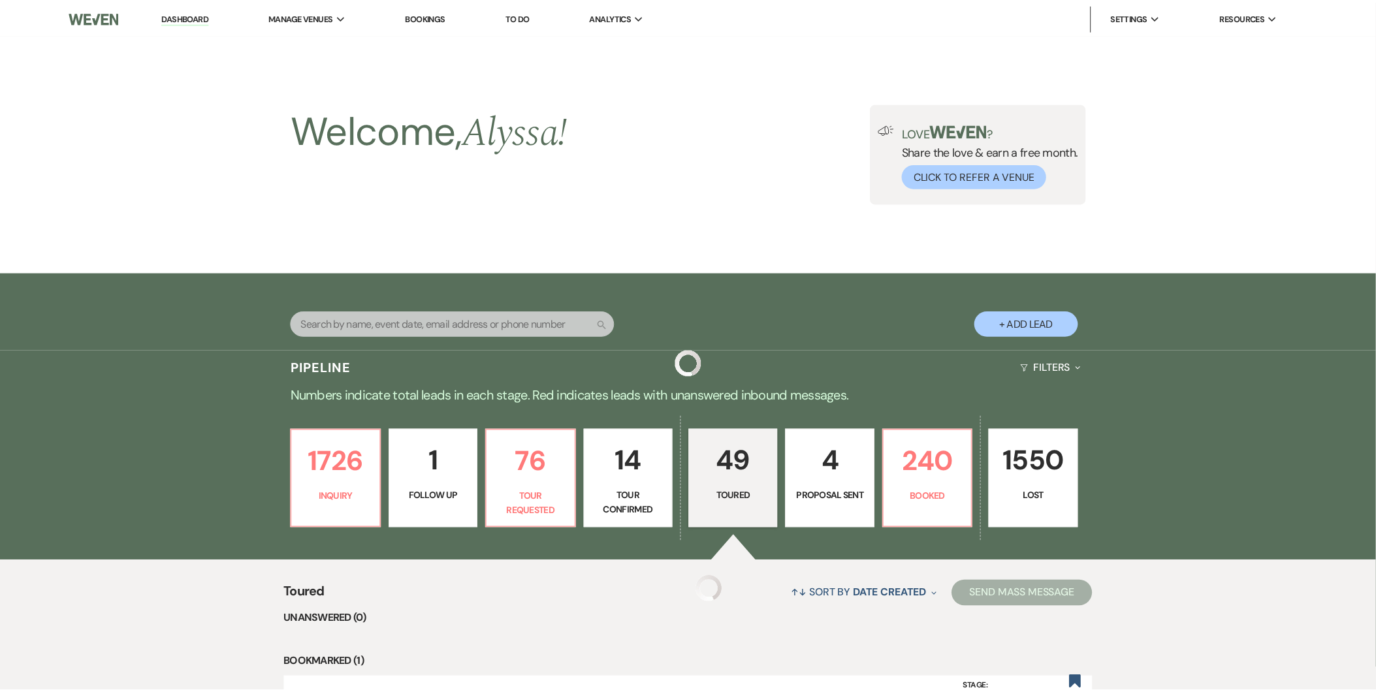
scroll to position [399, 0]
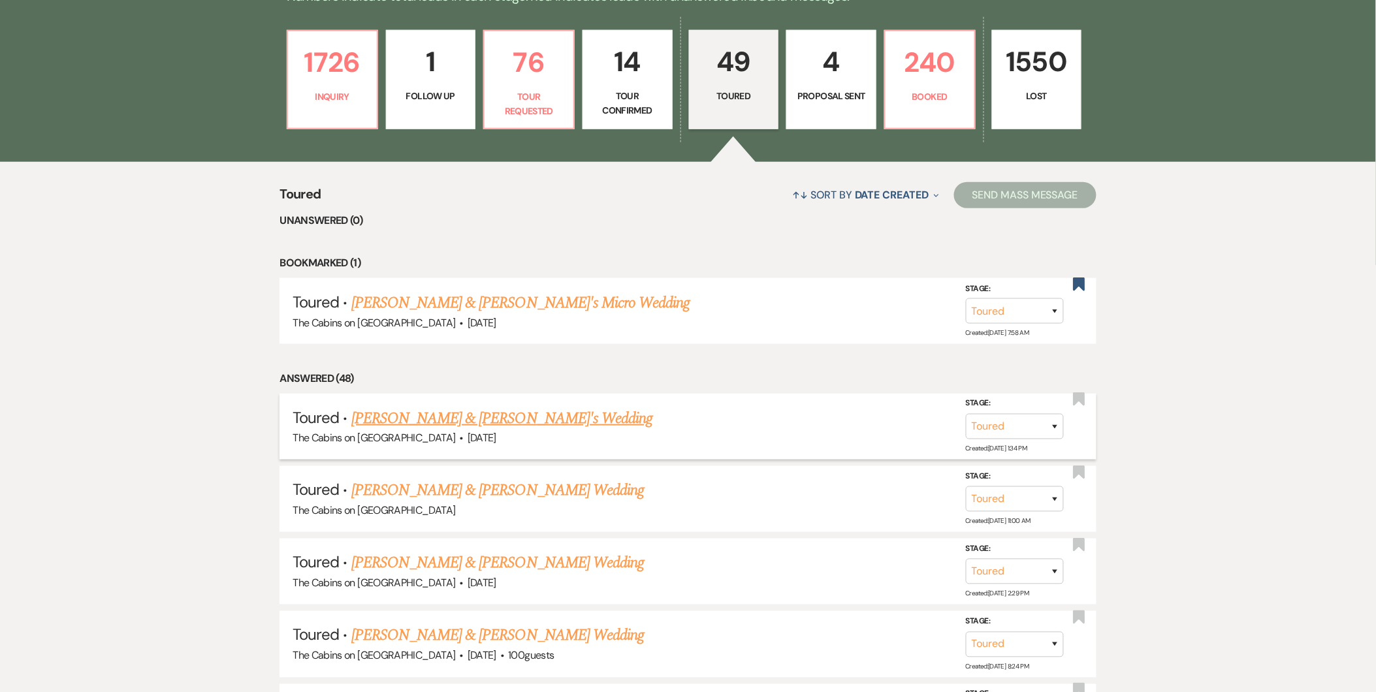
click at [434, 409] on link "[PERSON_NAME] & [PERSON_NAME]'s Wedding" at bounding box center [502, 419] width 302 height 24
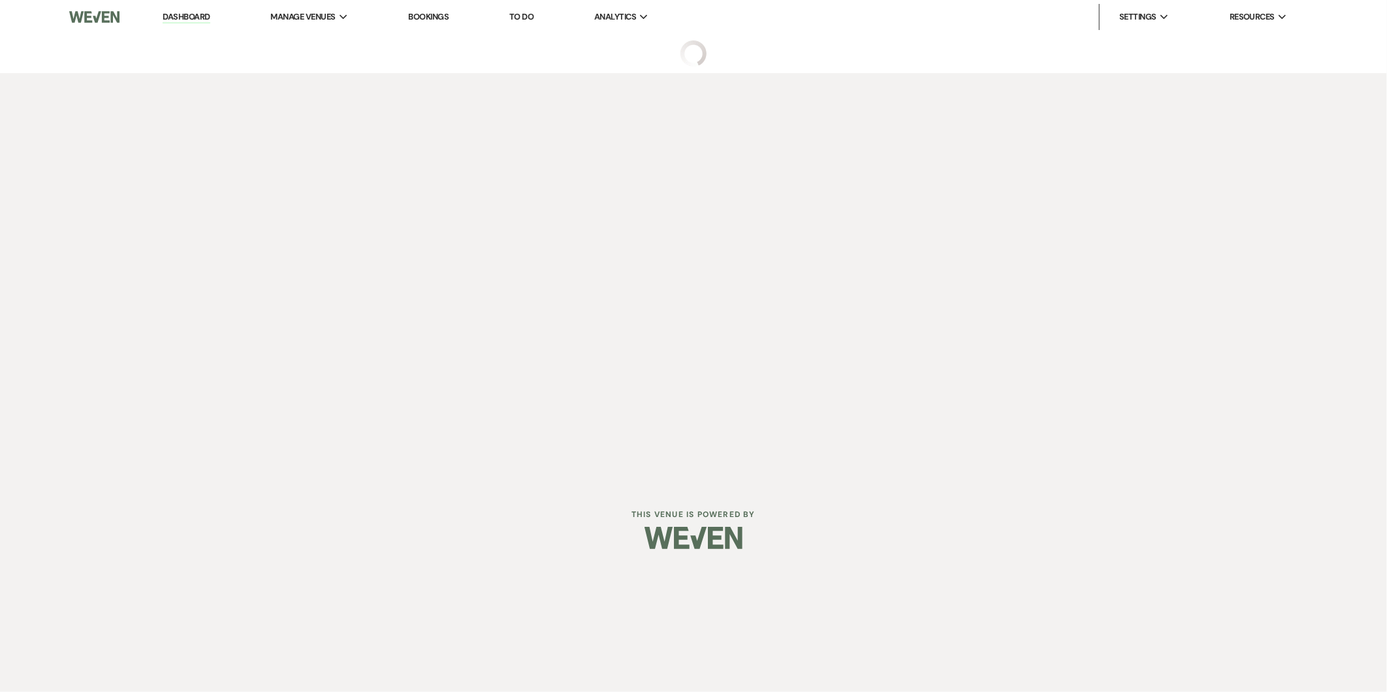
select select "5"
select select "20"
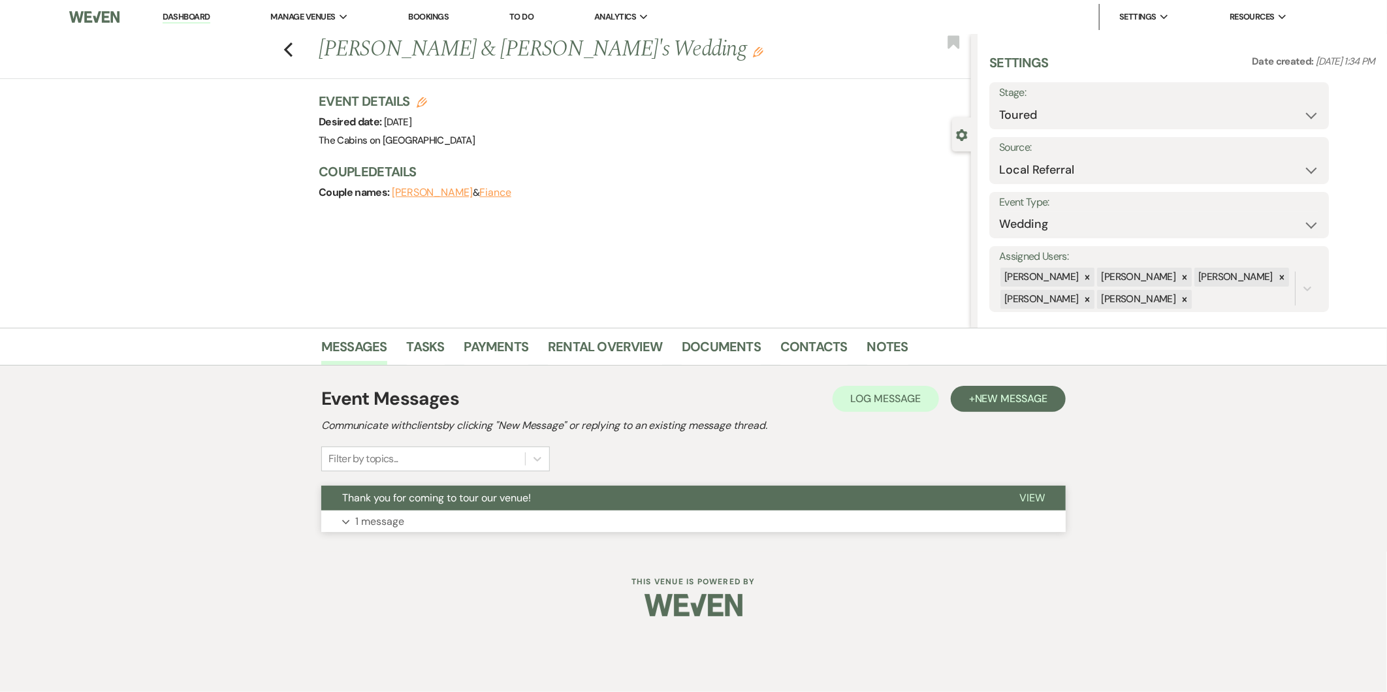
click at [395, 526] on p "1 message" at bounding box center [379, 521] width 49 height 17
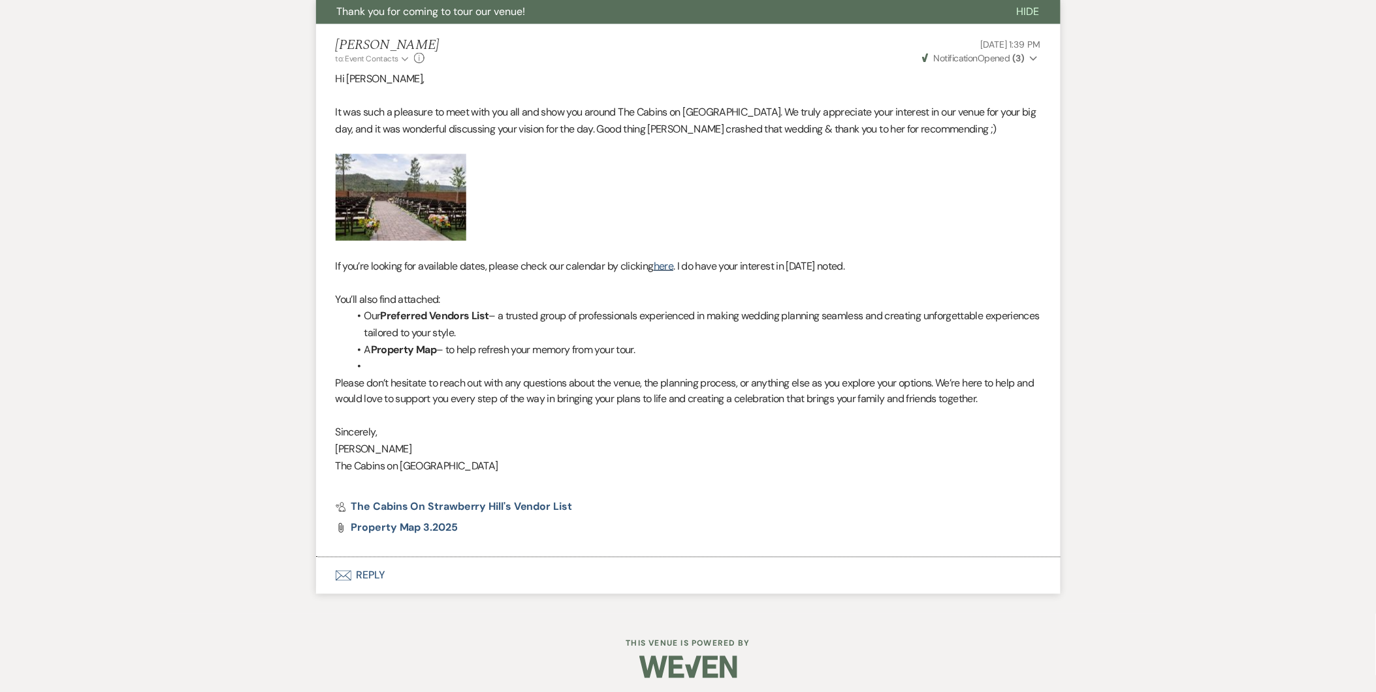
scroll to position [492, 0]
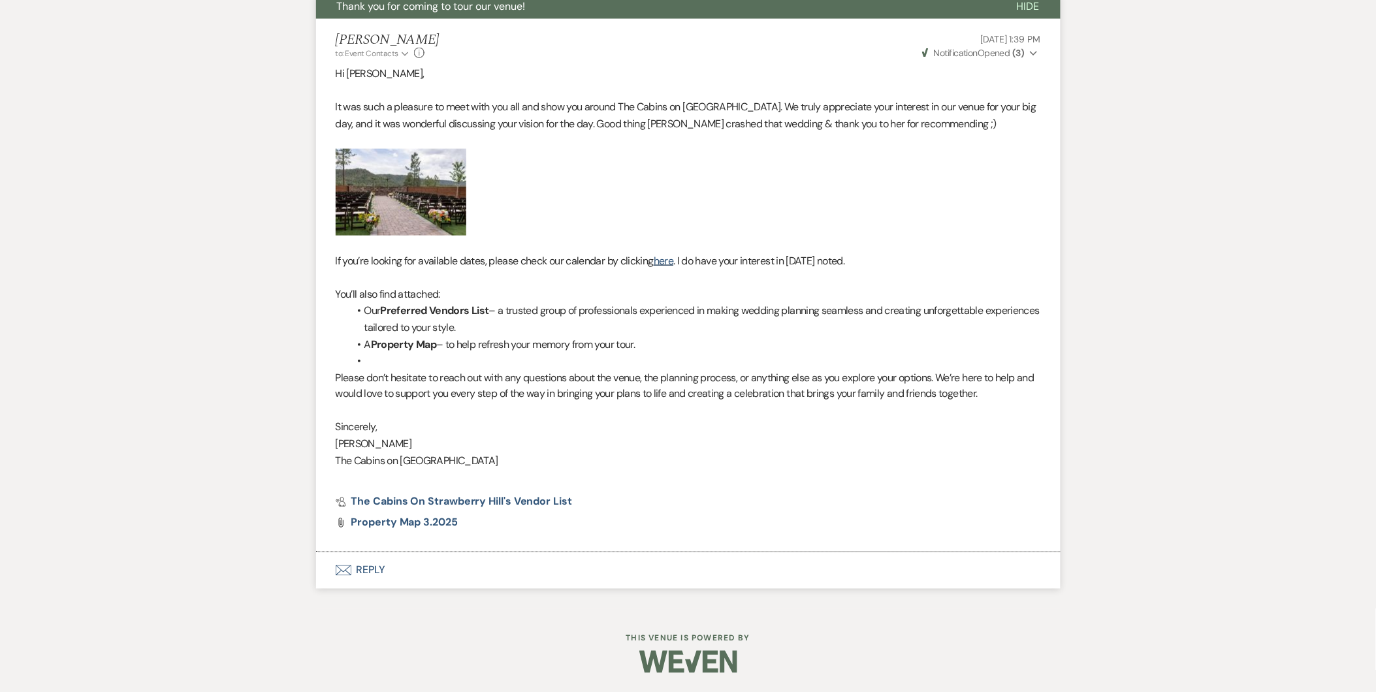
select select "5"
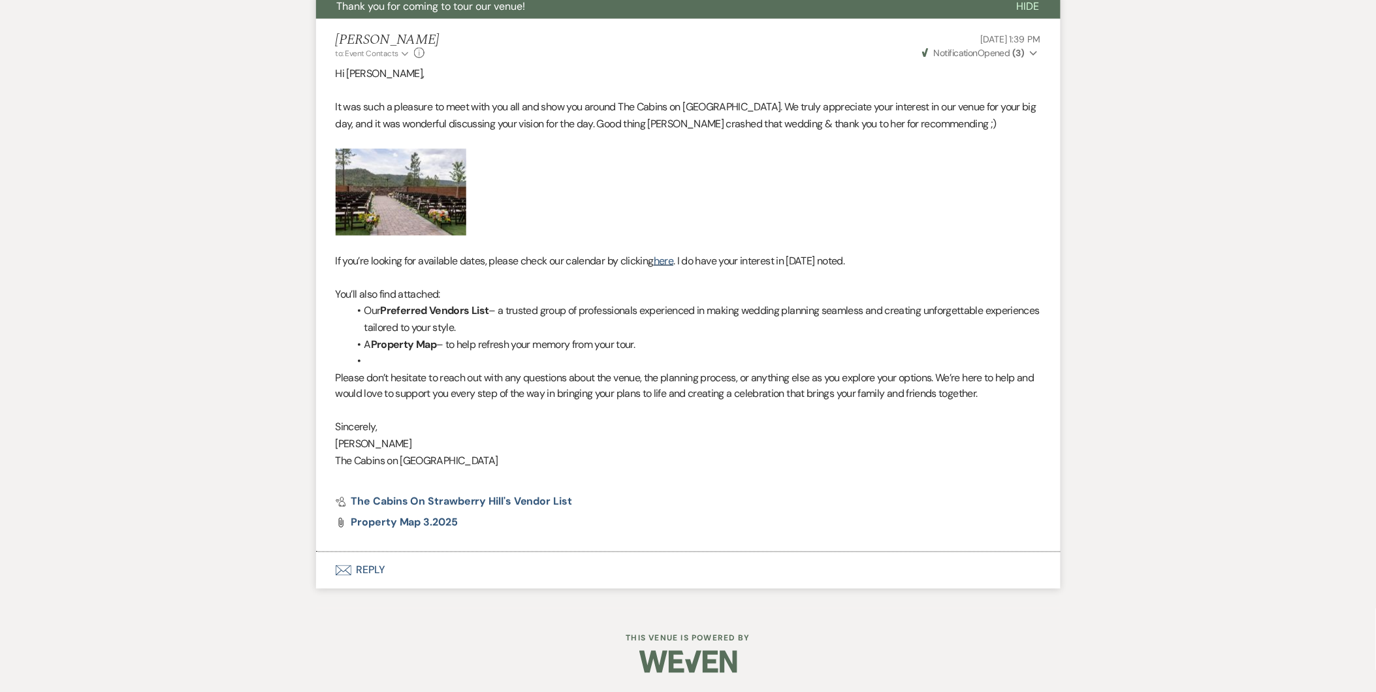
select select "5"
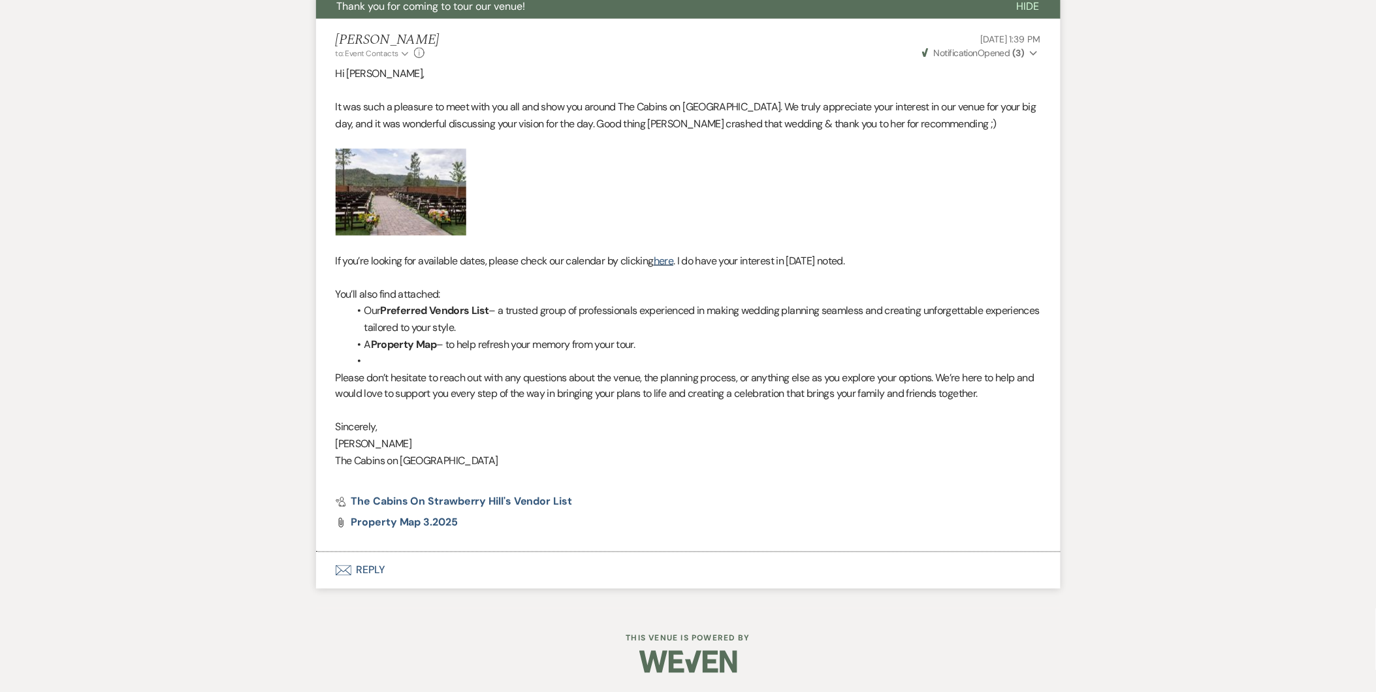
select select "5"
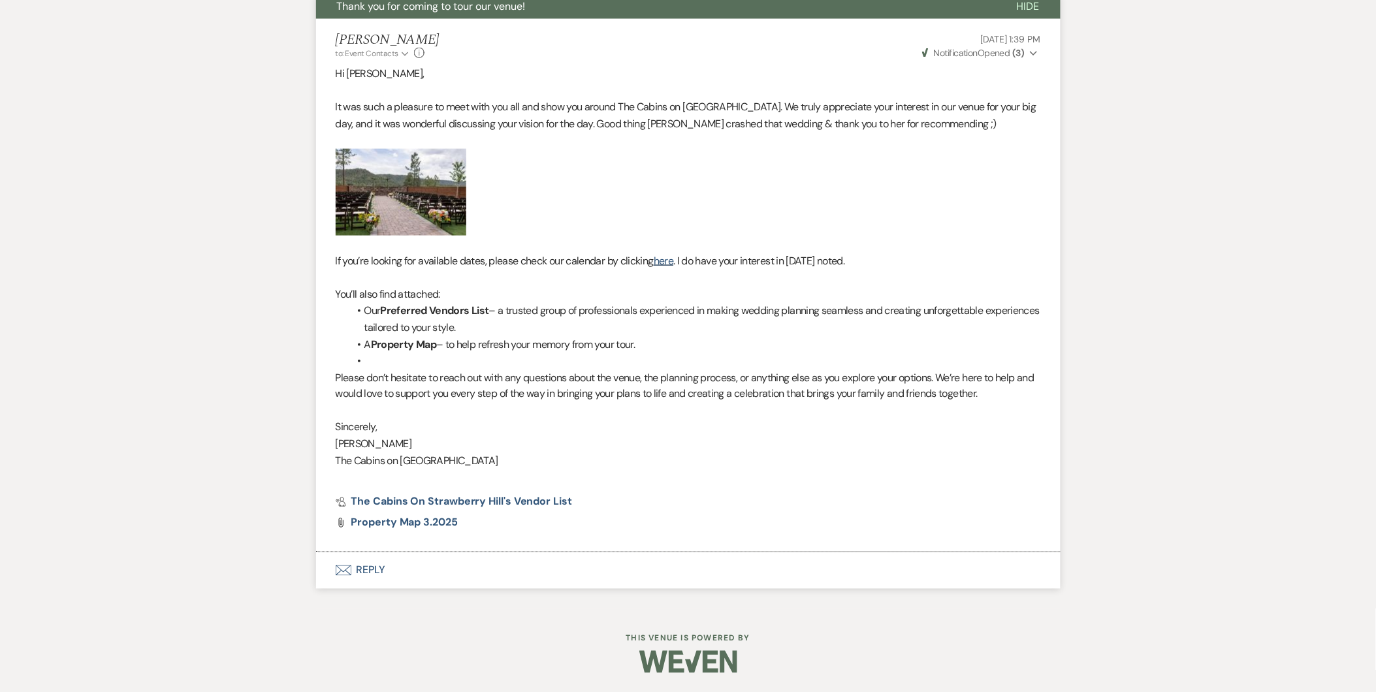
select select "5"
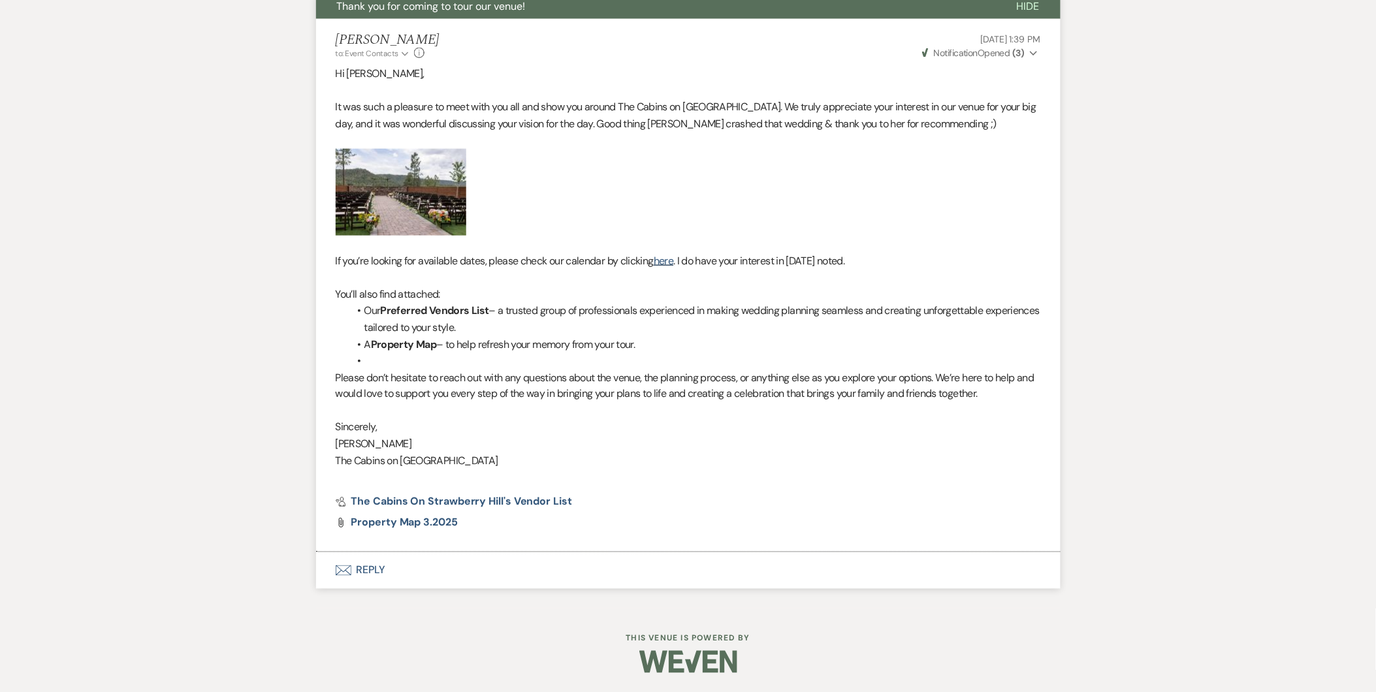
select select "5"
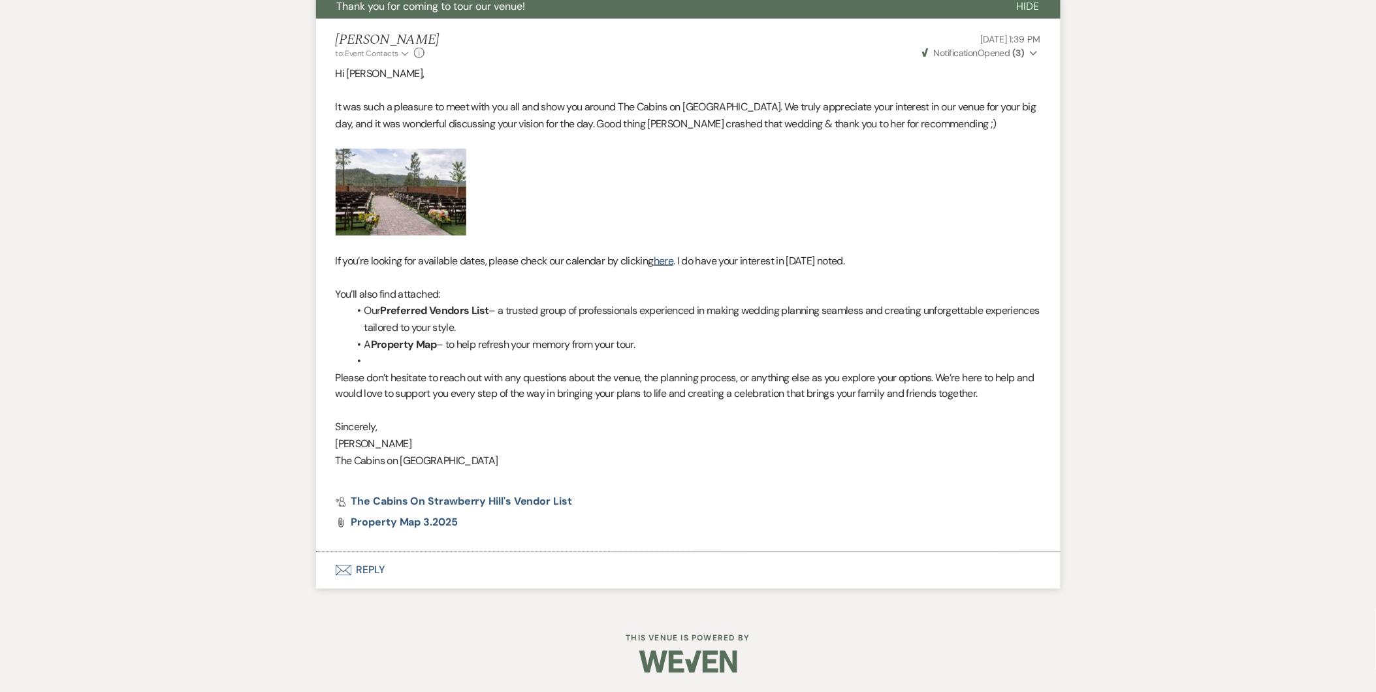
select select "5"
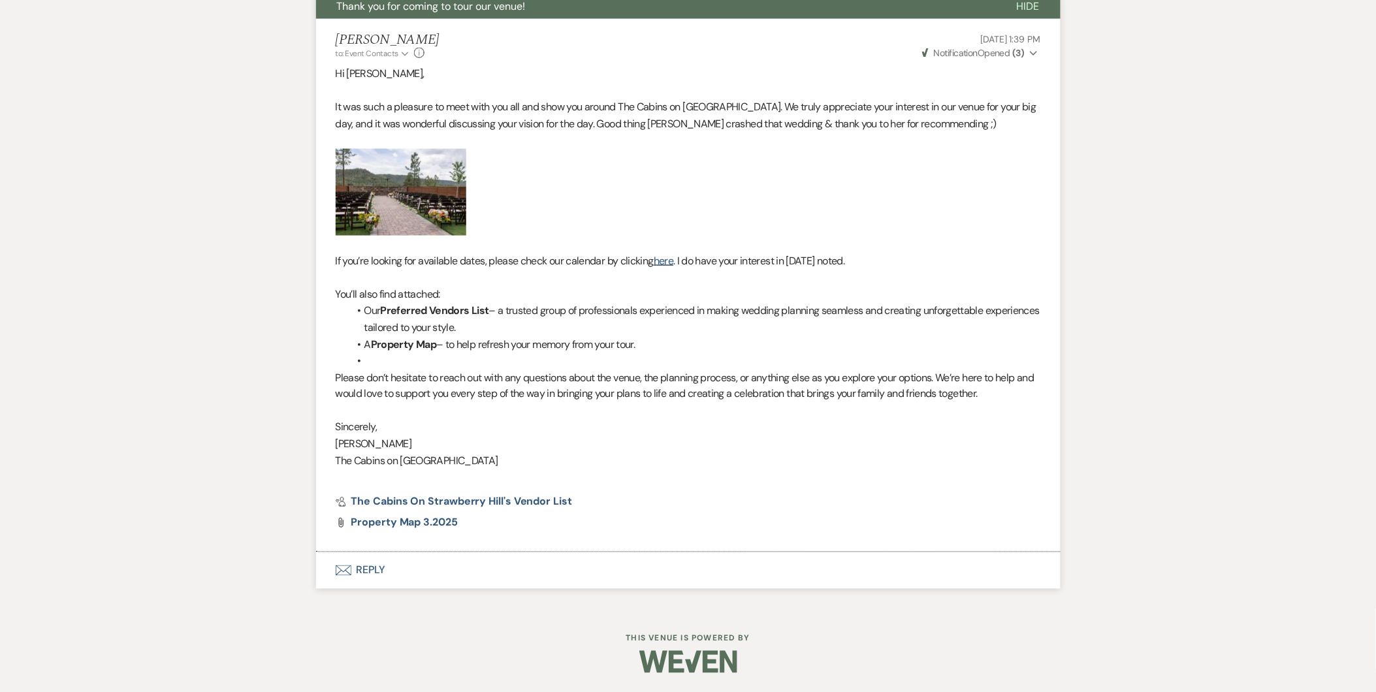
select select "5"
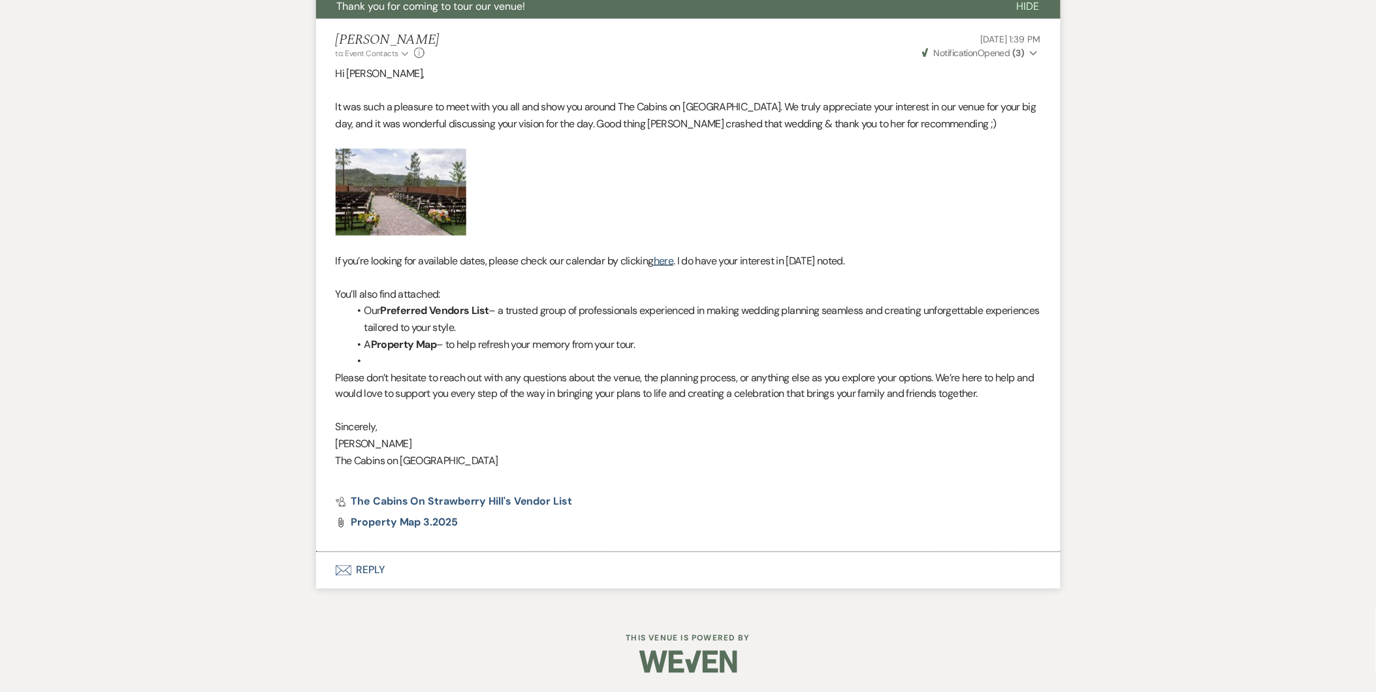
select select "5"
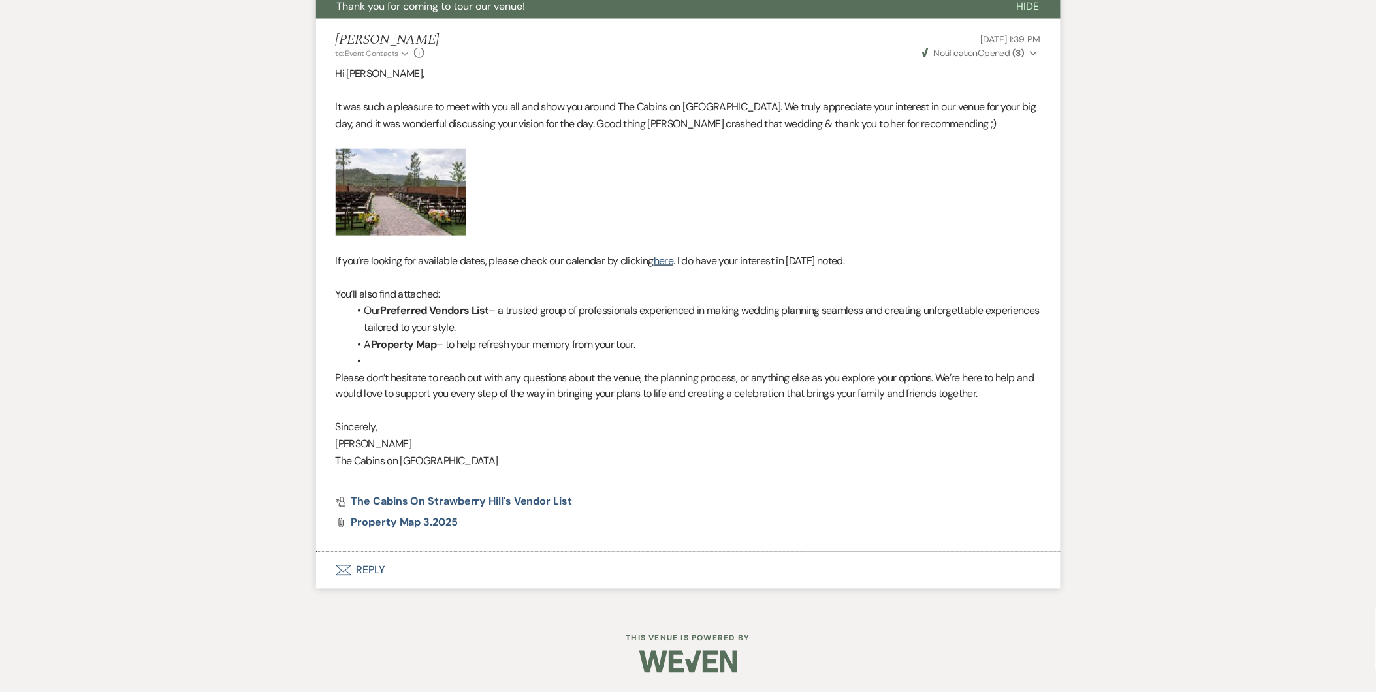
select select "5"
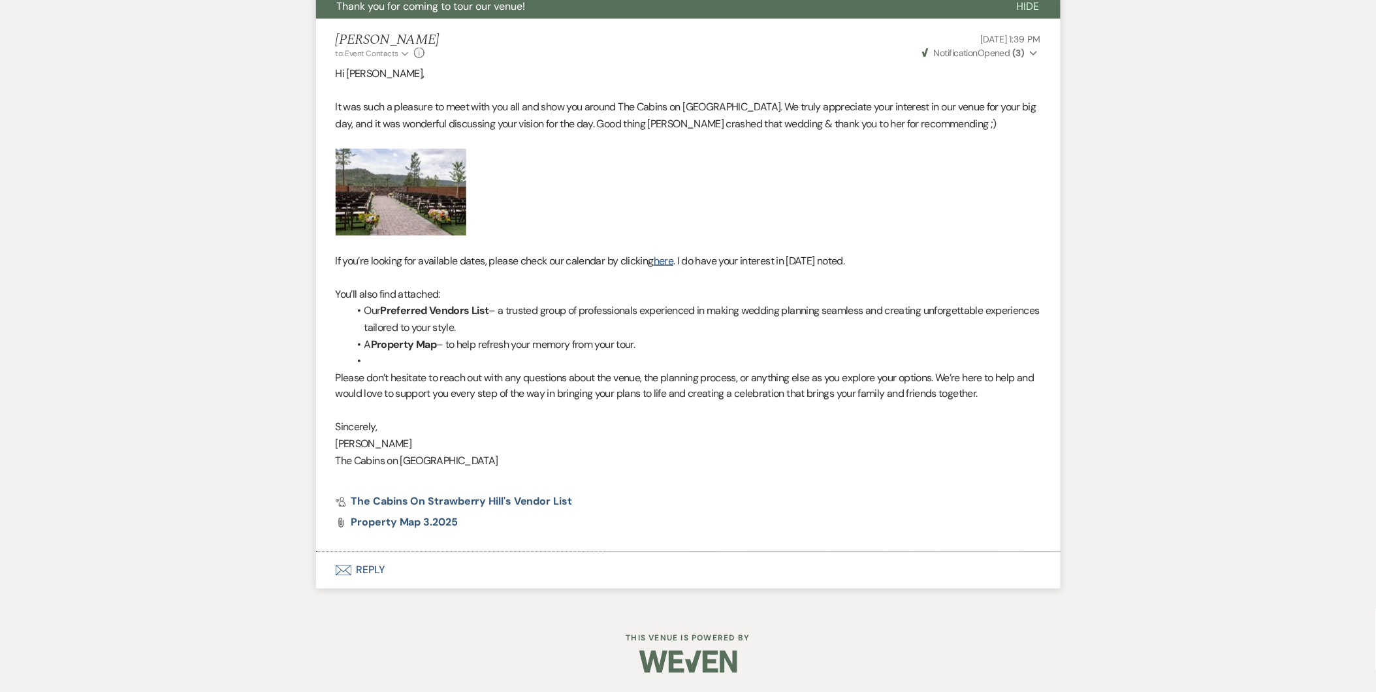
select select "5"
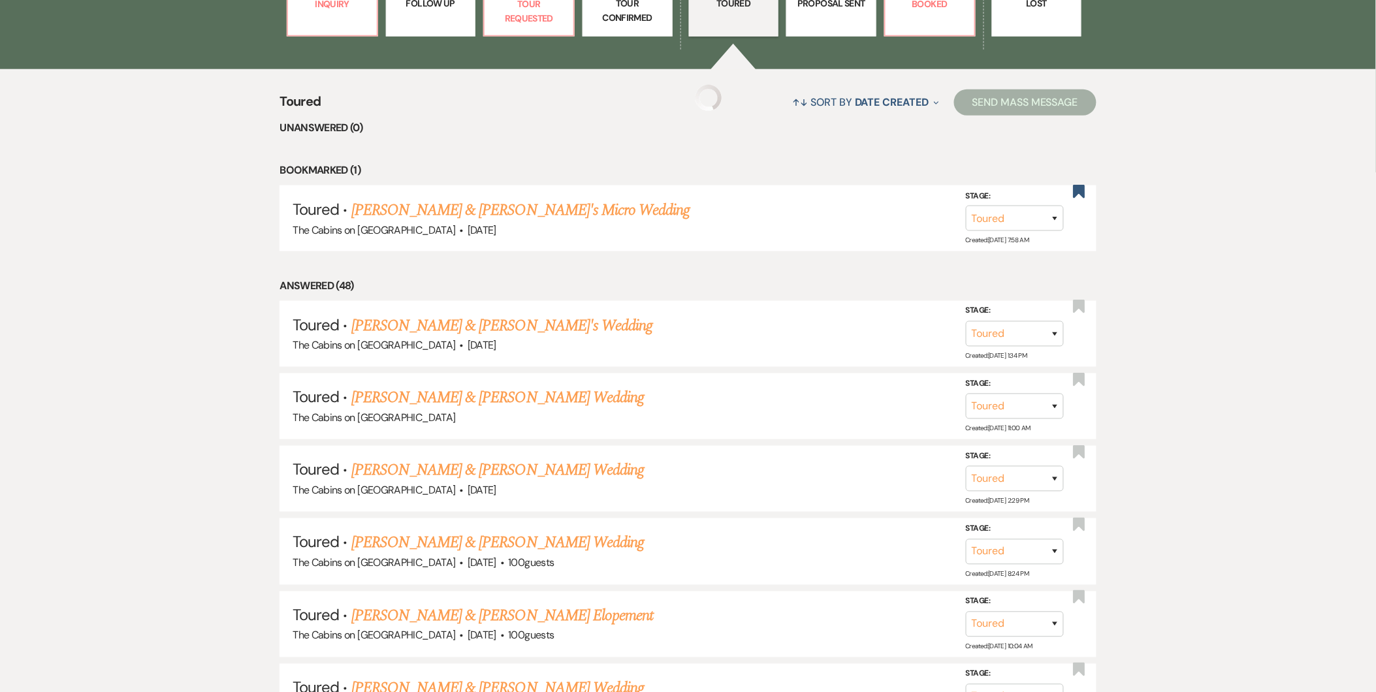
scroll to position [399, 0]
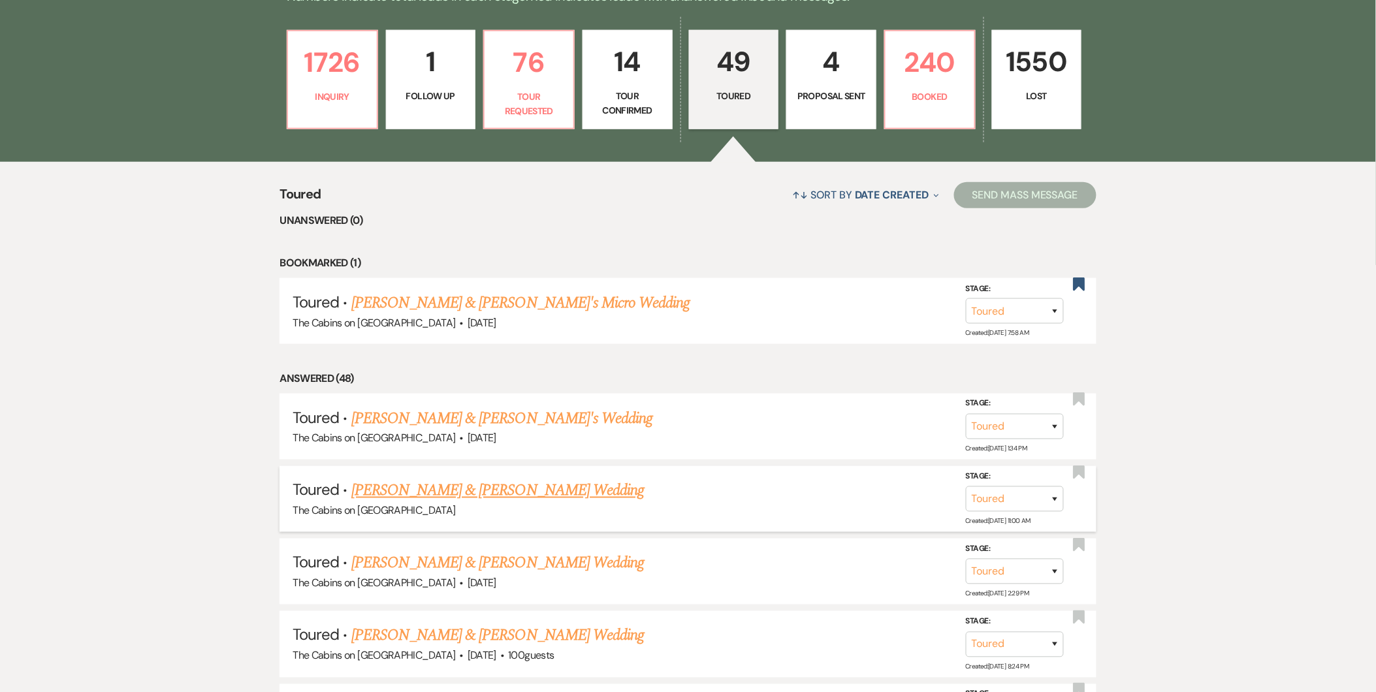
click at [495, 493] on link "[PERSON_NAME] & [PERSON_NAME] Wedding" at bounding box center [497, 491] width 293 height 24
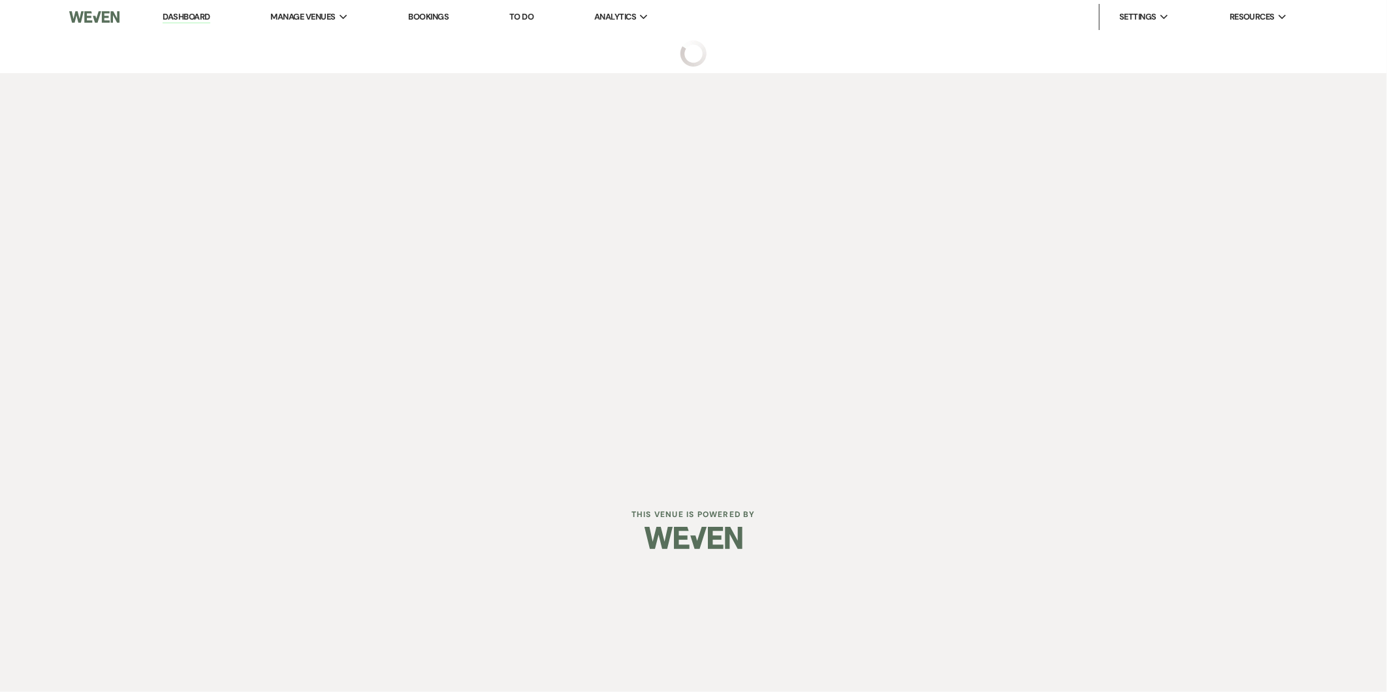
select select "5"
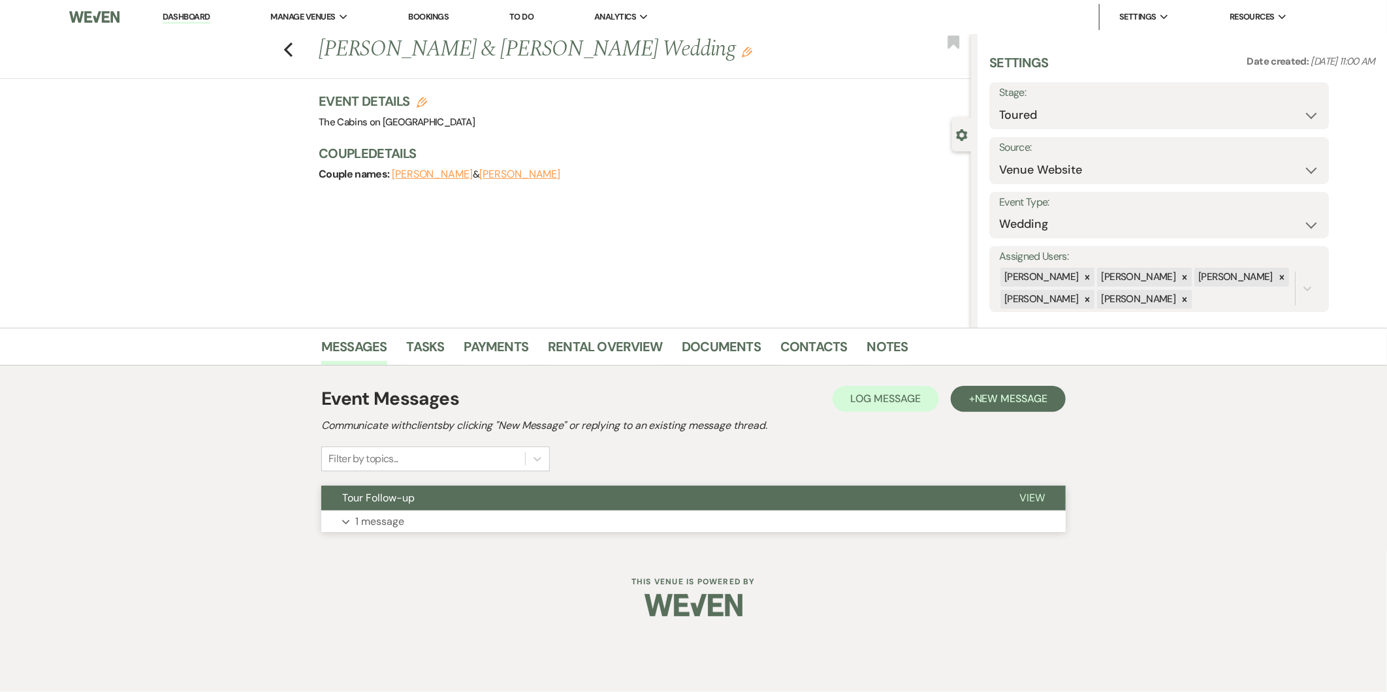
click at [472, 511] on button "Expand 1 message" at bounding box center [693, 522] width 744 height 22
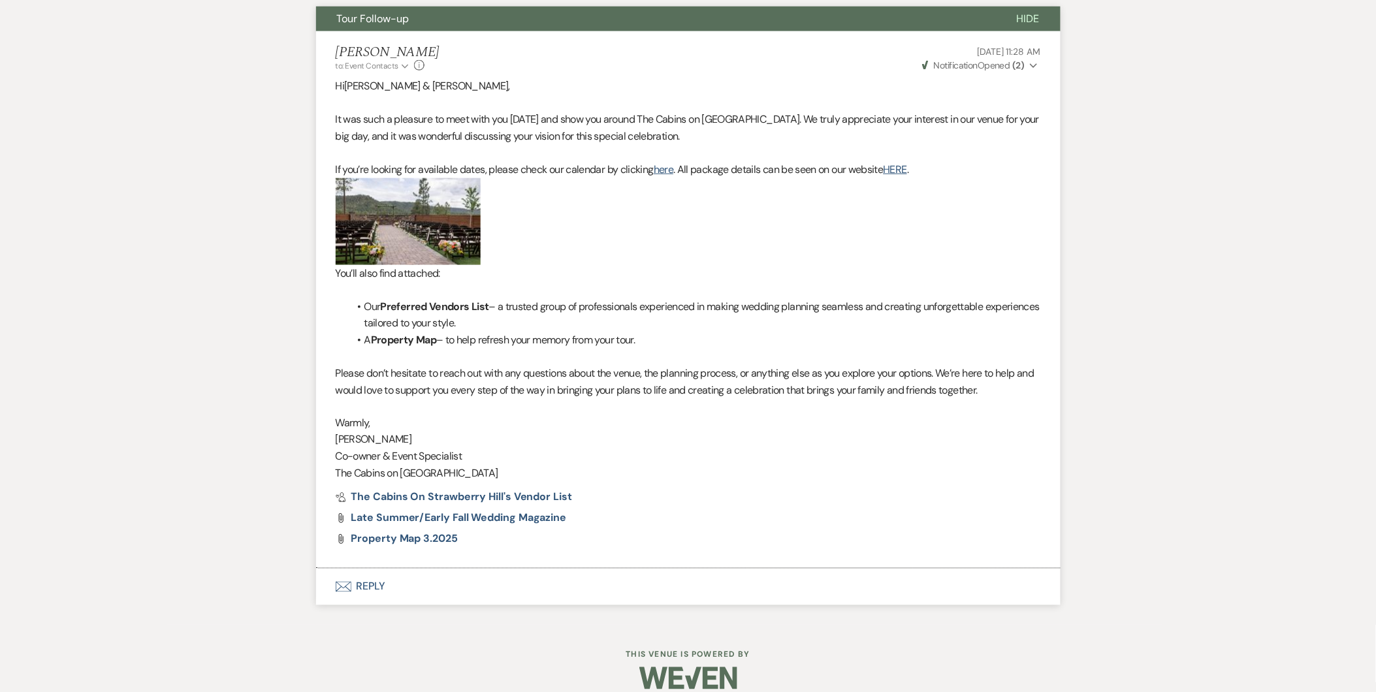
scroll to position [496, 0]
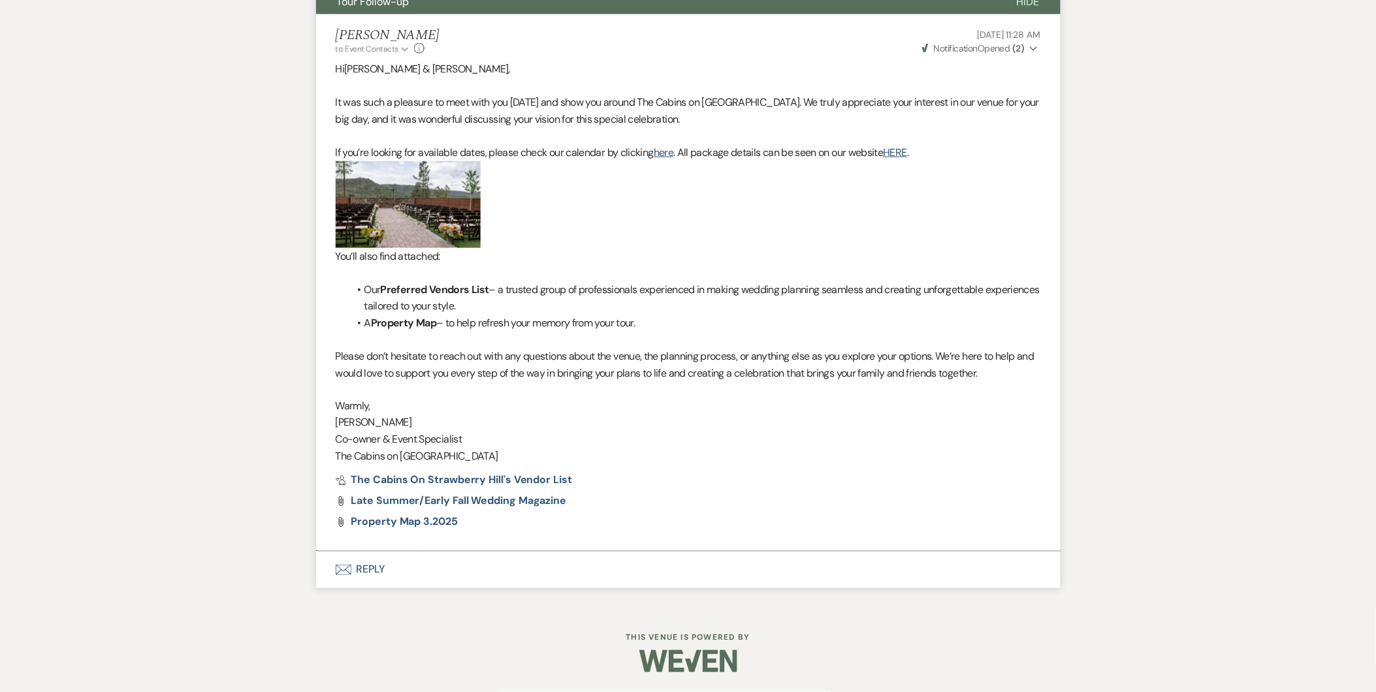
select select "5"
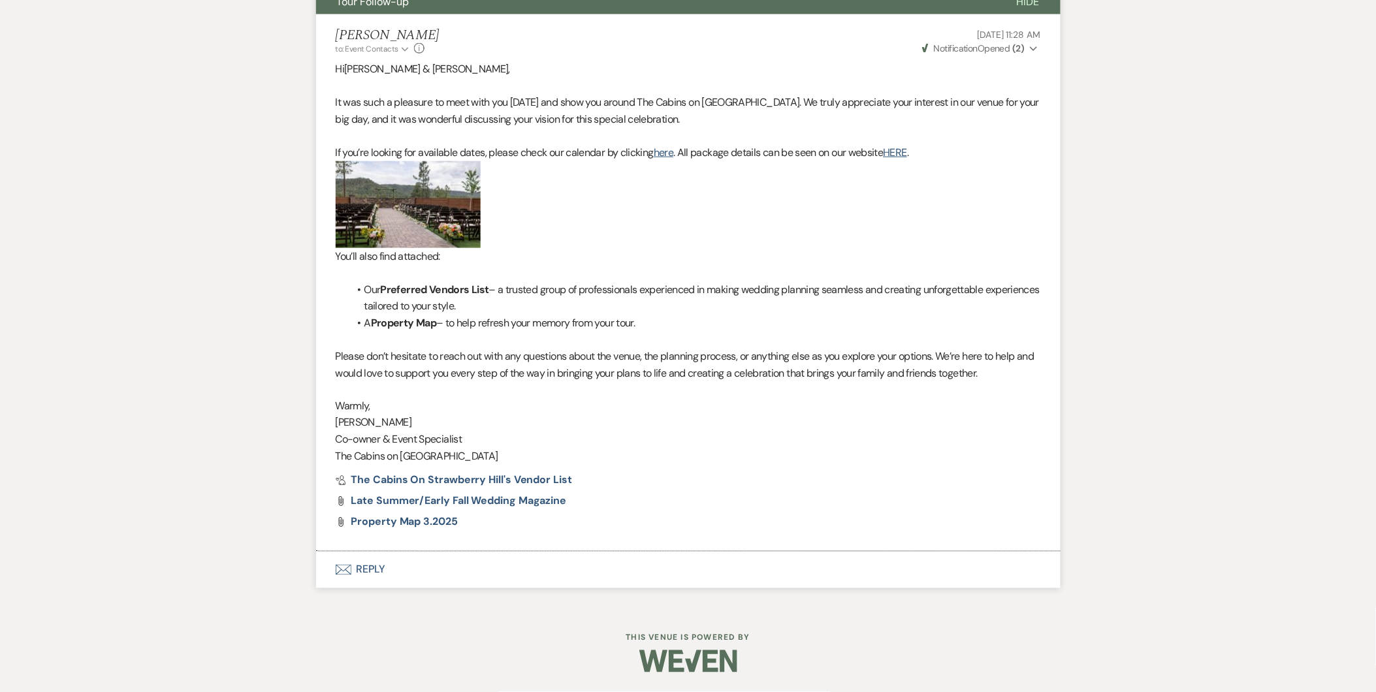
select select "5"
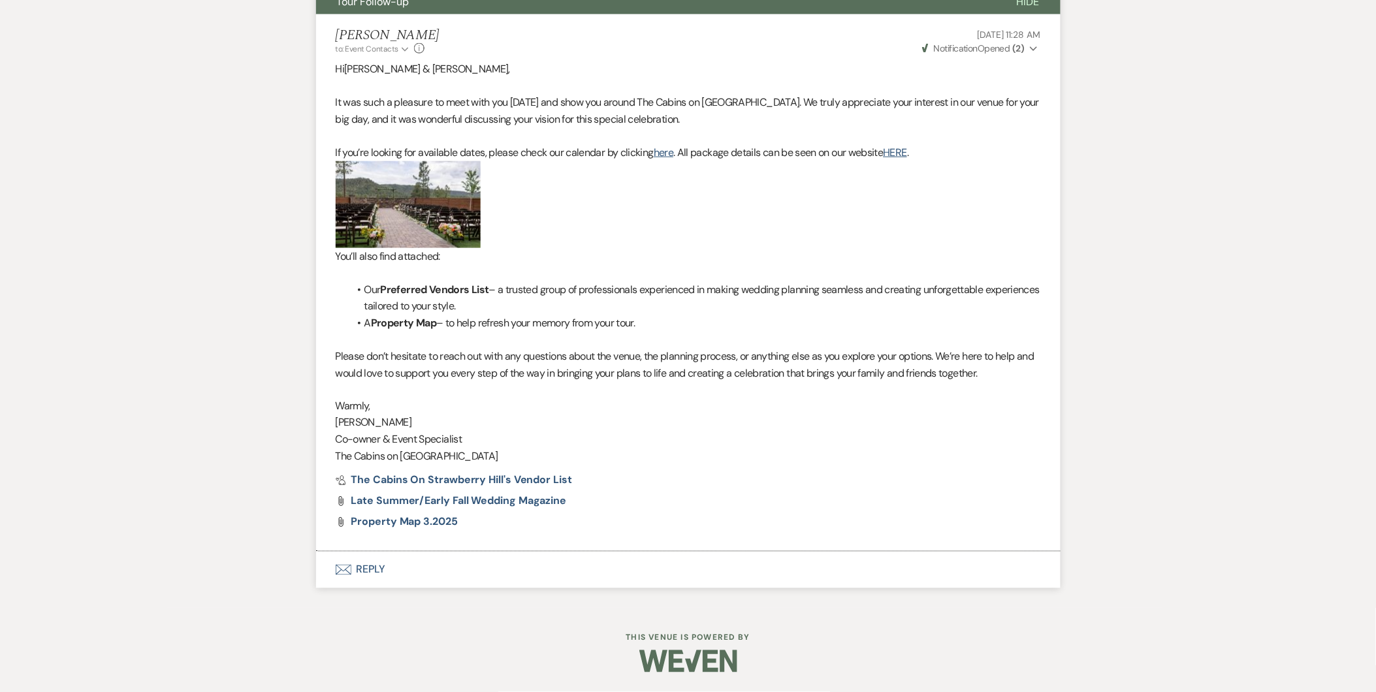
select select "5"
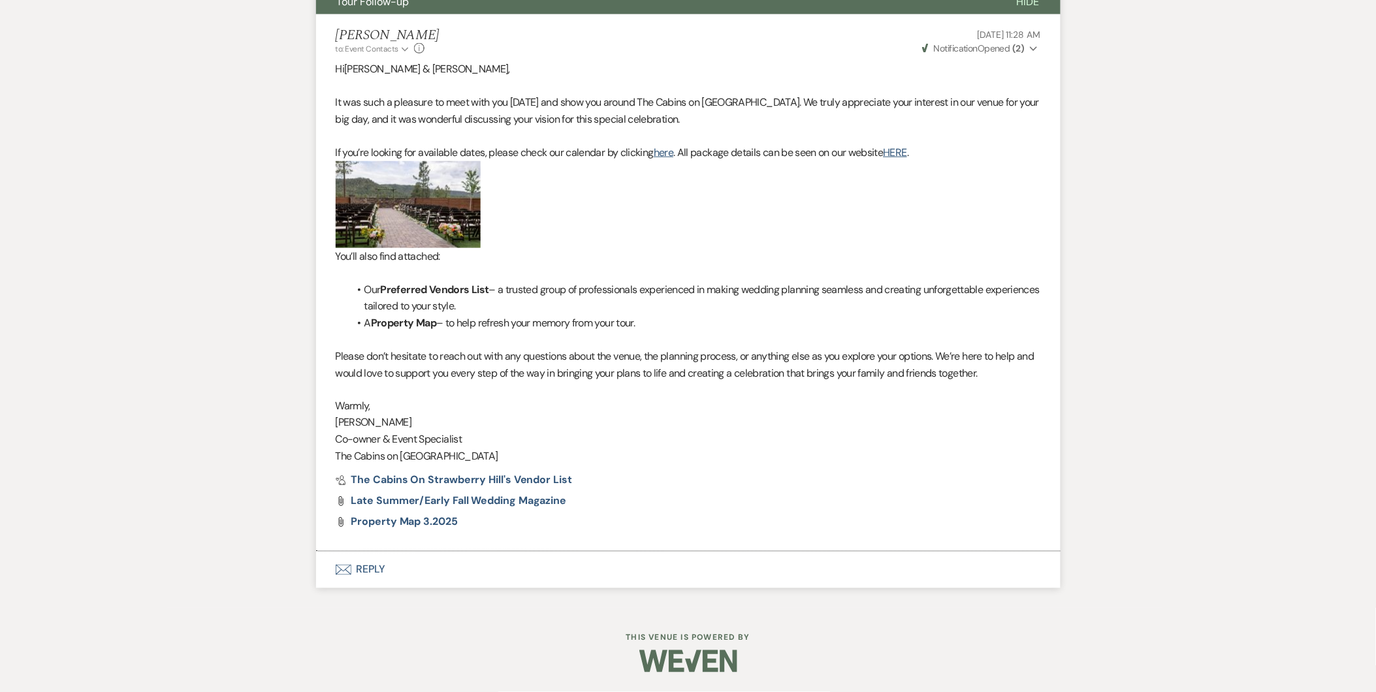
select select "5"
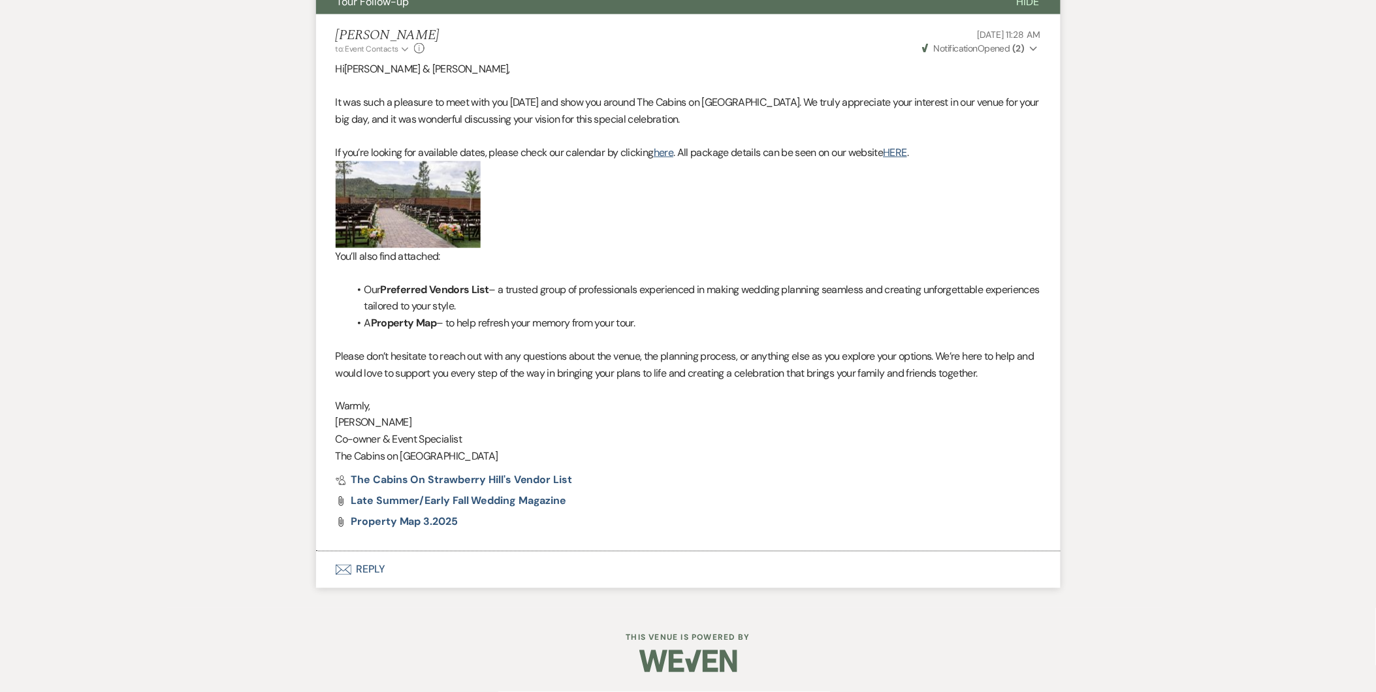
select select "5"
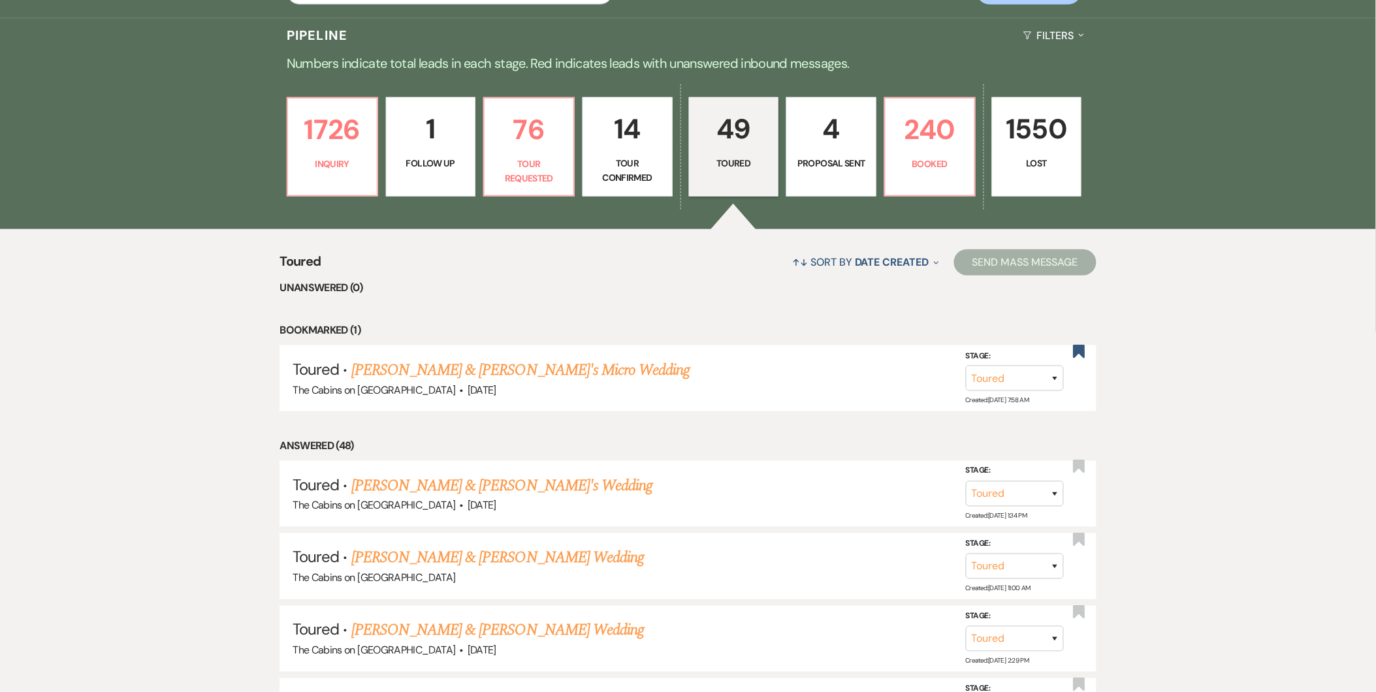
scroll to position [255, 0]
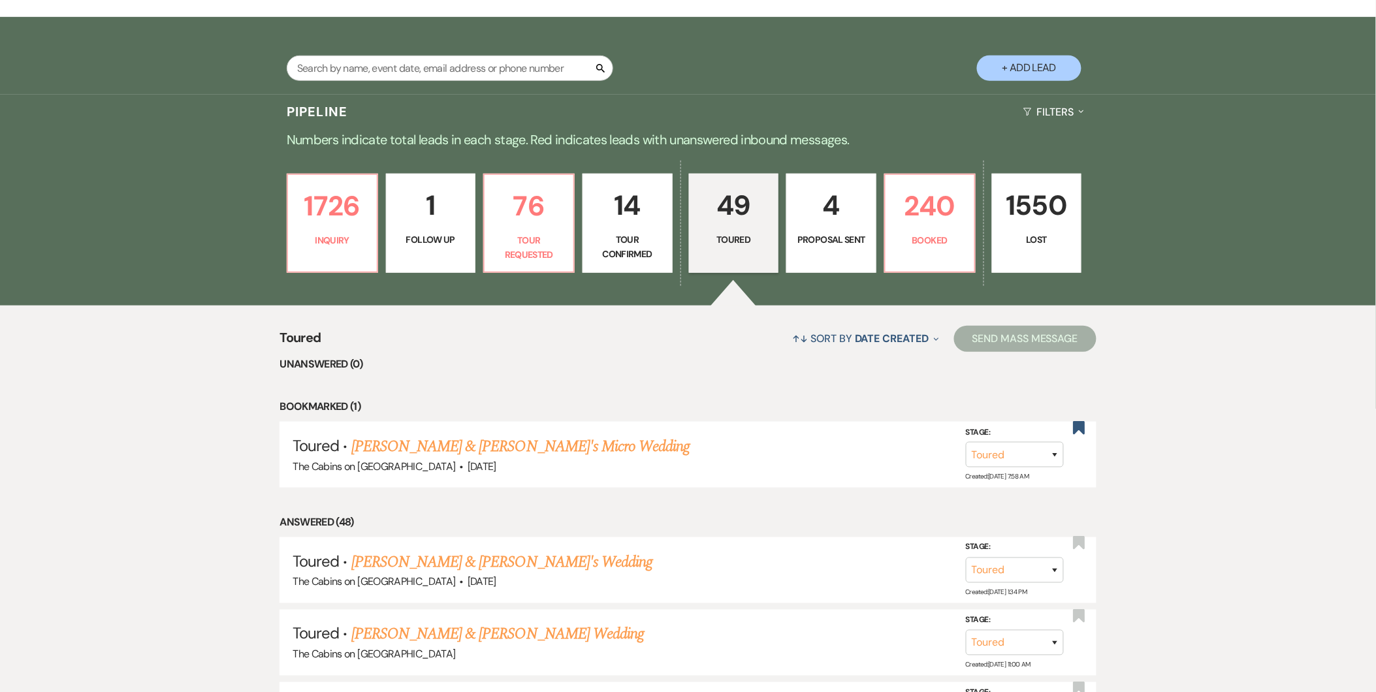
click at [831, 214] on p "4" at bounding box center [831, 205] width 73 height 44
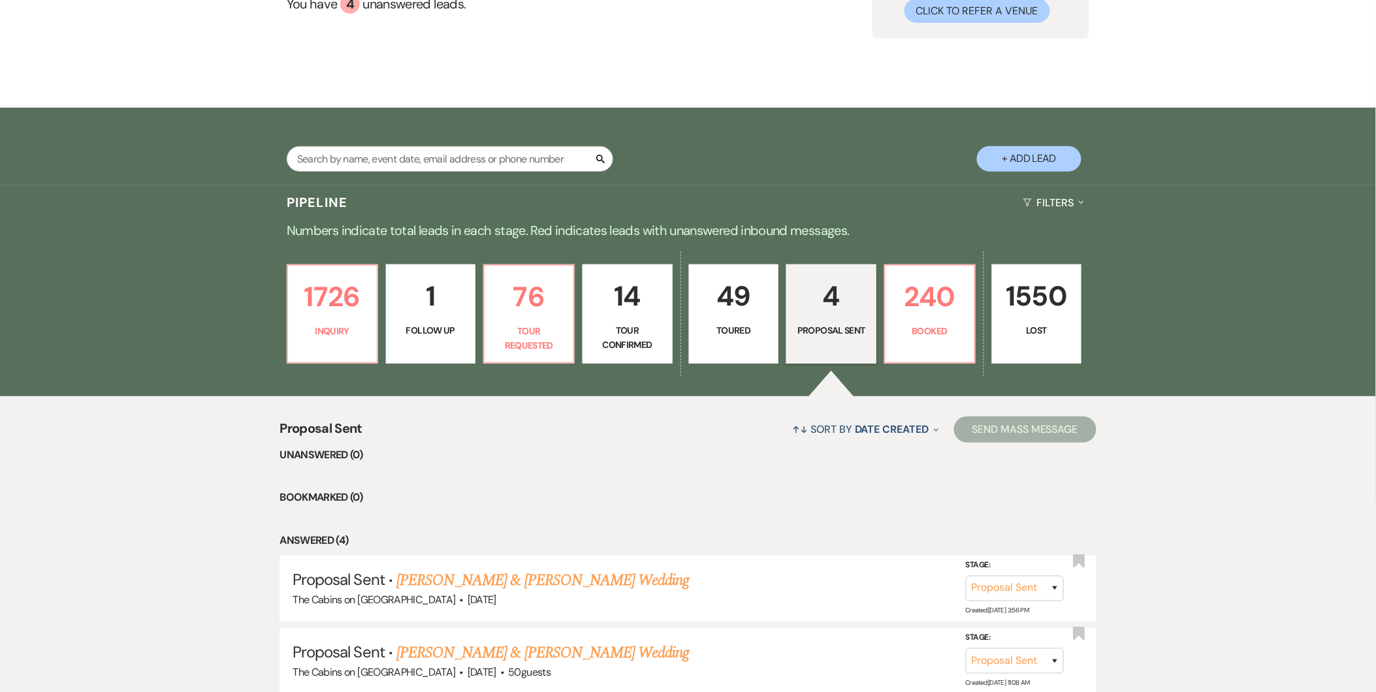
scroll to position [126, 0]
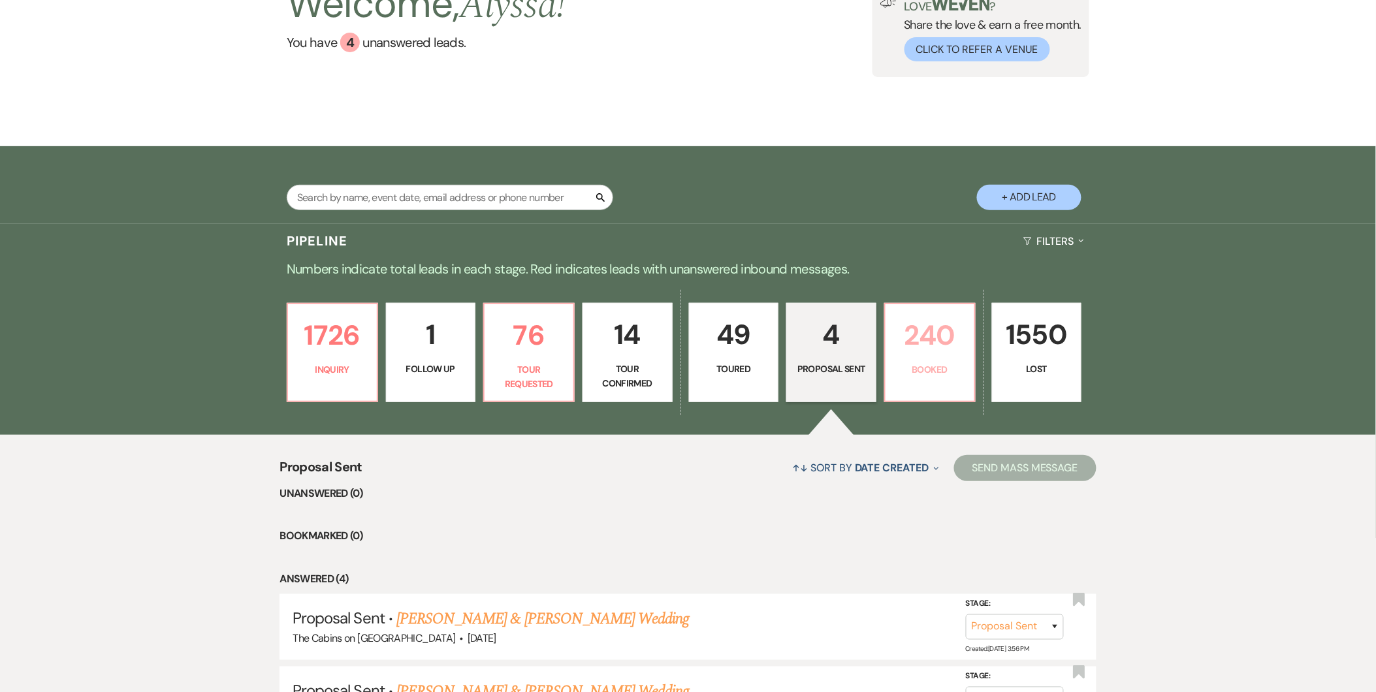
click at [931, 362] on p "Booked" at bounding box center [929, 369] width 73 height 14
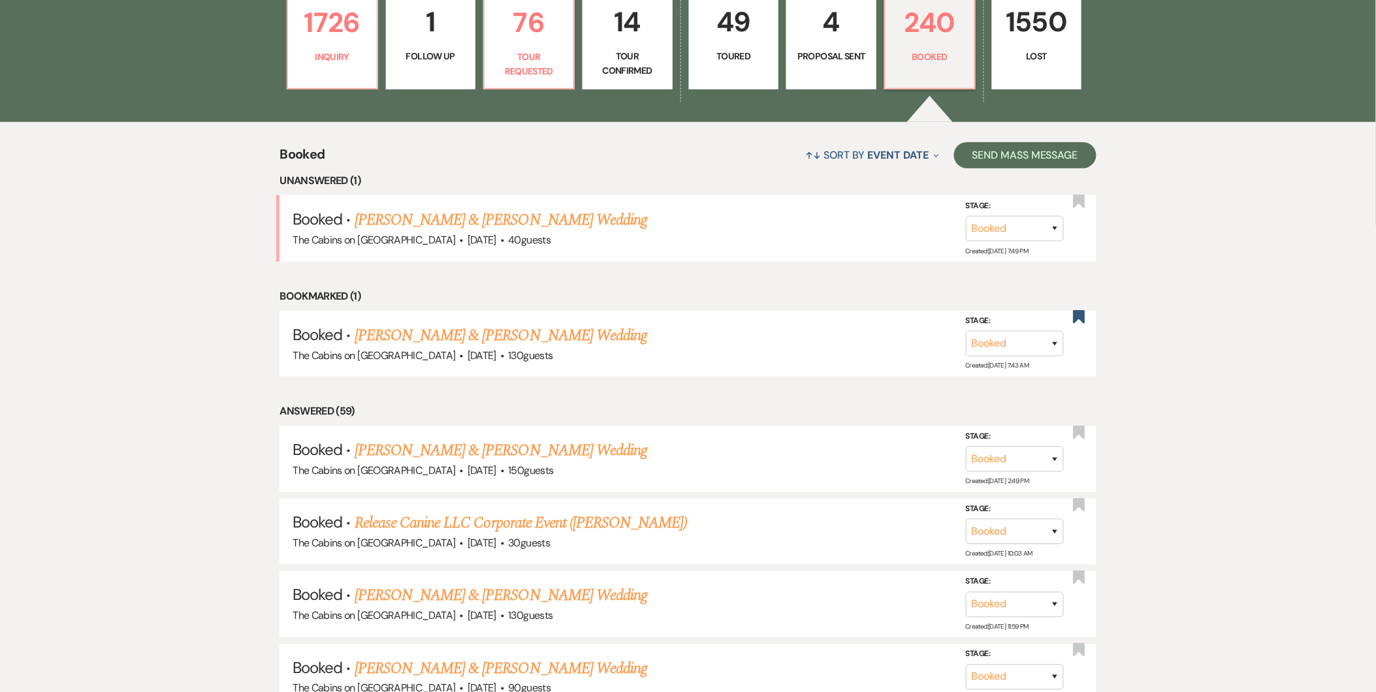
scroll to position [452, 0]
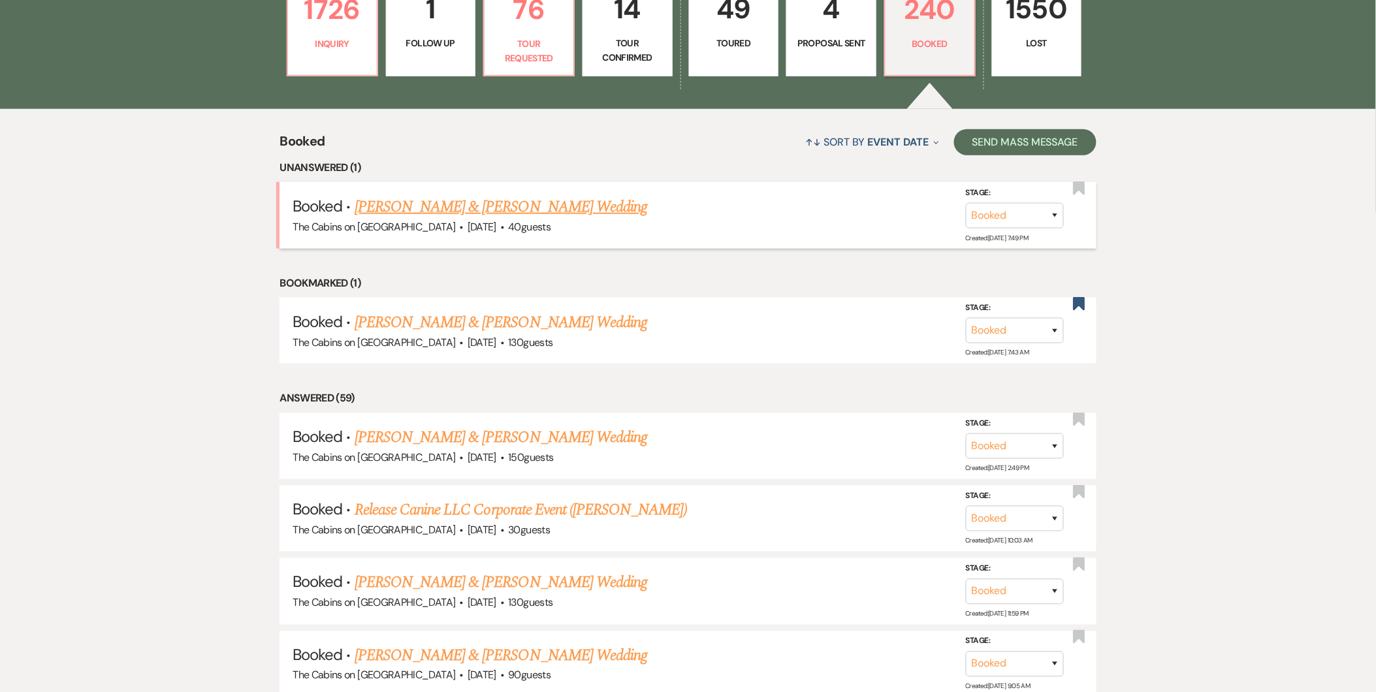
click at [579, 204] on link "[PERSON_NAME] & [PERSON_NAME] Wedding" at bounding box center [501, 207] width 293 height 24
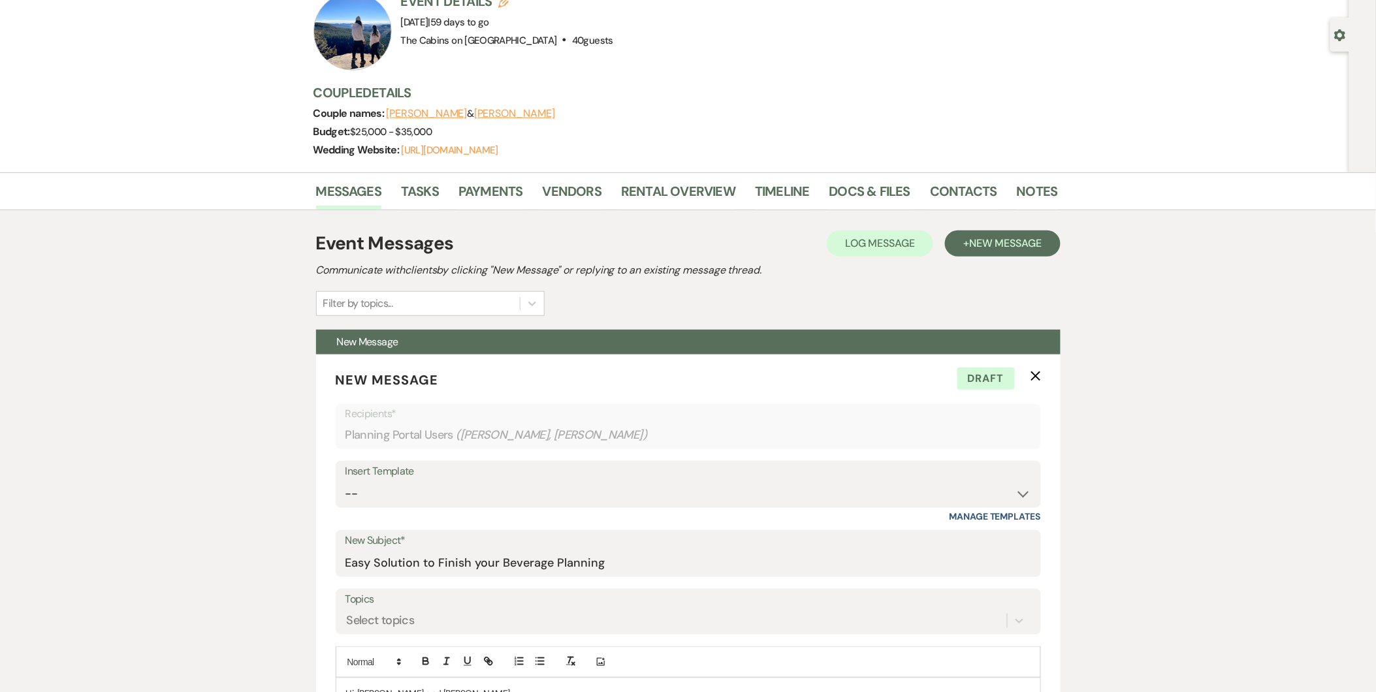
scroll to position [71, 0]
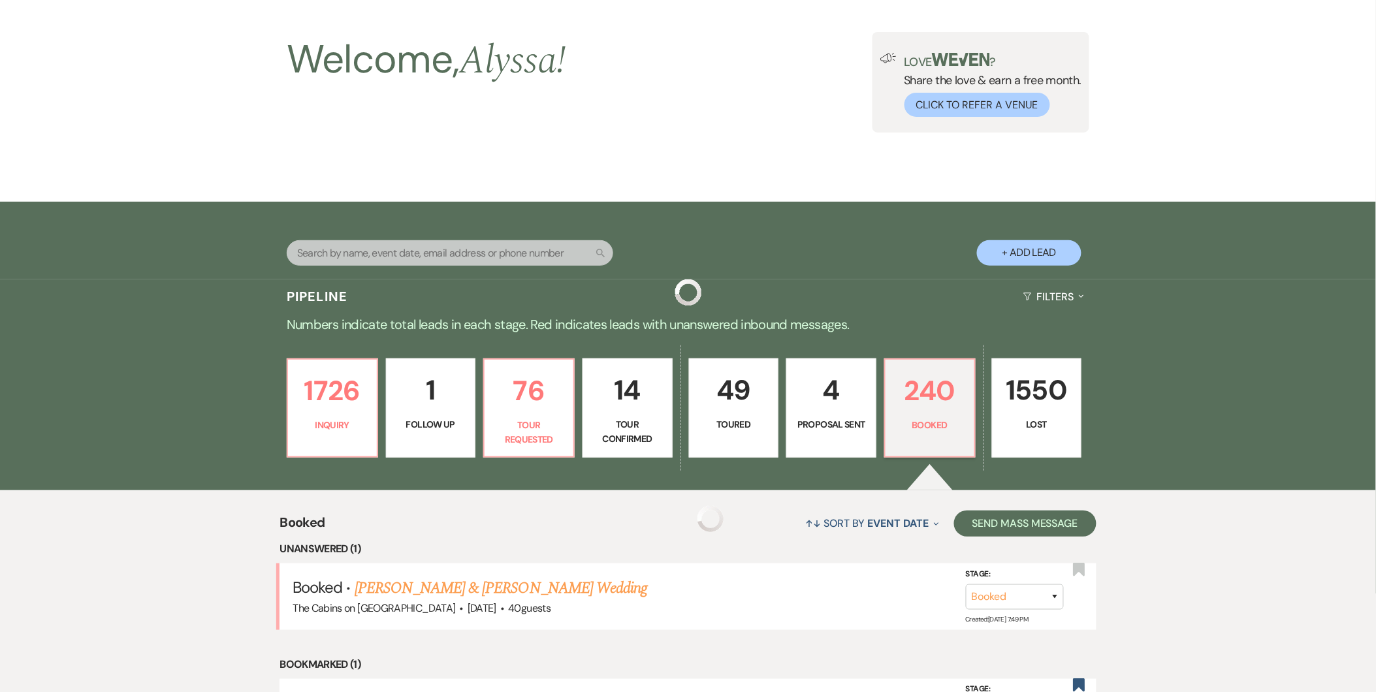
scroll to position [452, 0]
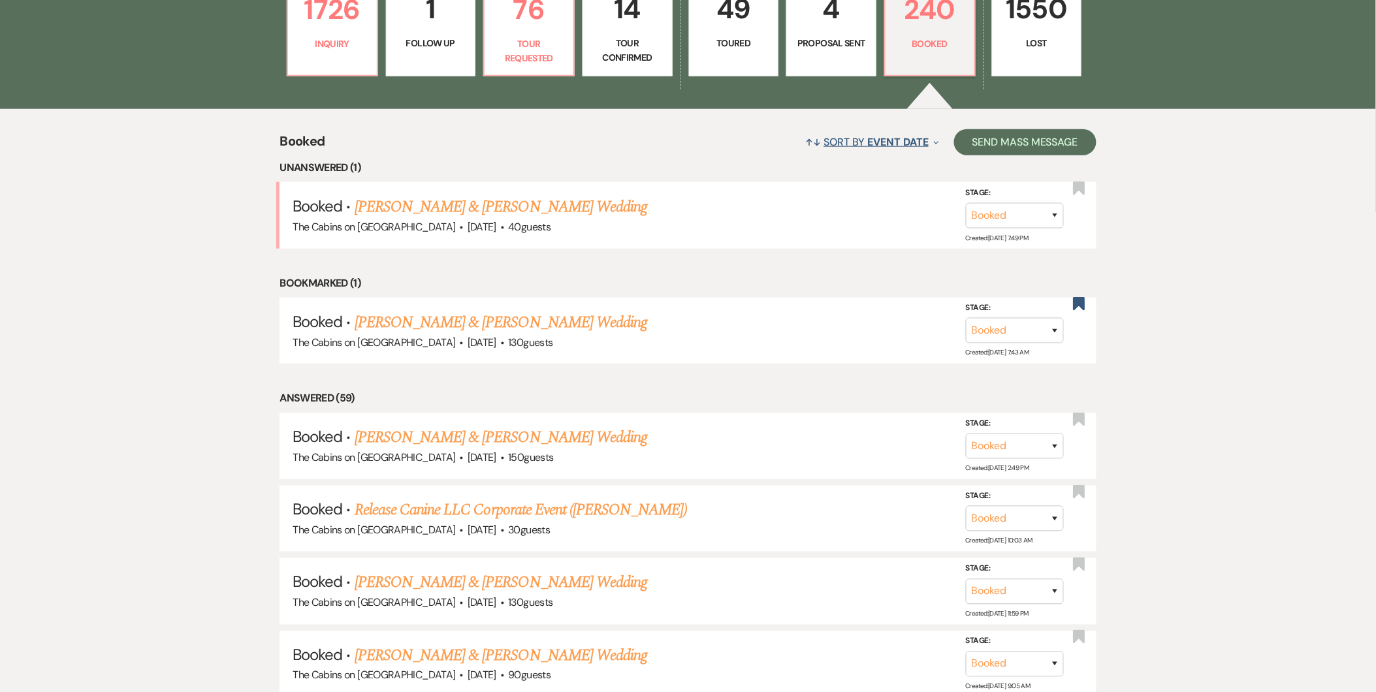
click at [919, 147] on button "↑↓ Sort By Event Date Expand" at bounding box center [873, 142] width 144 height 35
click at [847, 243] on button "Last Correspondence Expand" at bounding box center [861, 238] width 136 height 10
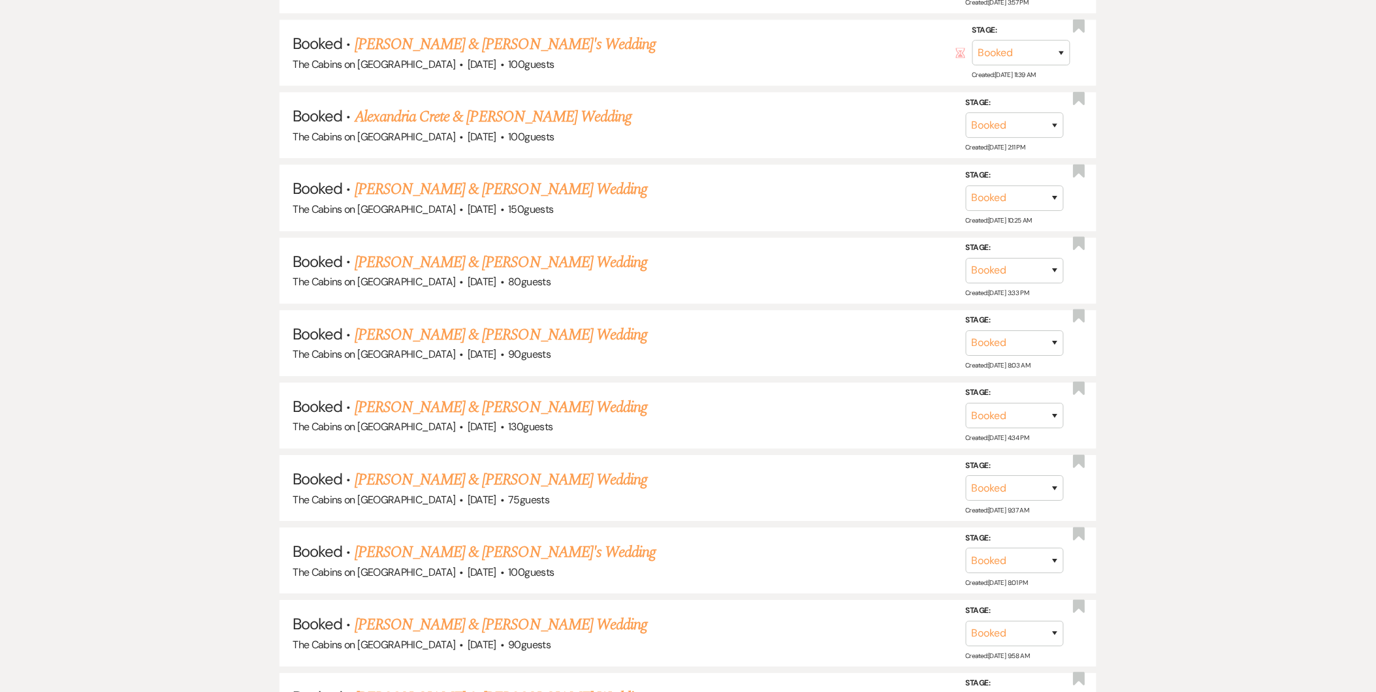
scroll to position [1431, 0]
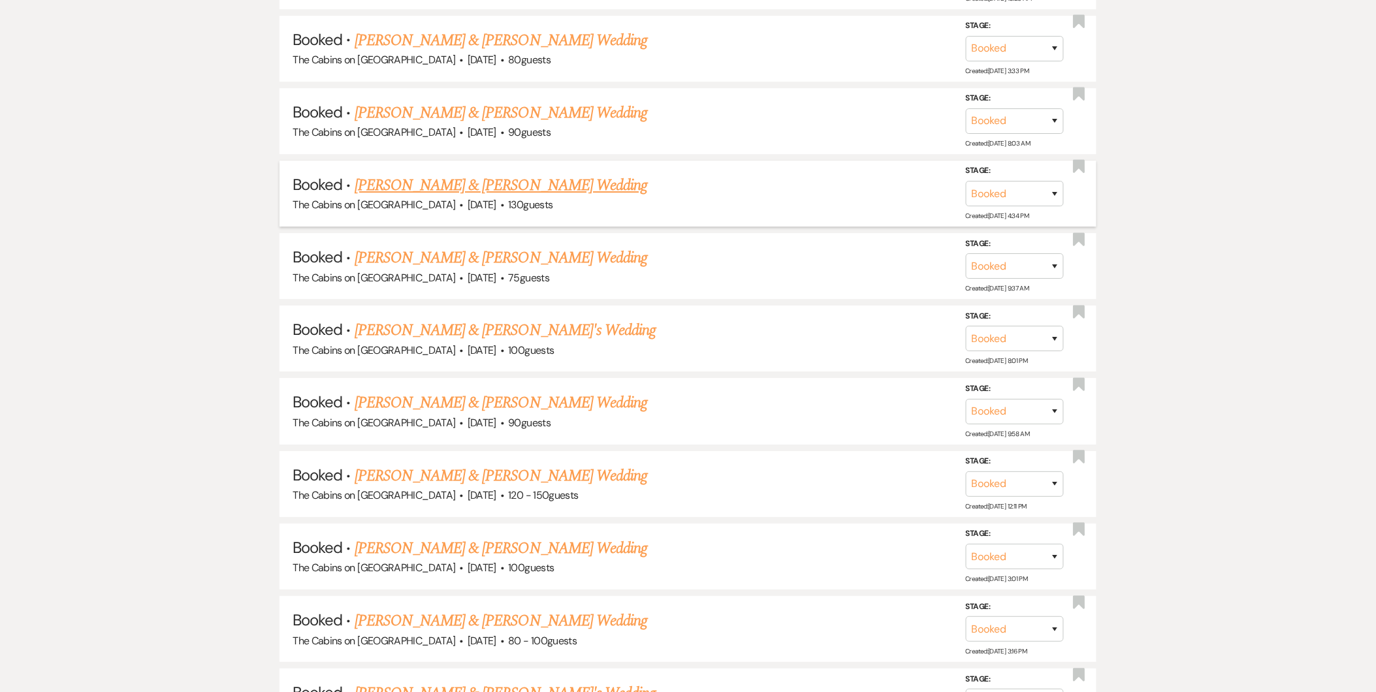
click at [550, 176] on link "[PERSON_NAME] & [PERSON_NAME] Wedding" at bounding box center [501, 186] width 293 height 24
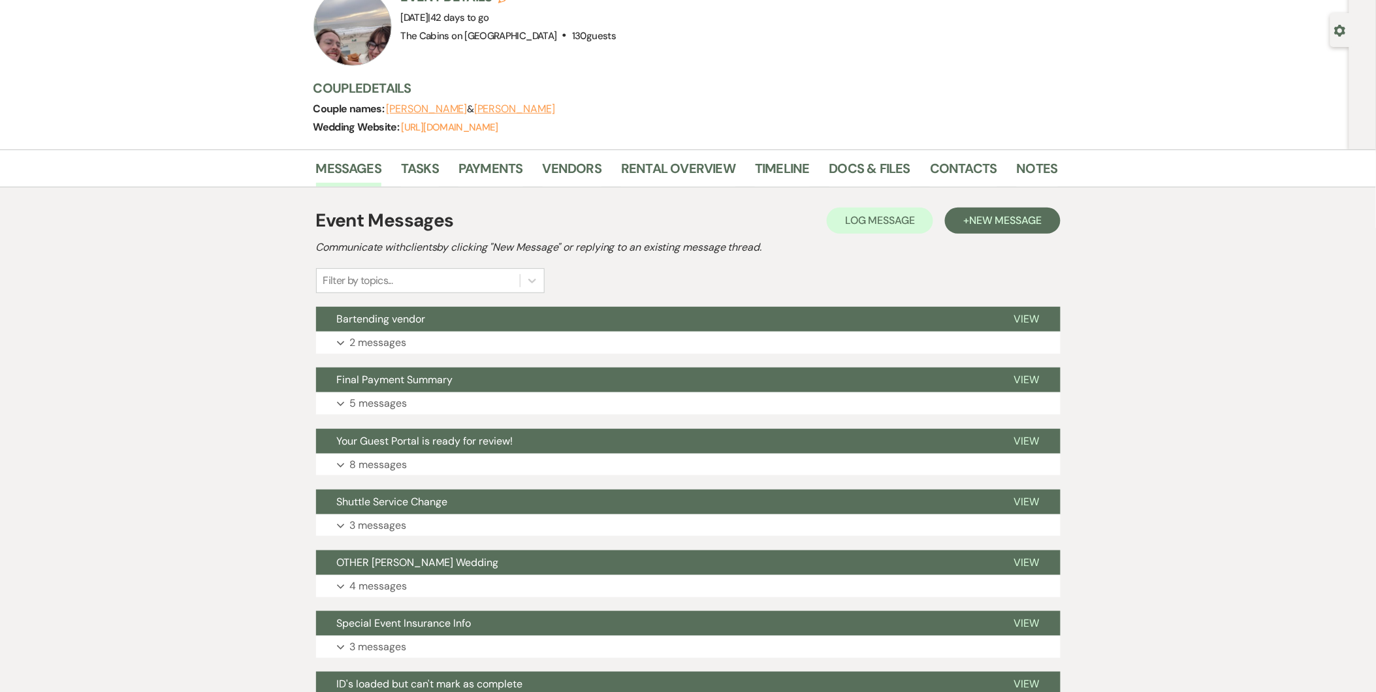
scroll to position [96, 0]
